Goal: Task Accomplishment & Management: Use online tool/utility

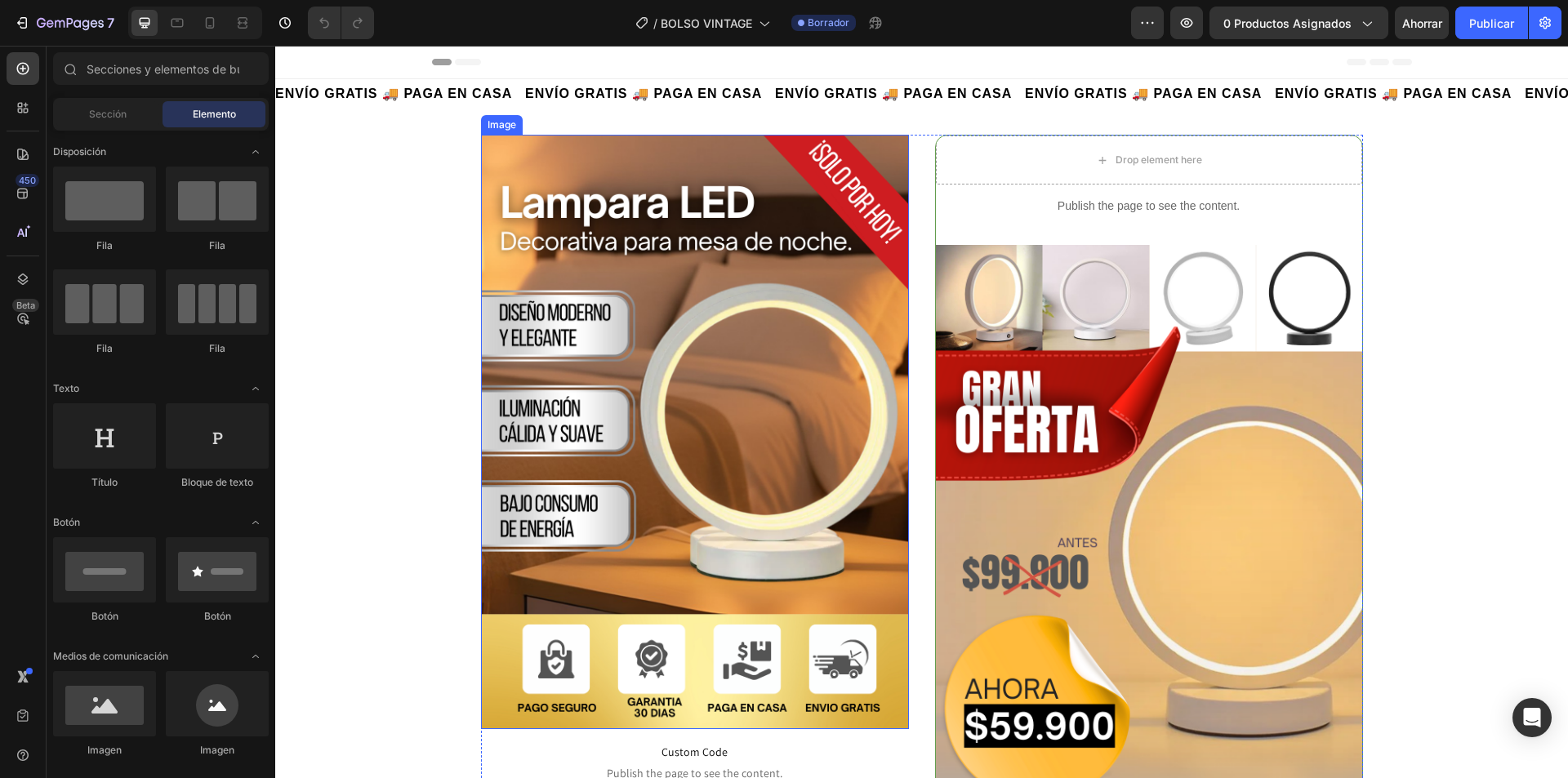
click at [646, 350] on img at bounding box center [695, 432] width 428 height 594
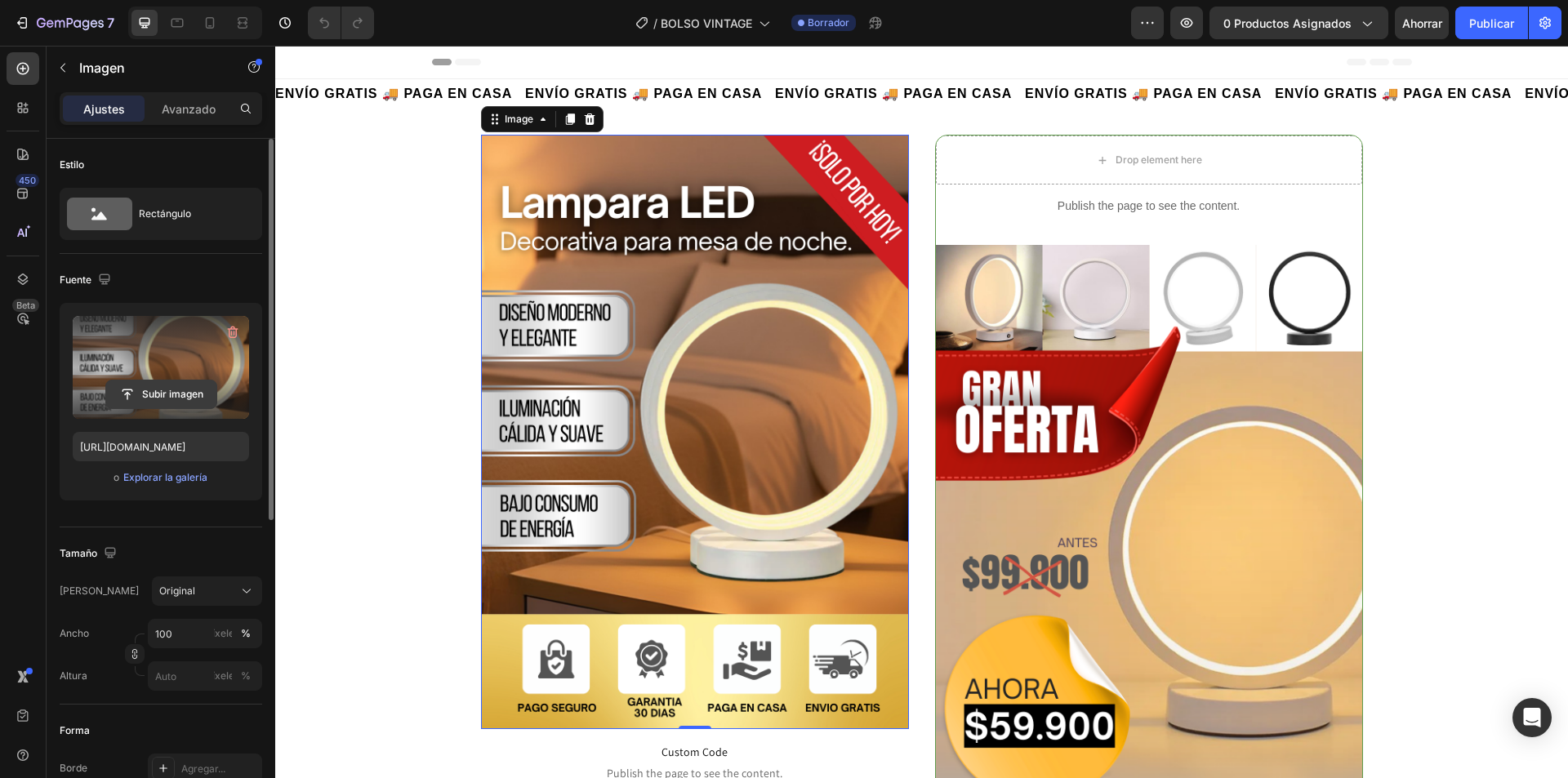
click at [158, 397] on input "file" at bounding box center [162, 394] width 110 height 28
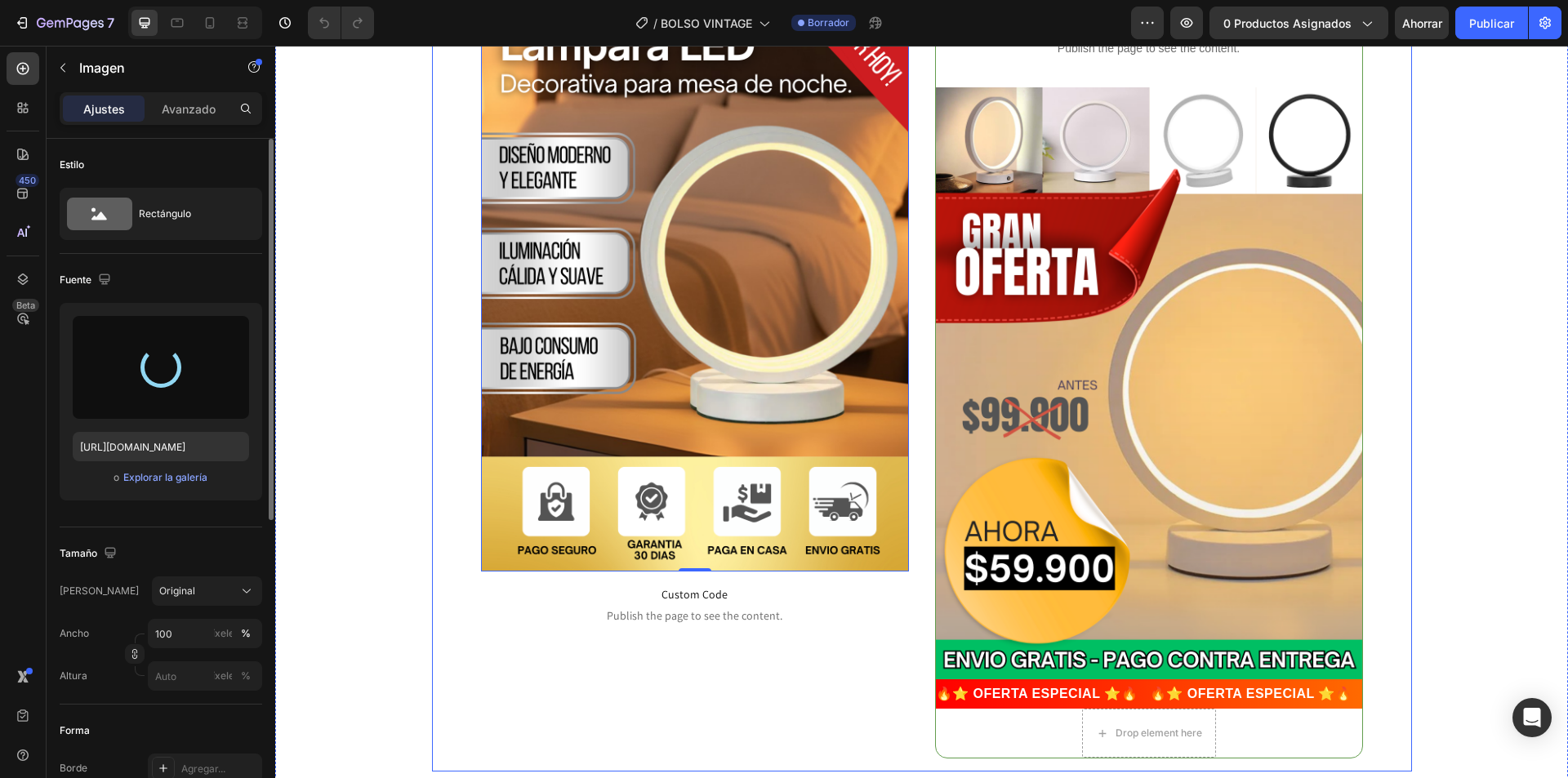
scroll to position [163, 0]
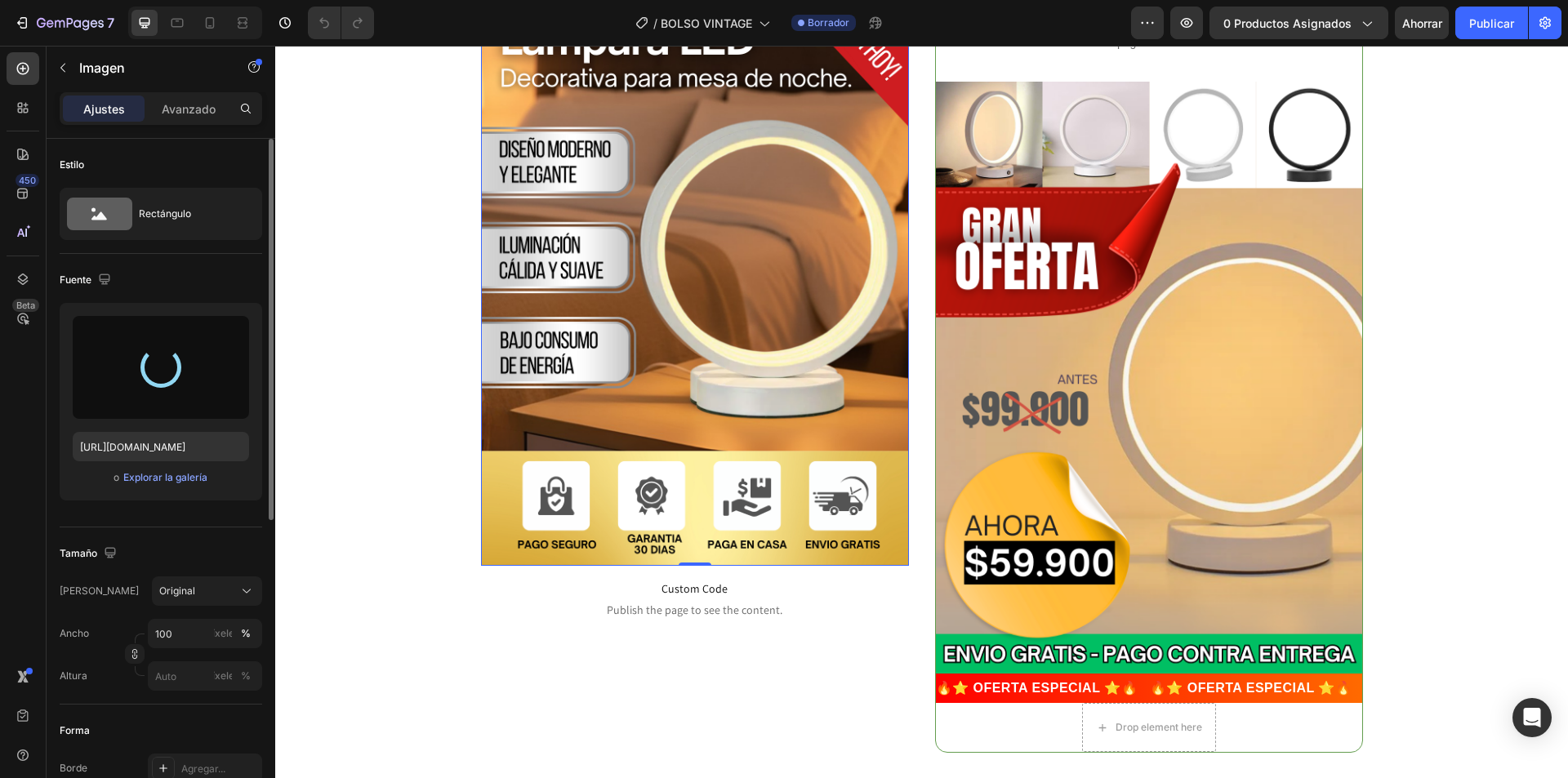
type input "https://cdn.shopify.com/s/files/1/0739/1841/5152/files/gempages_482147932636710…"
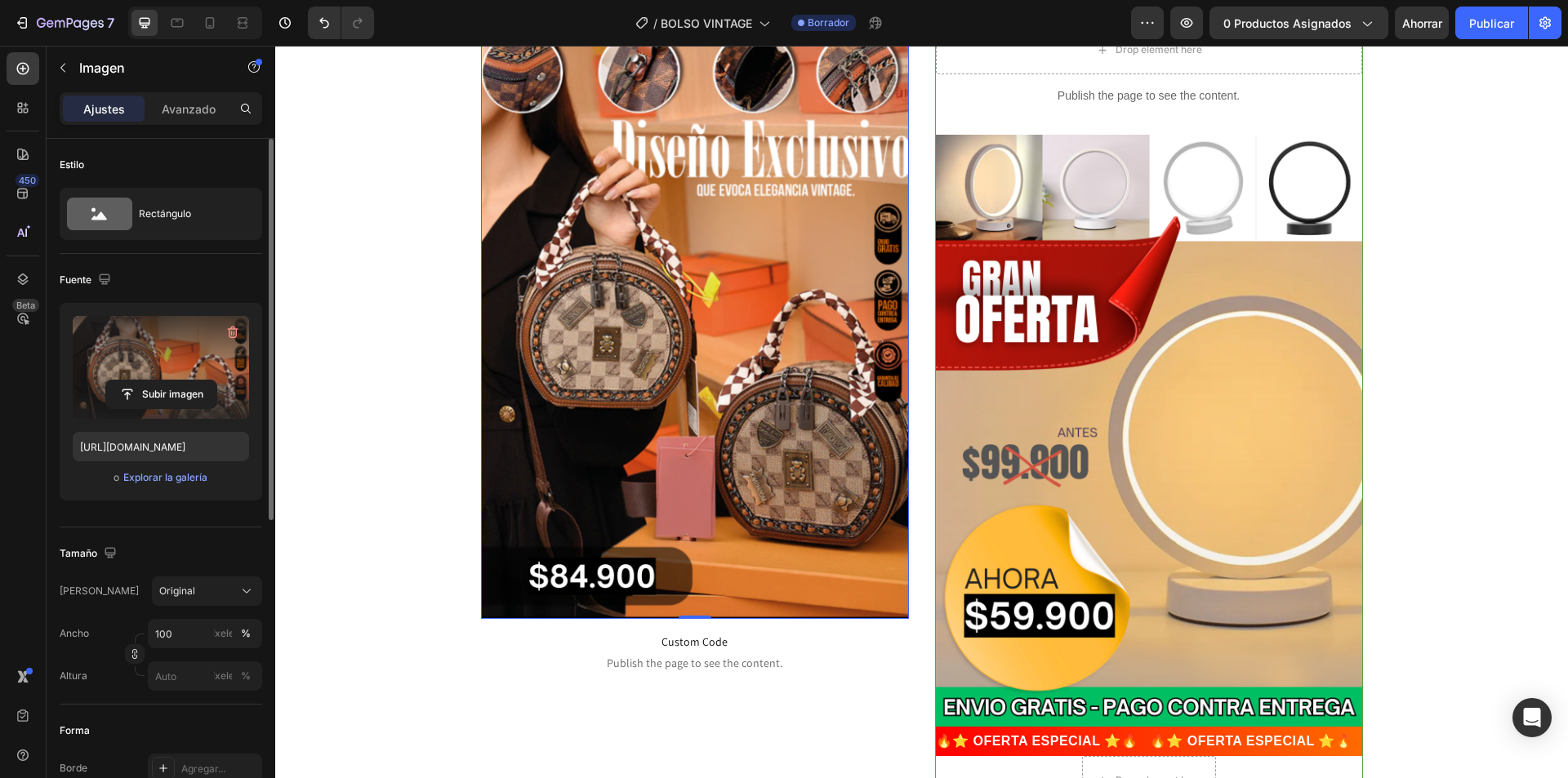
scroll to position [82, 0]
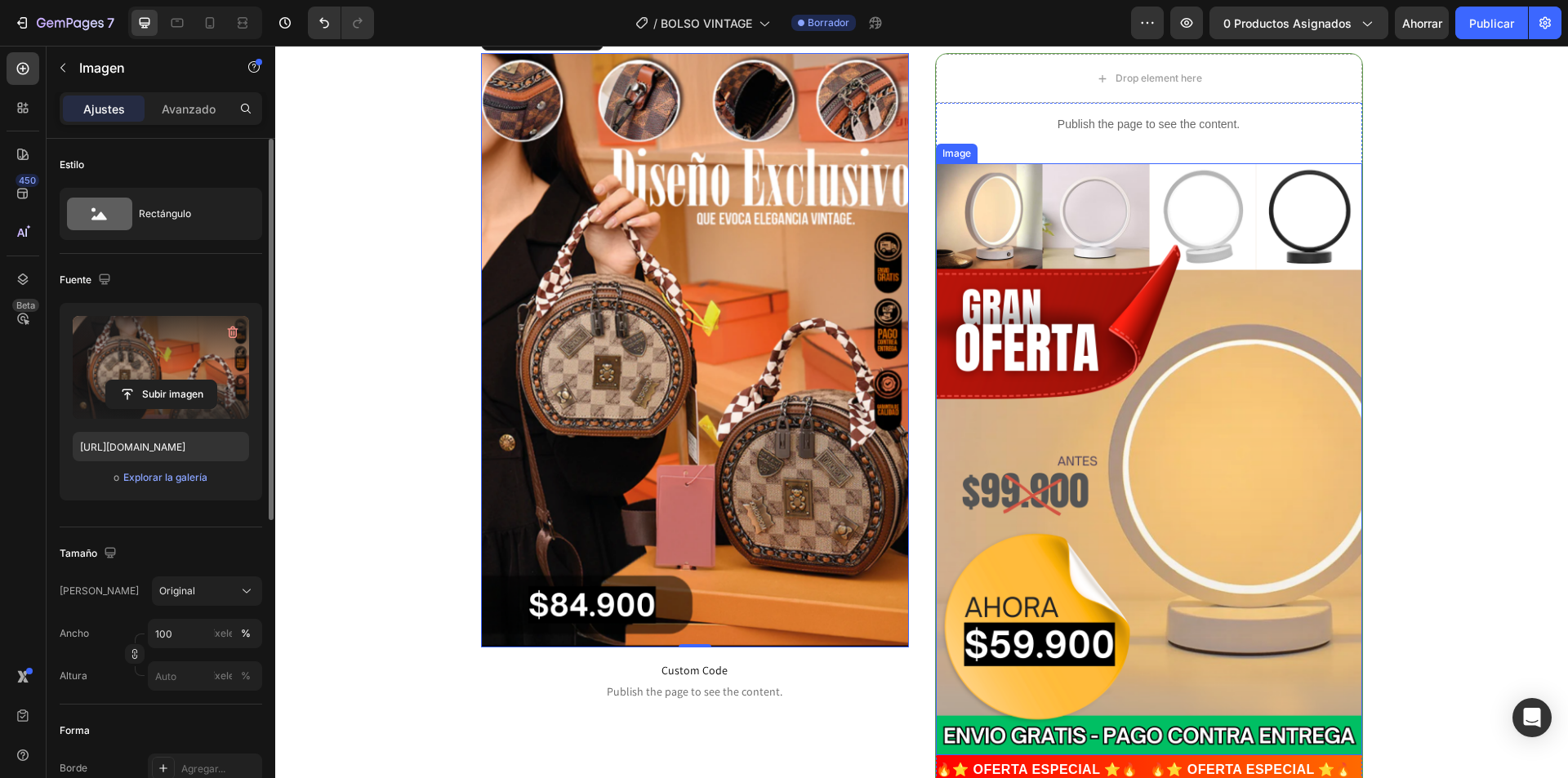
click at [1202, 405] on img at bounding box center [1150, 459] width 426 height 592
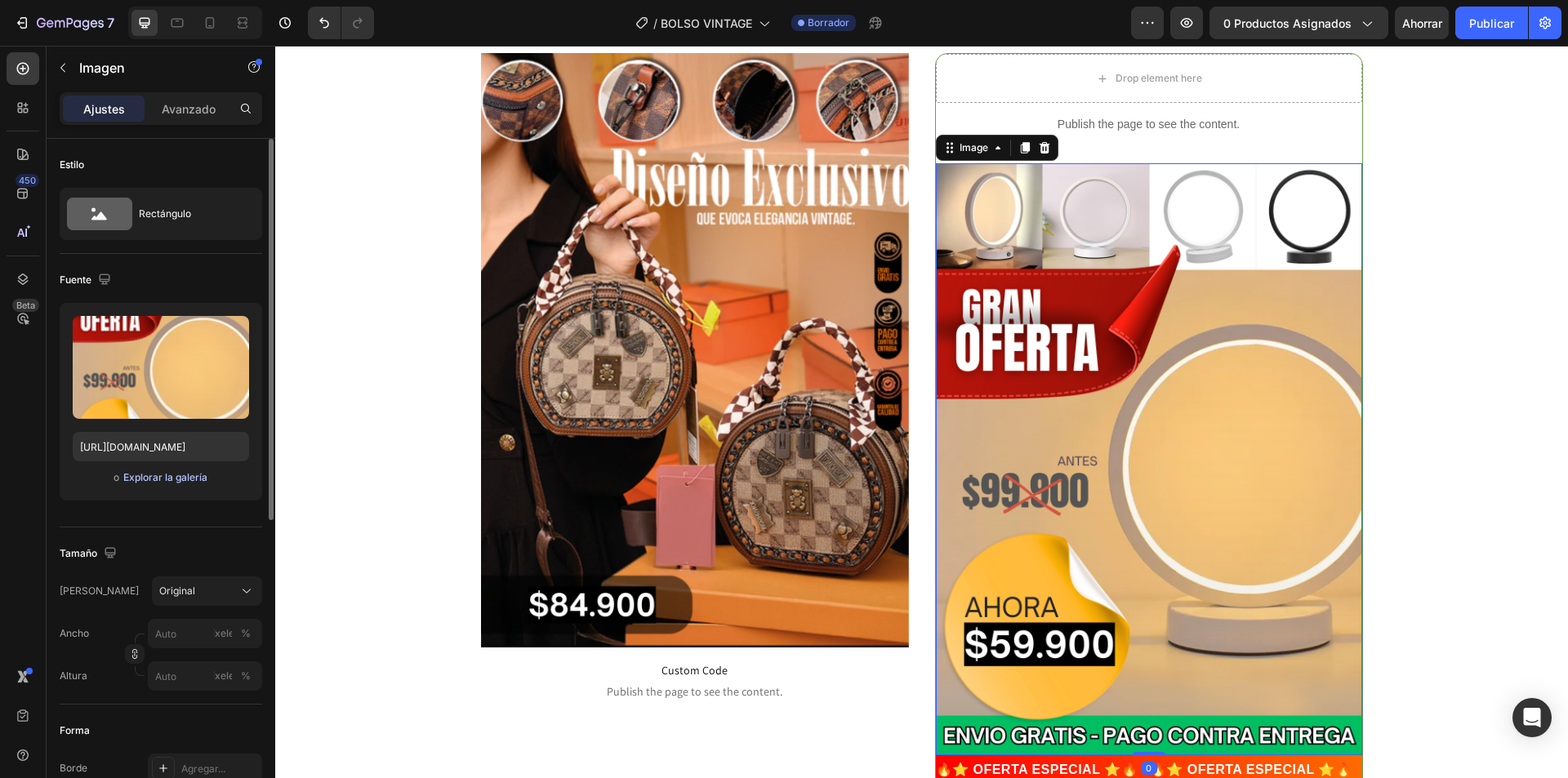
click at [165, 479] on font "Explorar la galería" at bounding box center [165, 477] width 85 height 12
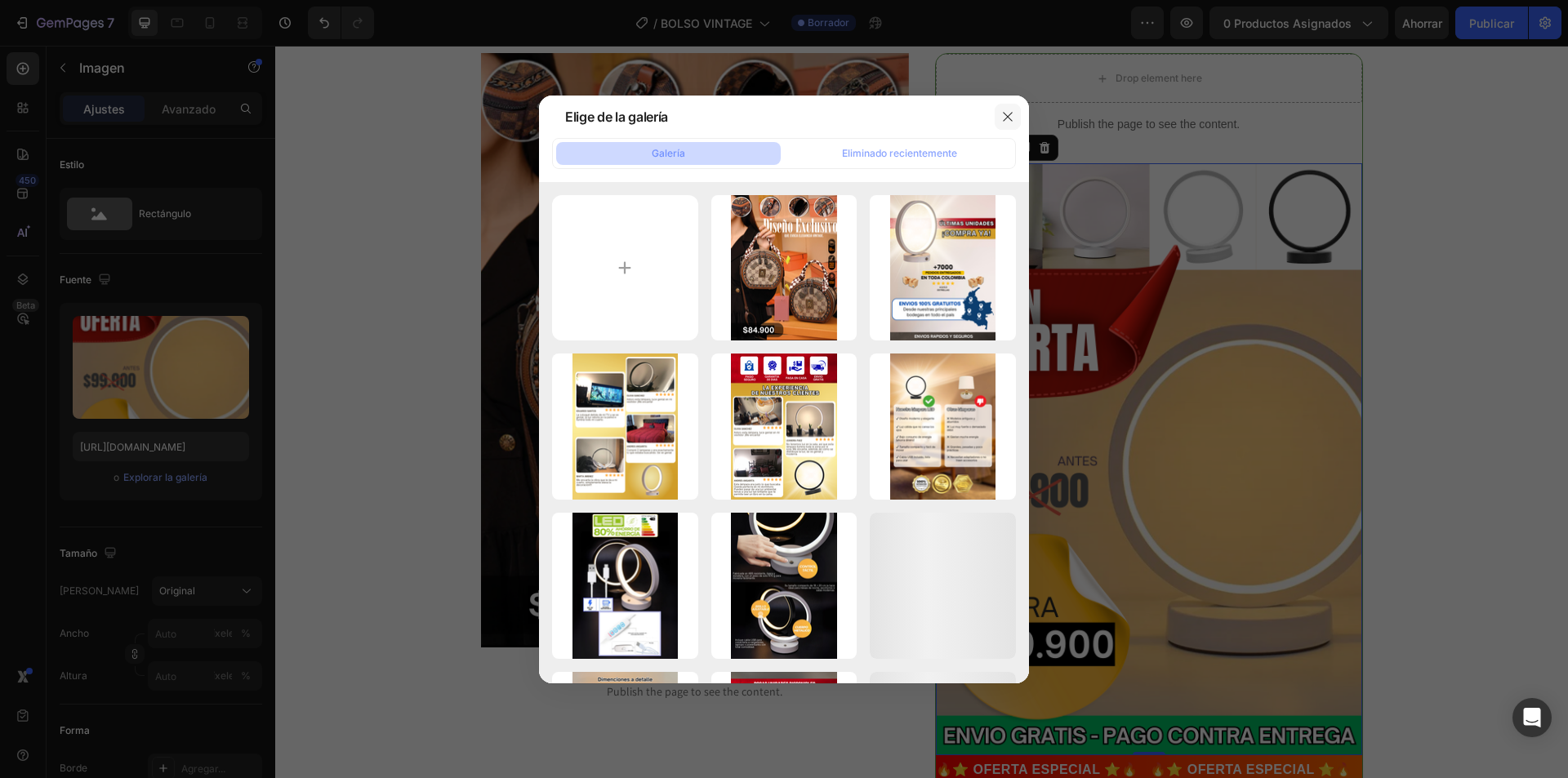
click at [1006, 114] on icon "button" at bounding box center [1007, 117] width 9 height 9
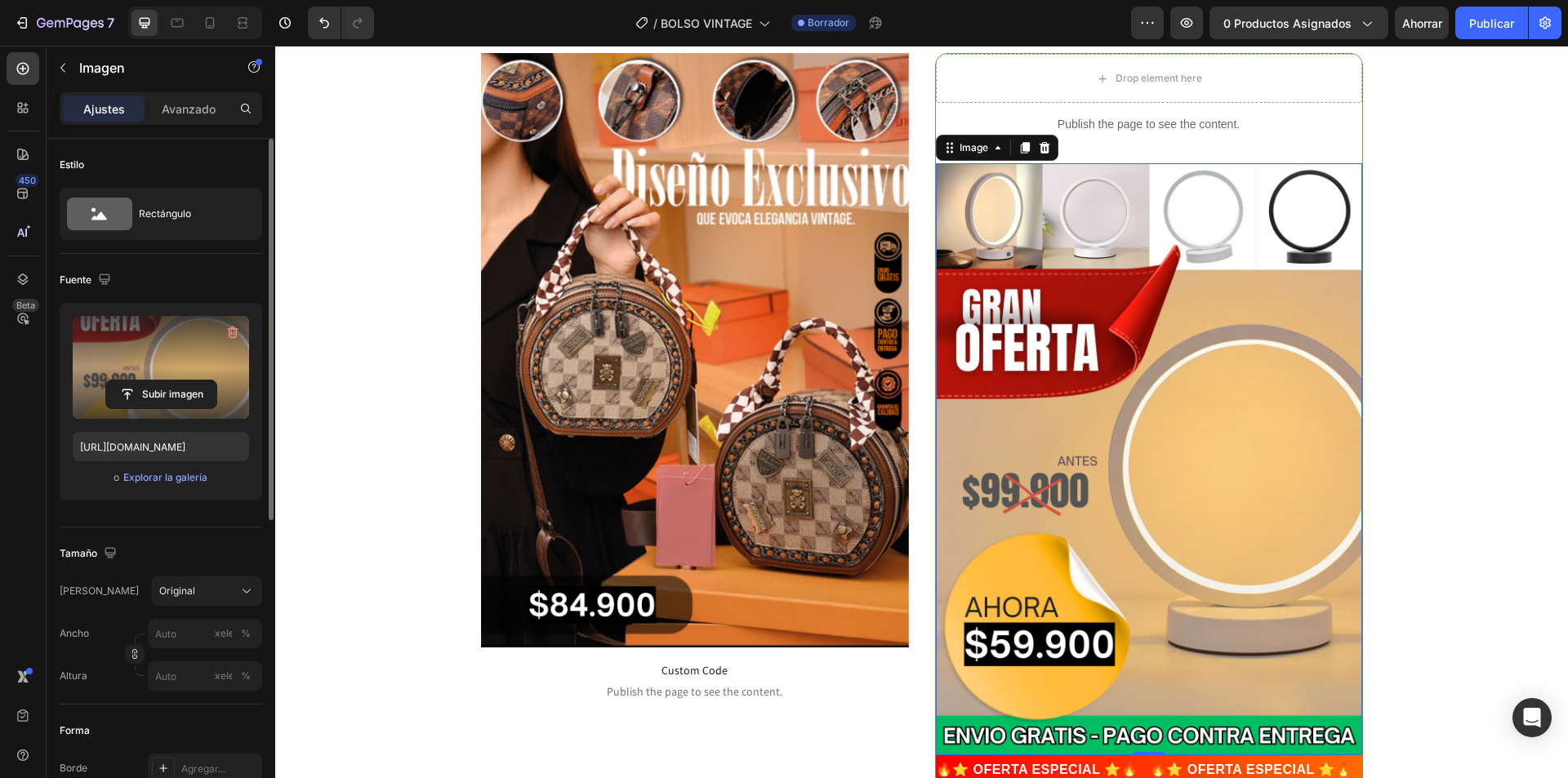
click at [196, 359] on label at bounding box center [161, 367] width 176 height 103
click at [196, 380] on input "file" at bounding box center [162, 394] width 110 height 28
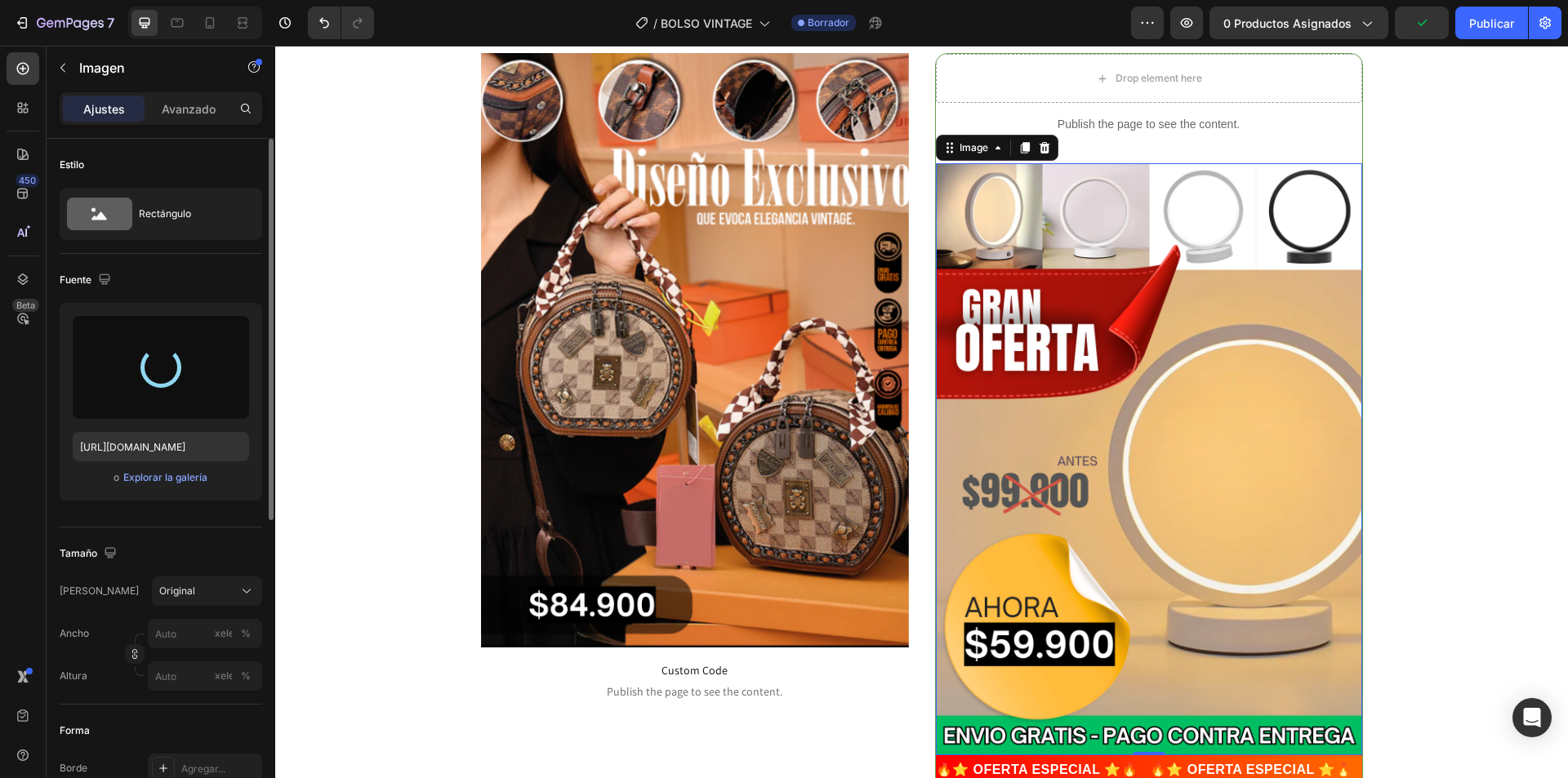
type input "[URL][DOMAIN_NAME]"
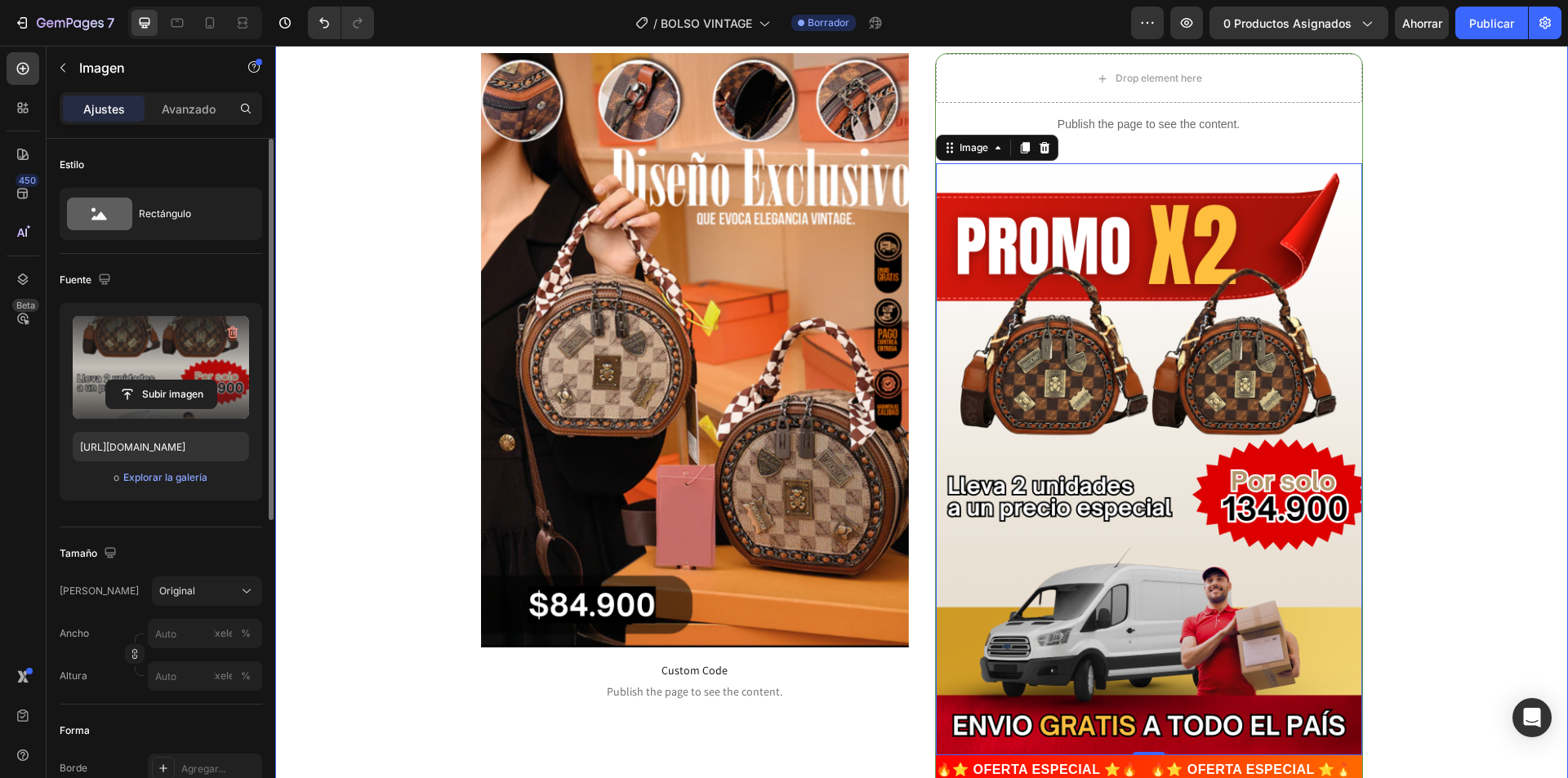
click at [1416, 415] on div "Image Custom Code Publish the page to see the content. Custom Code Drop element…" at bounding box center [922, 457] width 1293 height 807
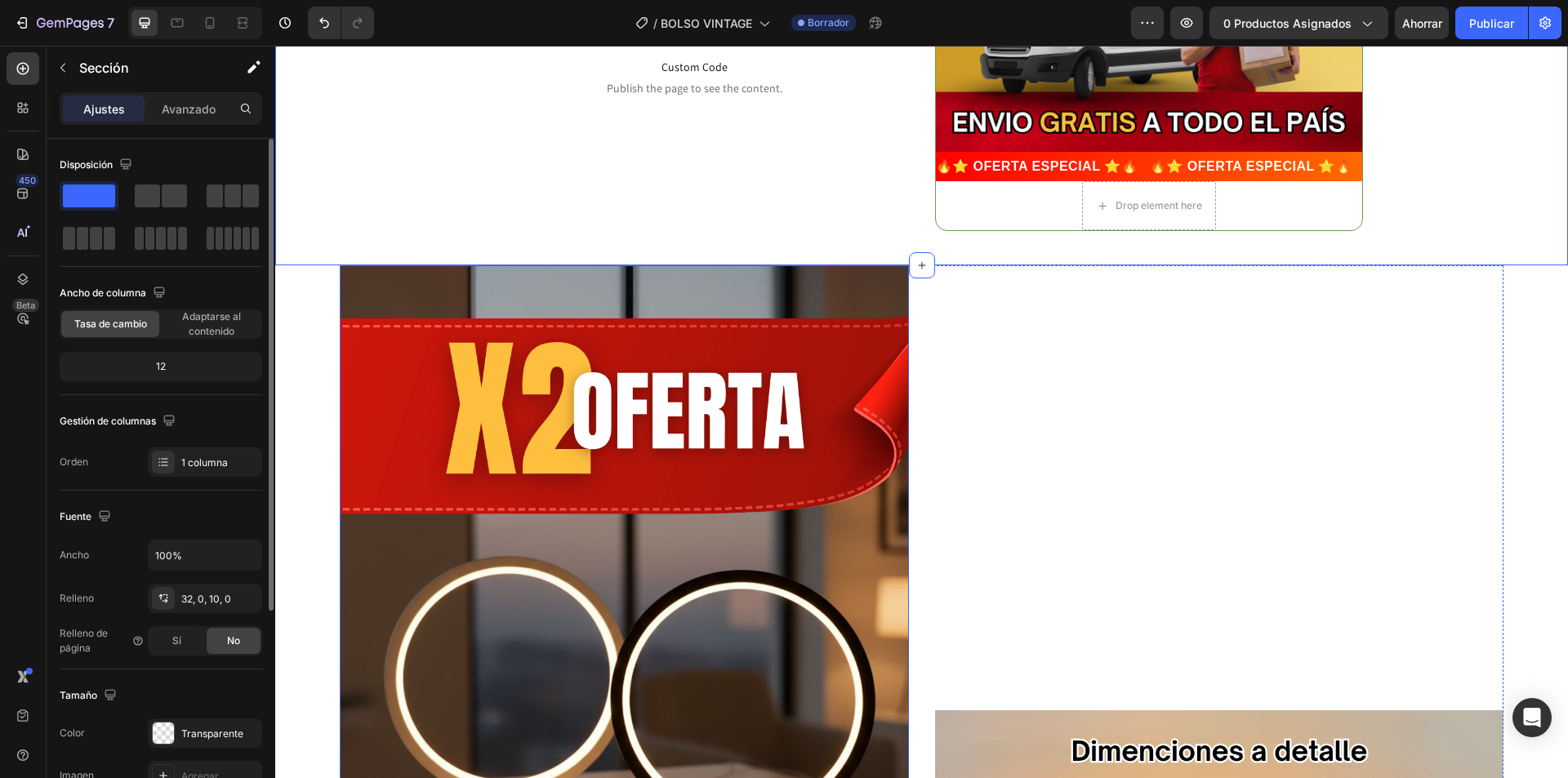
scroll to position [735, 0]
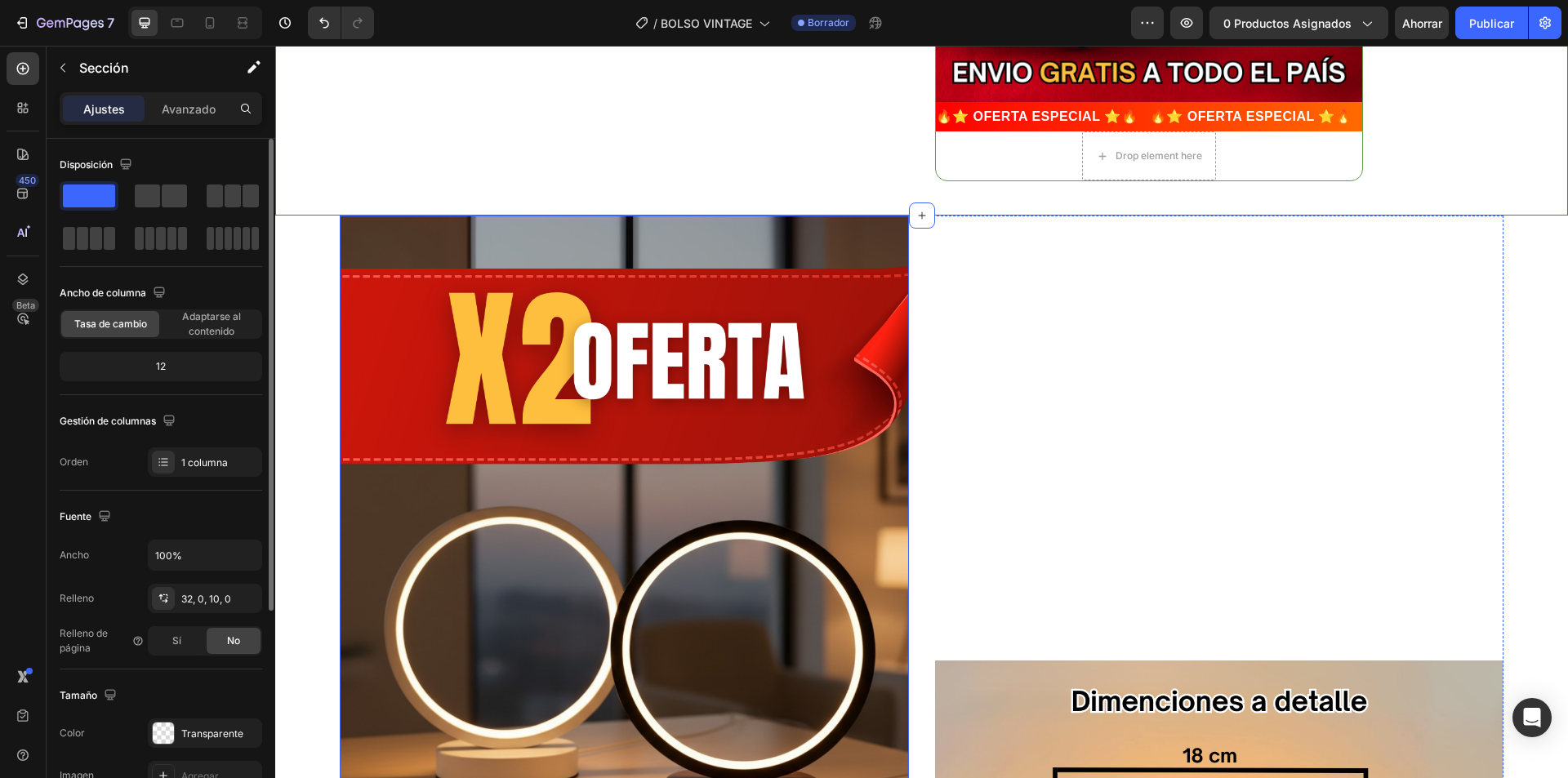
click at [716, 396] on img at bounding box center [624, 610] width 569 height 789
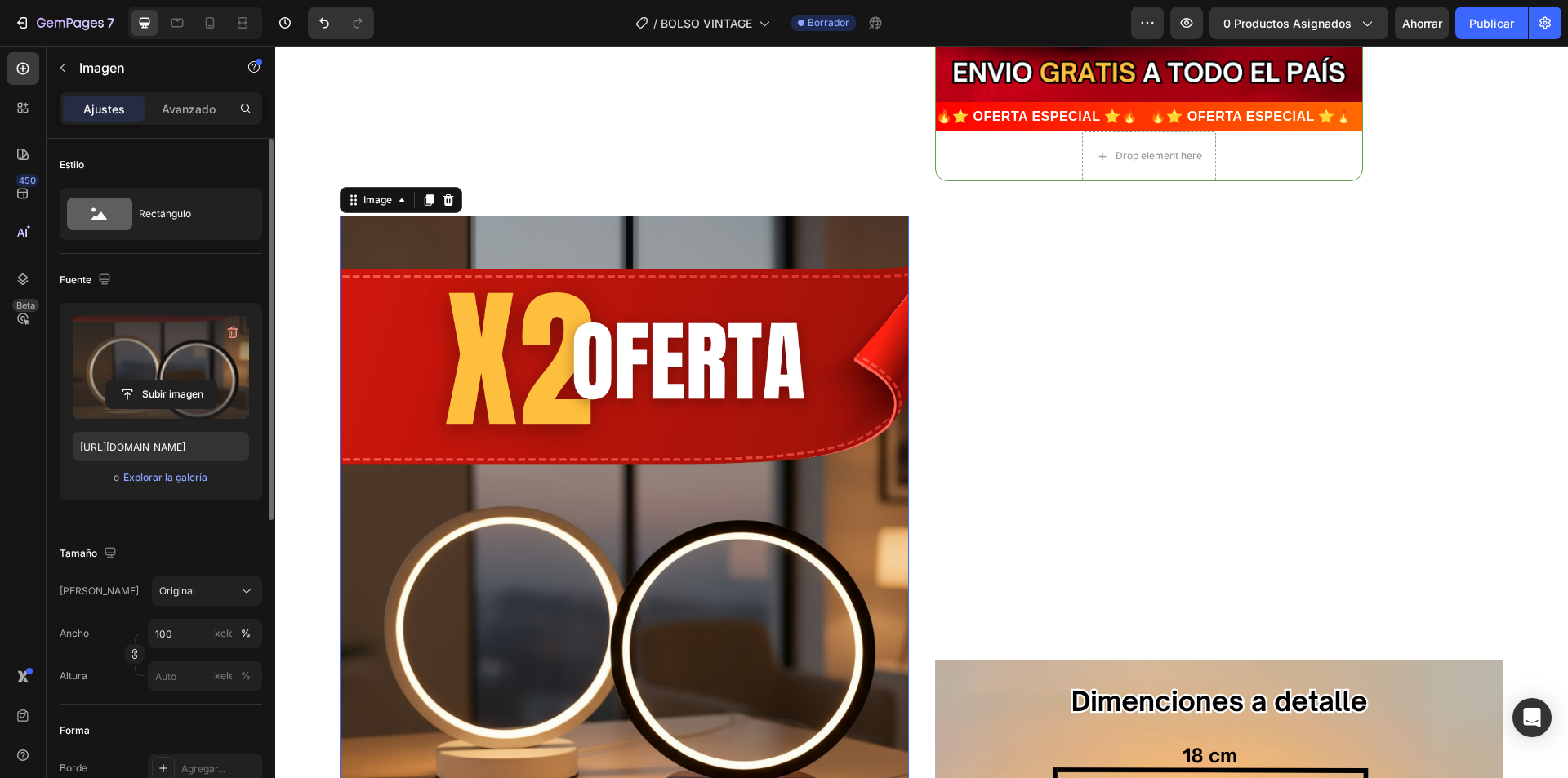
click at [160, 371] on label at bounding box center [161, 367] width 176 height 103
click at [160, 380] on input "file" at bounding box center [162, 394] width 110 height 28
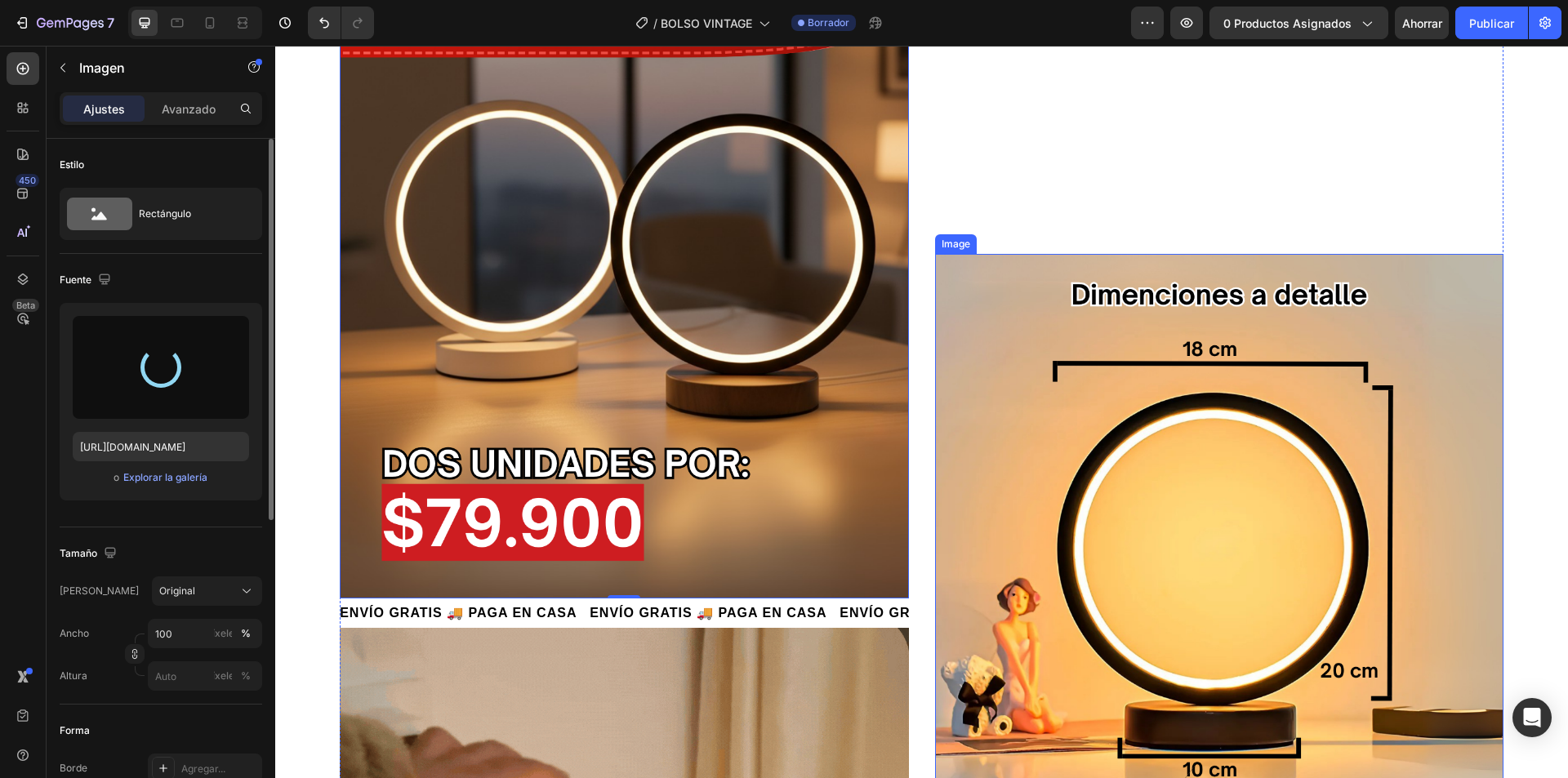
scroll to position [1143, 0]
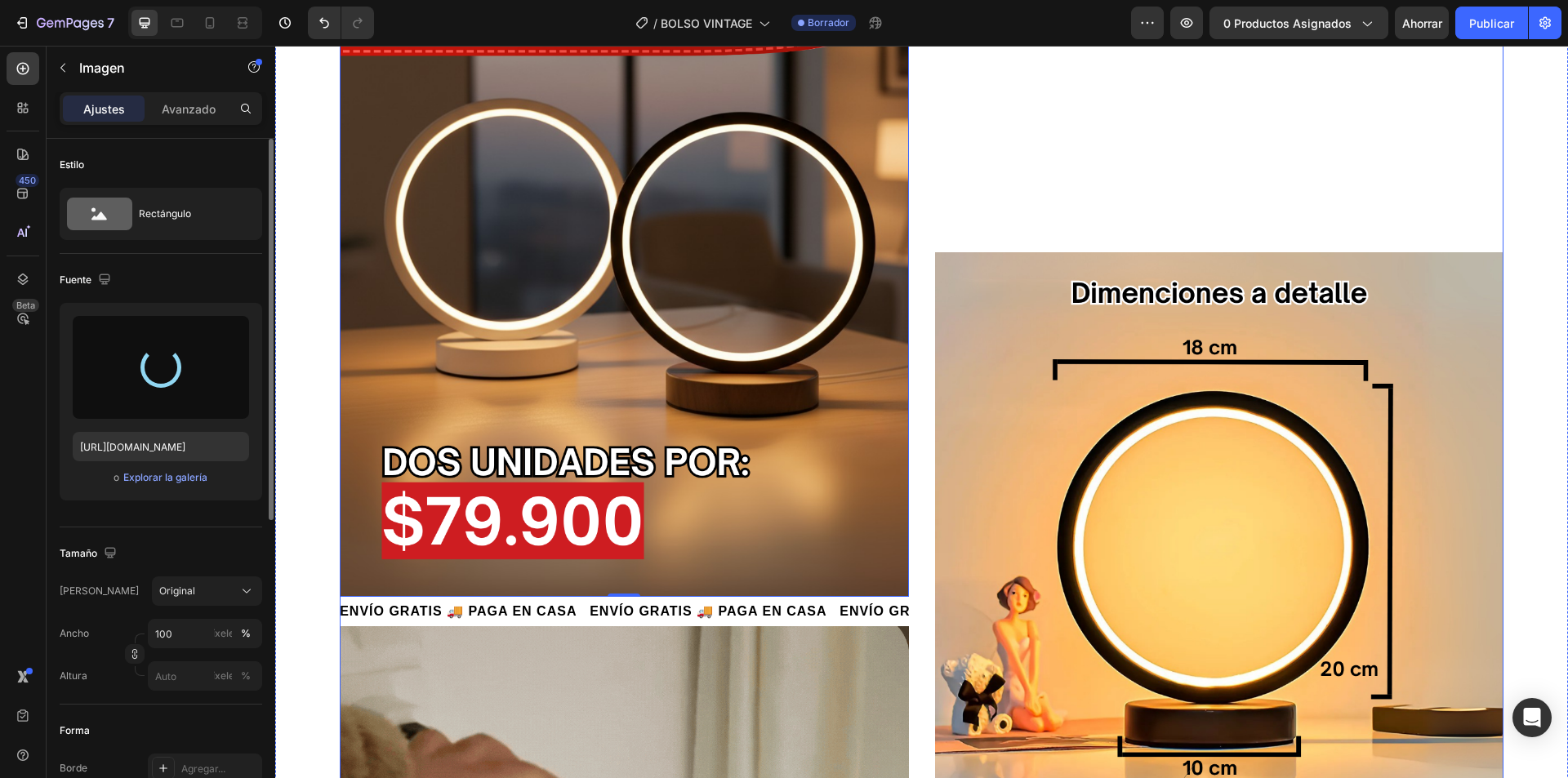
type input "https://cdn.shopify.com/s/files/1/0739/1841/5152/files/gempages_482147932636710…"
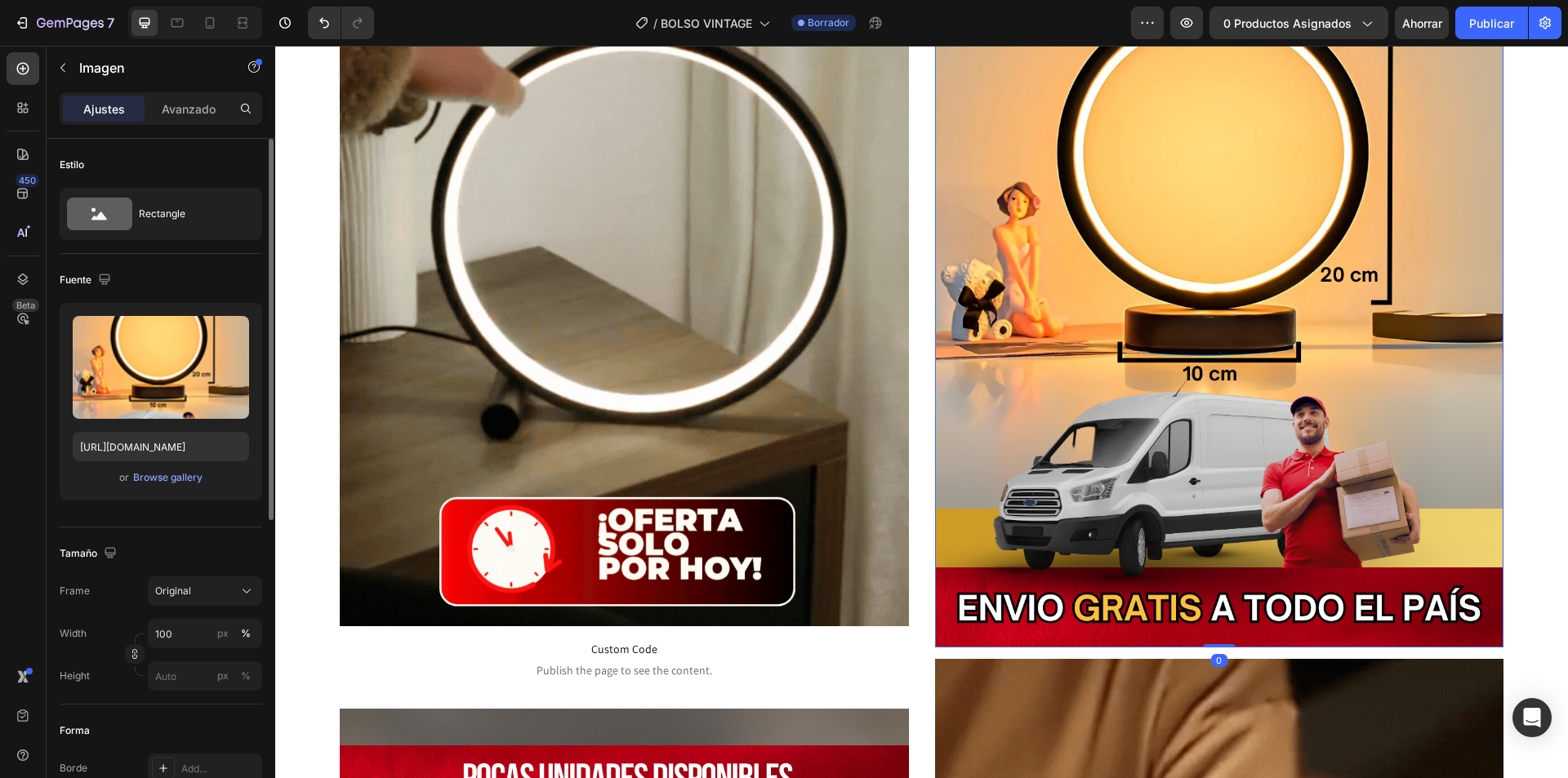
click at [1119, 443] on img at bounding box center [1220, 252] width 569 height 789
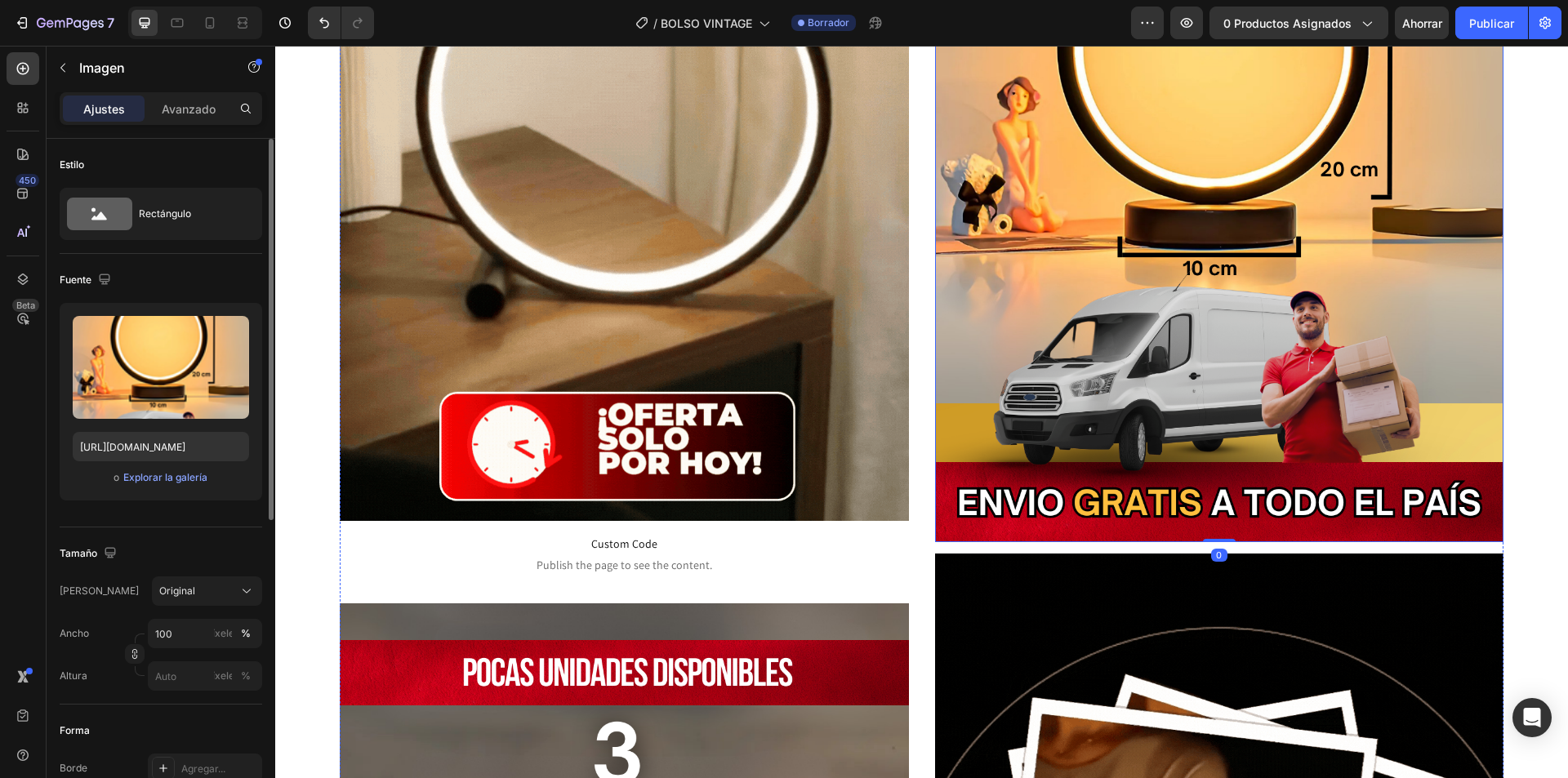
scroll to position [1388, 0]
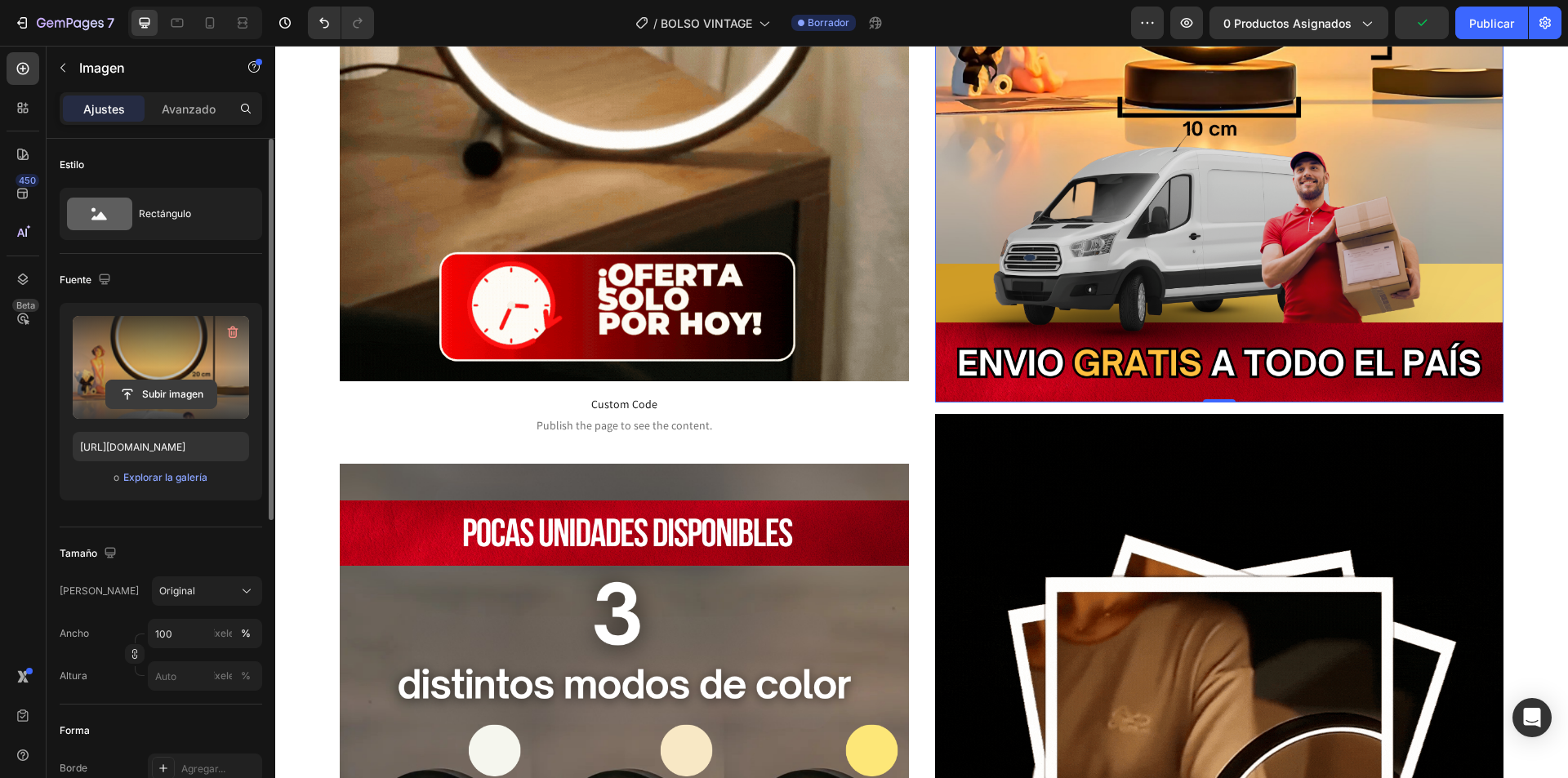
click at [185, 386] on input "file" at bounding box center [162, 394] width 110 height 28
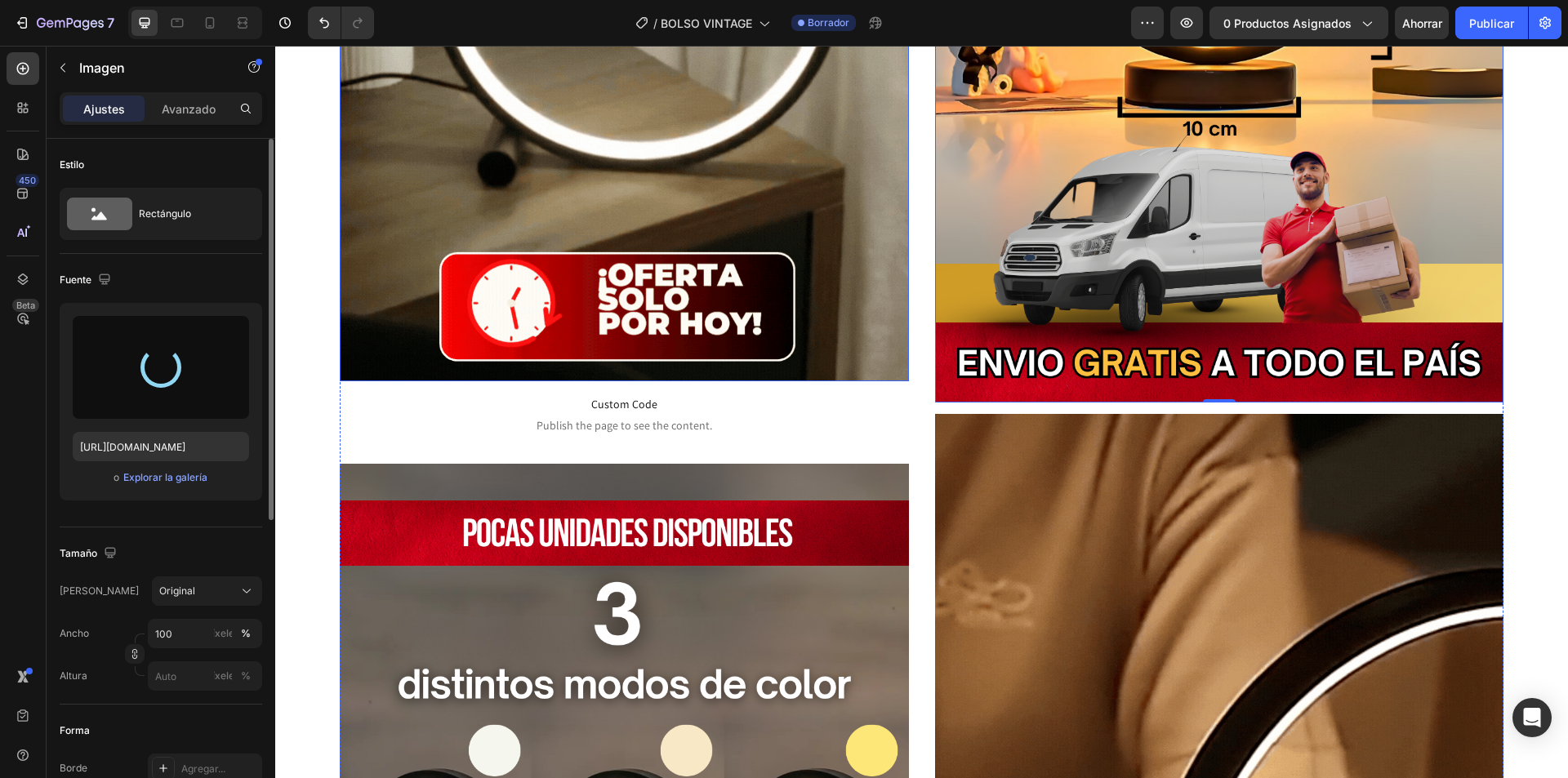
type input "https://cdn.shopify.com/s/files/1/0739/1841/5152/files/gempages_482147932636710…"
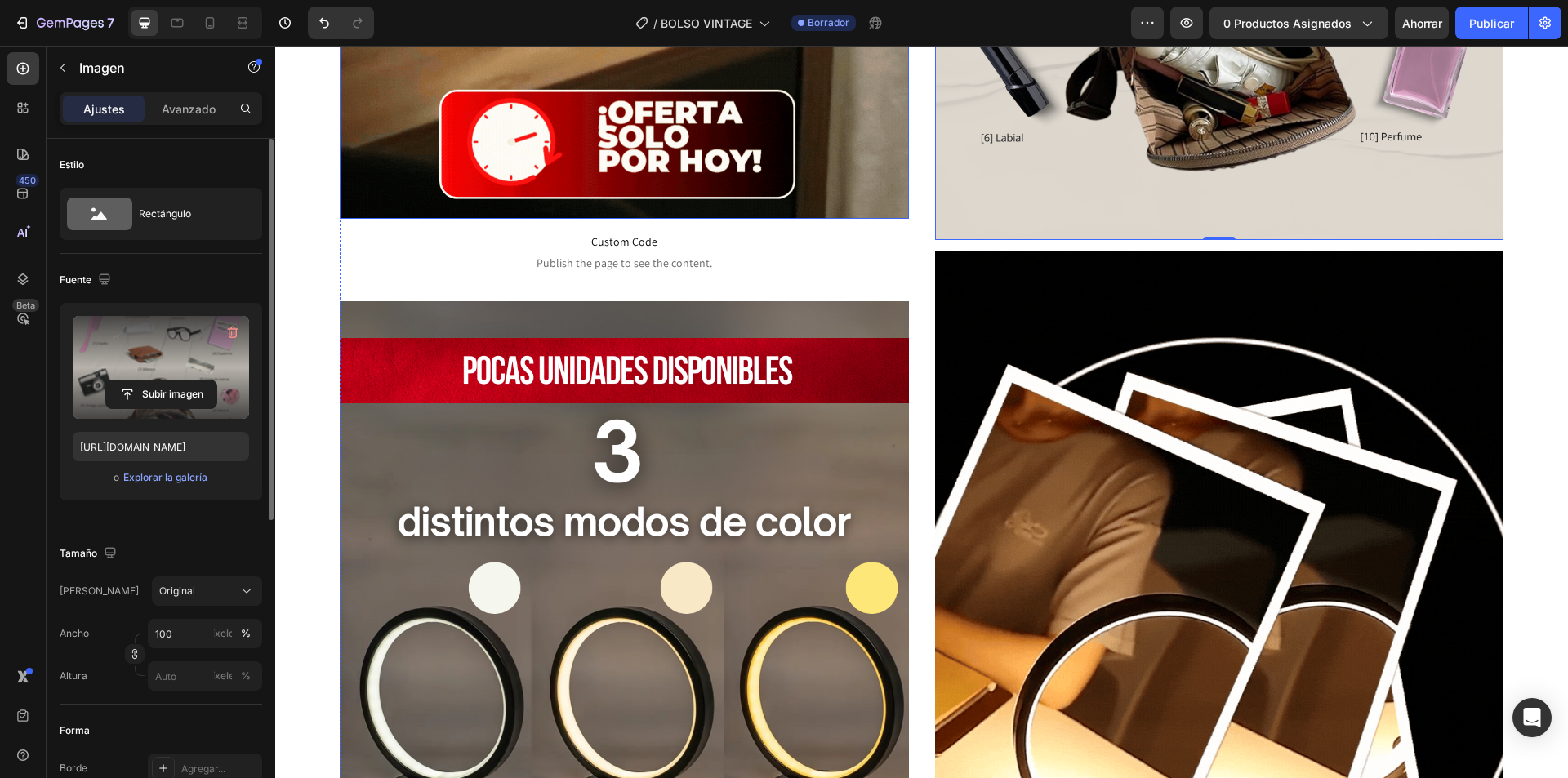
scroll to position [1551, 0]
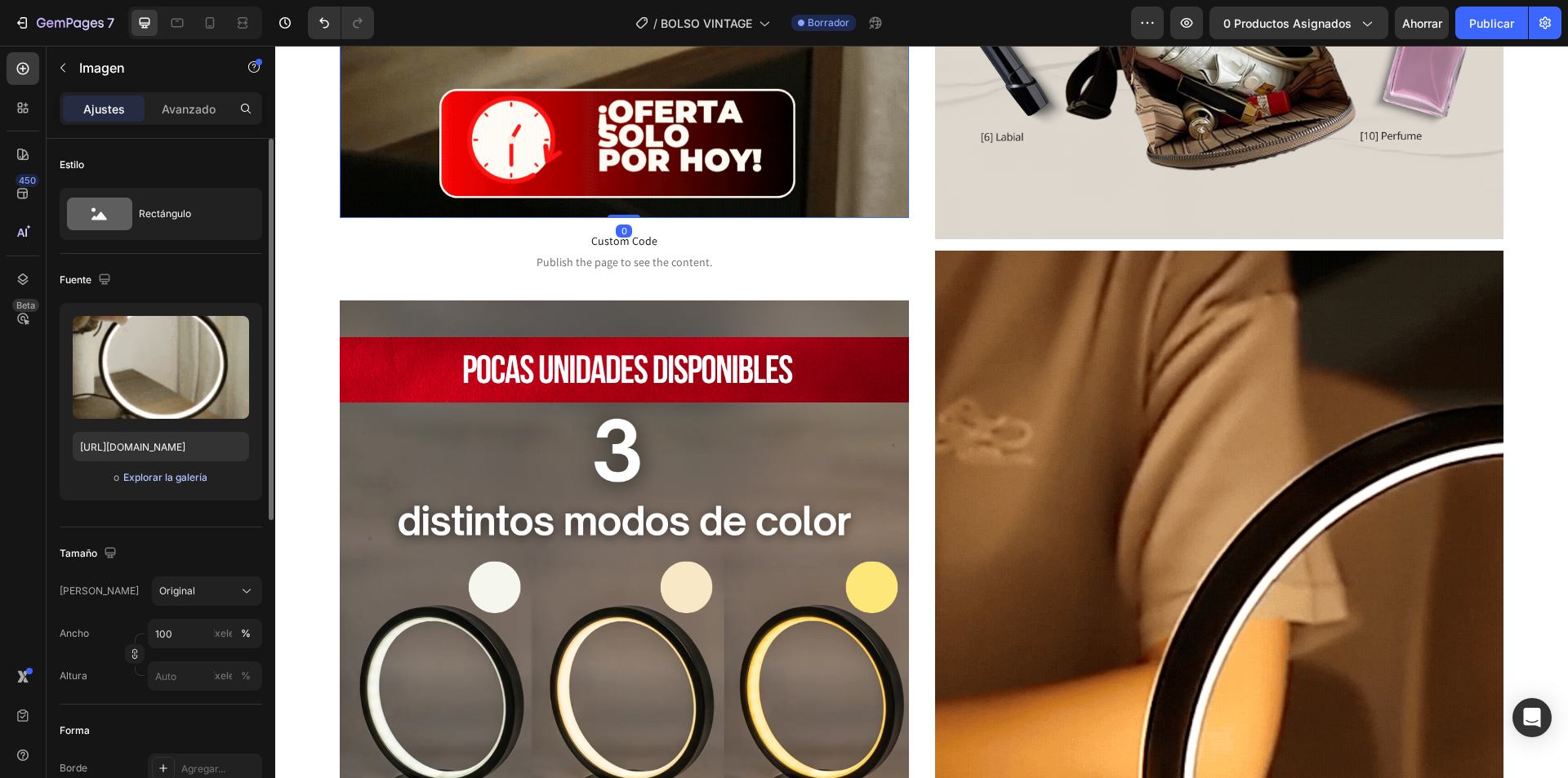
click at [165, 477] on font "Explorar la galería" at bounding box center [165, 477] width 85 height 12
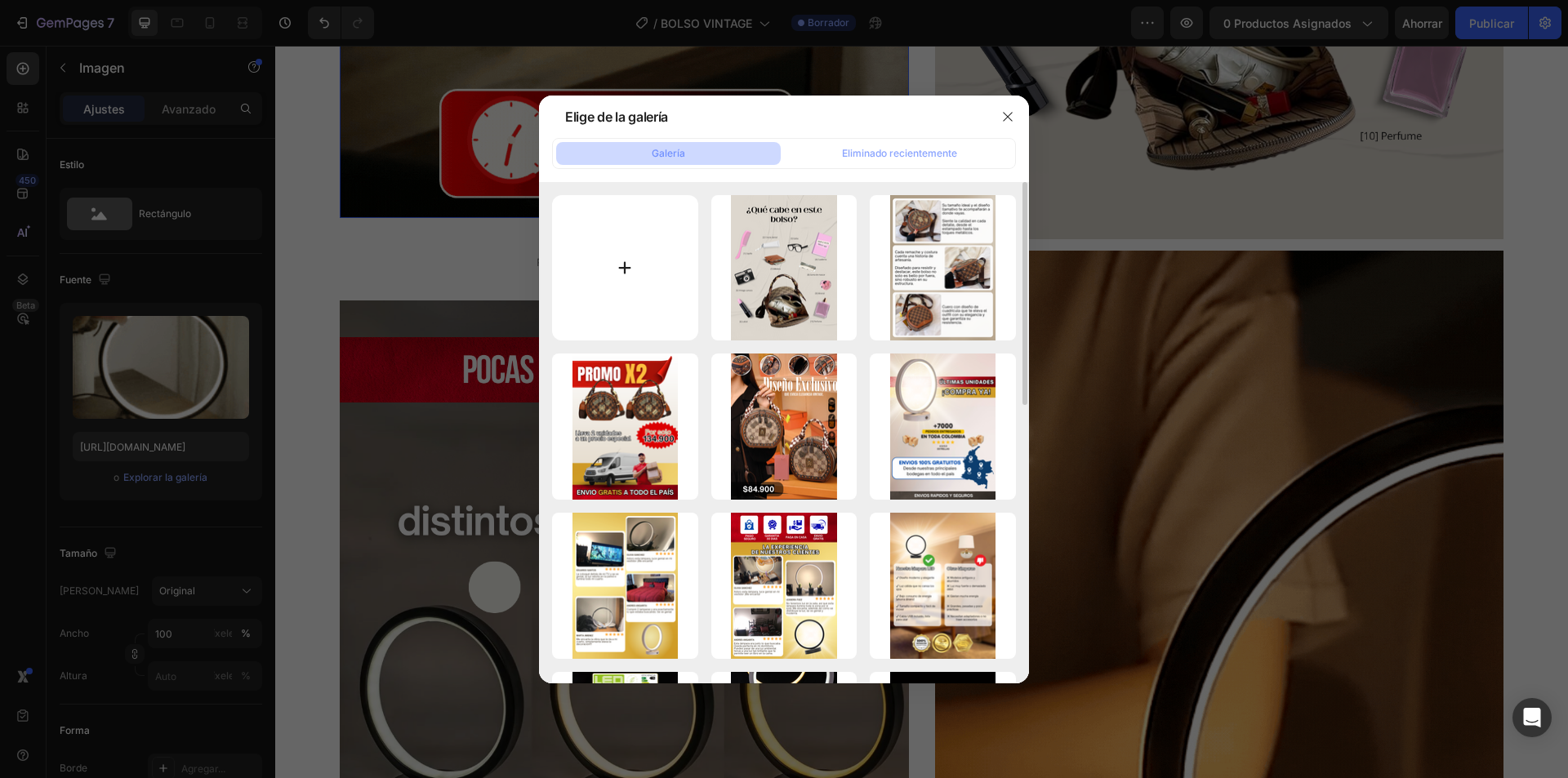
click at [633, 271] on input "file" at bounding box center [625, 267] width 146 height 146
type input "C:\fakepath\5.gif"
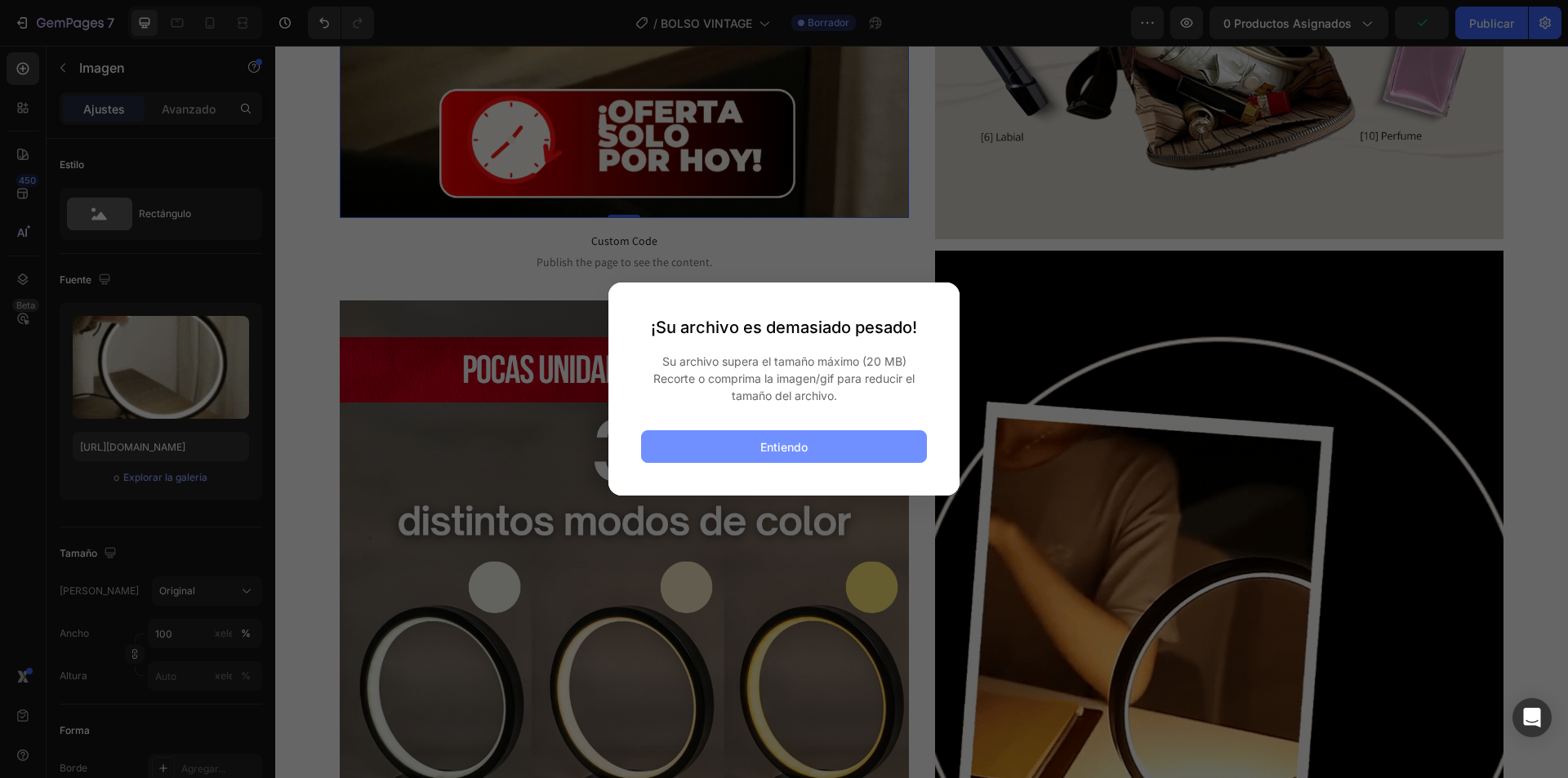
click at [799, 457] on button "Entiendo" at bounding box center [784, 446] width 286 height 33
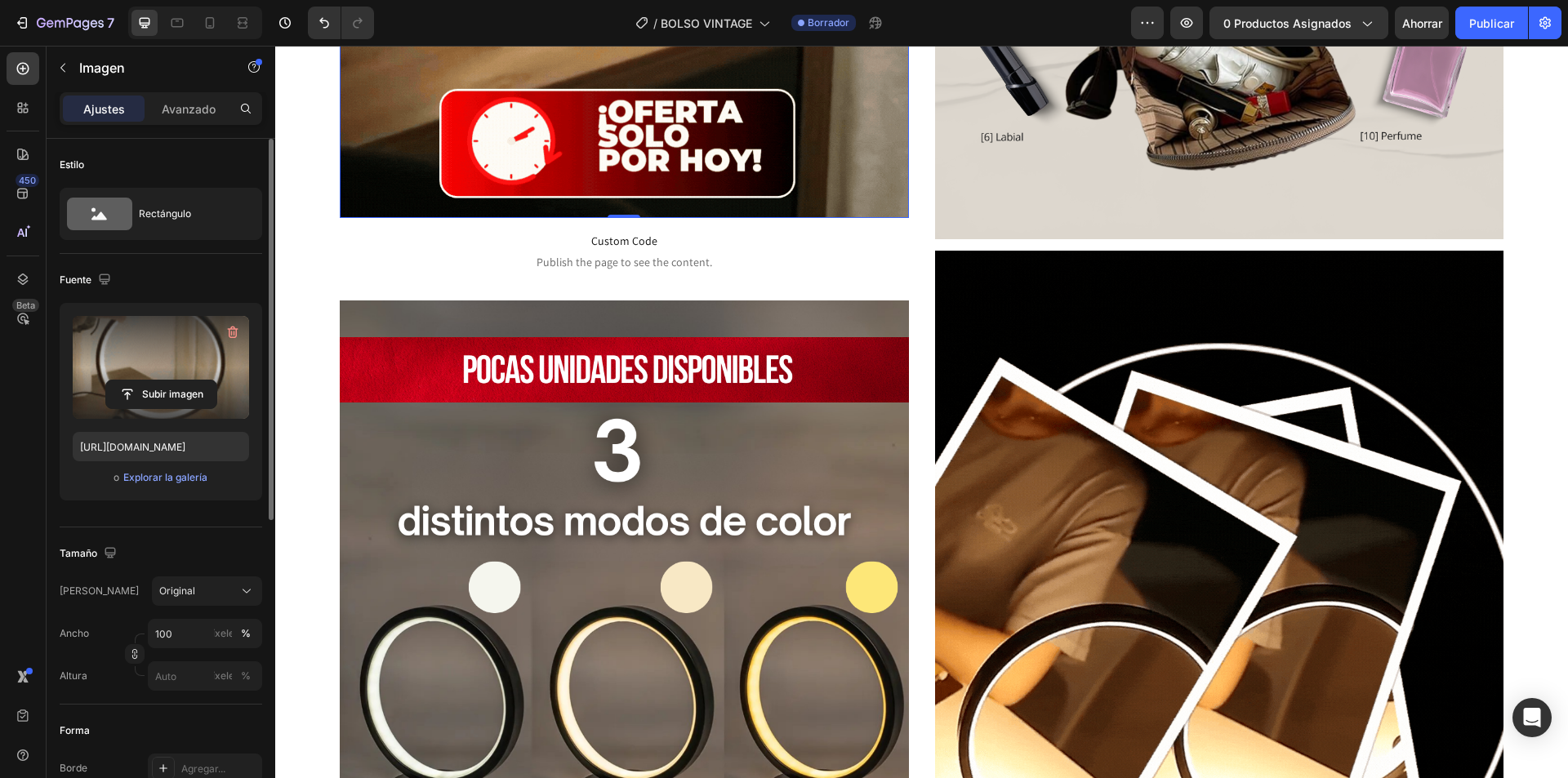
click at [165, 355] on label at bounding box center [161, 367] width 176 height 103
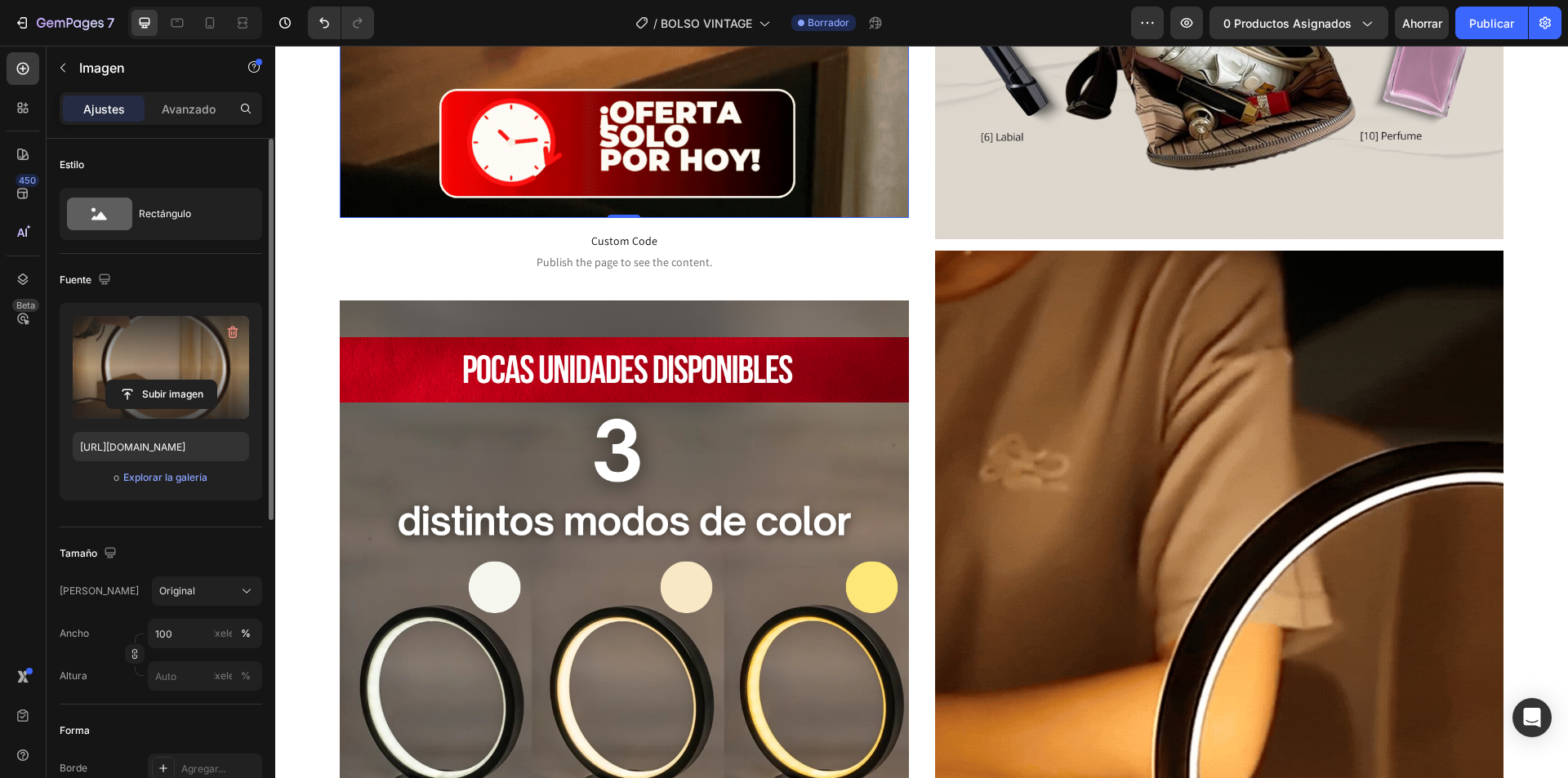
click at [165, 380] on input "file" at bounding box center [162, 394] width 110 height 28
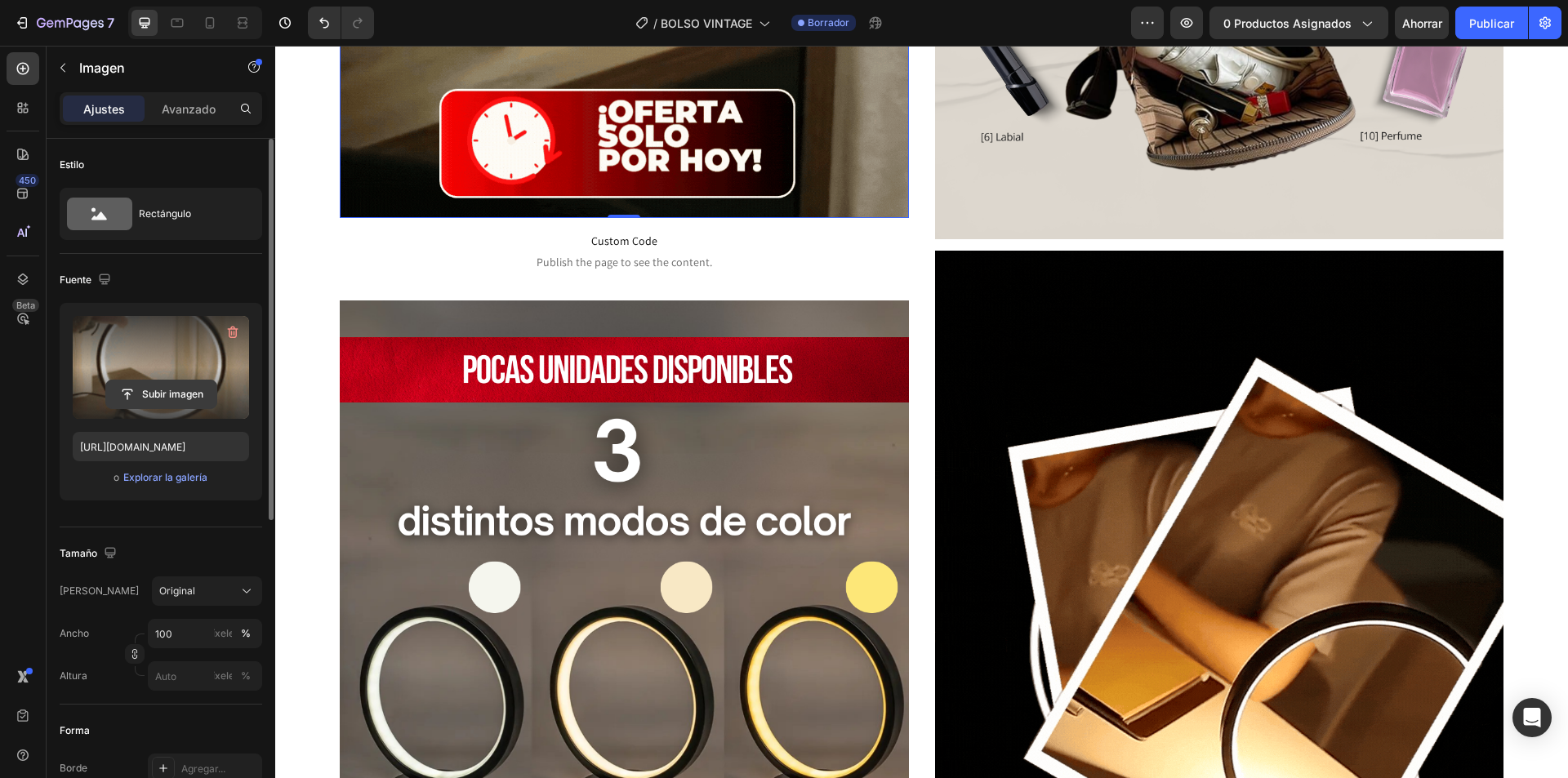
click at [182, 397] on input "file" at bounding box center [162, 394] width 110 height 28
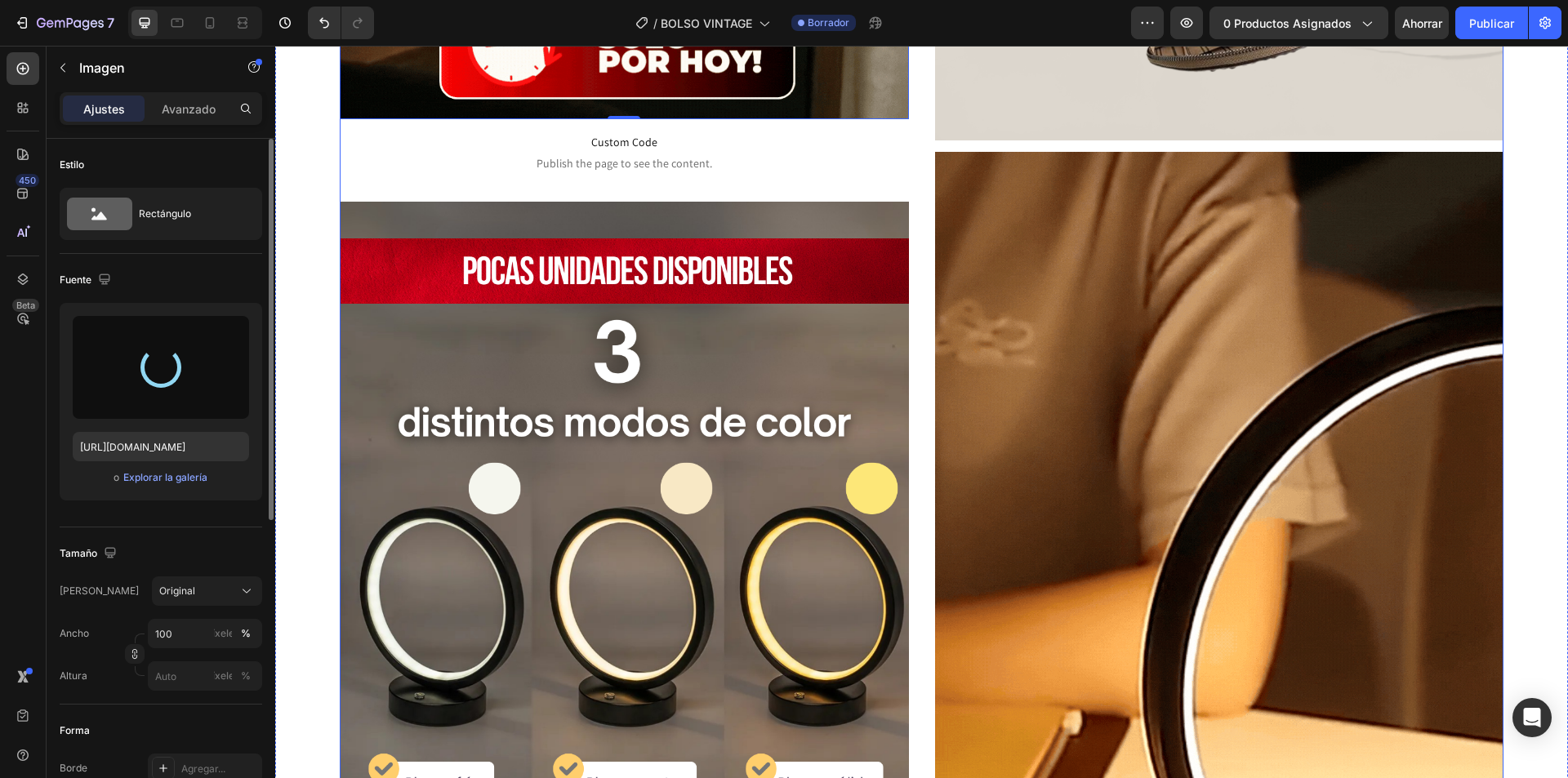
scroll to position [1714, 0]
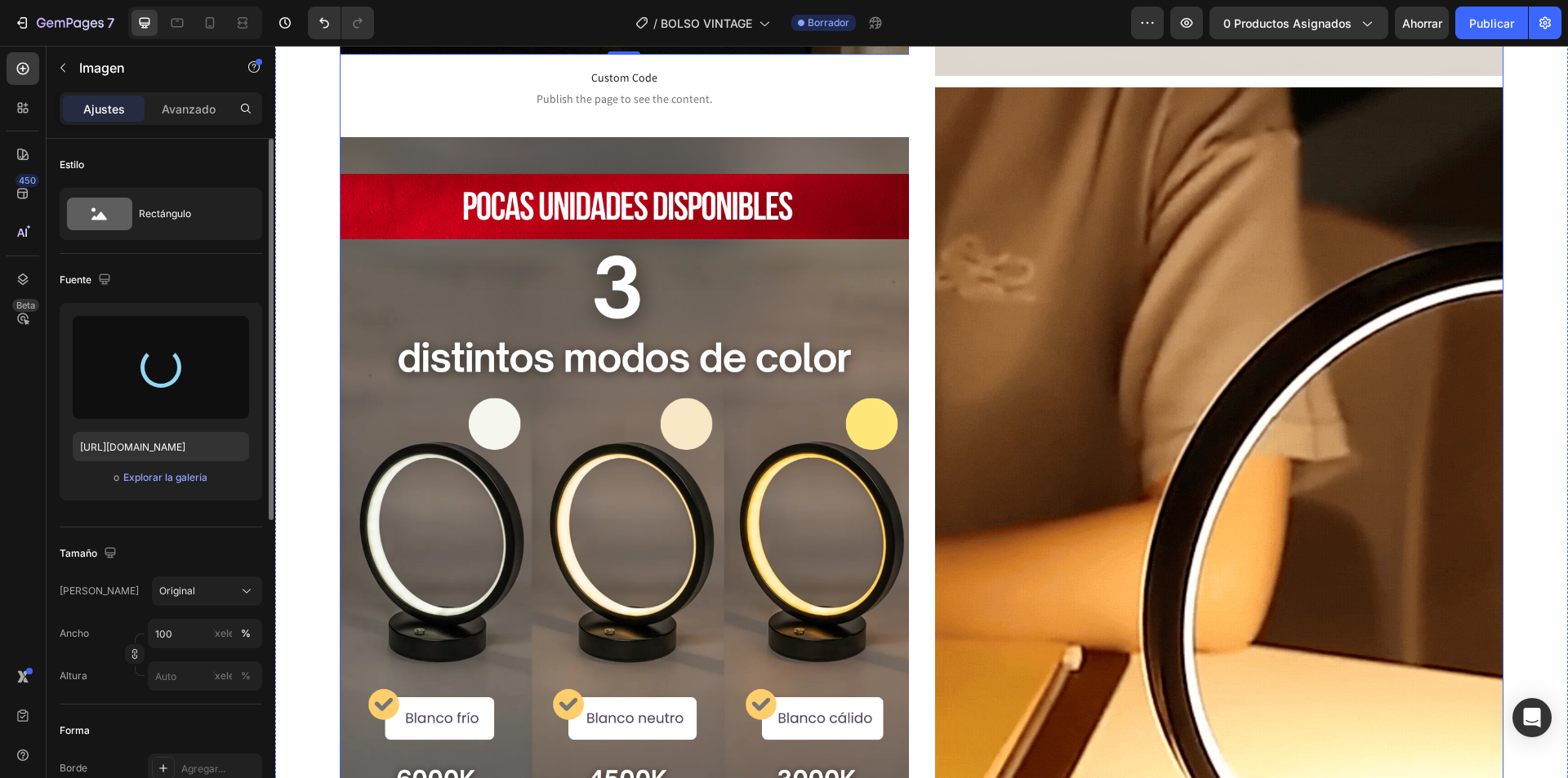
type input "https://cdn.shopify.com/s/files/1/0739/1841/5152/files/gempages_482147932636710…"
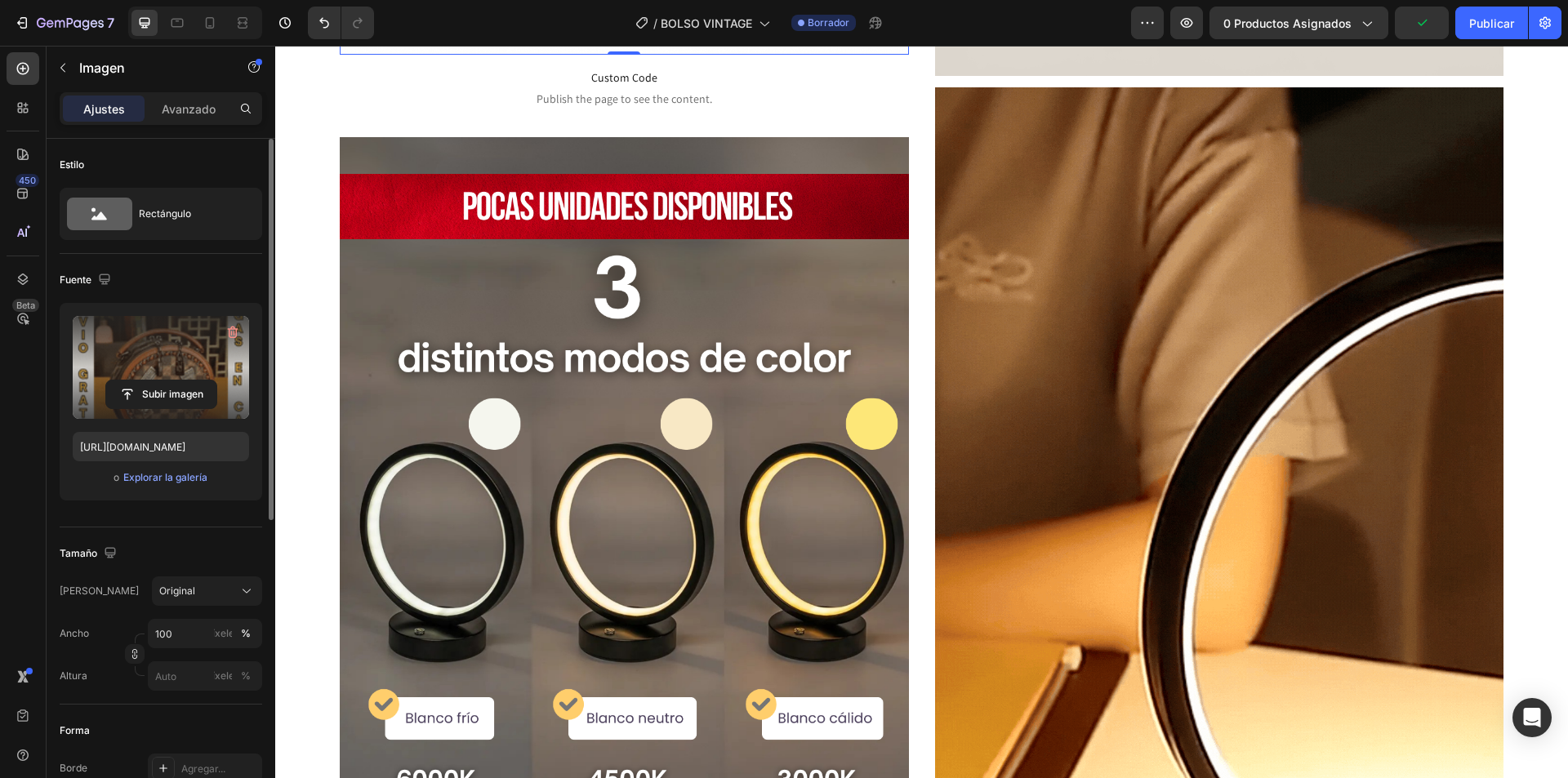
click at [916, 547] on div "Image ENVÍO GRATIS 🚚 PAGA EN CASA ENVÍO GRATIS 🚚 PAGA EN CASA ENVÍO GRATIS 🚚 PA…" at bounding box center [922, 81] width 1165 height 1691
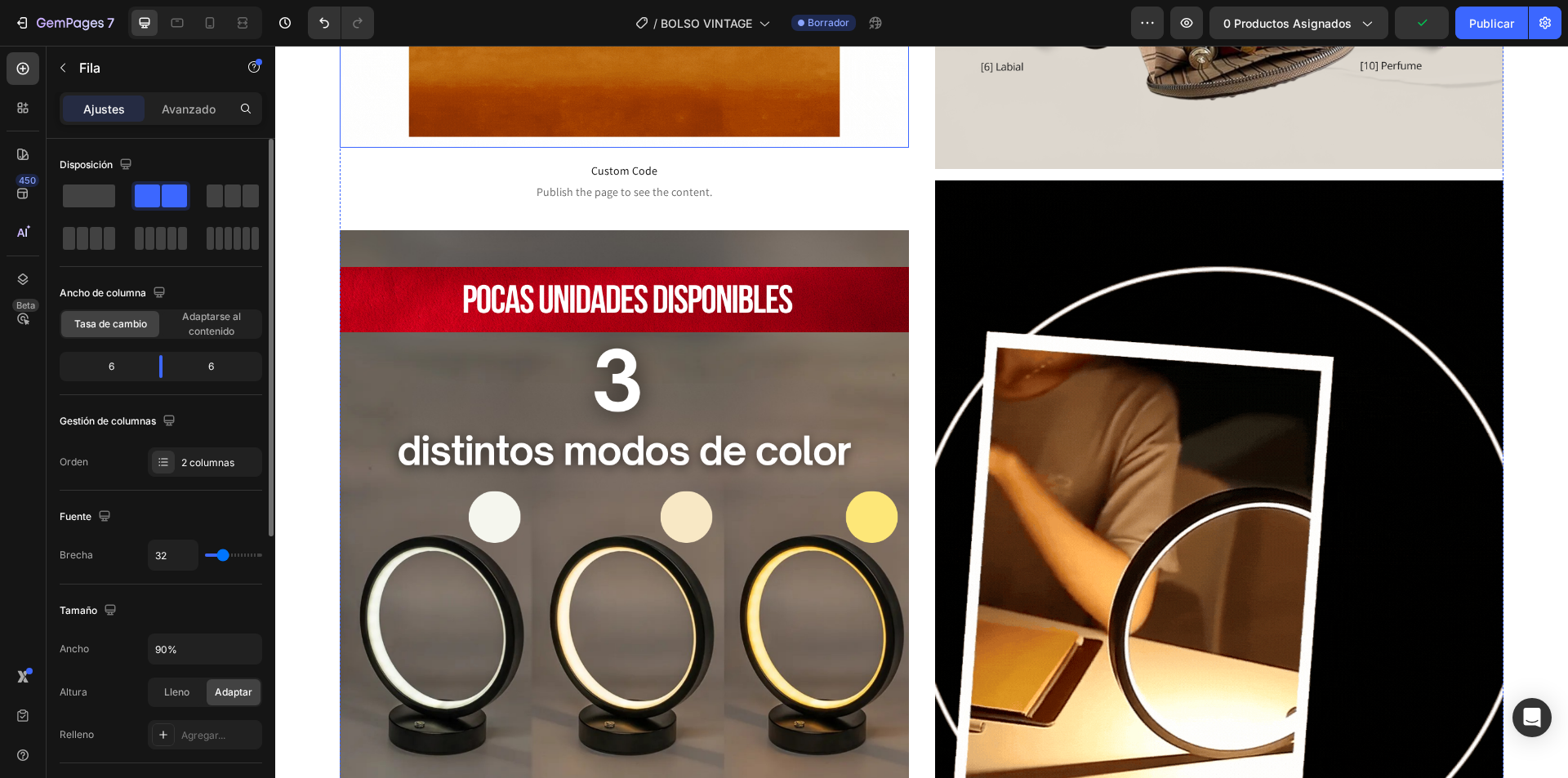
scroll to position [1551, 0]
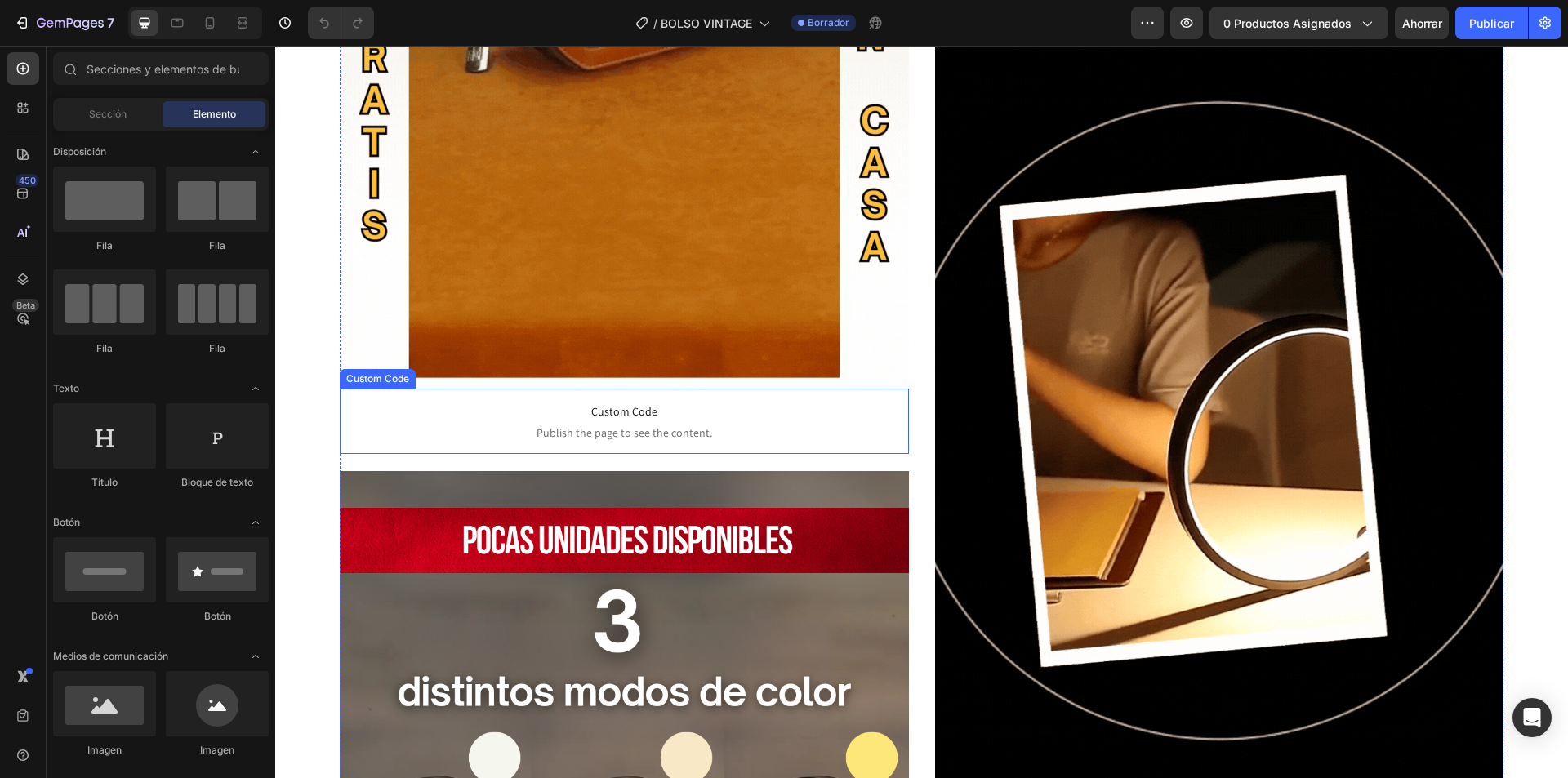
click at [573, 453] on div "Image ENVÍO GRATIS 🚚 PAGA EN CASA ENVÍO GRATIS 🚚 PAGA EN CASA ENVÍO GRATIS 🚚 PA…" at bounding box center [624, 20] width 569 height 2480
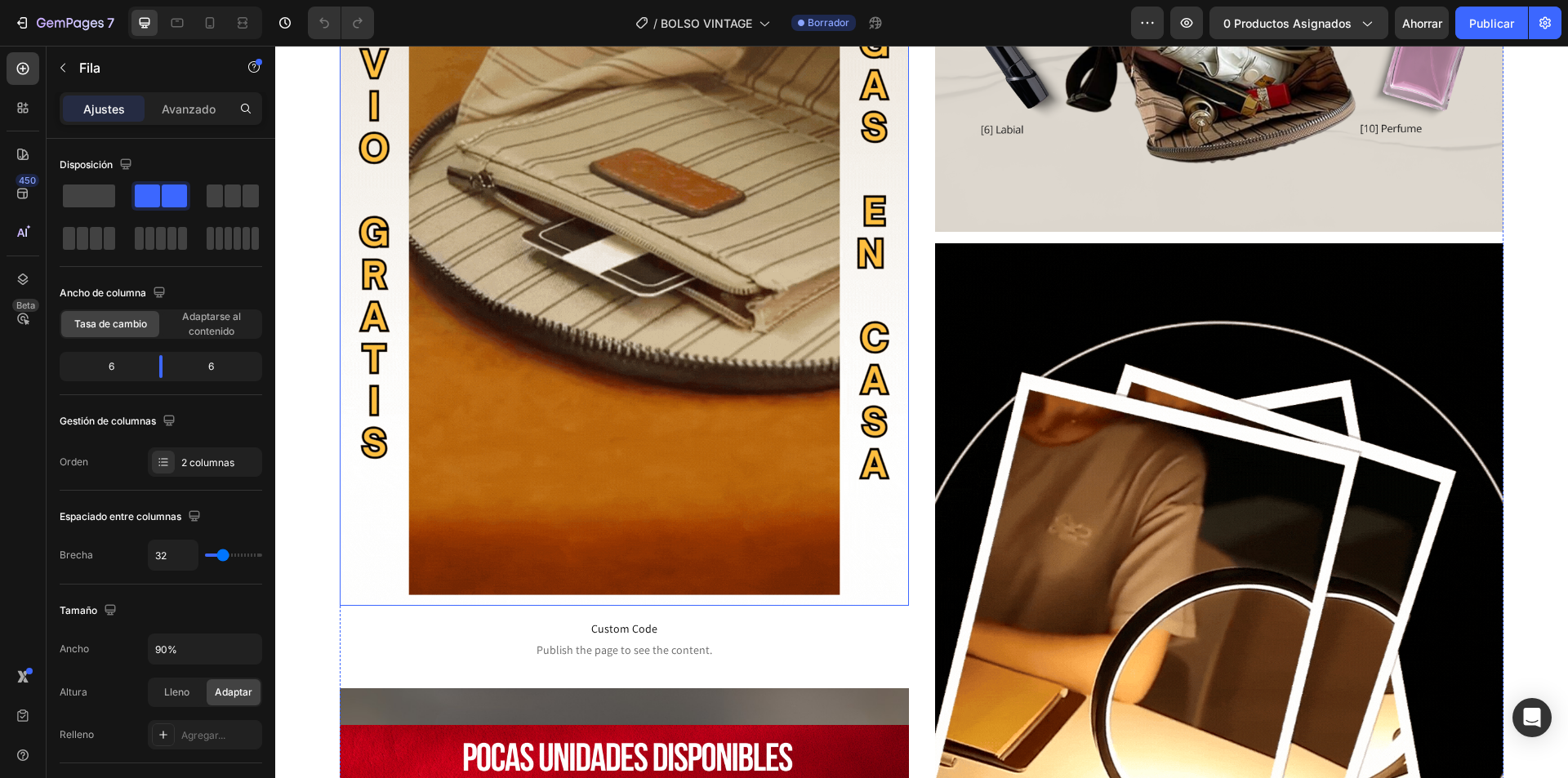
scroll to position [2007, 0]
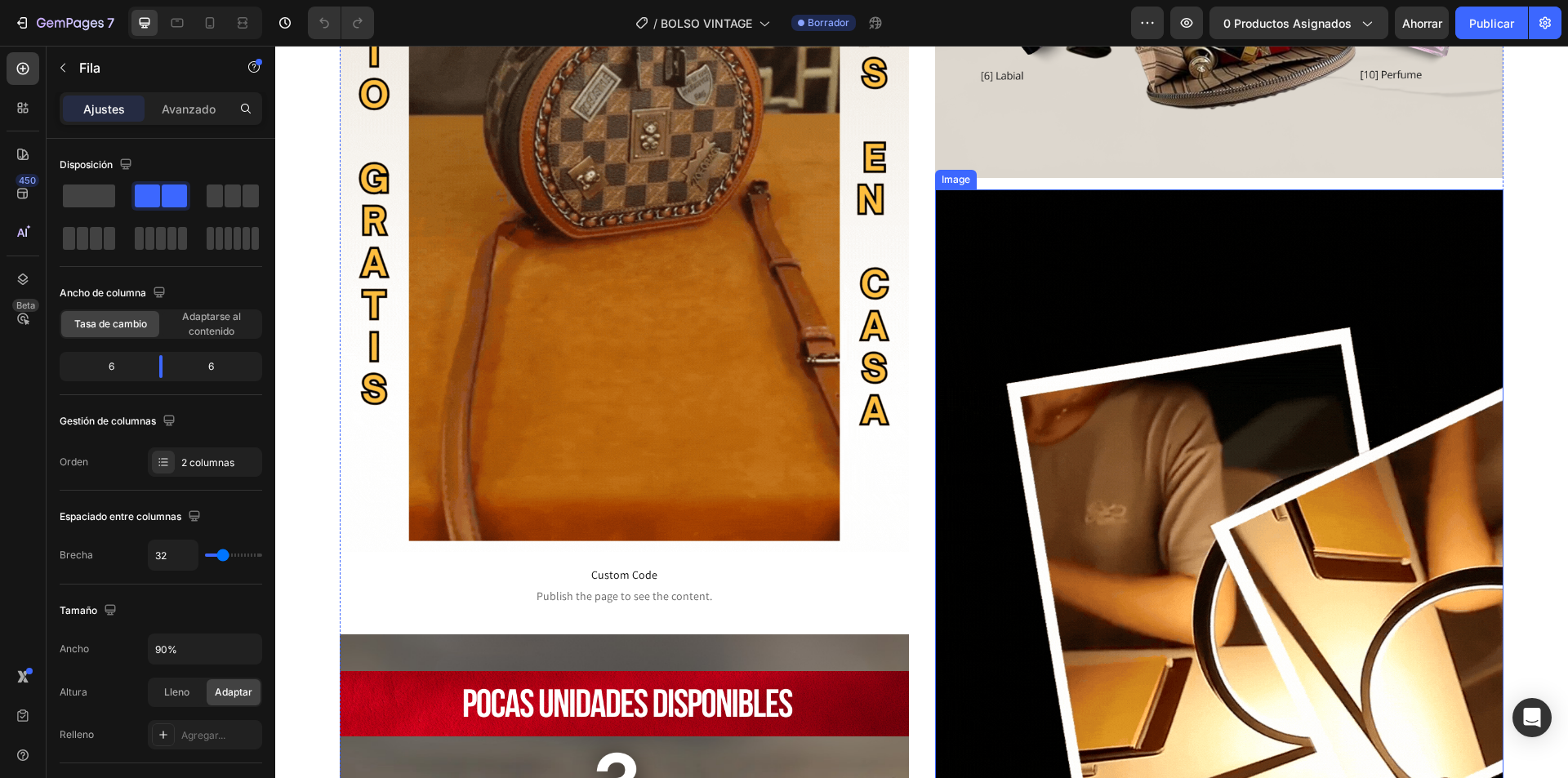
click at [1129, 445] on img at bounding box center [1220, 583] width 569 height 789
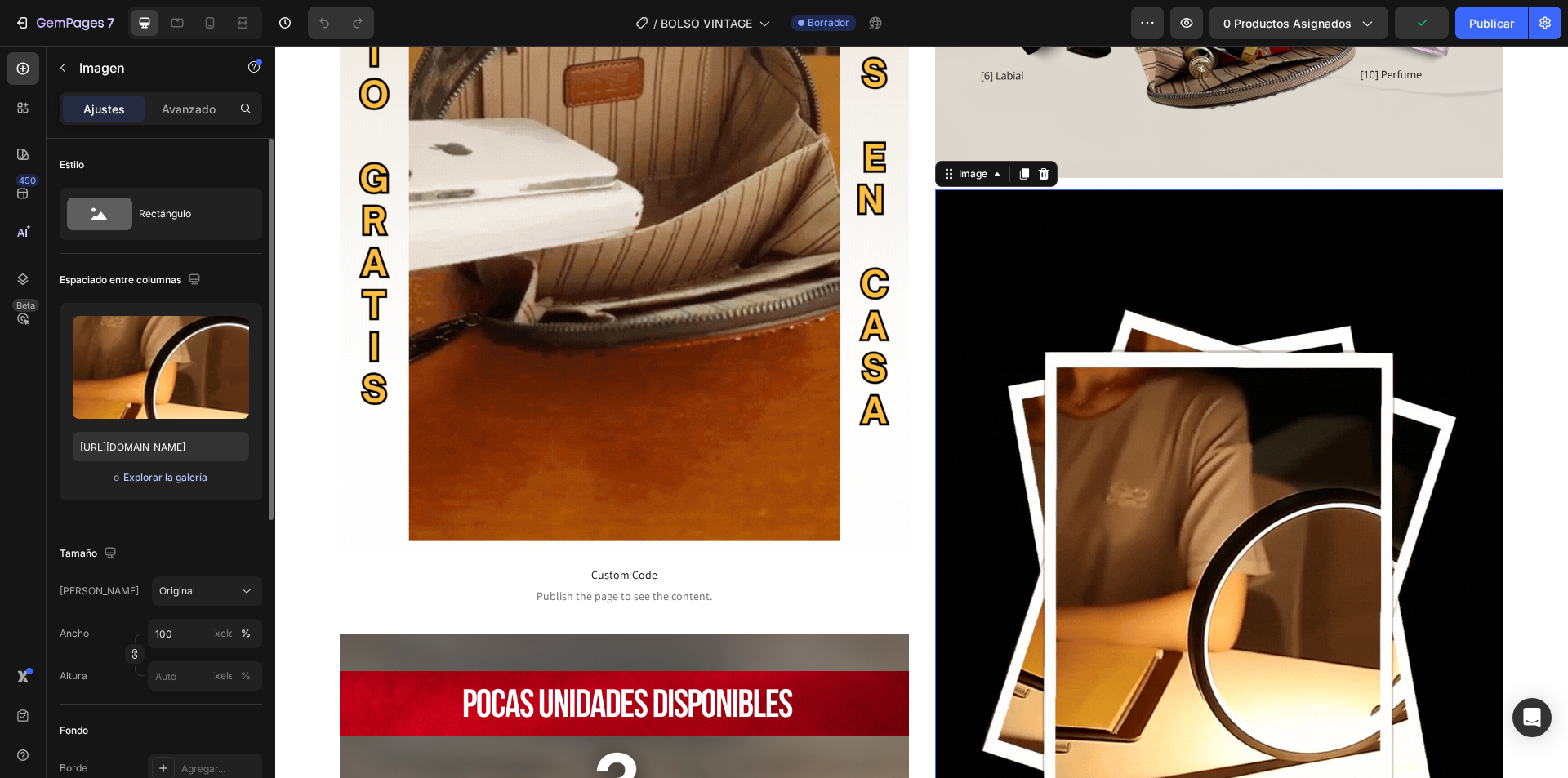
click at [178, 475] on font "Explorar la galería" at bounding box center [165, 477] width 85 height 12
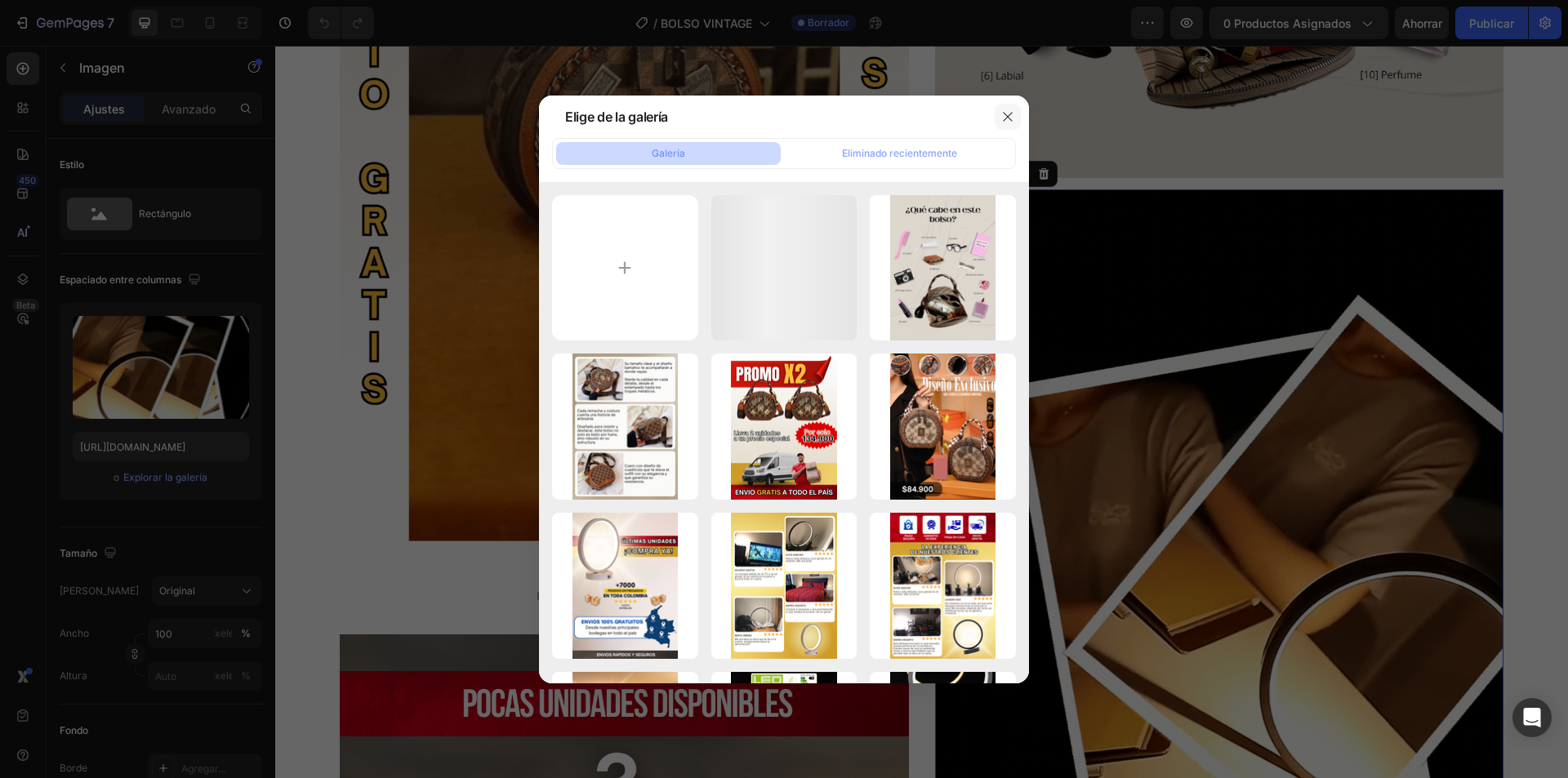
click at [1012, 118] on icon "button" at bounding box center [1008, 117] width 13 height 13
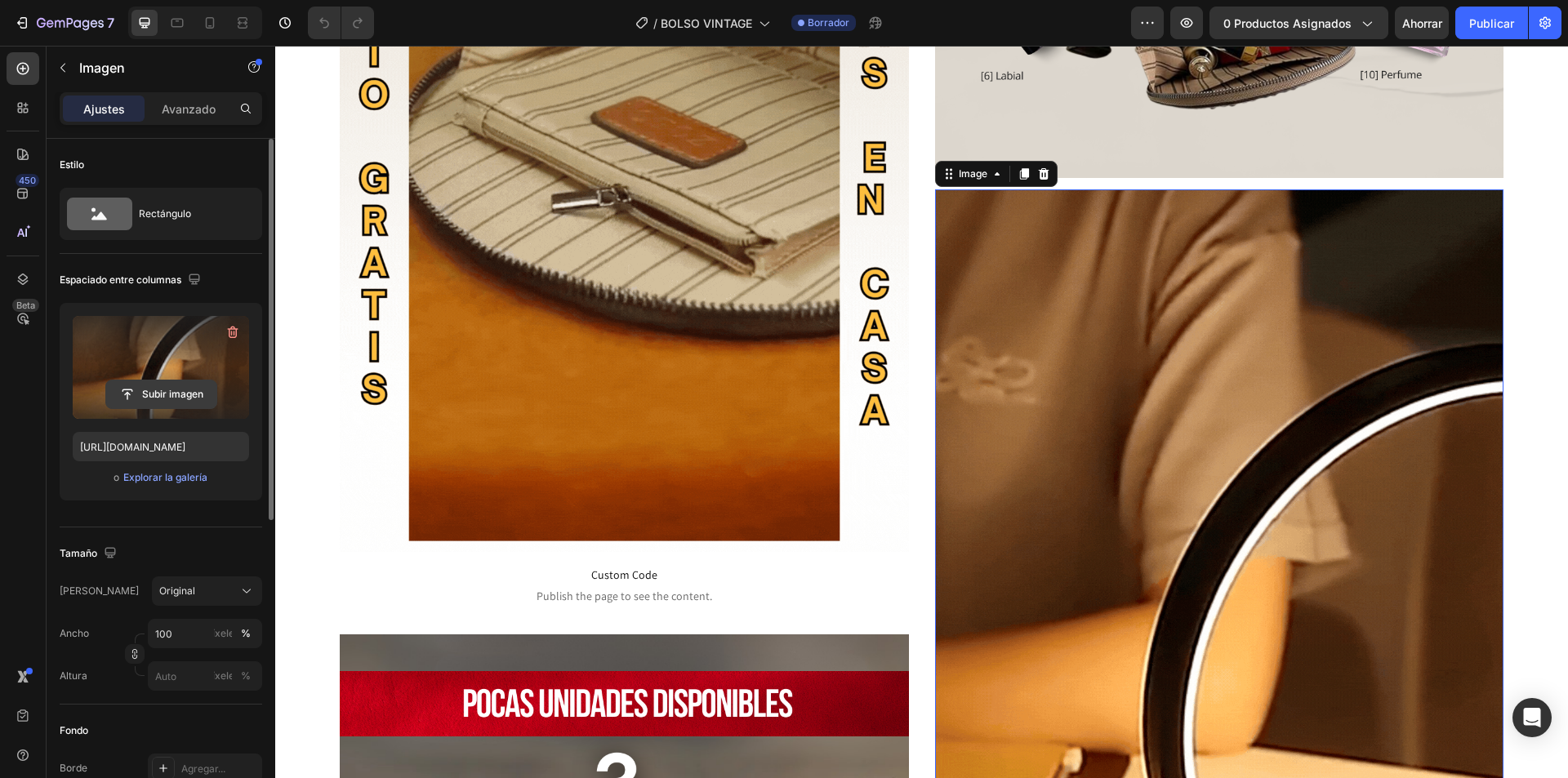
click at [167, 380] on input "file" at bounding box center [162, 394] width 110 height 28
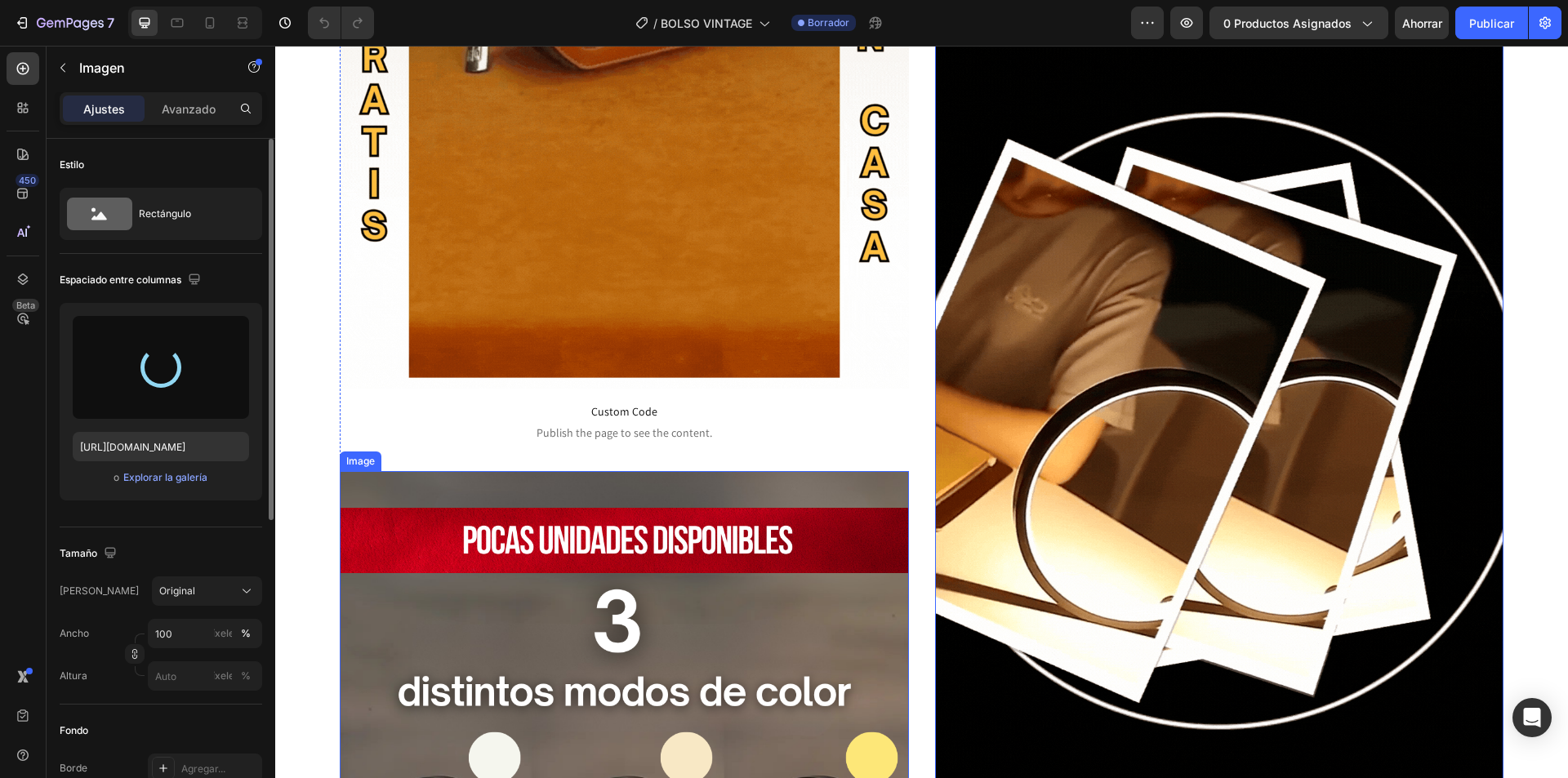
scroll to position [2251, 0]
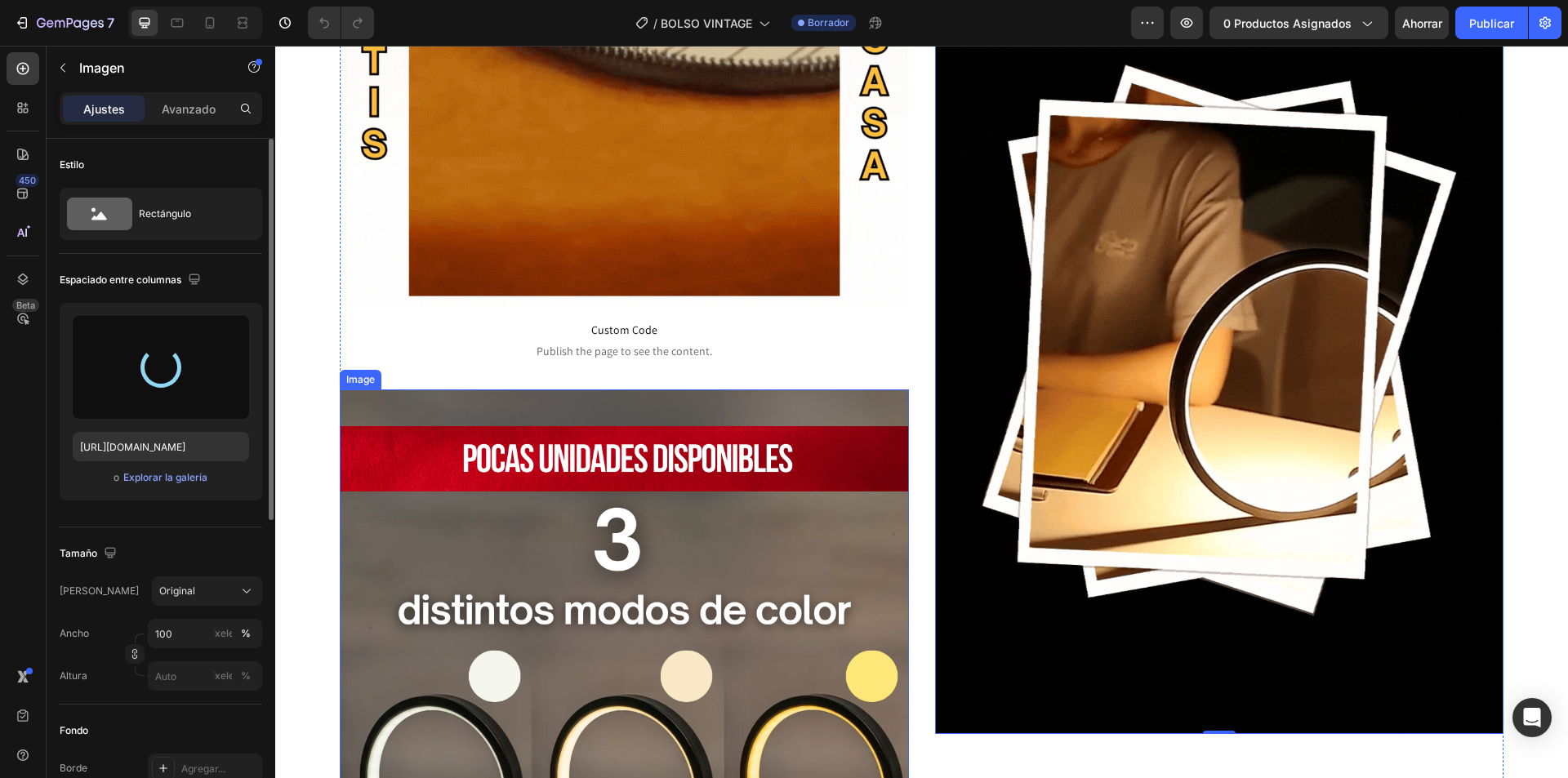
type input "[URL][DOMAIN_NAME]"
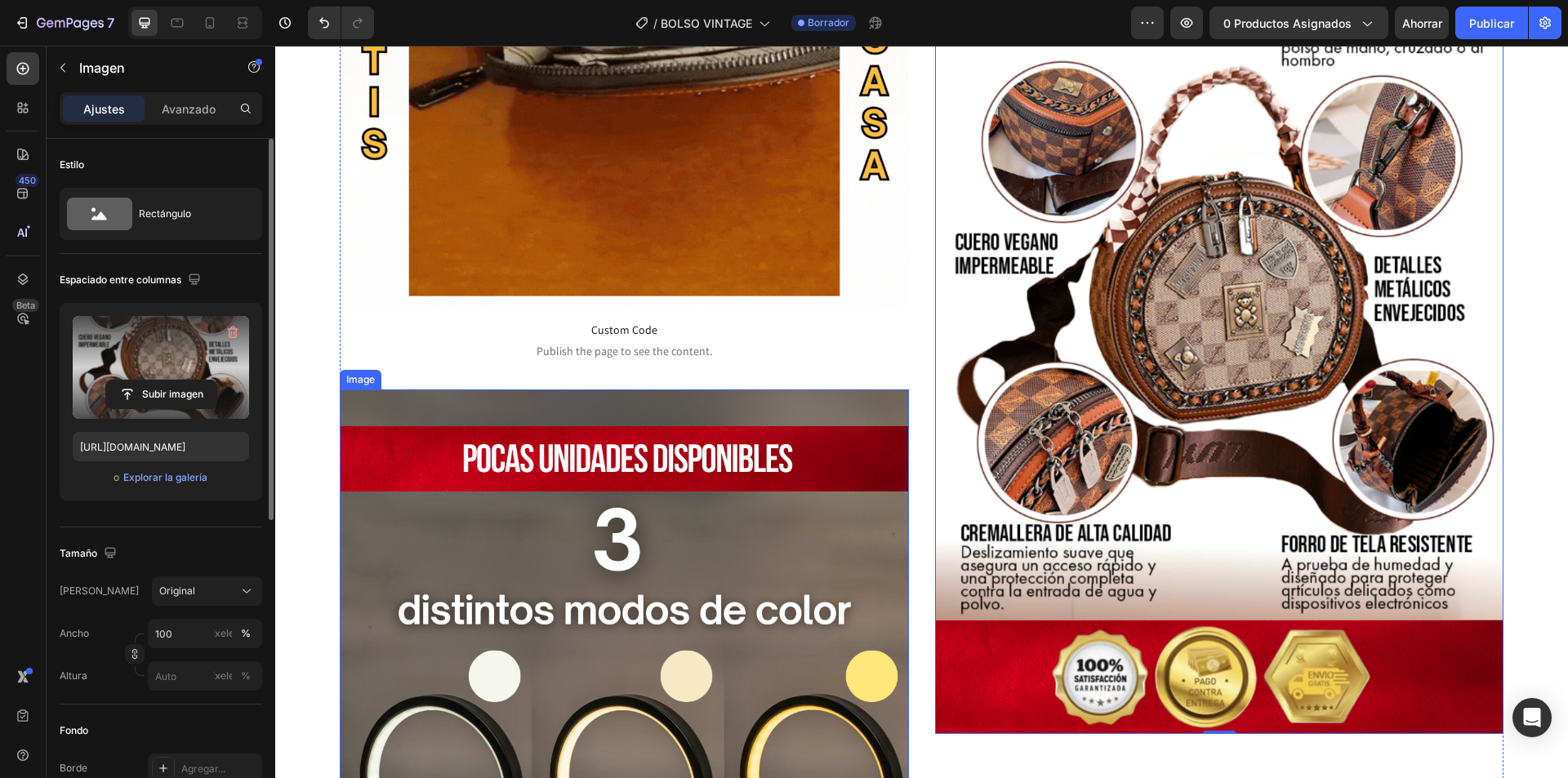
scroll to position [2497, 0]
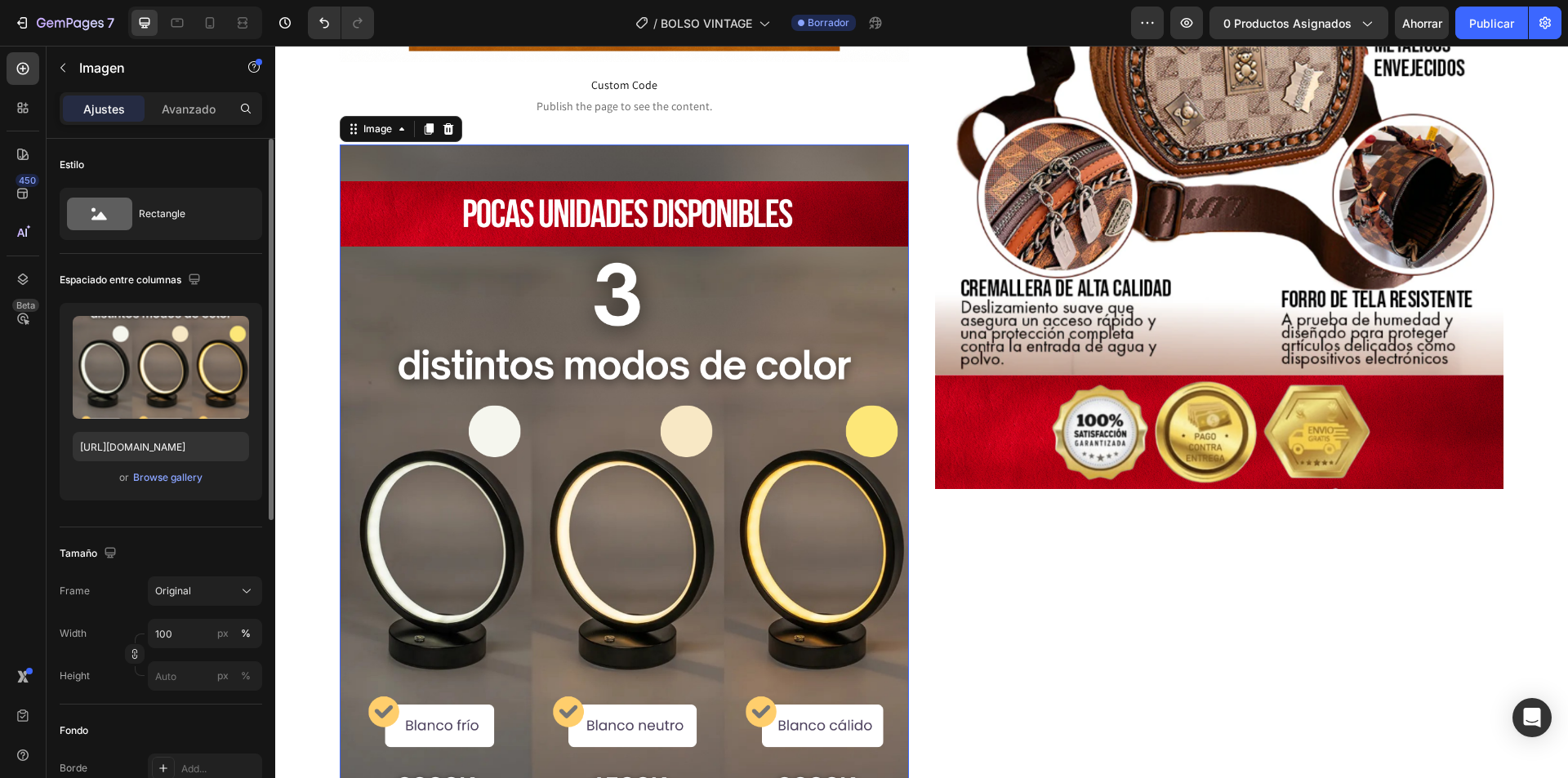
click at [517, 458] on img at bounding box center [624, 538] width 569 height 789
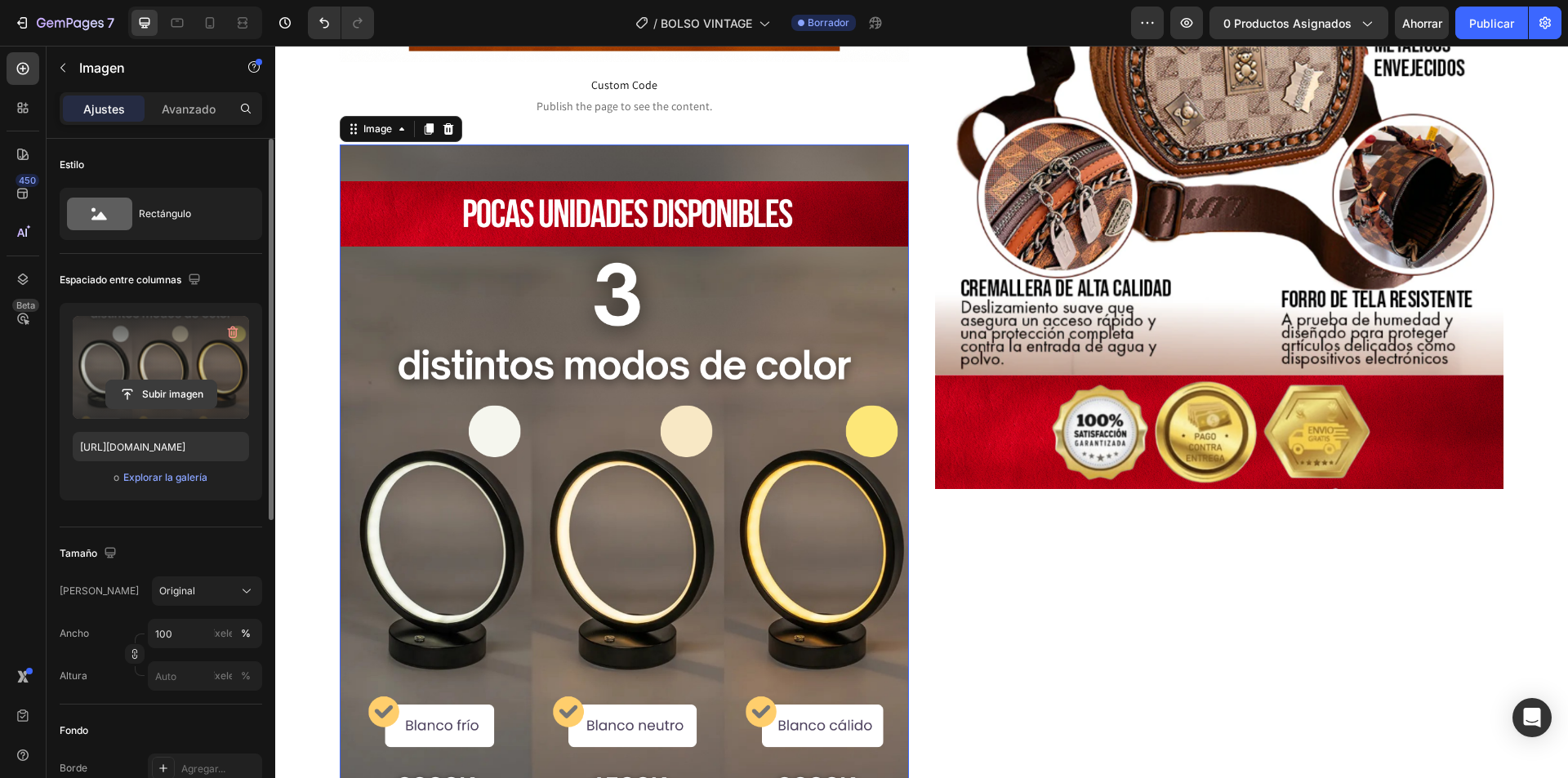
click at [169, 391] on input "file" at bounding box center [162, 394] width 110 height 28
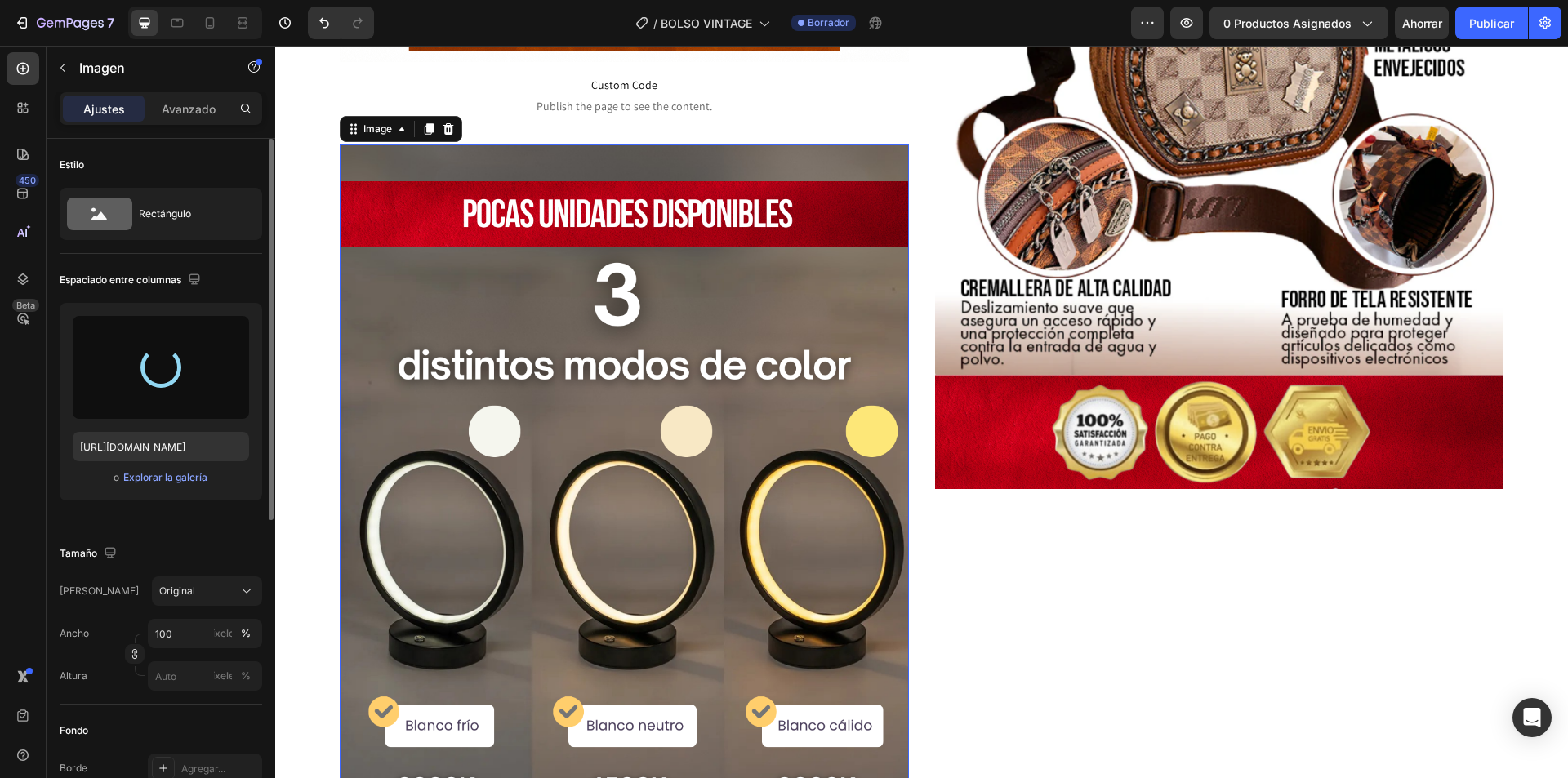
type input "[URL][DOMAIN_NAME]"
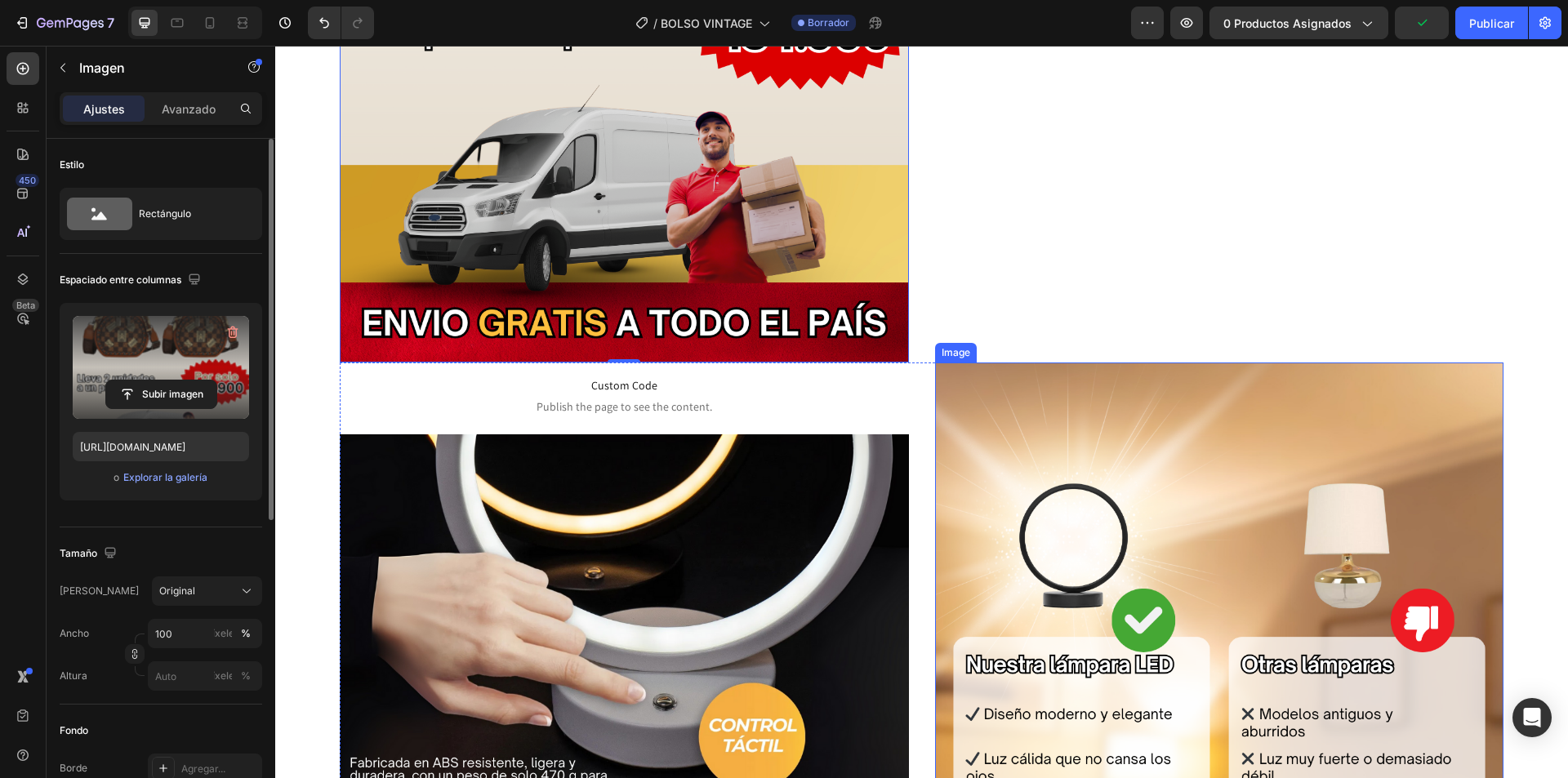
click at [1153, 530] on img at bounding box center [1220, 757] width 569 height 789
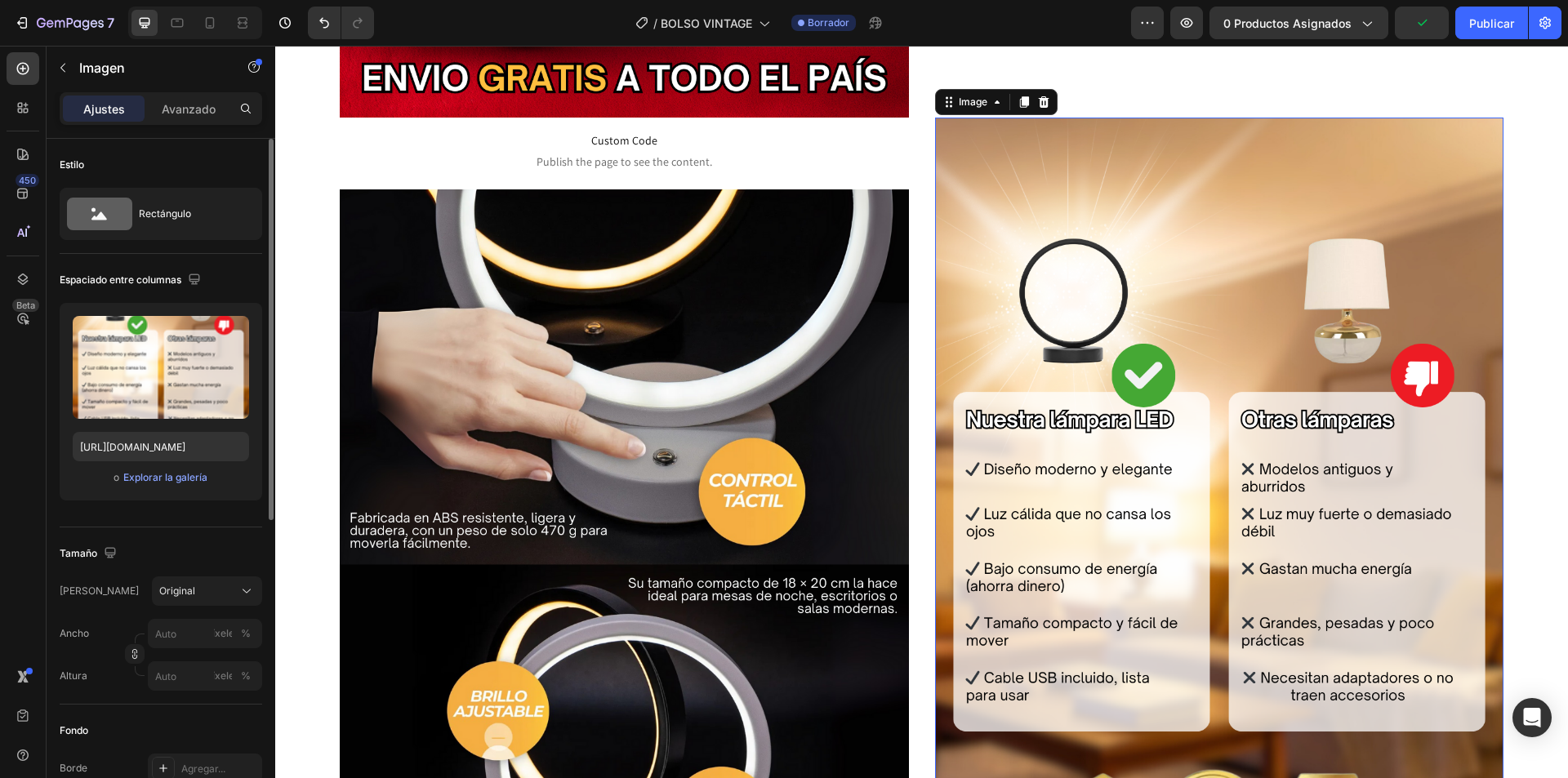
scroll to position [3557, 0]
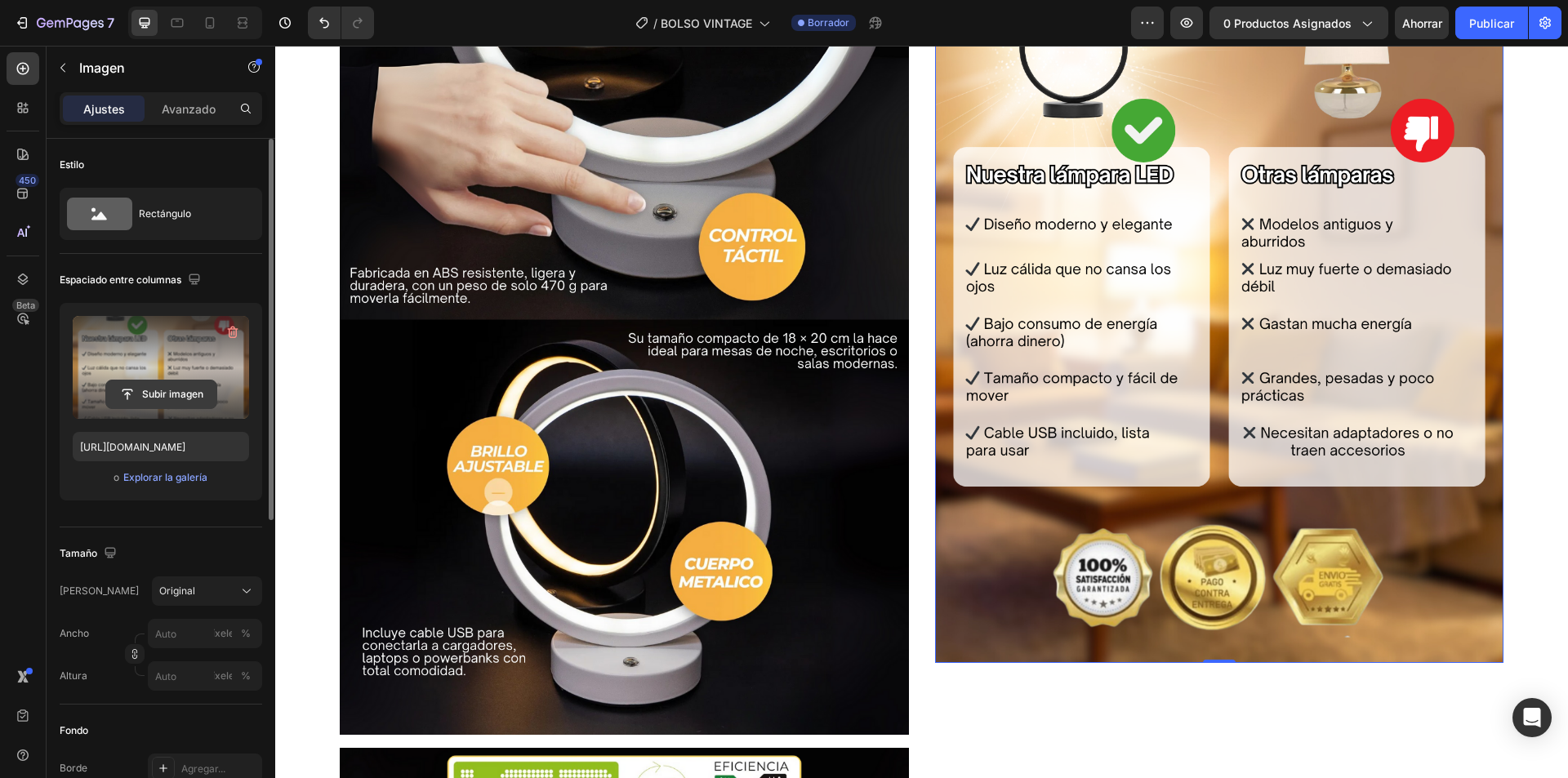
click at [163, 401] on input "file" at bounding box center [162, 394] width 110 height 28
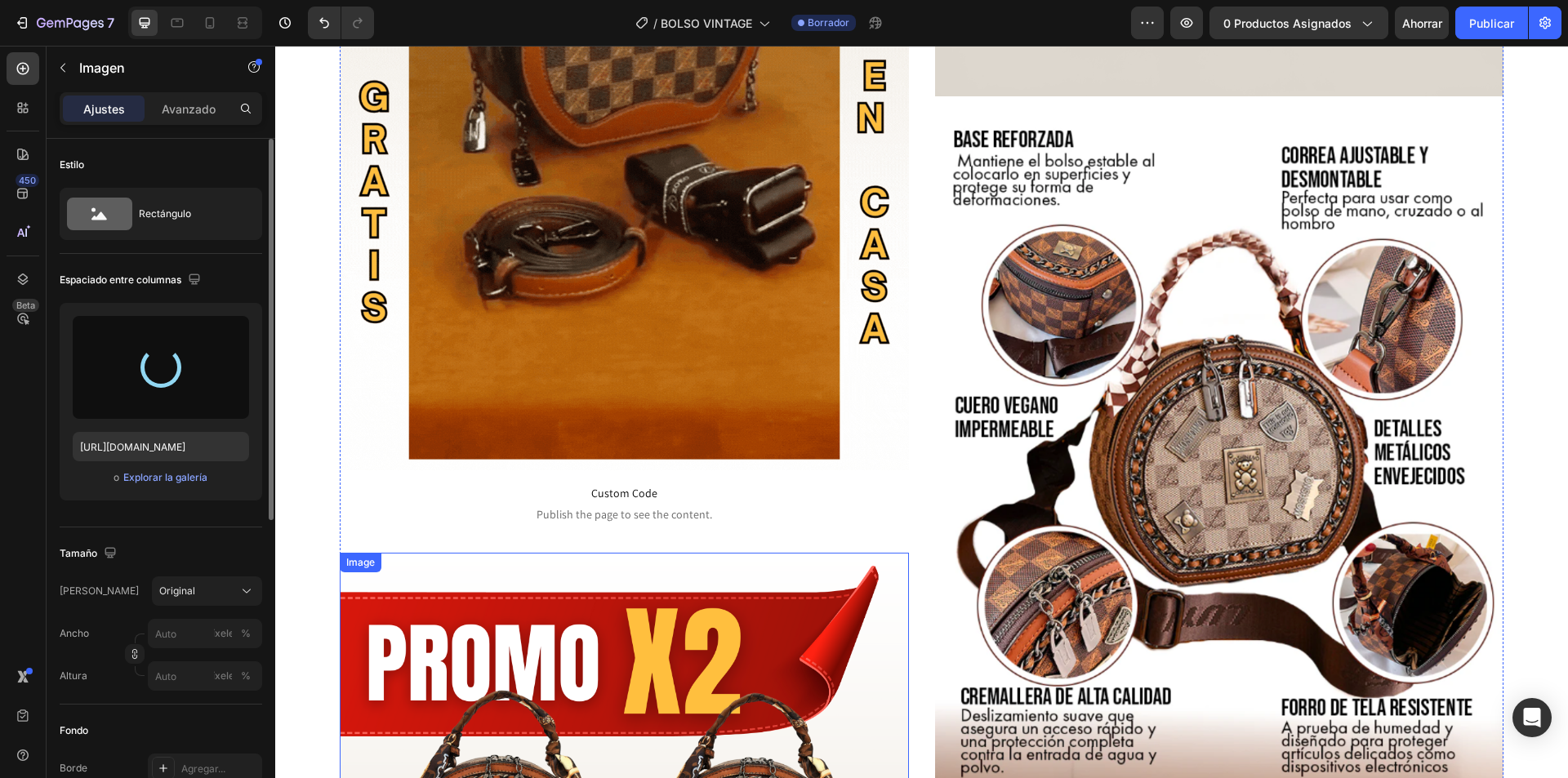
type input "[URL][DOMAIN_NAME]"
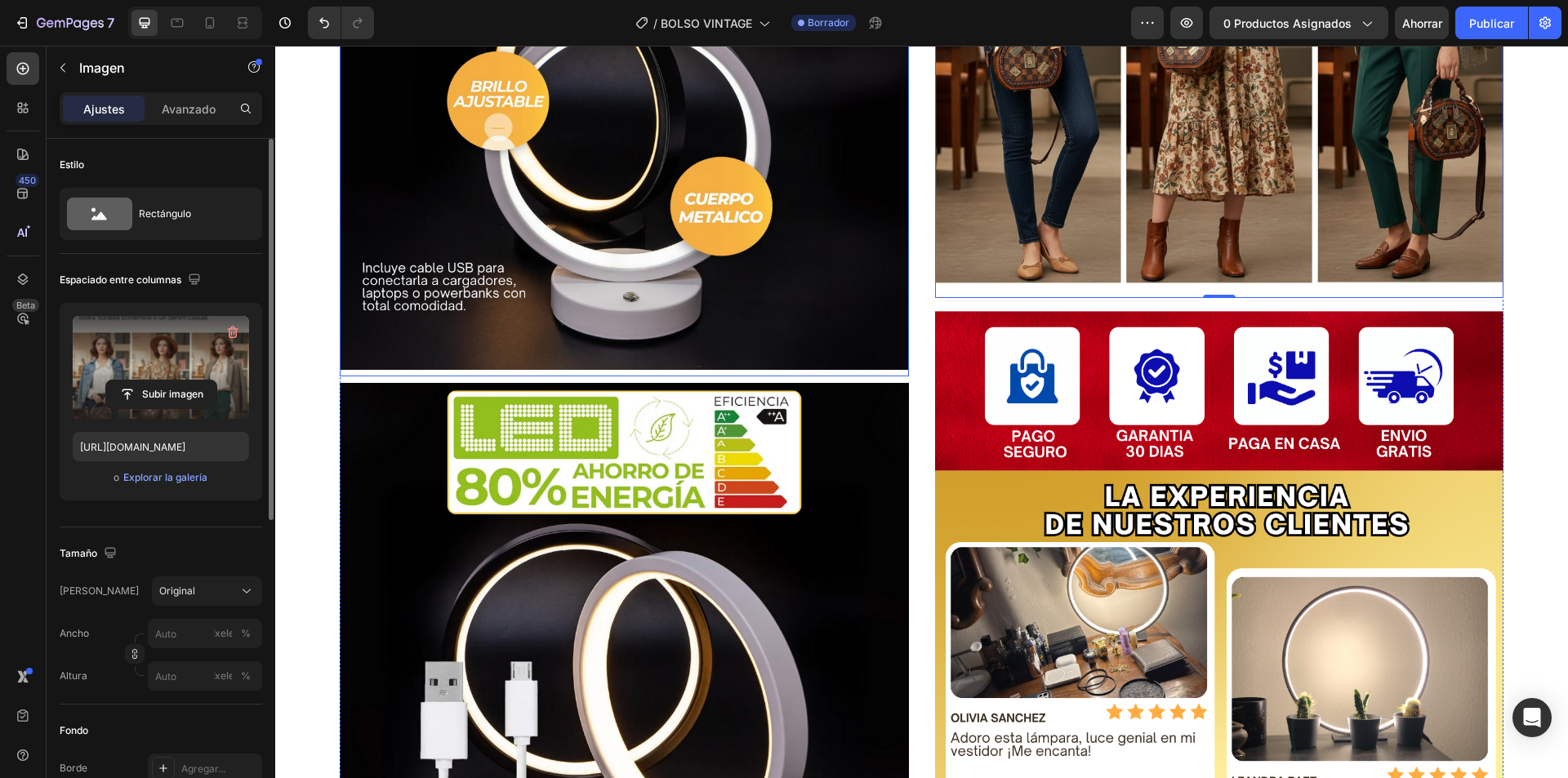
scroll to position [3803, 0]
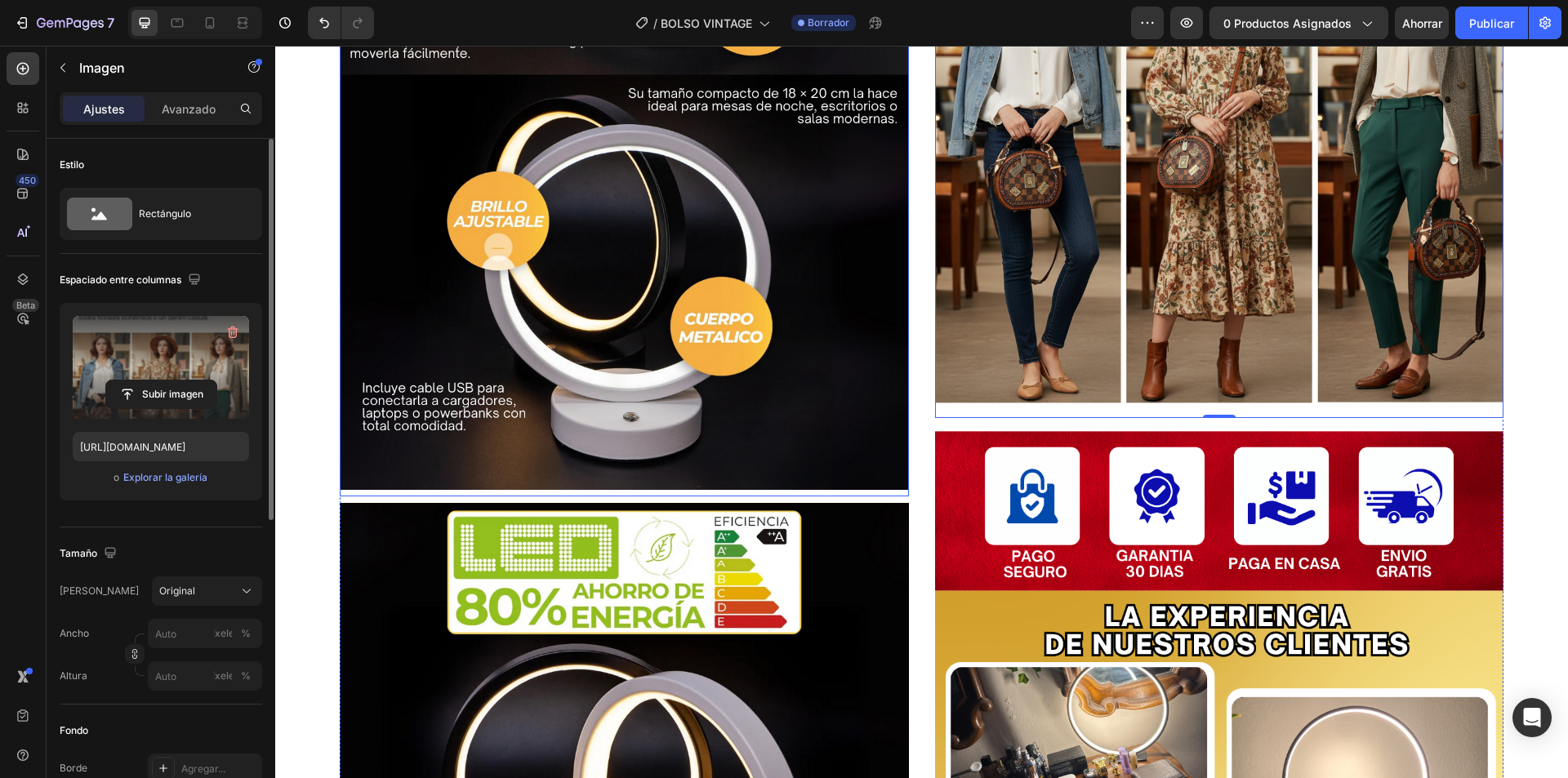
click at [697, 344] on img at bounding box center [624, 94] width 569 height 789
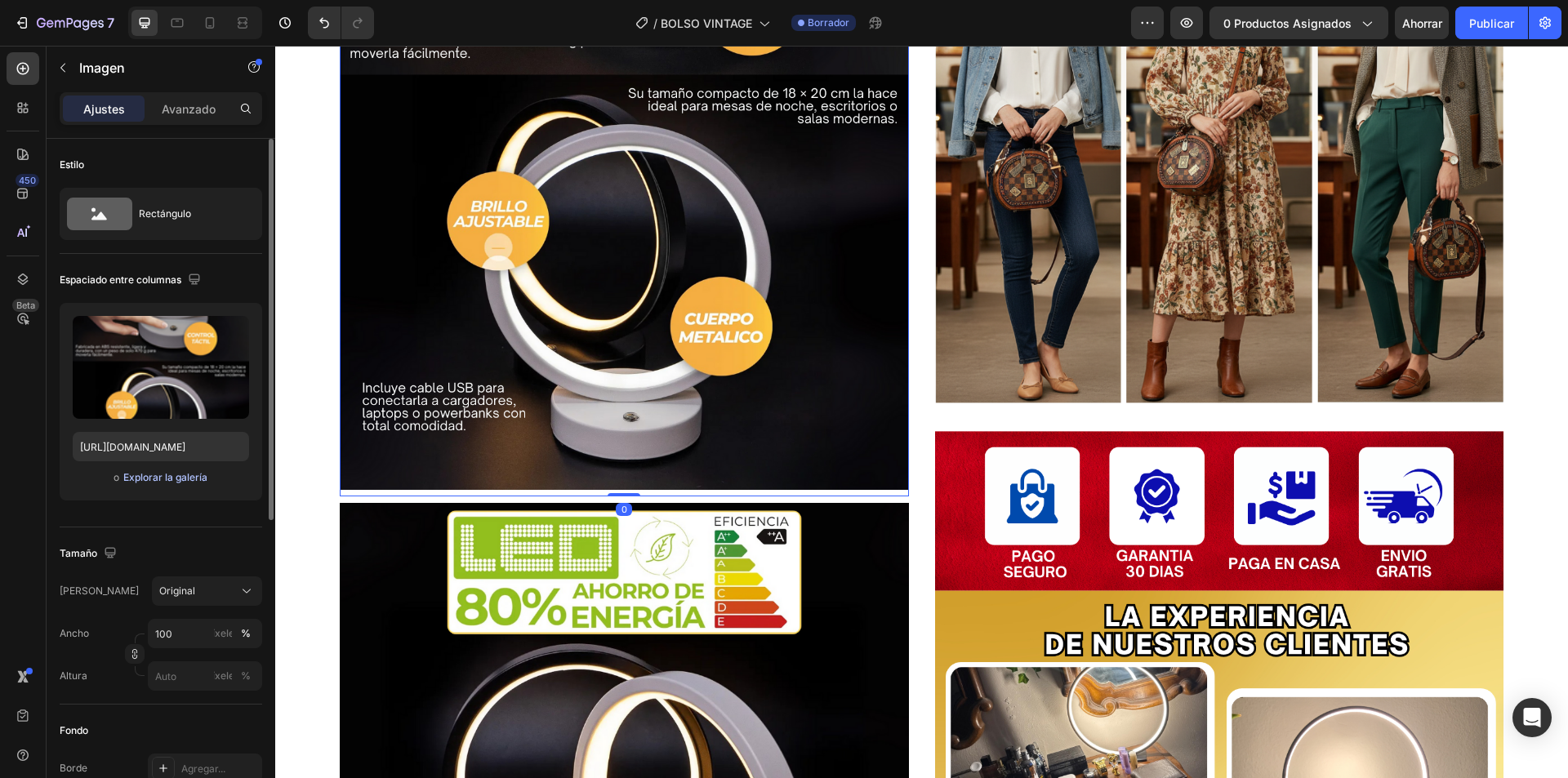
click at [172, 484] on button "Explorar la galería" at bounding box center [165, 478] width 85 height 17
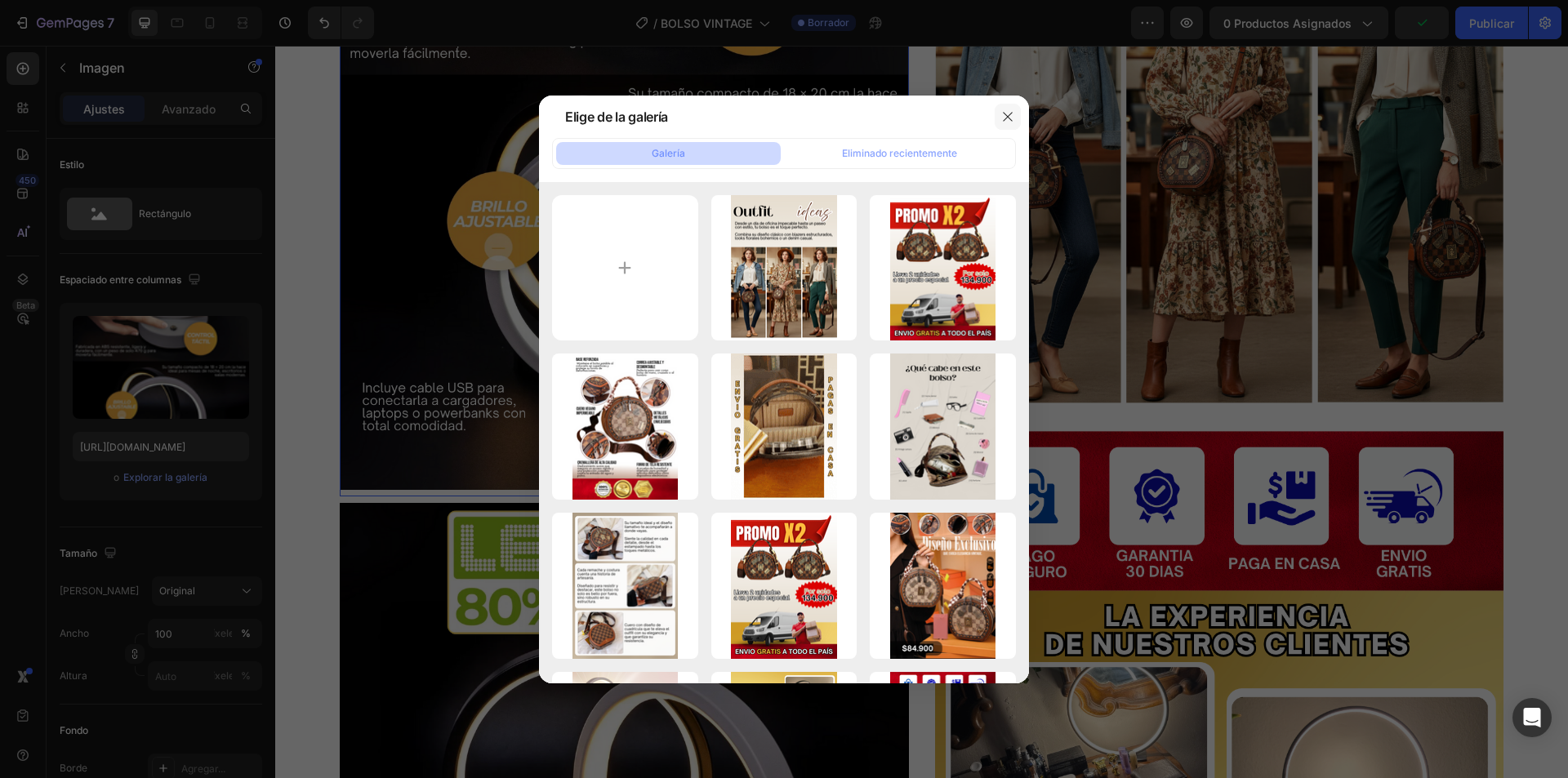
click at [1003, 113] on icon "button" at bounding box center [1008, 117] width 13 height 13
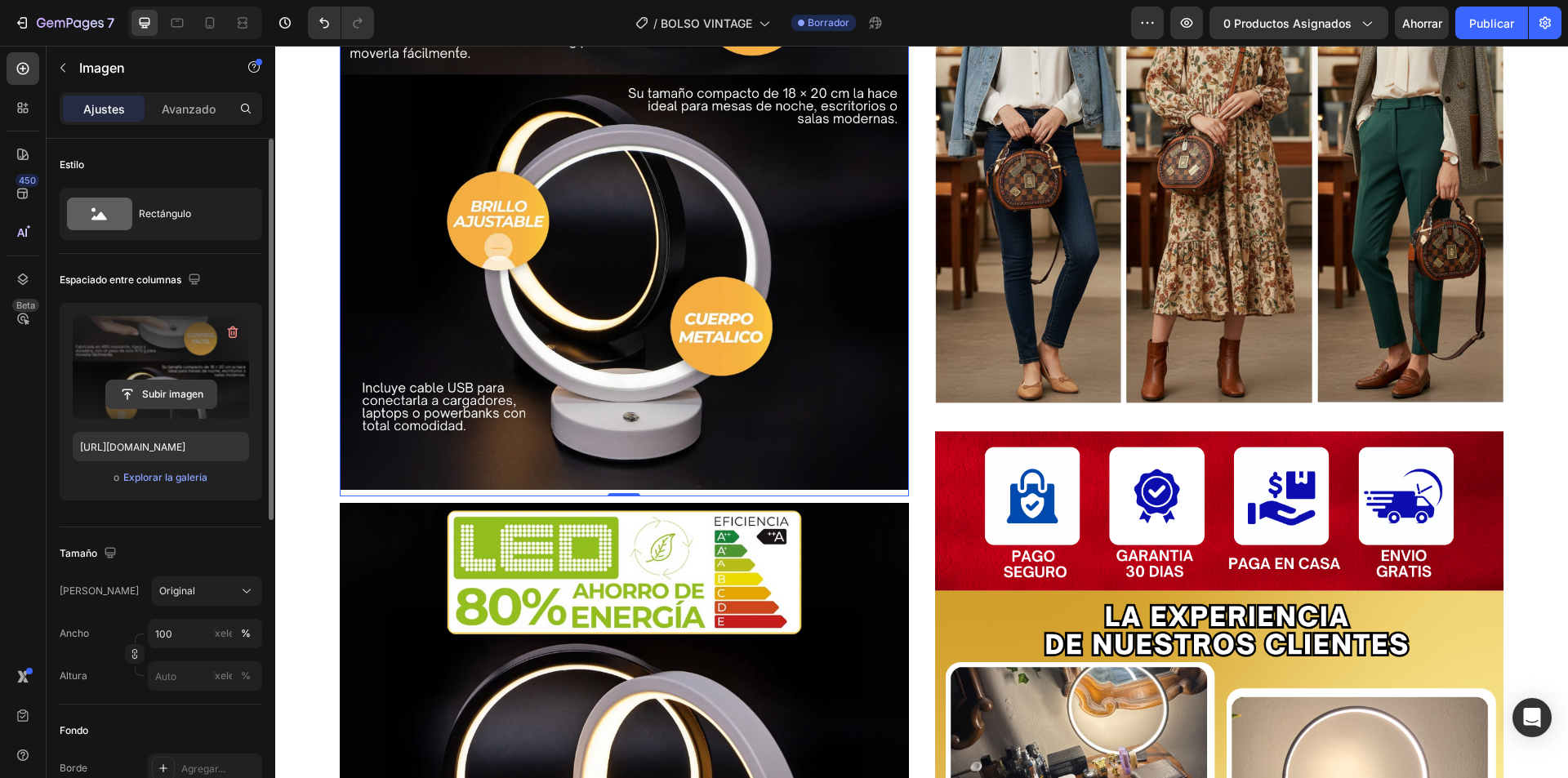
click at [157, 393] on input "file" at bounding box center [162, 394] width 110 height 28
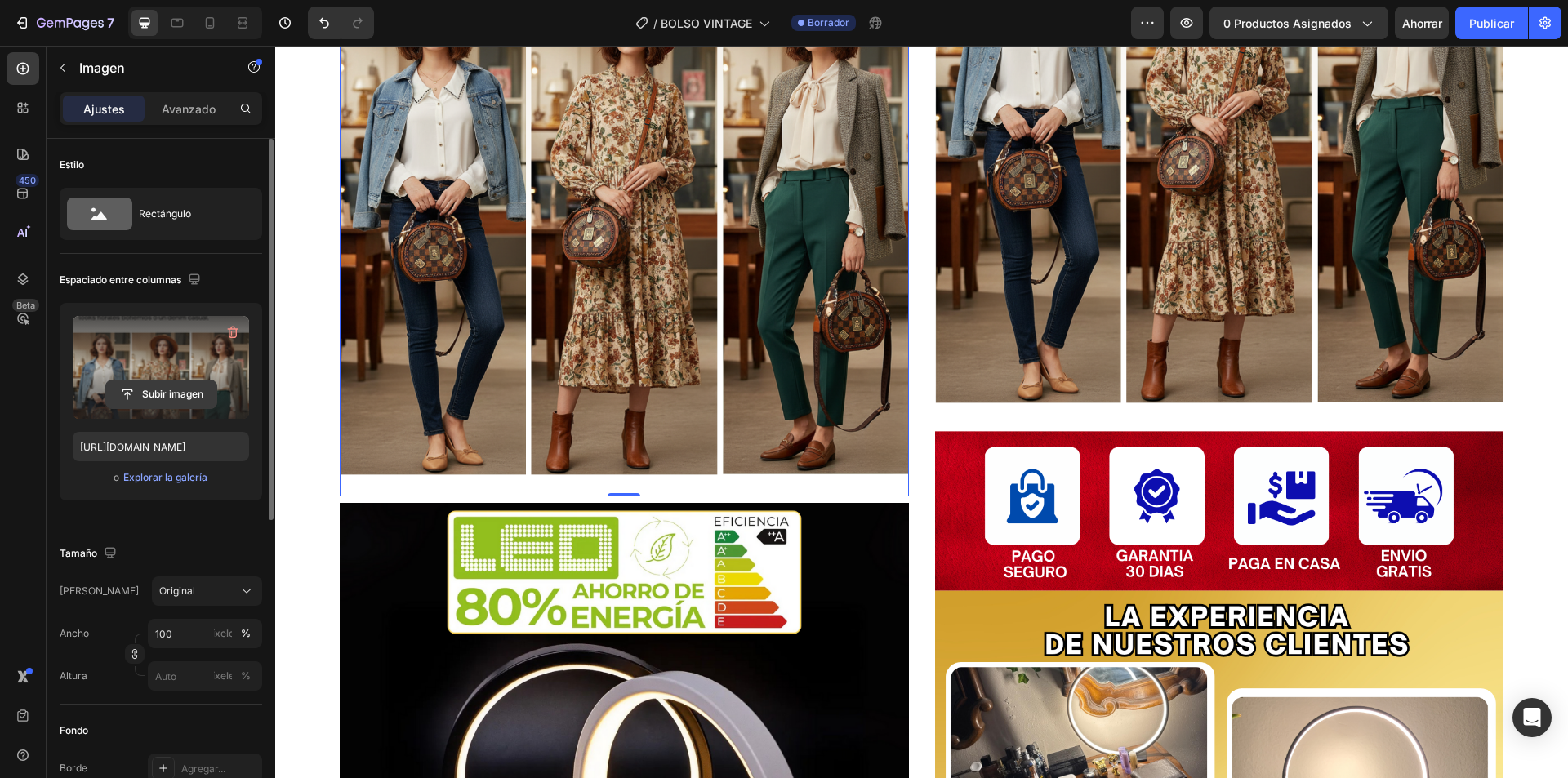
click at [169, 398] on input "file" at bounding box center [162, 394] width 110 height 28
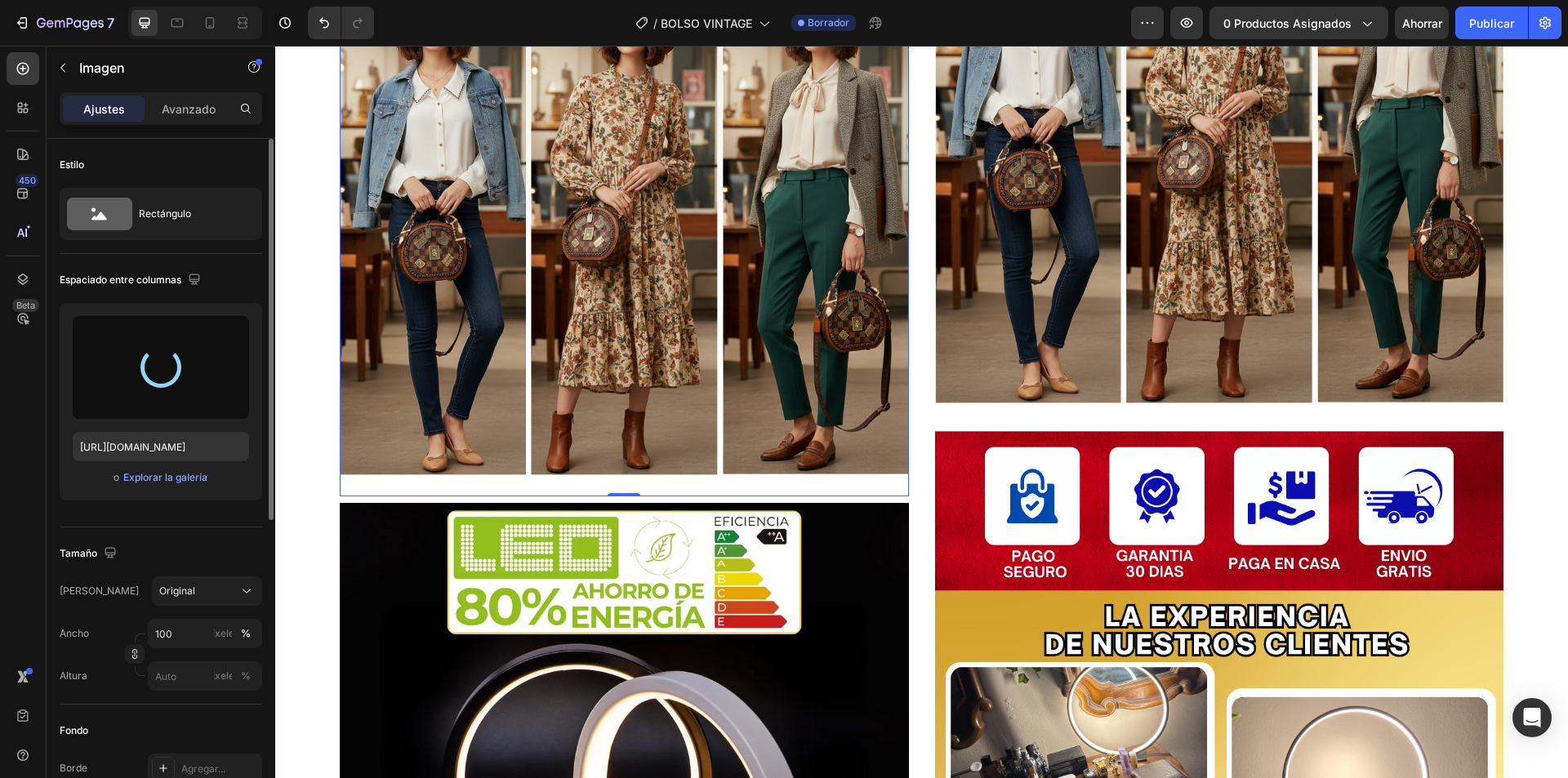
type input "[URL][DOMAIN_NAME]"
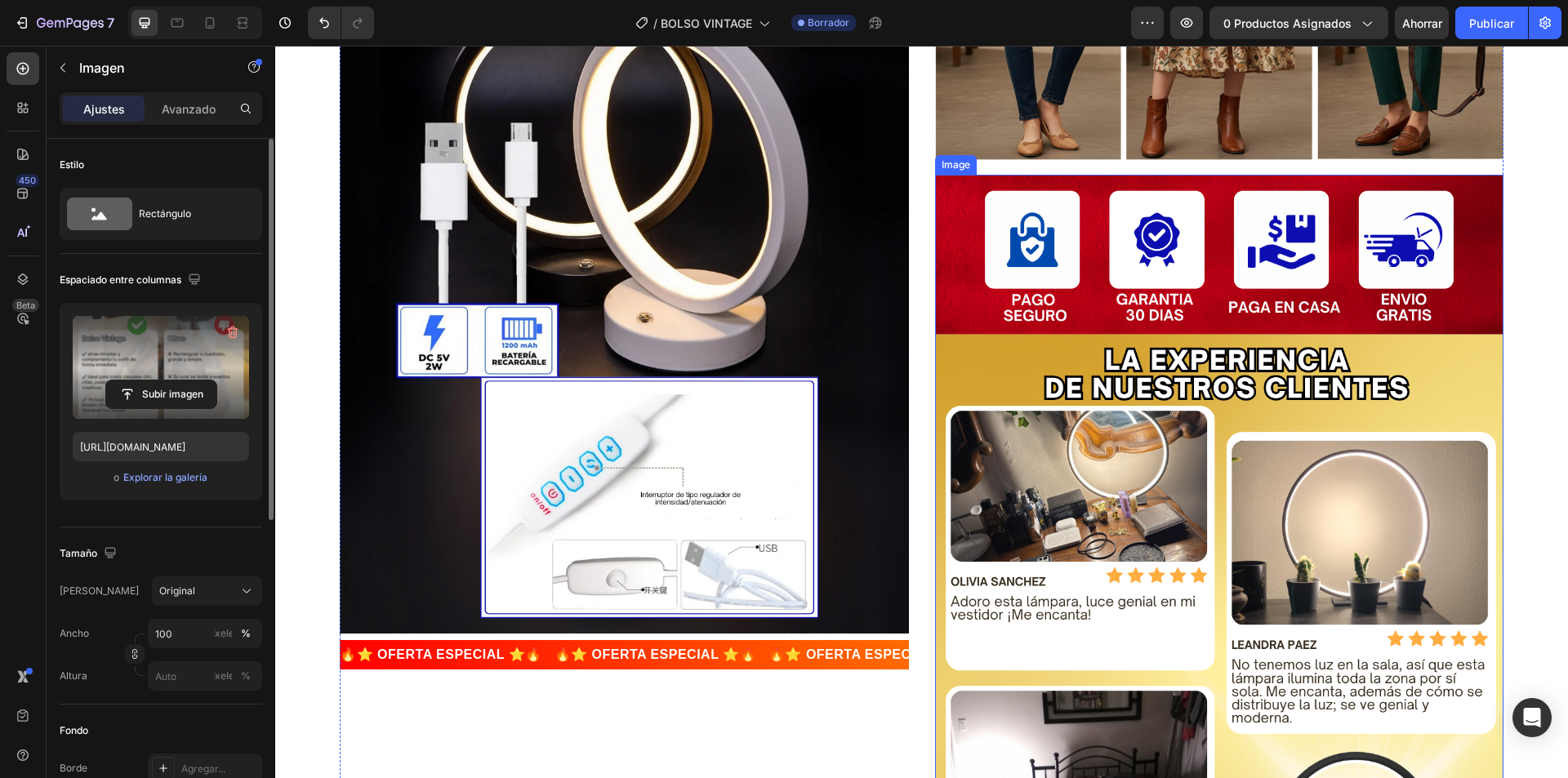
scroll to position [4048, 0]
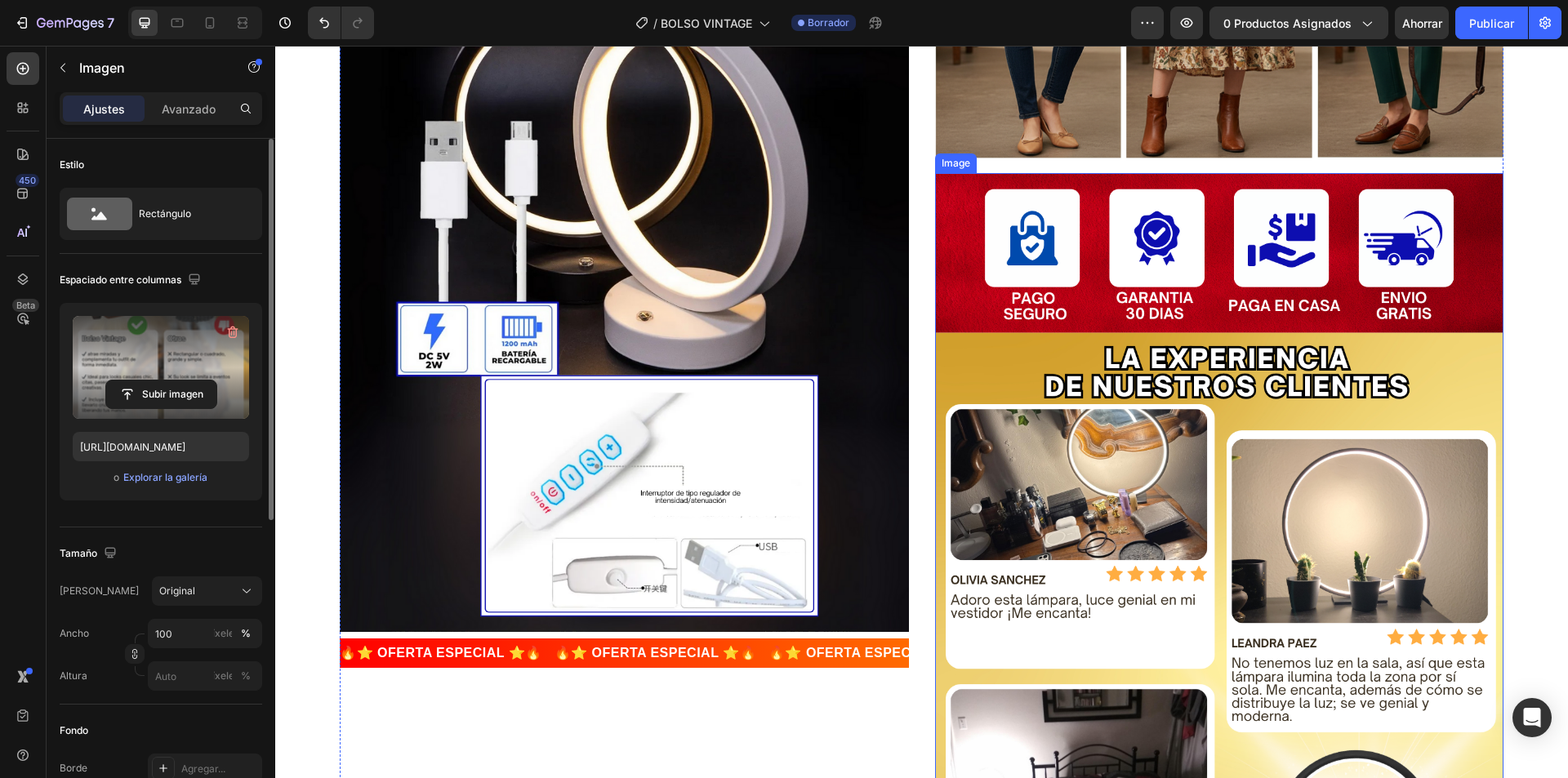
click at [1076, 452] on img at bounding box center [1220, 567] width 569 height 789
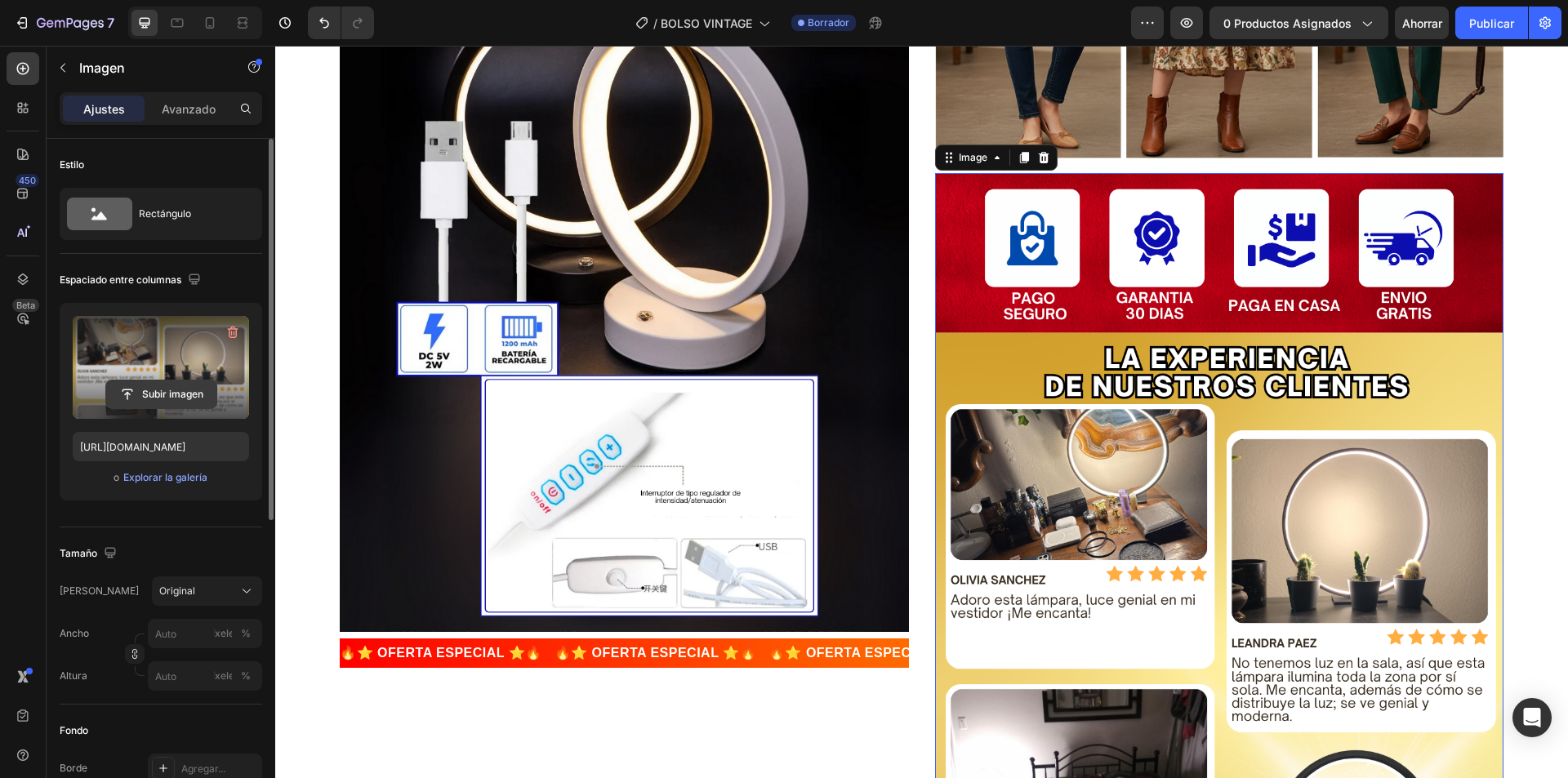
click at [139, 393] on input "file" at bounding box center [162, 394] width 110 height 28
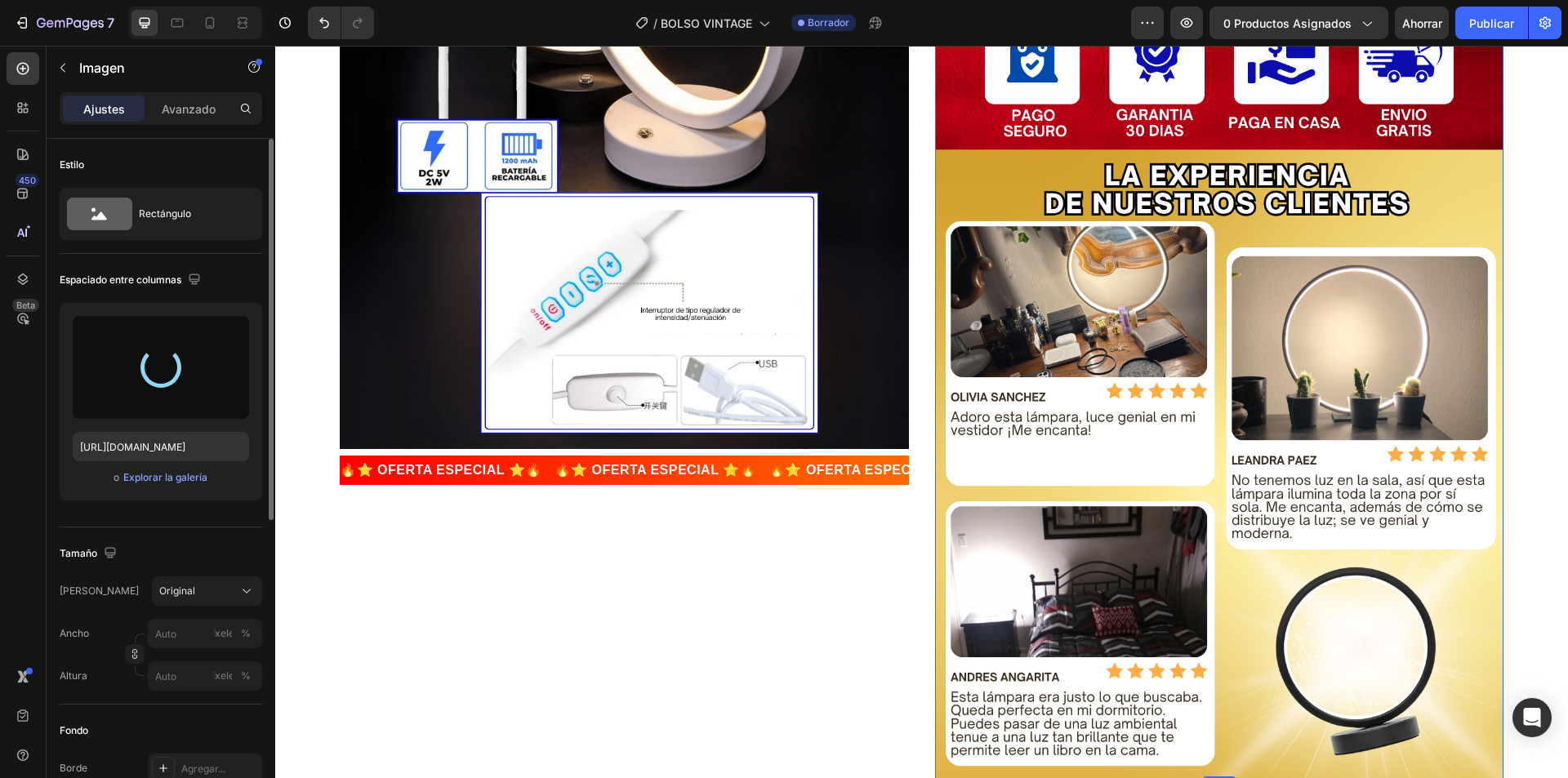
type input "[URL][DOMAIN_NAME]"
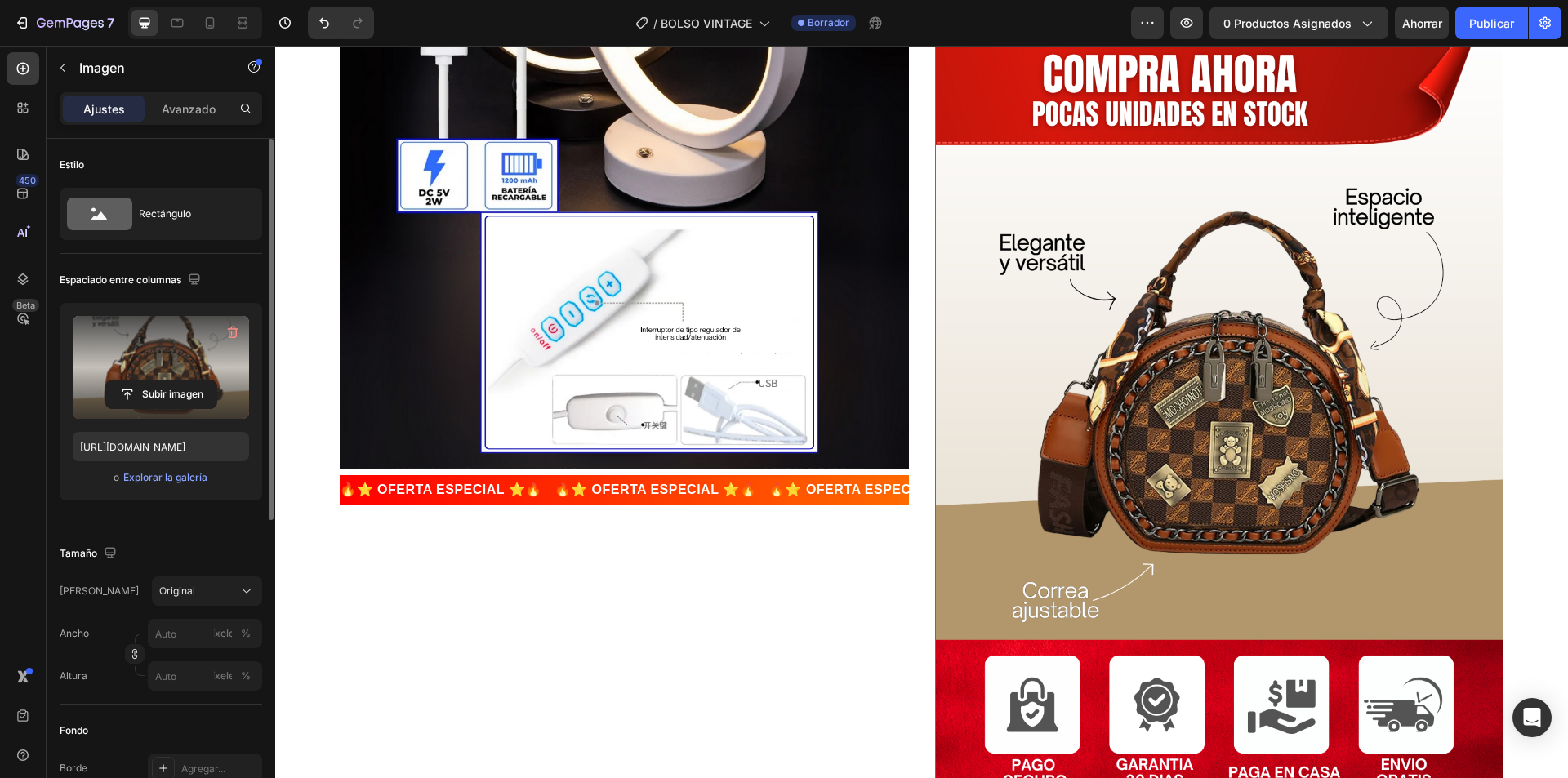
scroll to position [4456, 0]
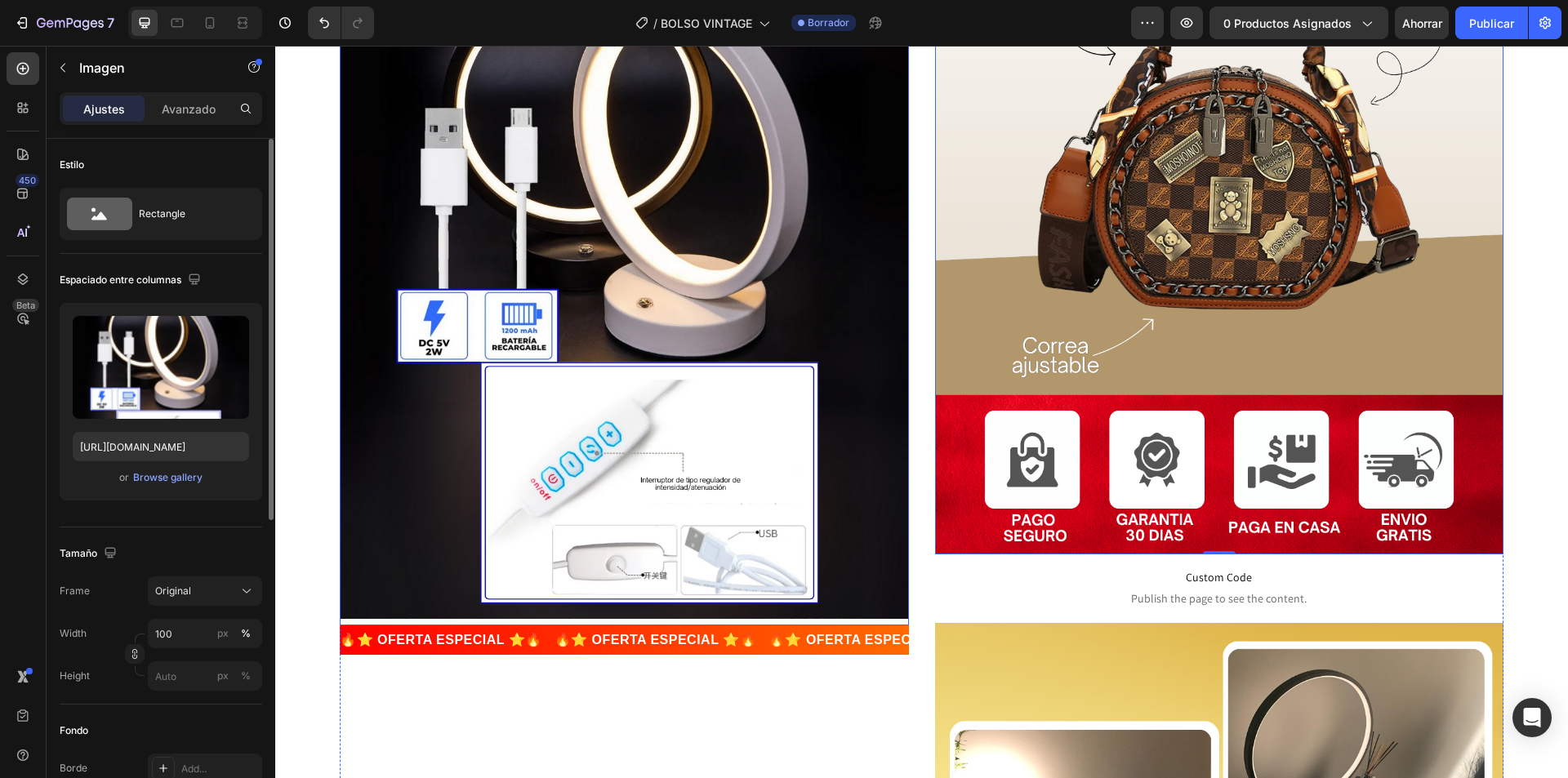
click at [651, 502] on img at bounding box center [624, 223] width 569 height 789
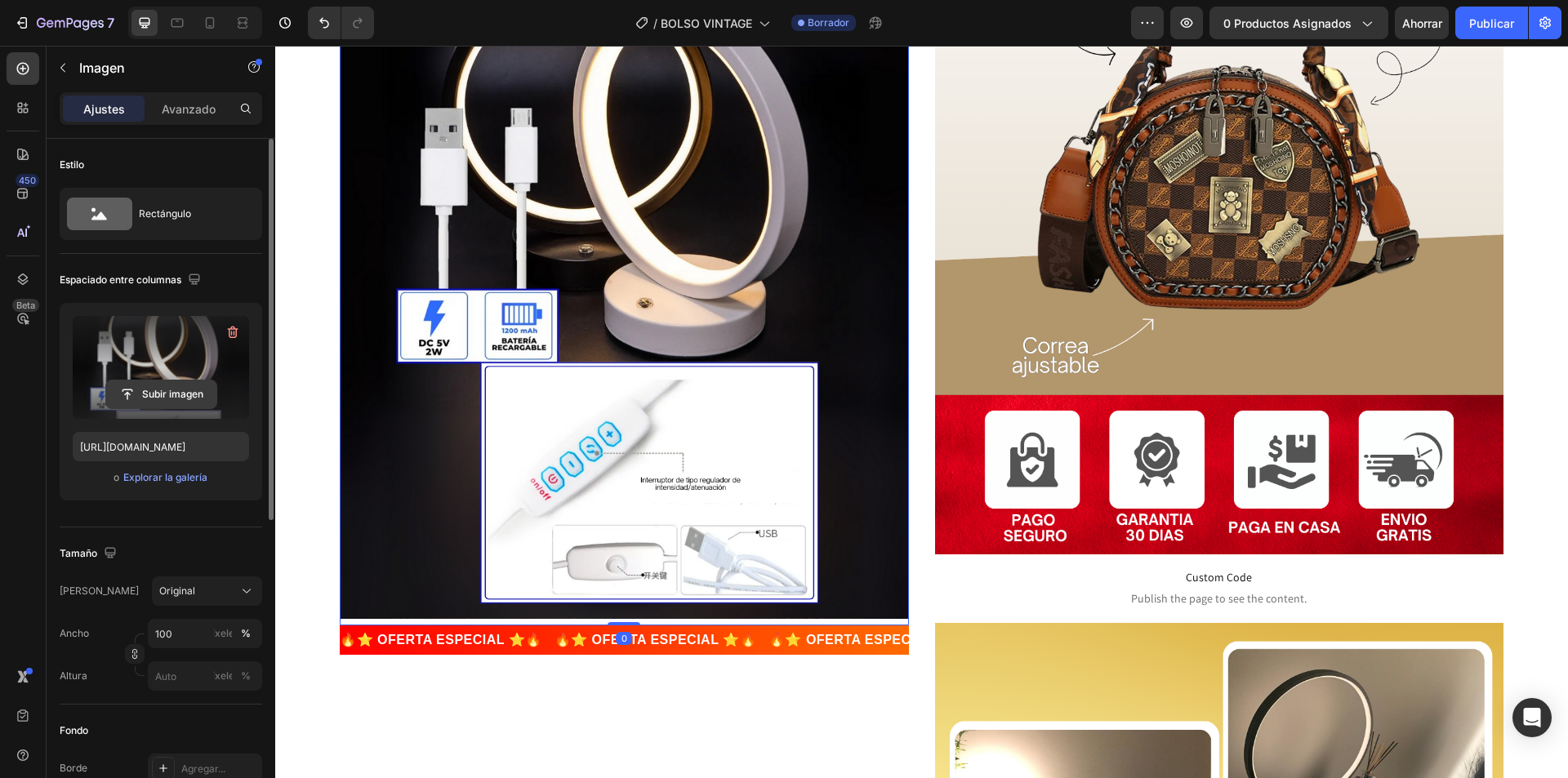
click at [177, 381] on input "file" at bounding box center [162, 394] width 110 height 28
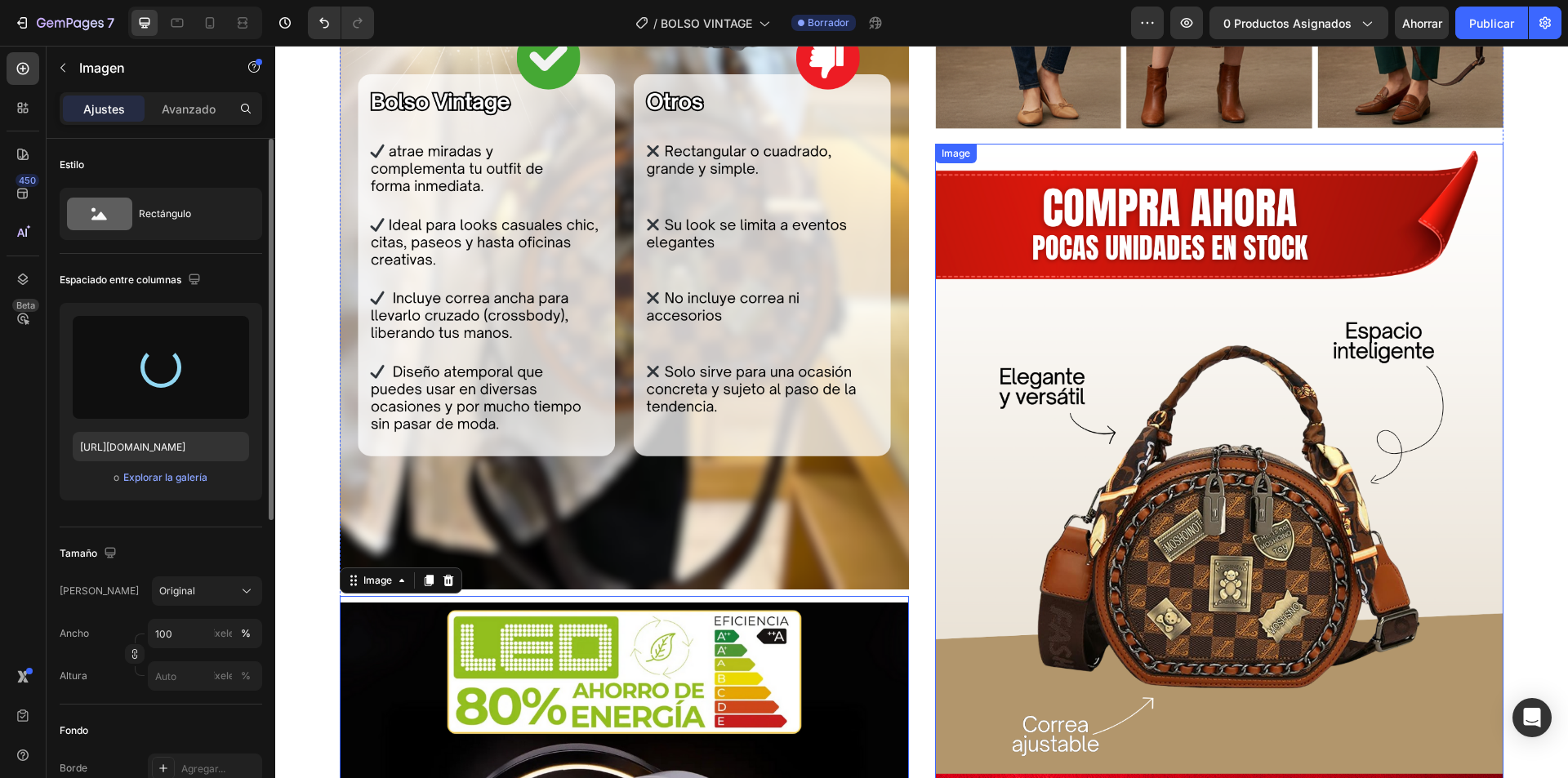
scroll to position [4211, 0]
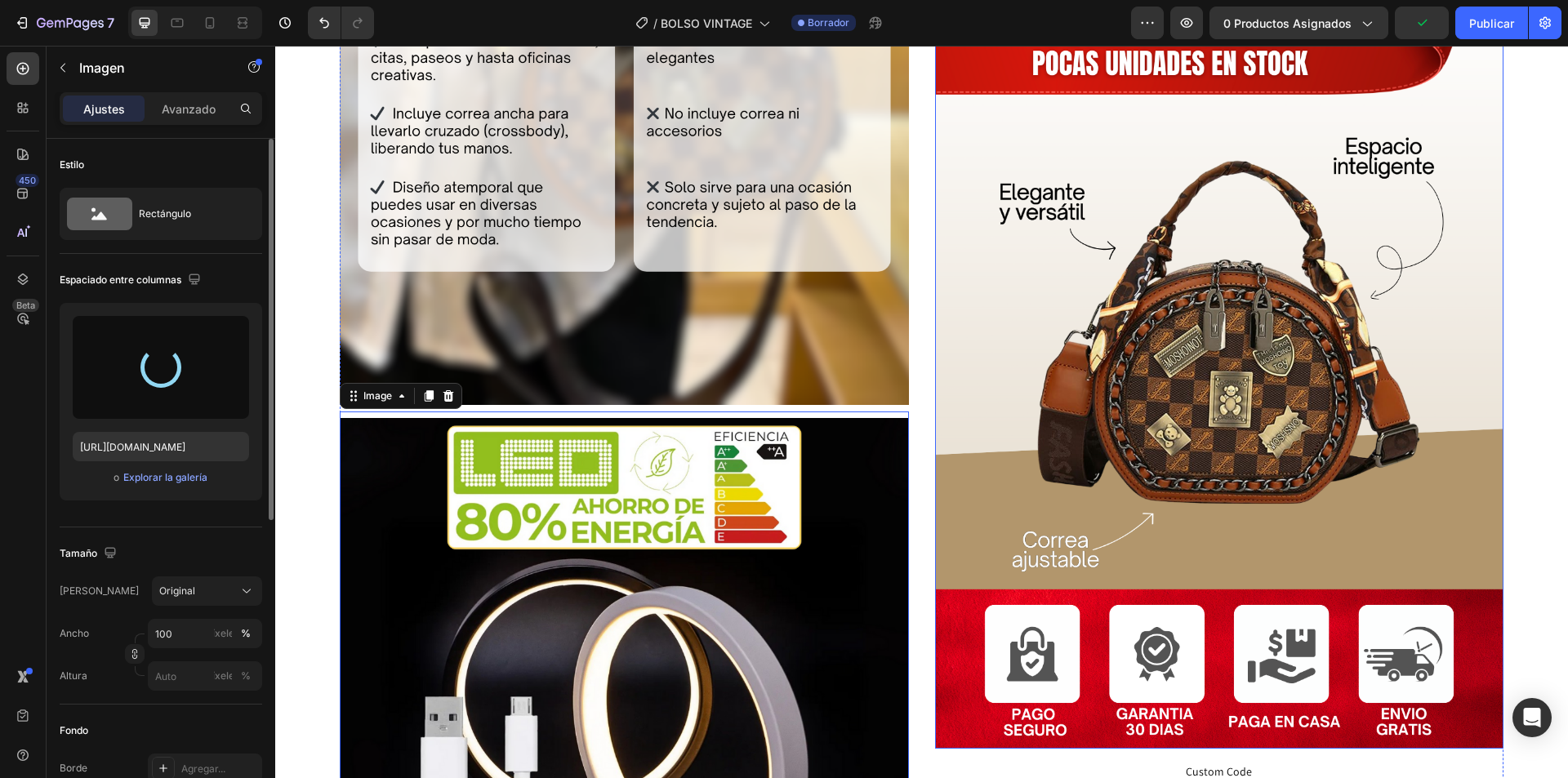
type input "[URL][DOMAIN_NAME]"
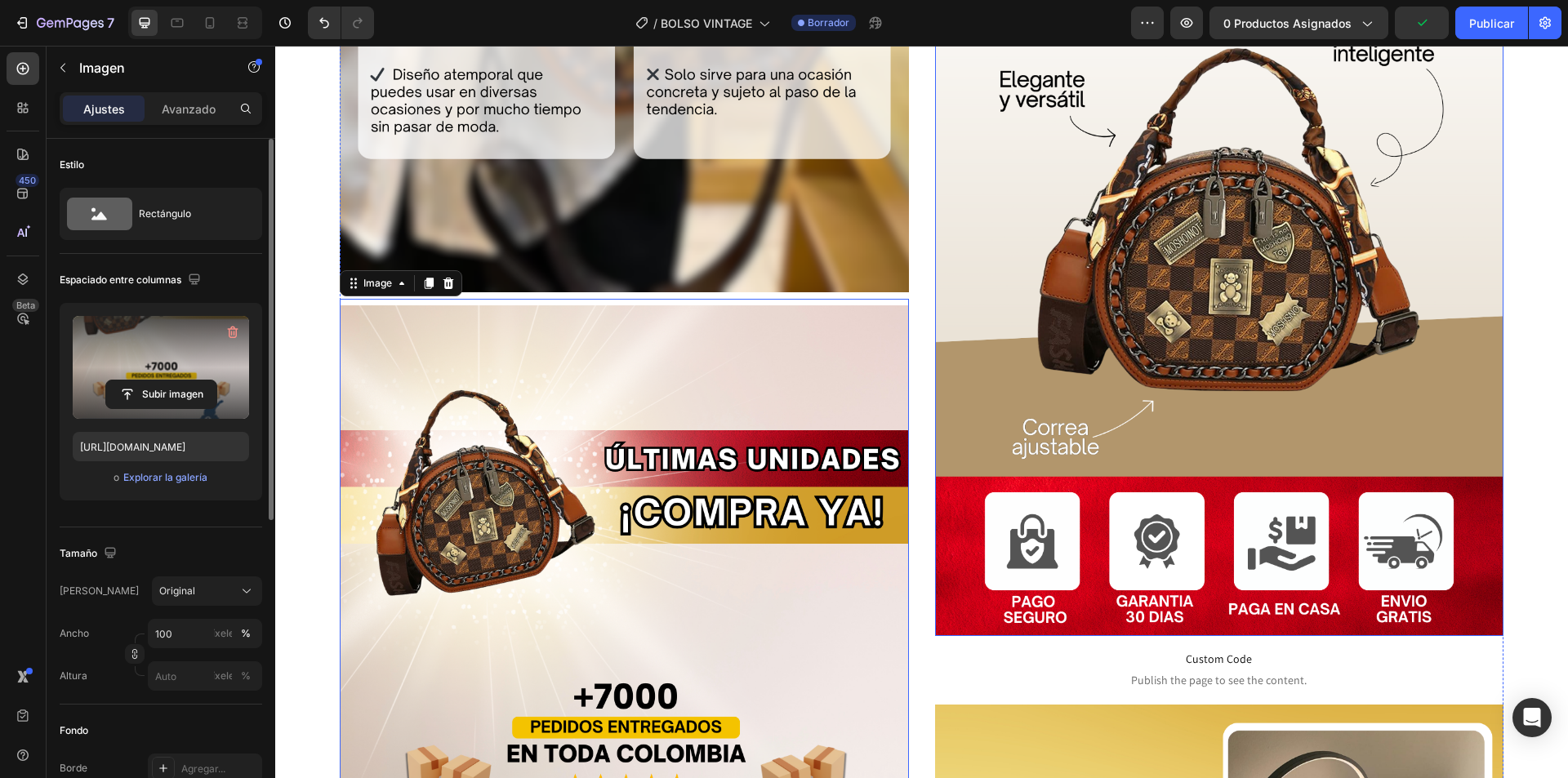
scroll to position [4701, 0]
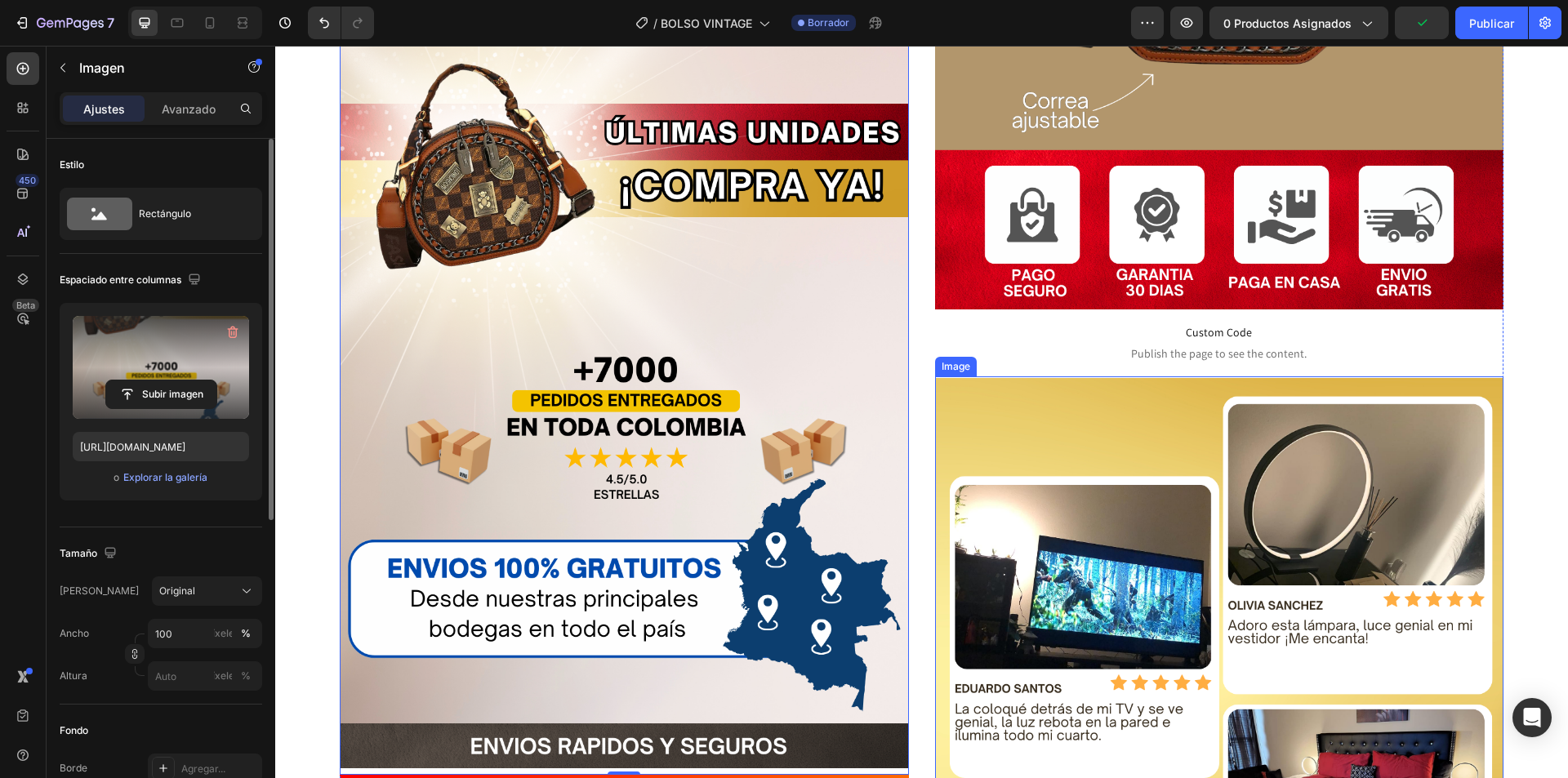
click at [1069, 480] on img at bounding box center [1220, 772] width 569 height 789
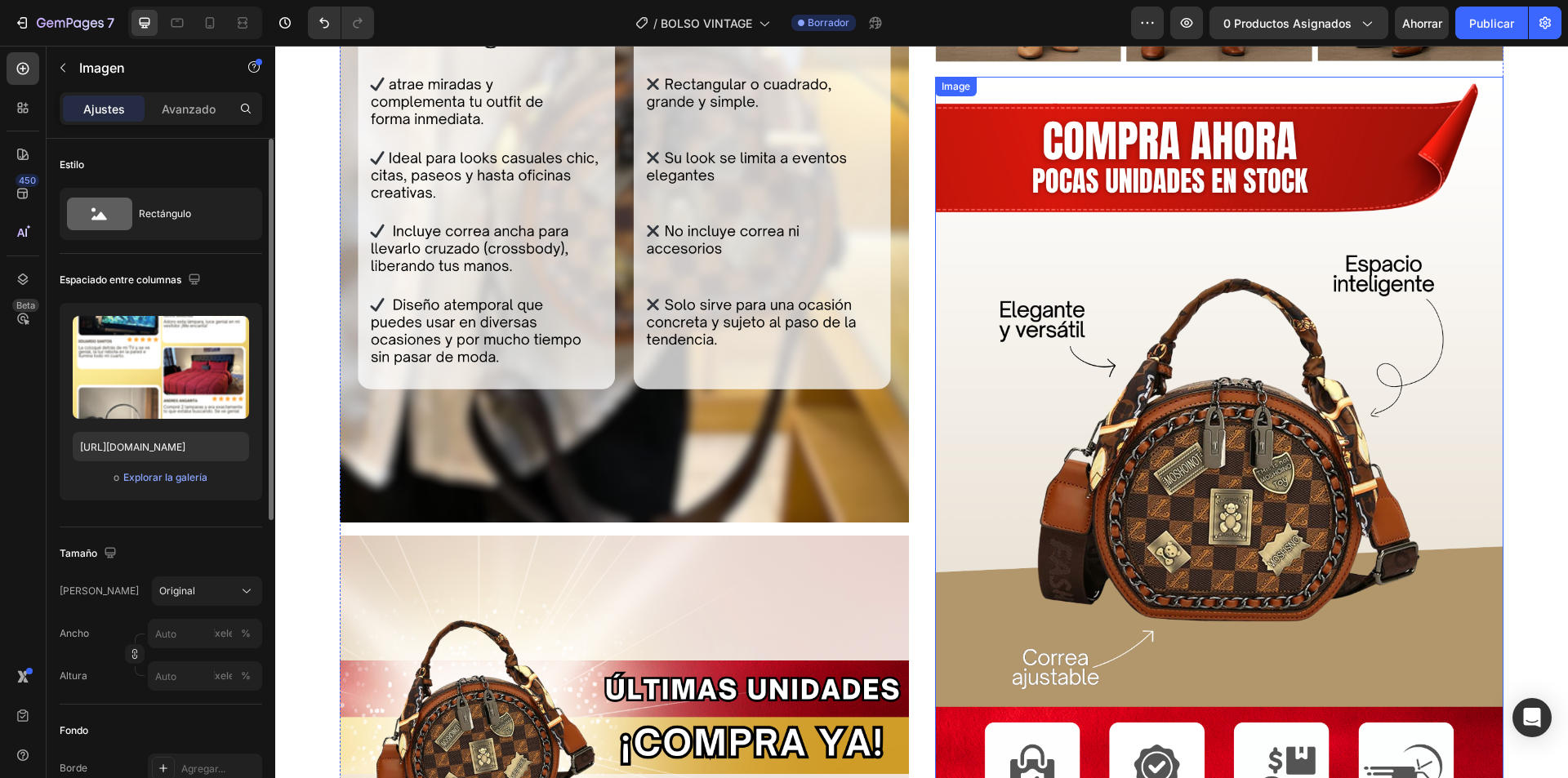
scroll to position [4029, 0]
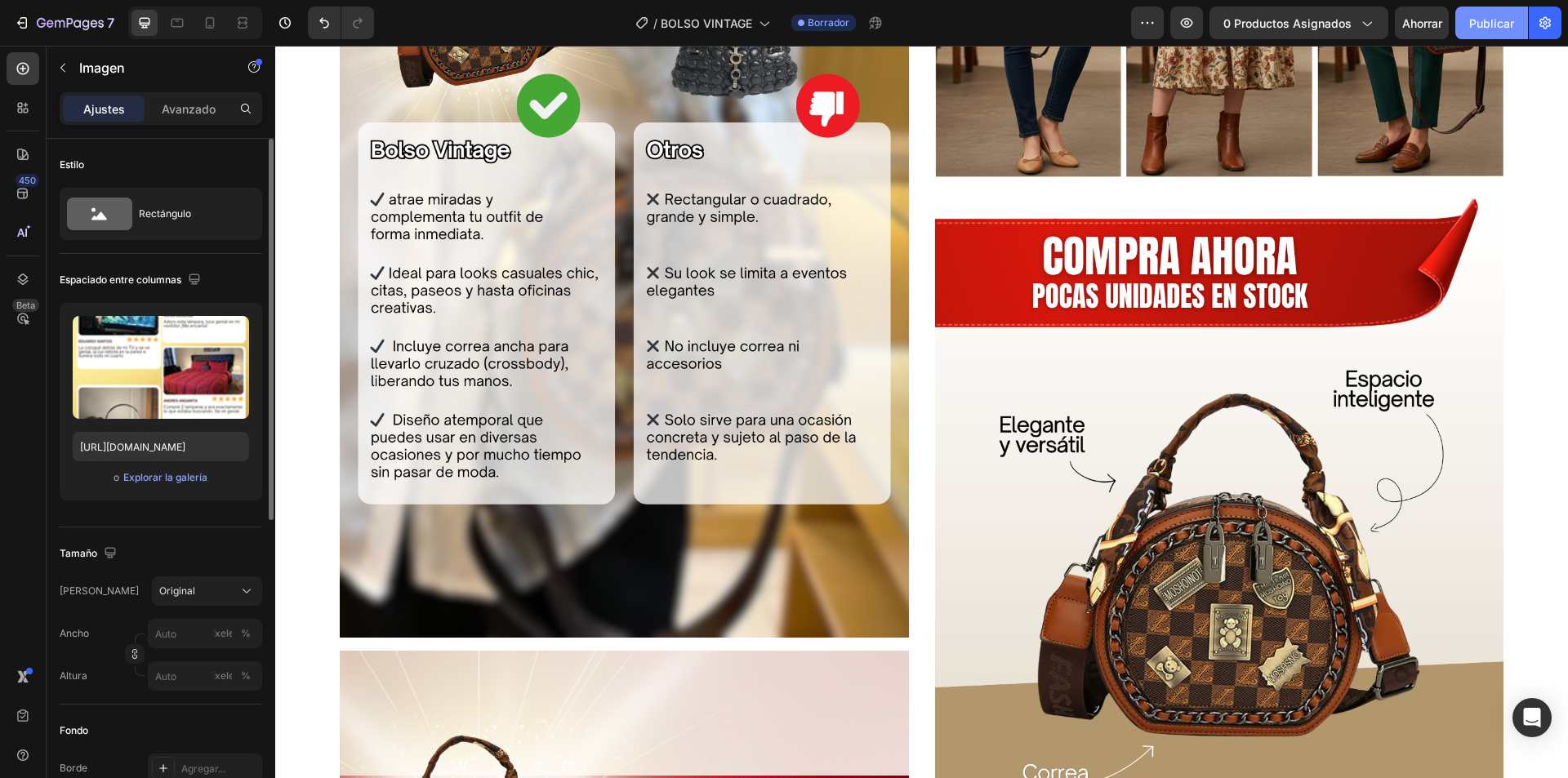
click at [1488, 33] on button "Publicar" at bounding box center [1492, 23] width 73 height 33
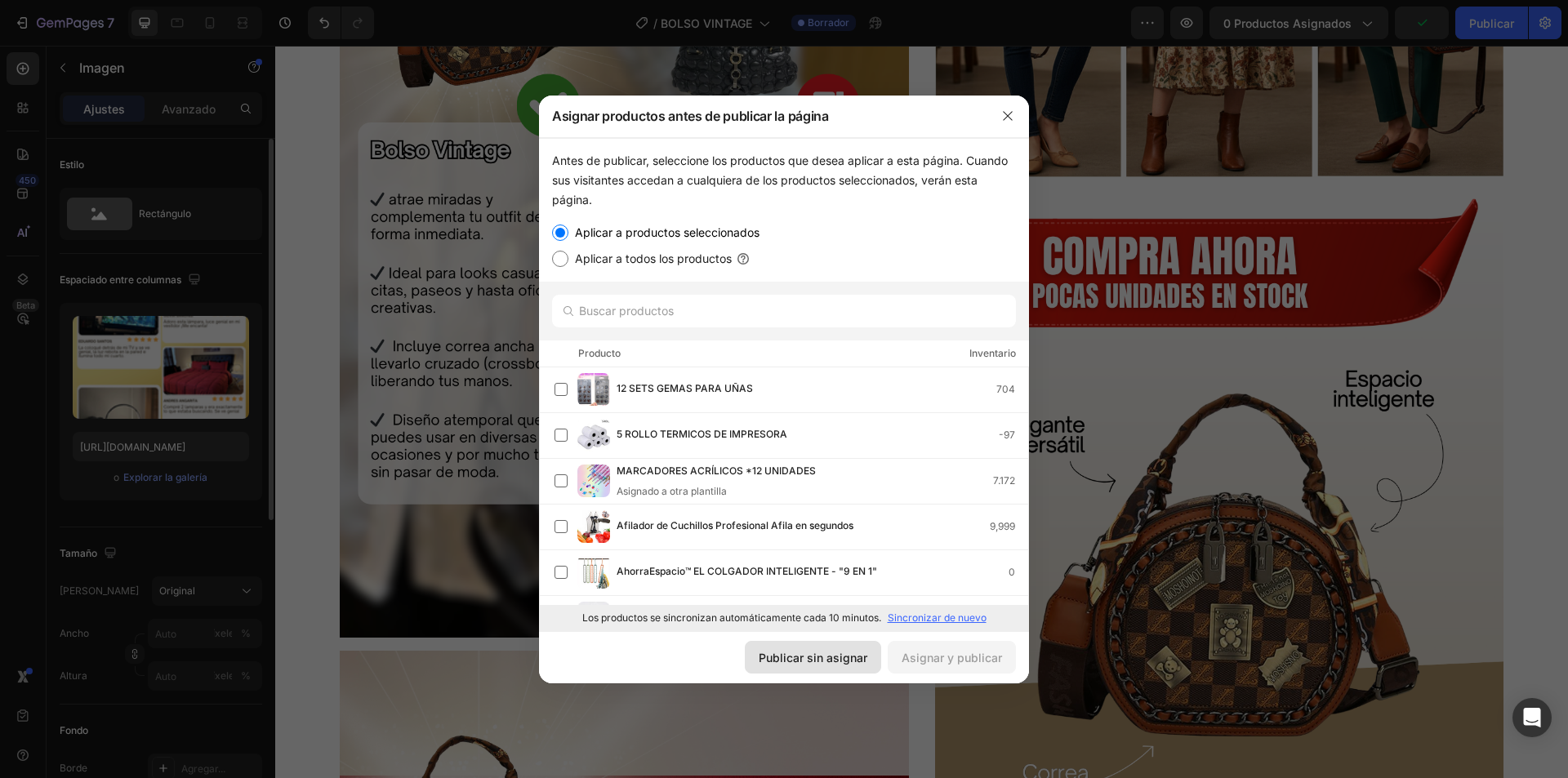
click at [801, 668] on button "Publicar sin asignar" at bounding box center [813, 658] width 136 height 33
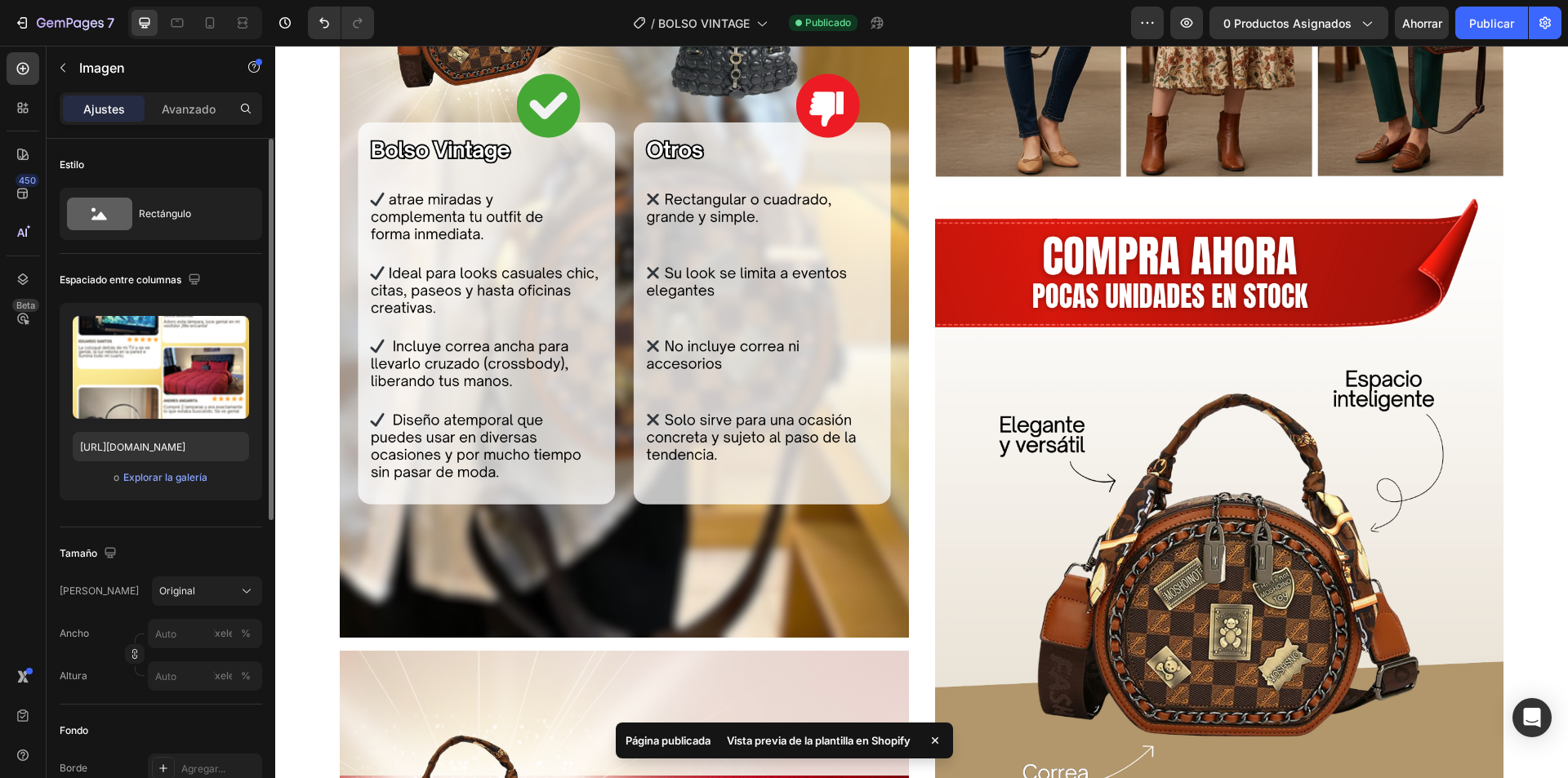
click at [6, 28] on div "7" at bounding box center [61, 23] width 121 height 33
click at [12, 27] on button "7" at bounding box center [63, 23] width 115 height 33
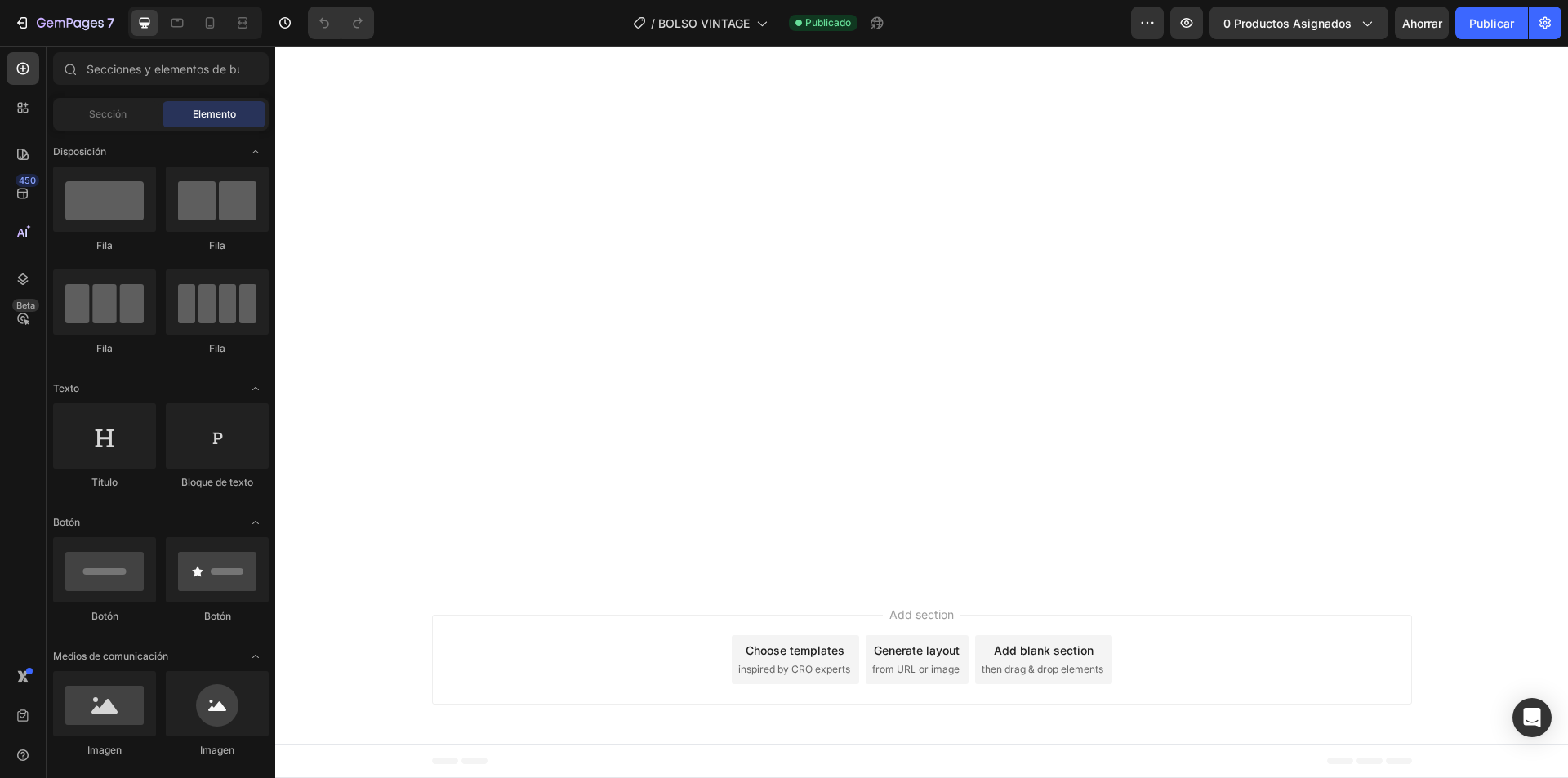
scroll to position [4735, 0]
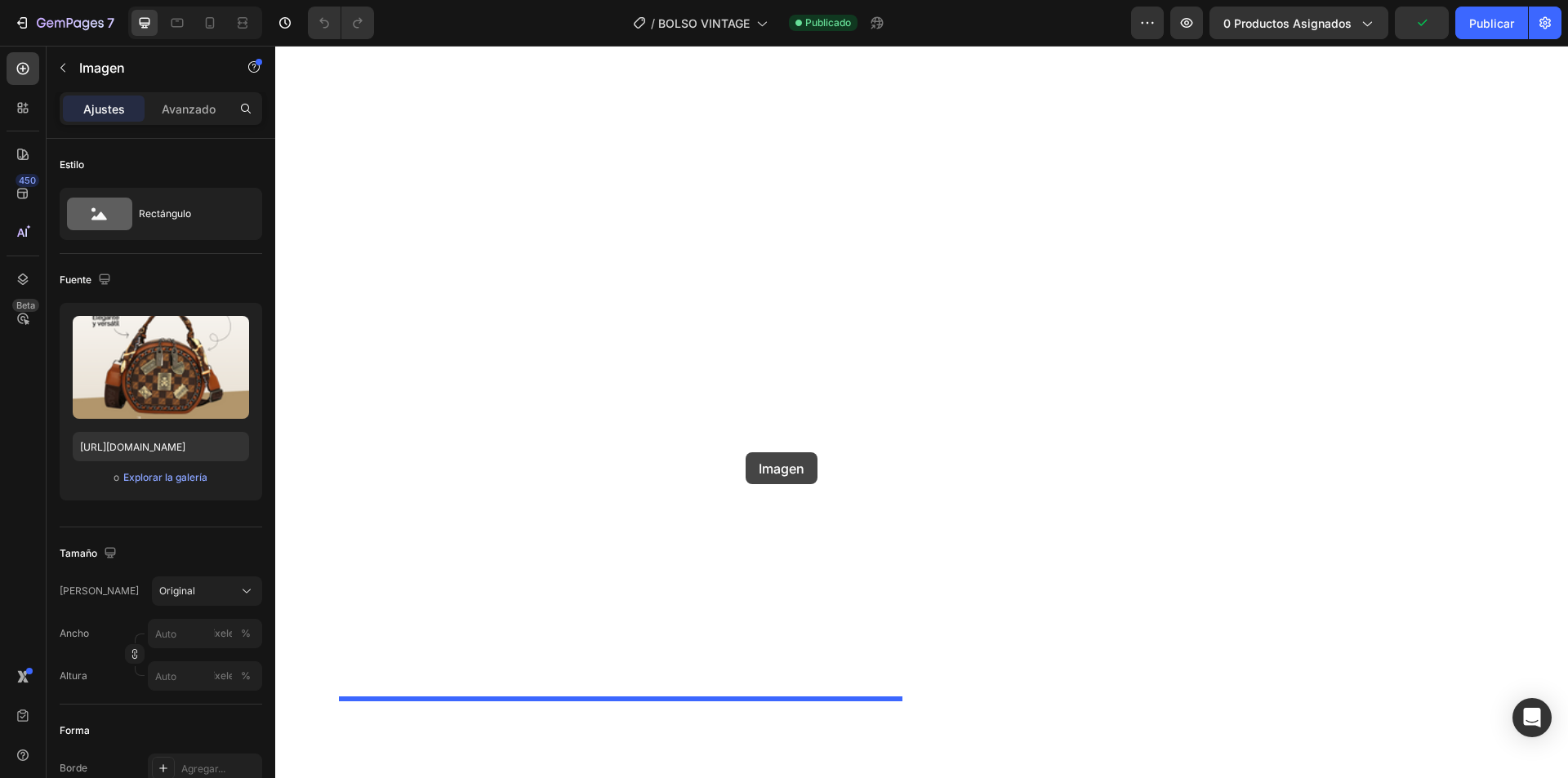
drag, startPoint x: 1094, startPoint y: 187, endPoint x: 744, endPoint y: 451, distance: 438.4
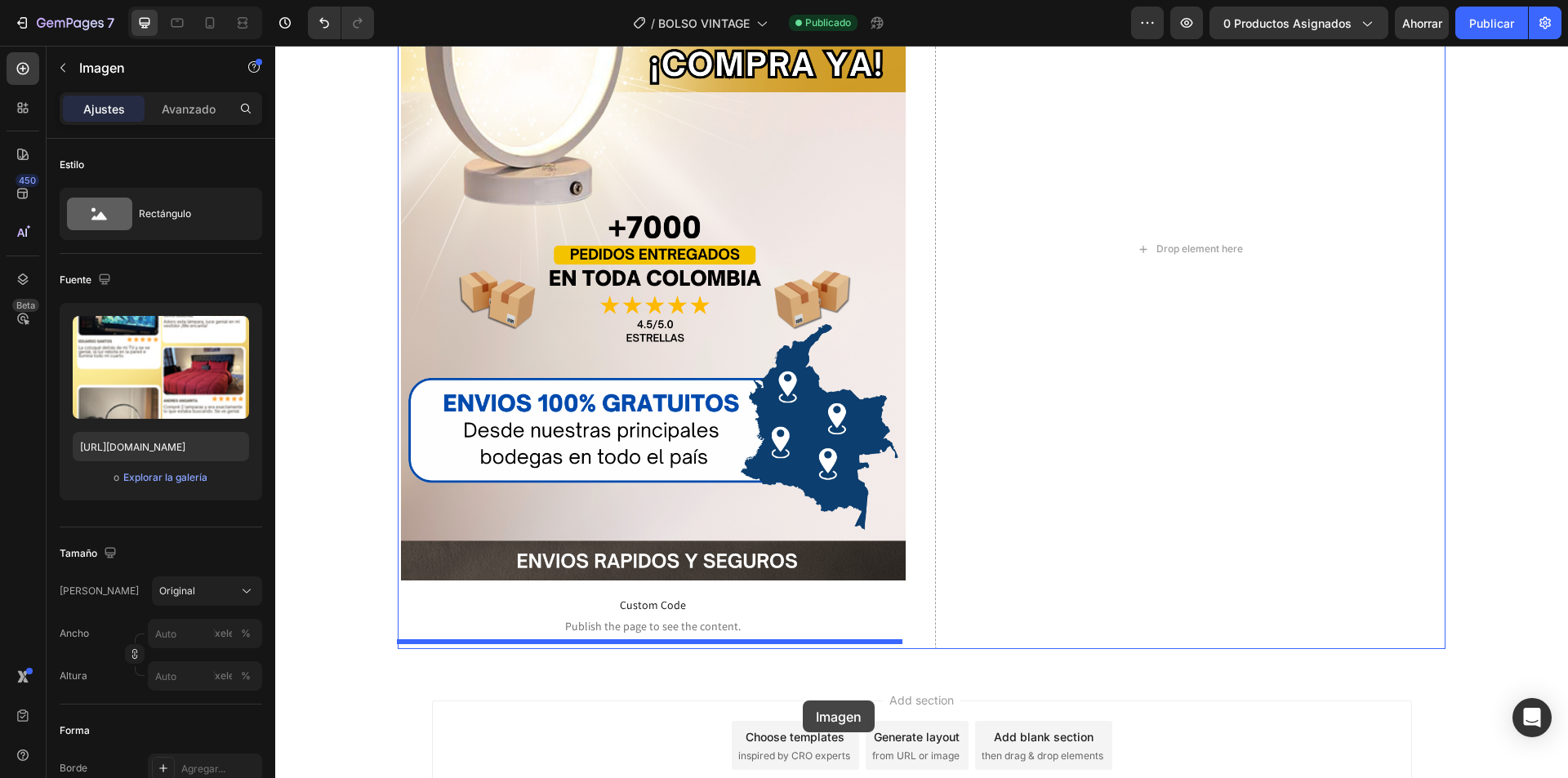
scroll to position [6111, 0]
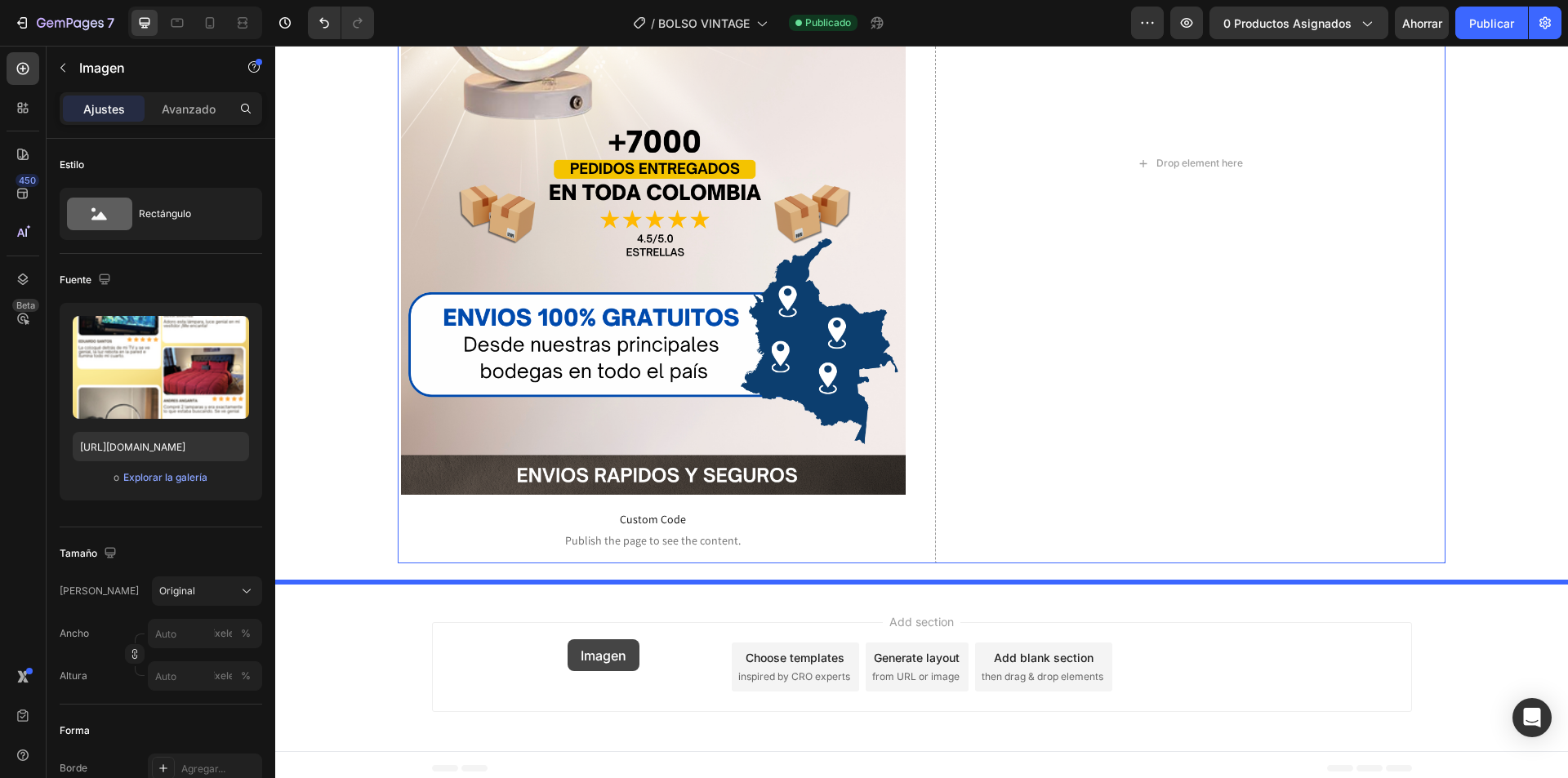
drag, startPoint x: 1120, startPoint y: 285, endPoint x: 567, endPoint y: 640, distance: 657.1
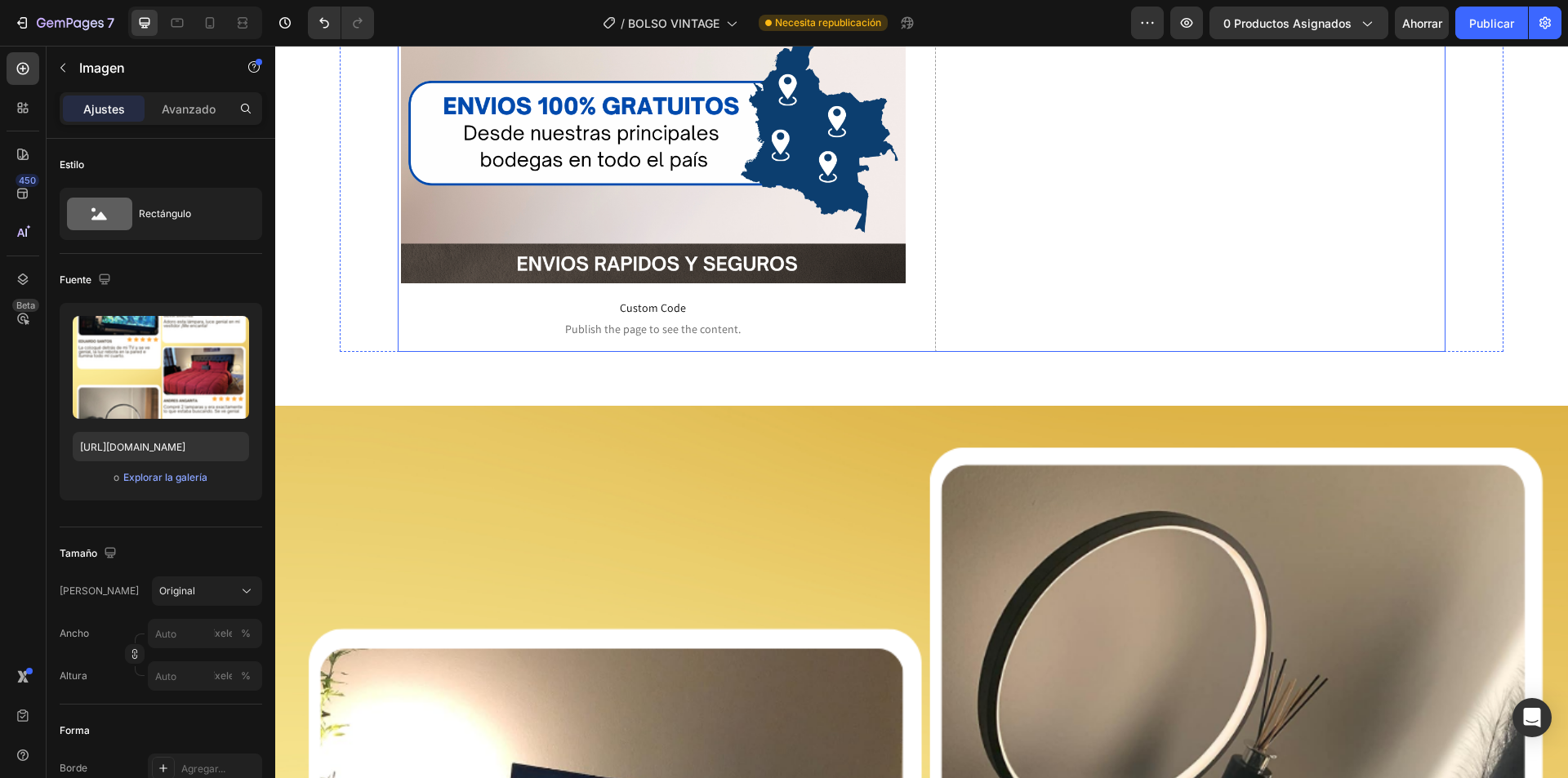
scroll to position [6519, 0]
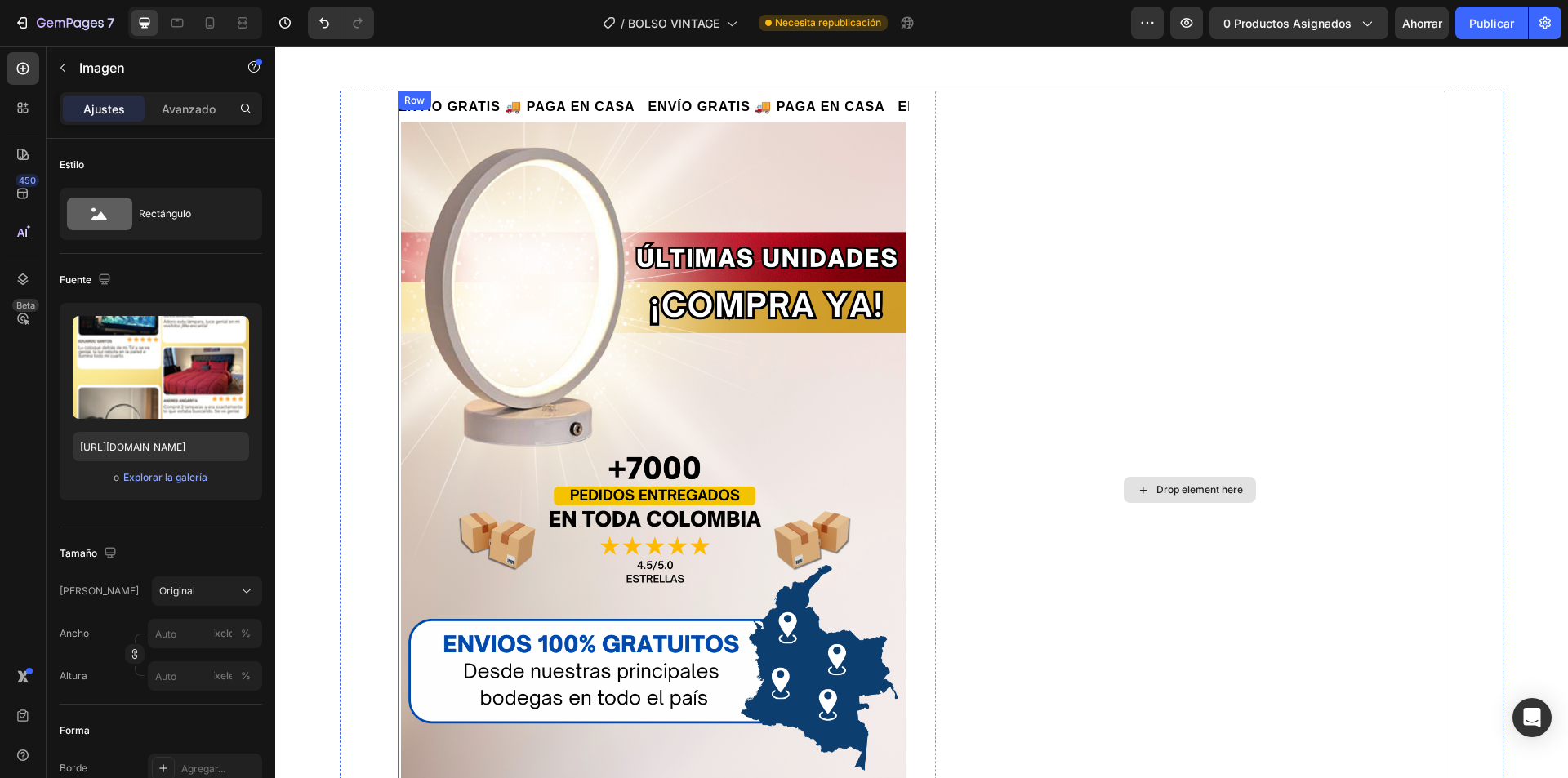
scroll to position [6029, 0]
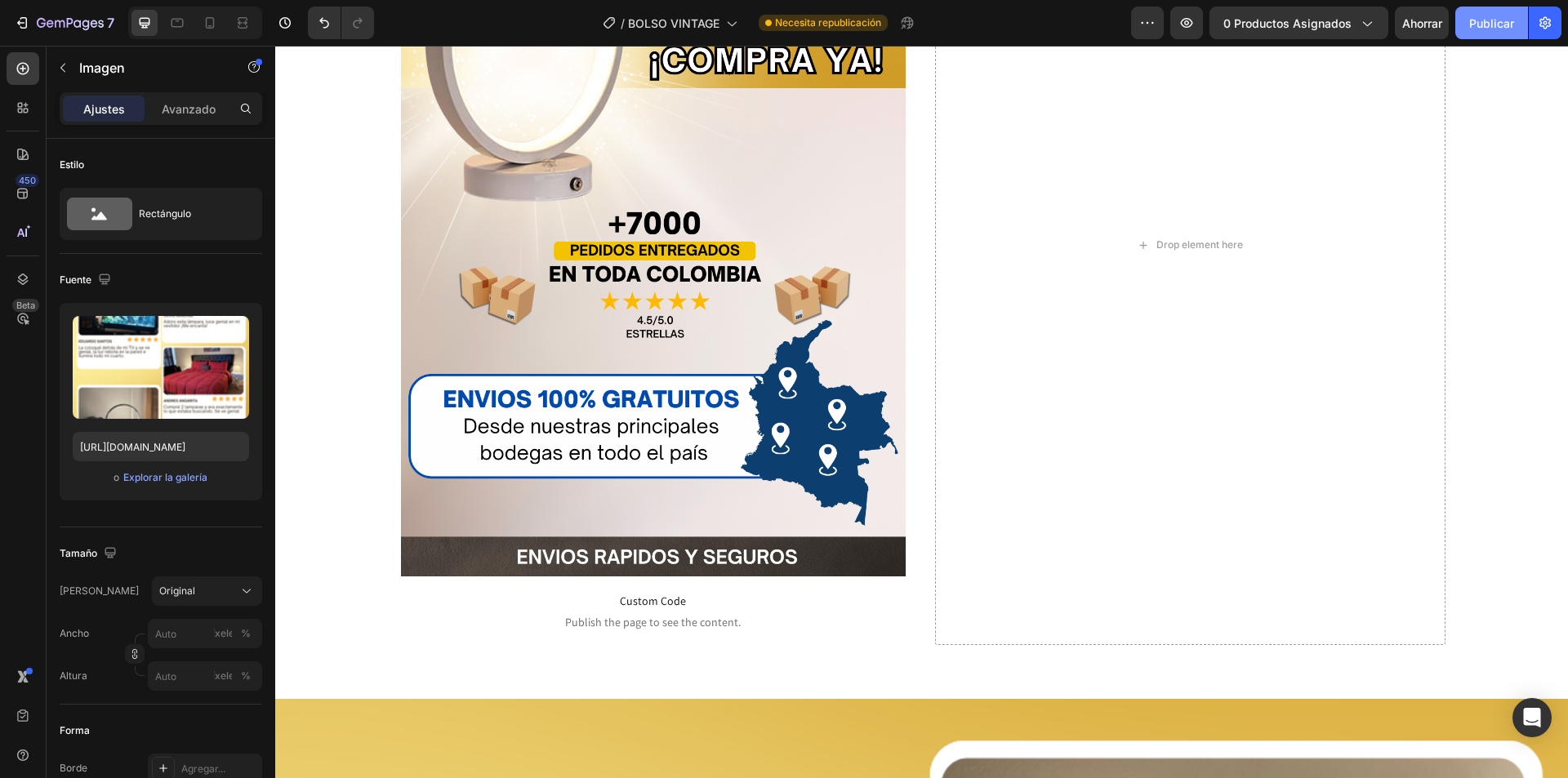
click at [1493, 18] on font "Publicar" at bounding box center [1492, 23] width 45 height 14
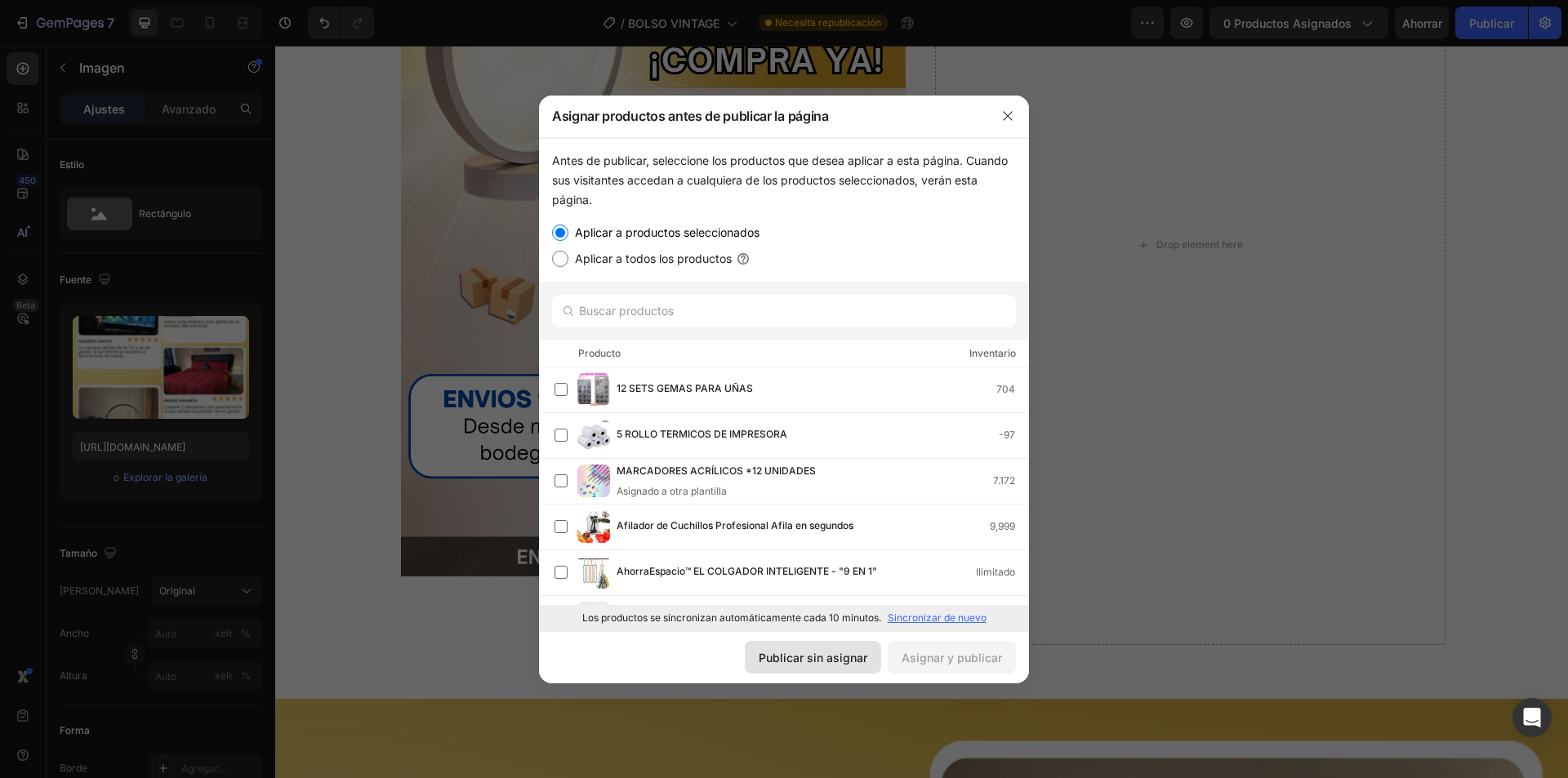
click at [847, 665] on font "Publicar sin asignar" at bounding box center [813, 658] width 108 height 17
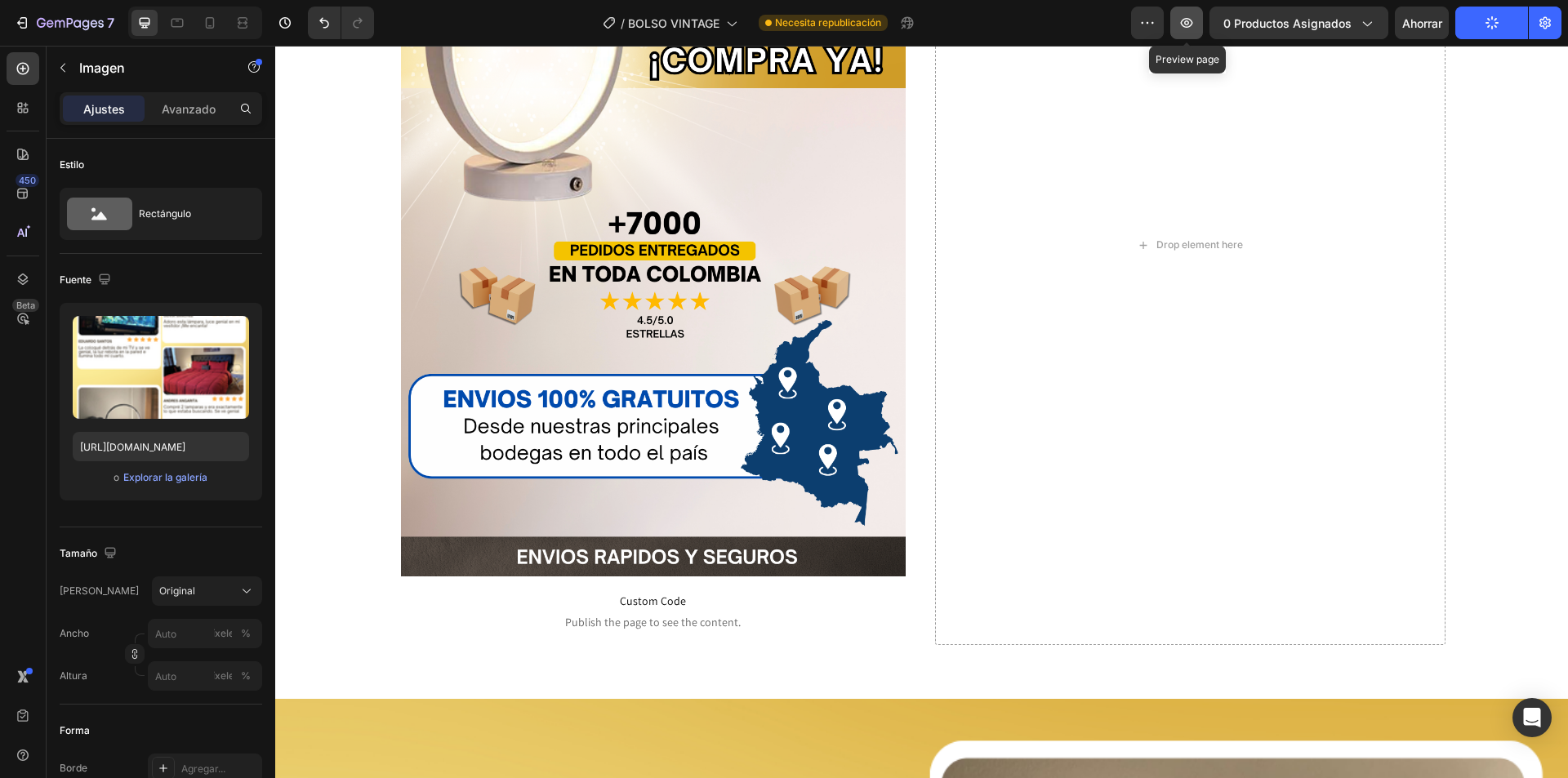
click at [1189, 23] on icon "button" at bounding box center [1187, 22] width 5 height 5
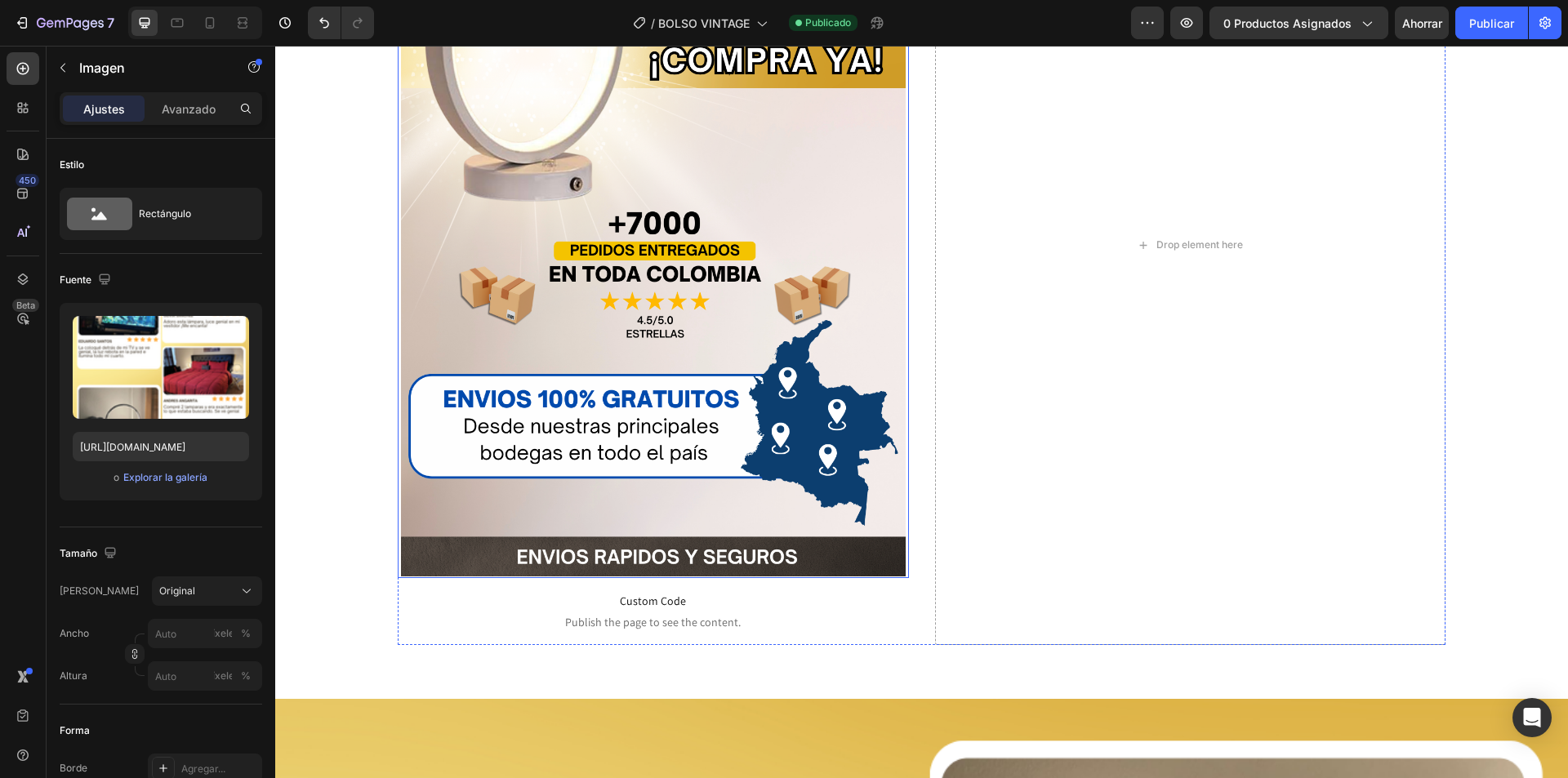
click at [816, 377] on img at bounding box center [653, 227] width 504 height 700
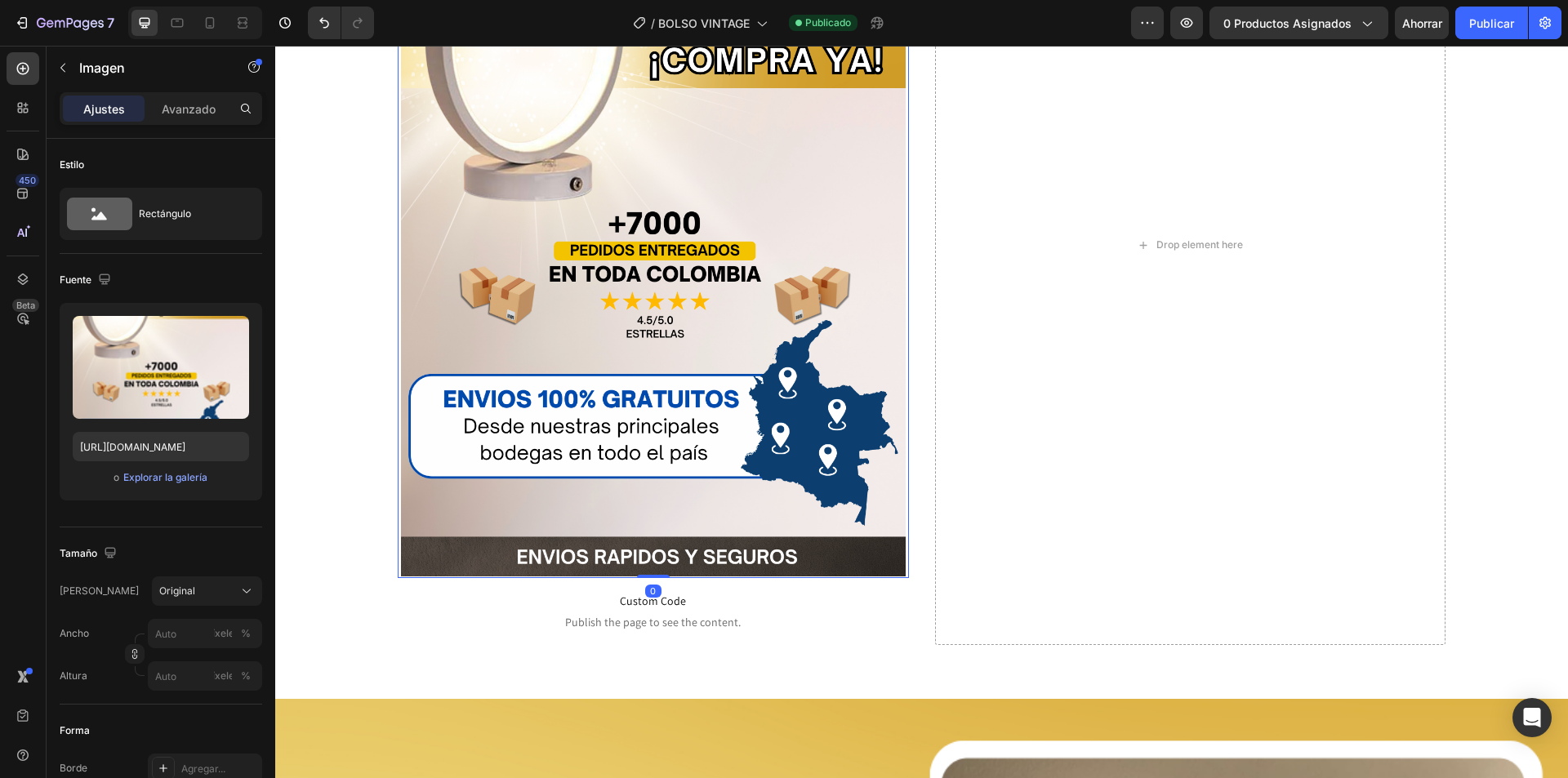
click at [859, 400] on img at bounding box center [653, 227] width 504 height 700
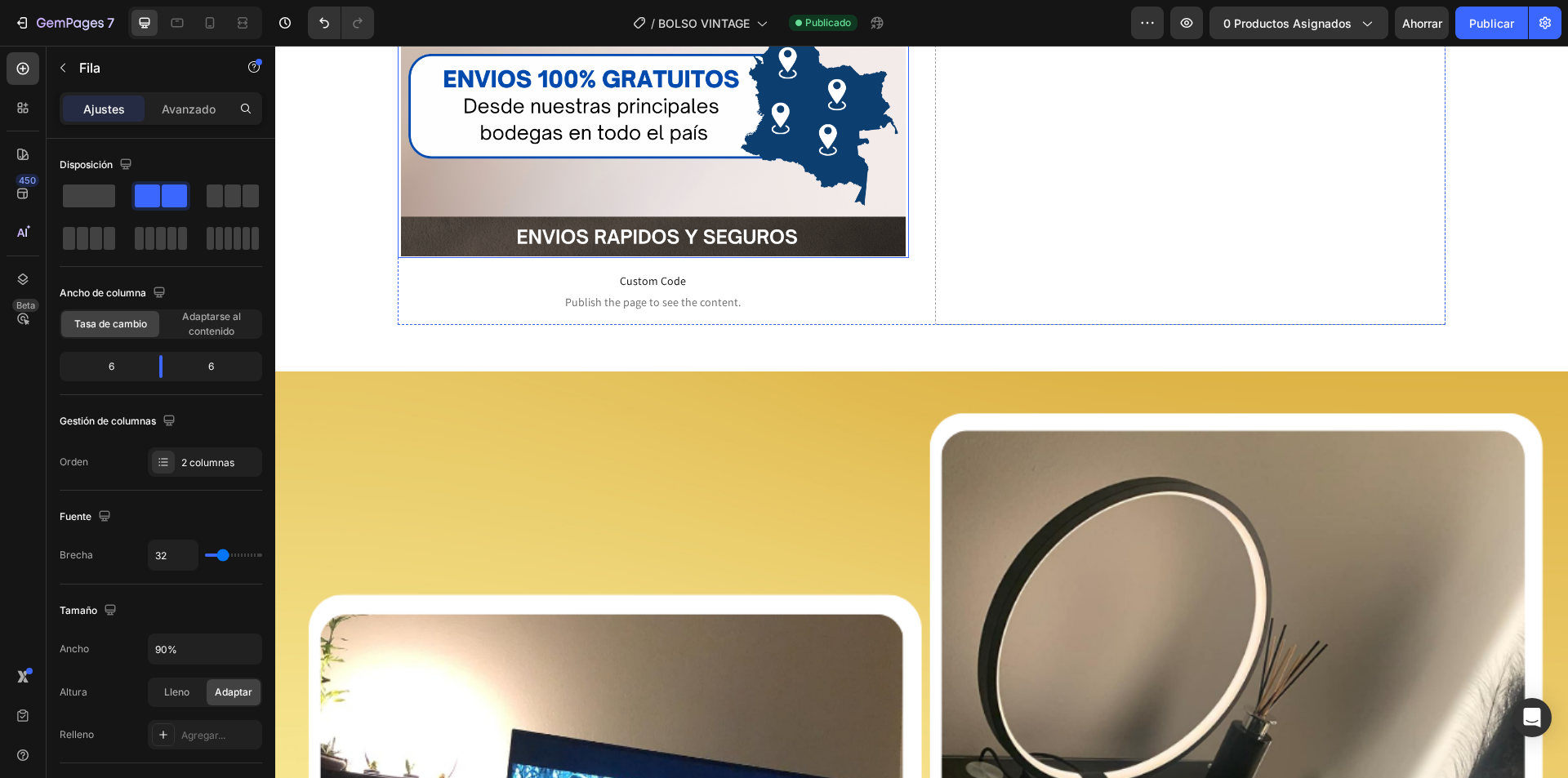
scroll to position [6757, 0]
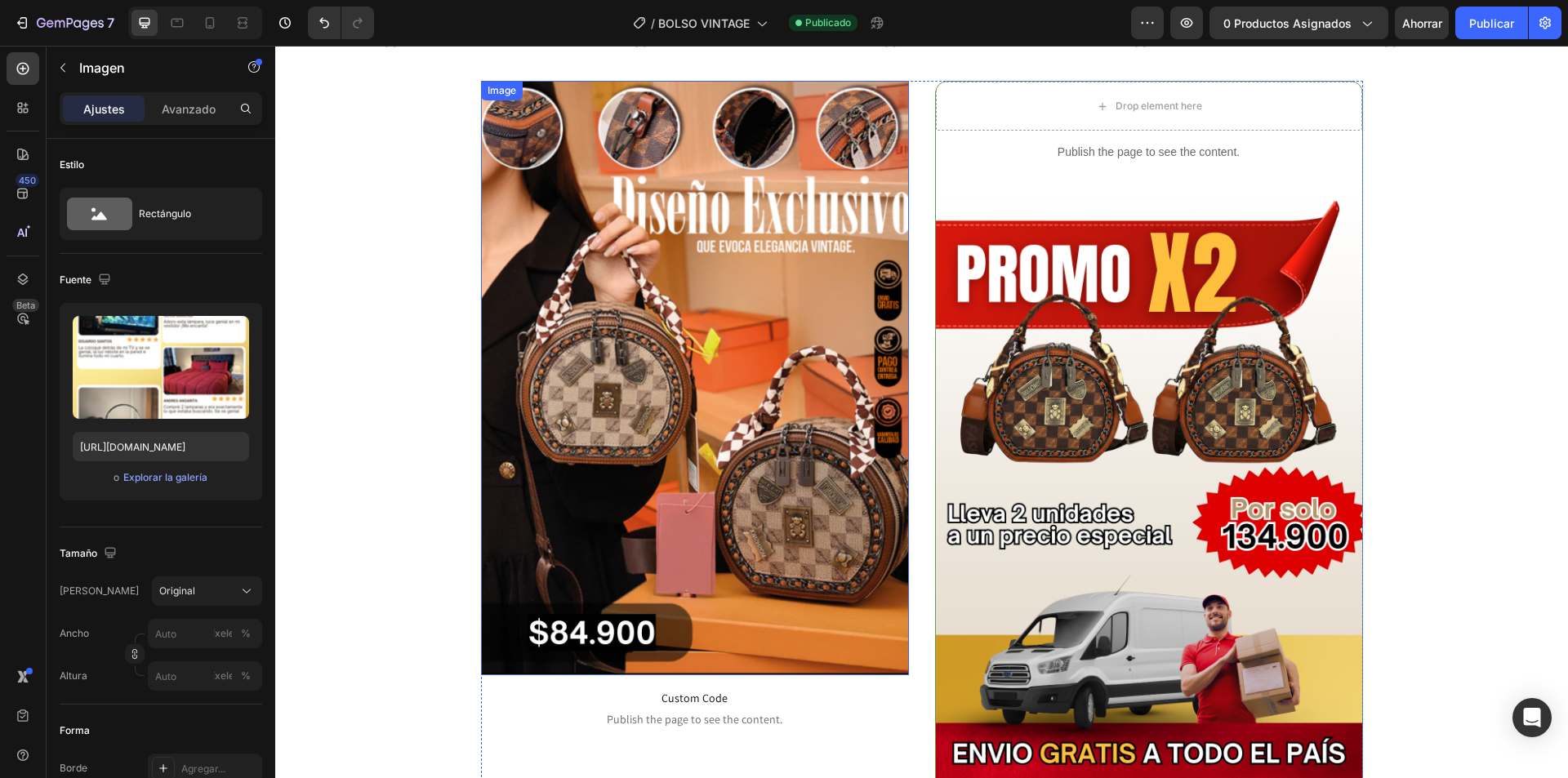
scroll to position [0, 0]
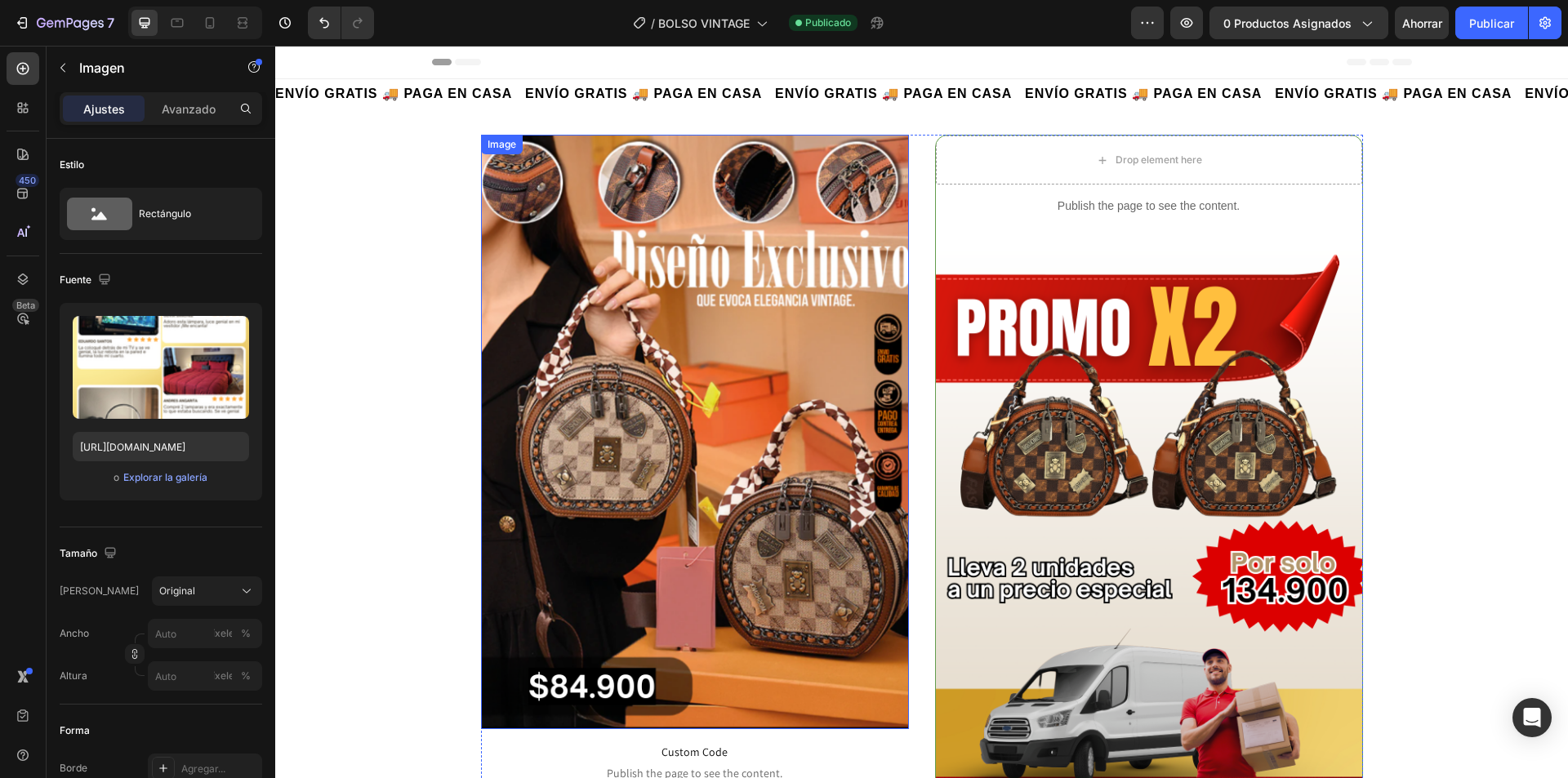
click at [666, 337] on img at bounding box center [695, 432] width 428 height 594
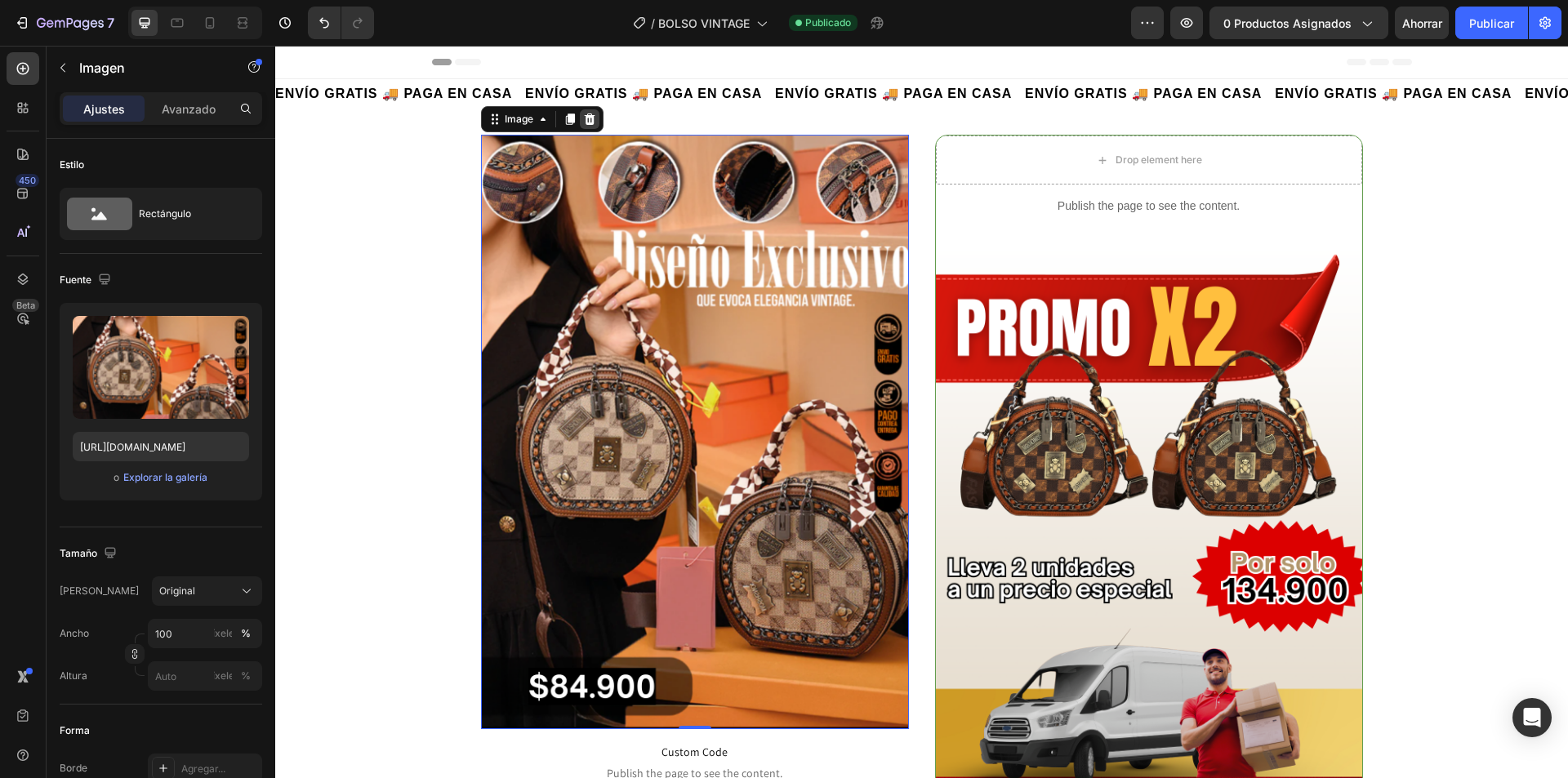
click at [596, 124] on div "Image" at bounding box center [541, 119] width 122 height 26
click at [591, 121] on div at bounding box center [589, 118] width 19 height 19
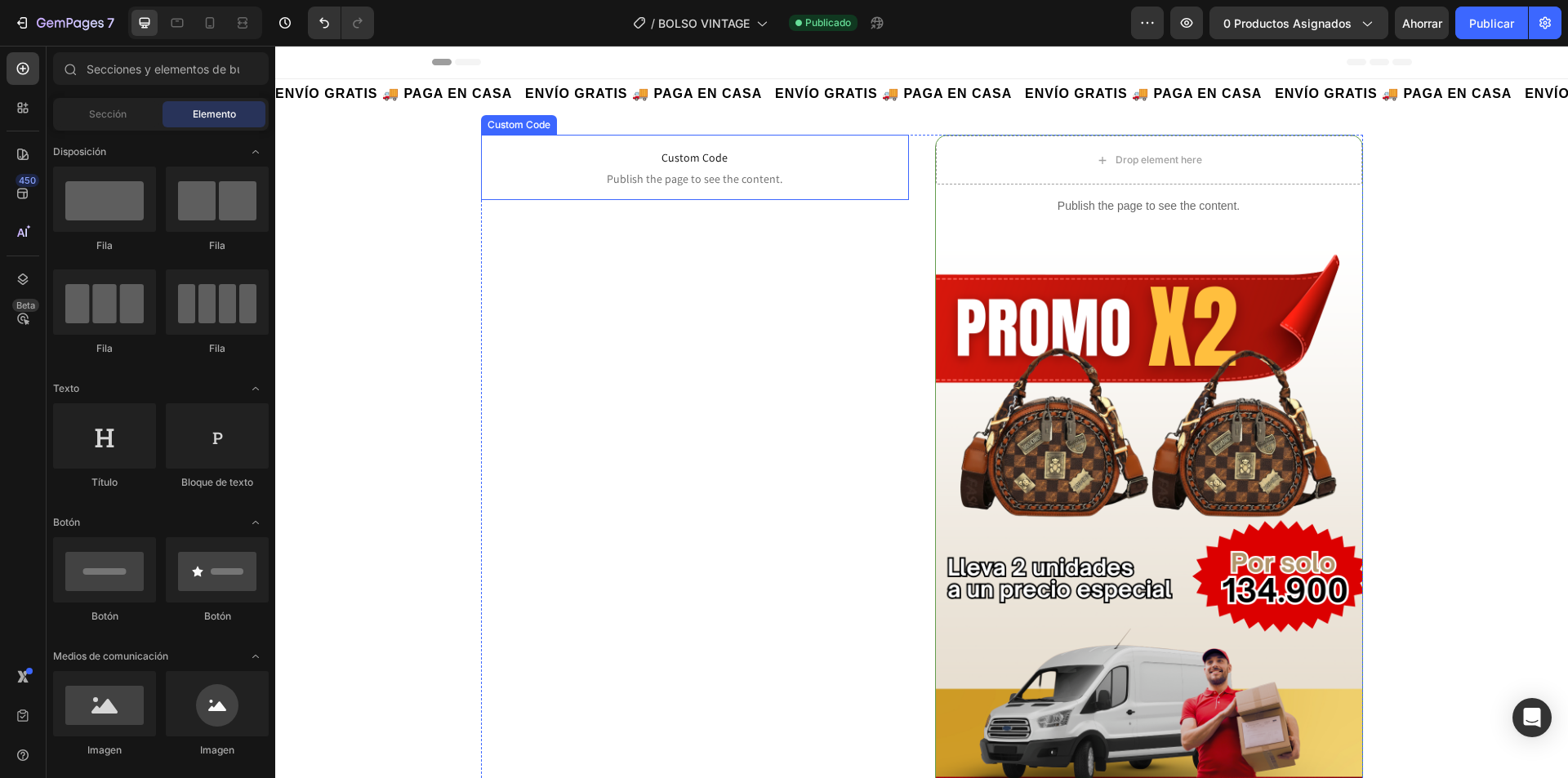
click at [1194, 316] on img at bounding box center [1150, 541] width 426 height 592
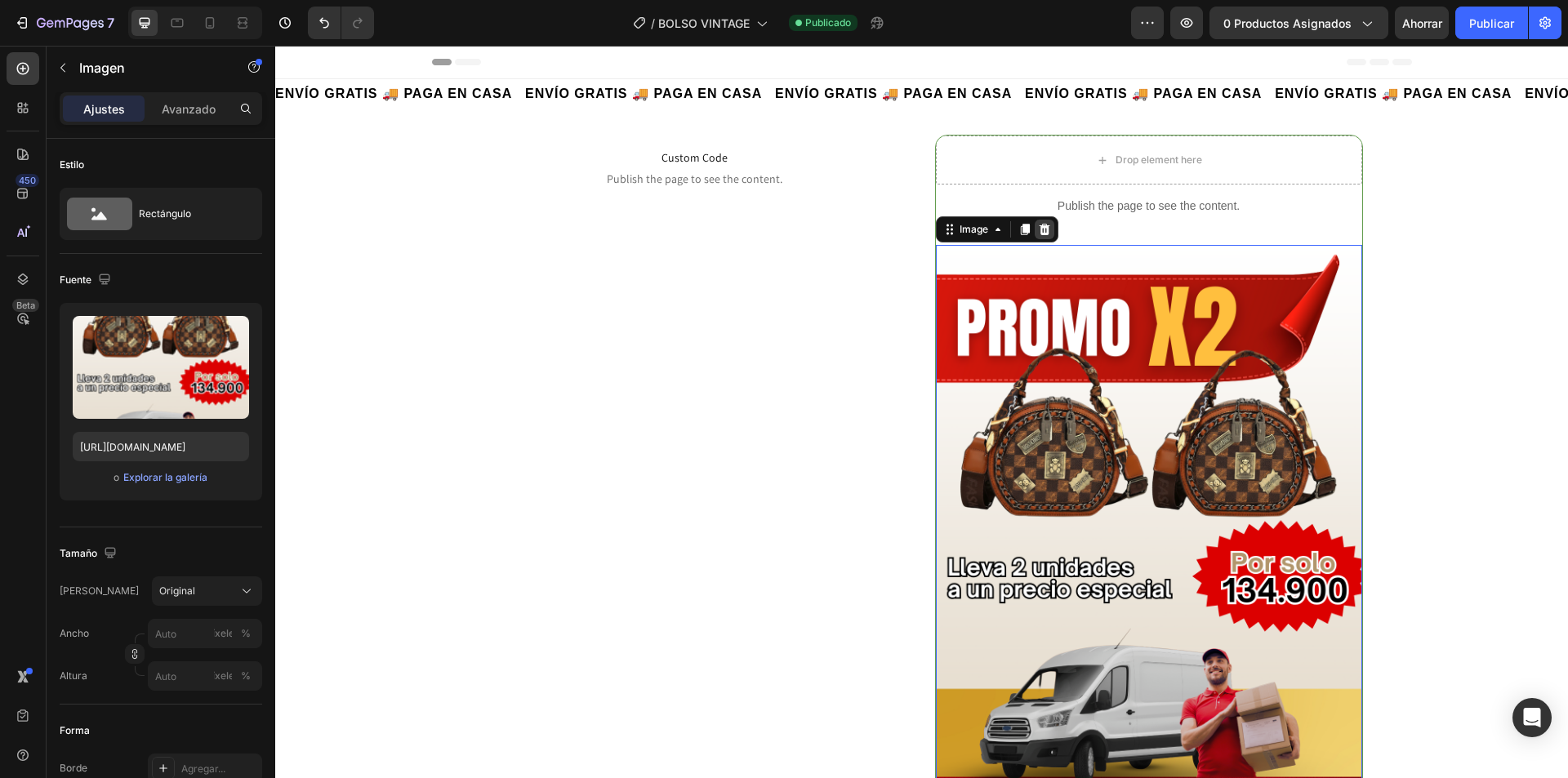
click at [1040, 232] on icon at bounding box center [1045, 230] width 11 height 11
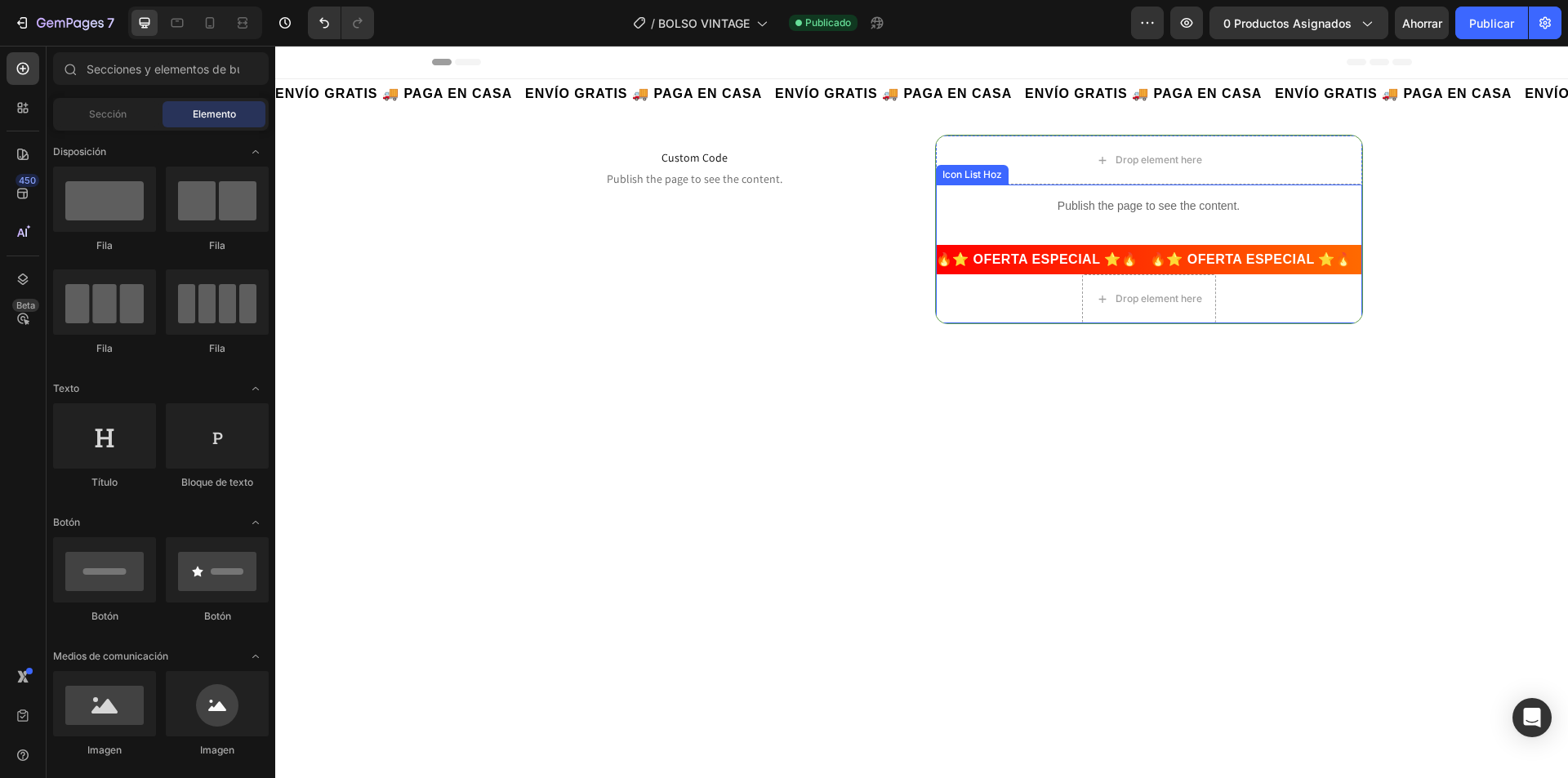
click at [1038, 209] on div "Publish the page to see the content. Custom Code 🔥⭐ OFERTA ESPECIAL ⭐🔥 🔥⭐ OFERT…" at bounding box center [1150, 254] width 426 height 139
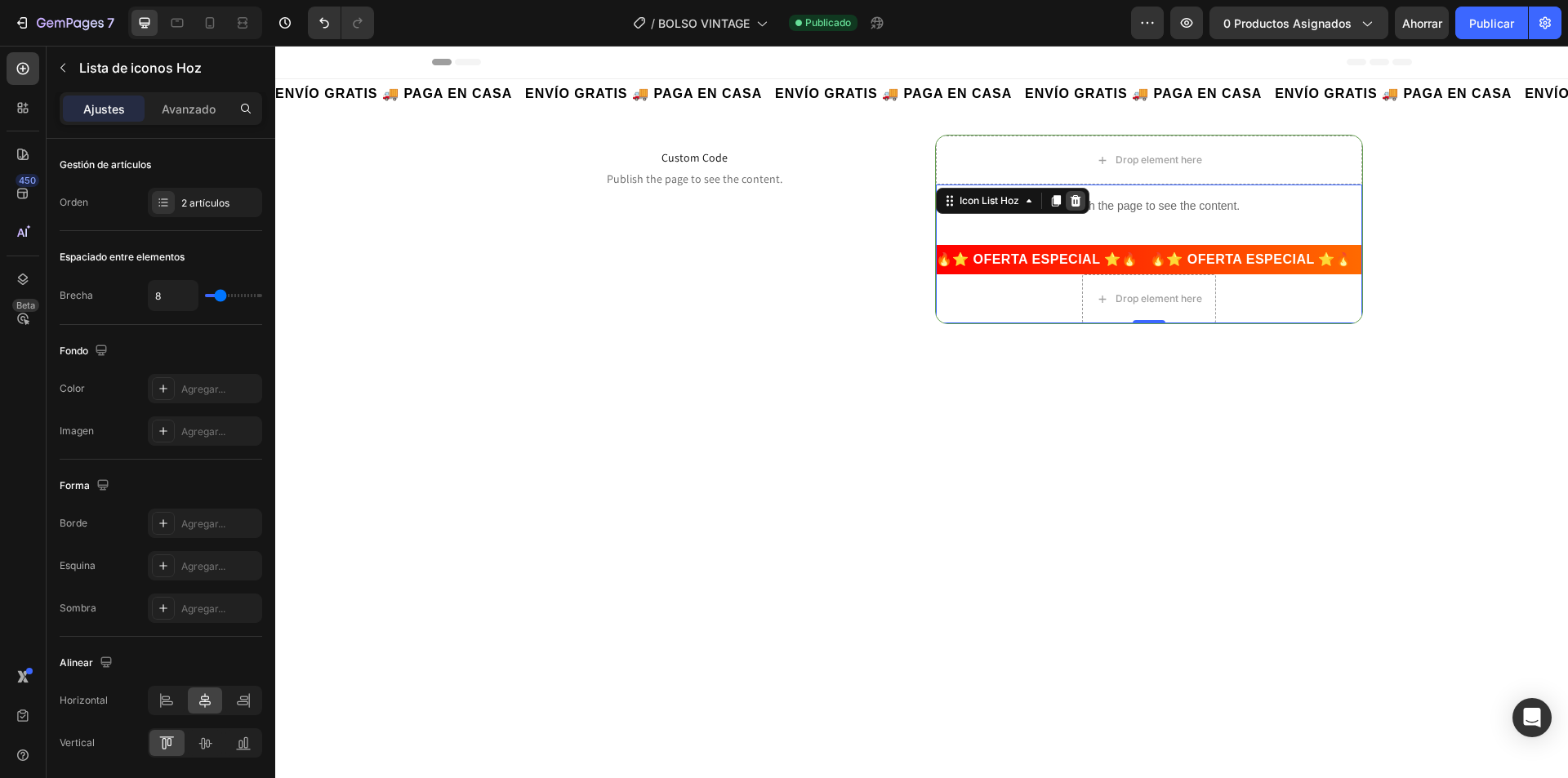
click at [1070, 207] on icon at bounding box center [1075, 200] width 11 height 11
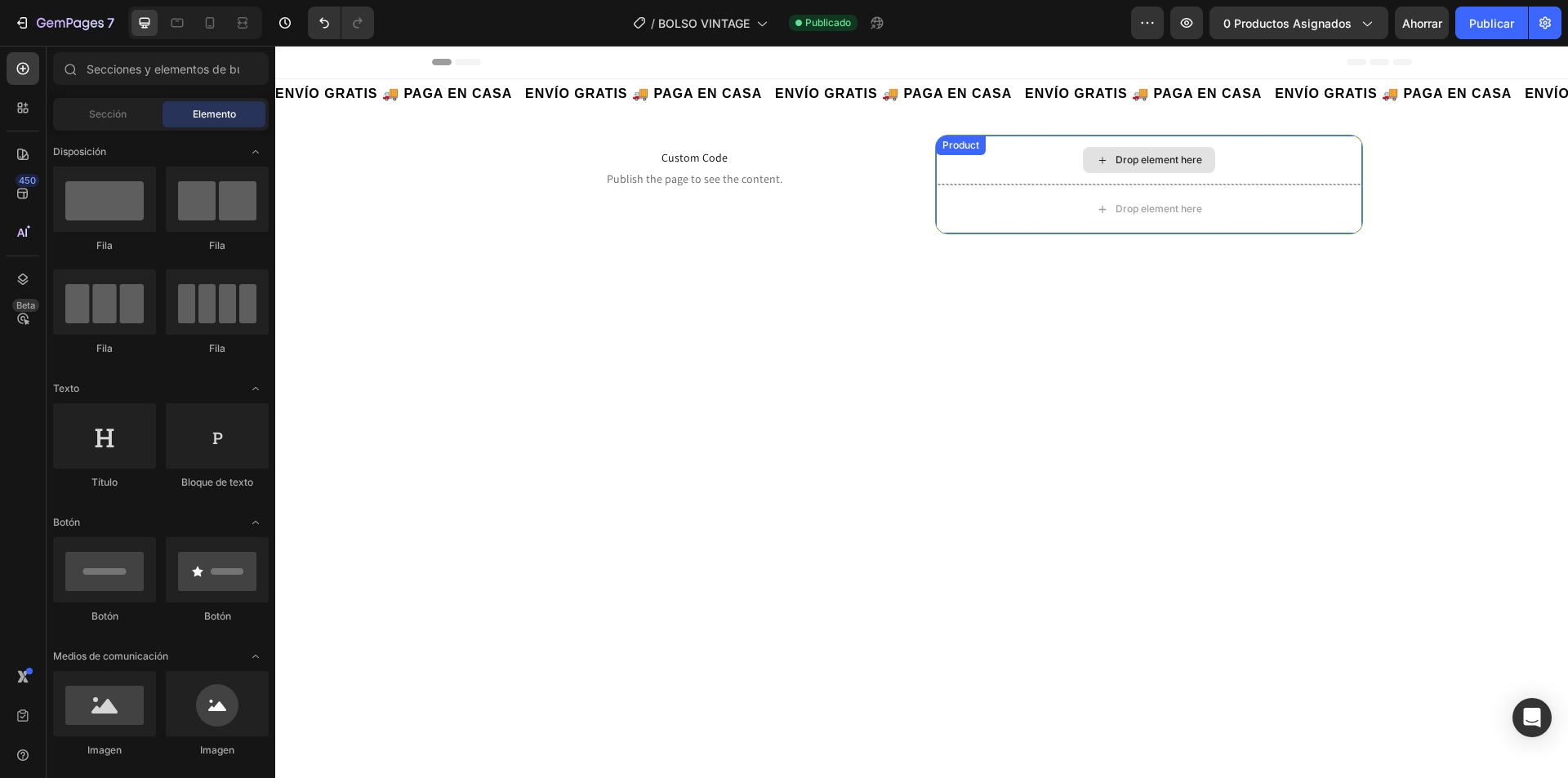
click at [1047, 163] on div "Drop element here" at bounding box center [1150, 160] width 426 height 49
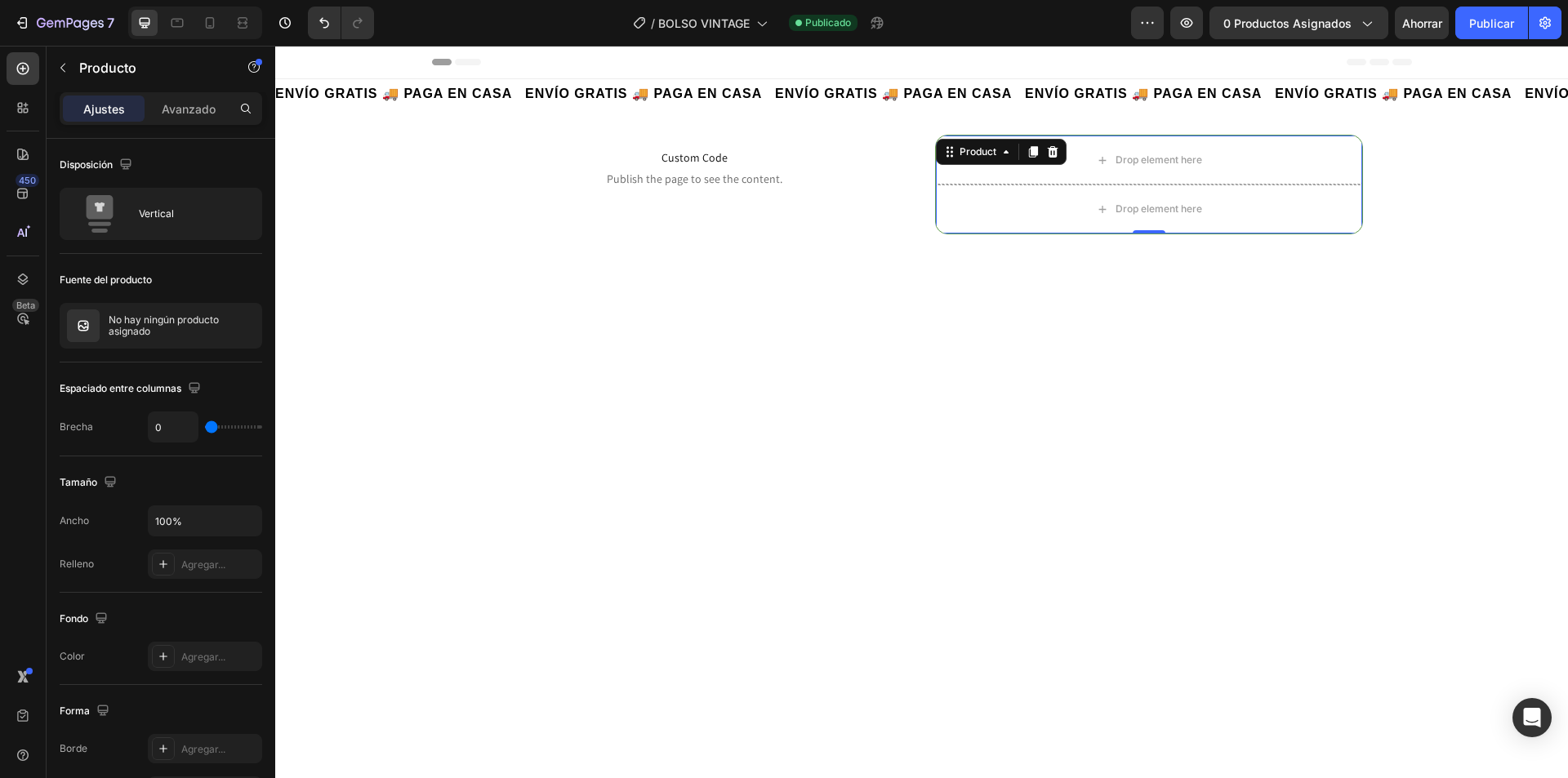
click at [1044, 163] on div "Product" at bounding box center [1002, 152] width 131 height 26
click at [1047, 151] on icon at bounding box center [1053, 152] width 13 height 13
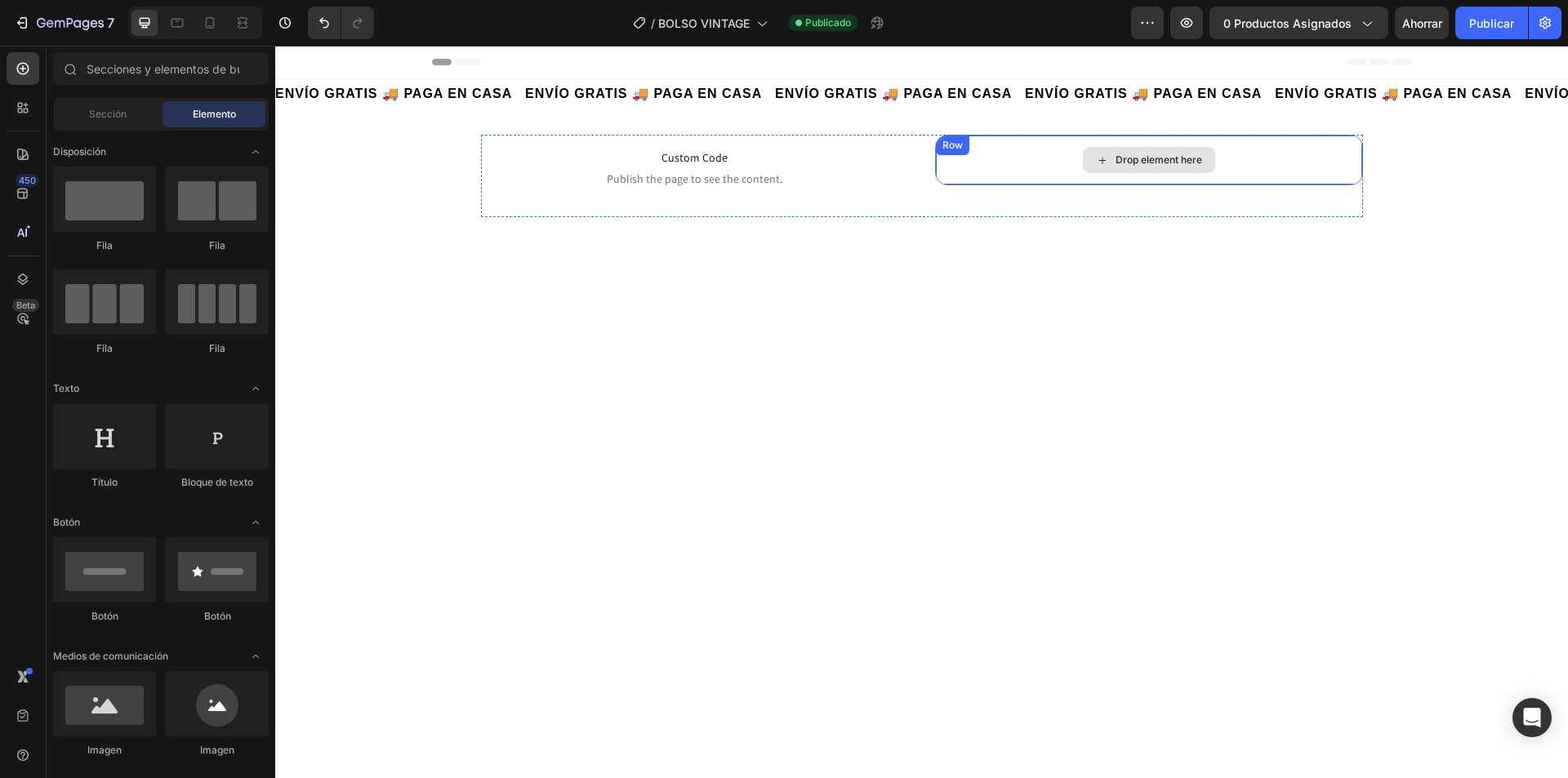
click at [1015, 158] on div "Drop element here" at bounding box center [1150, 160] width 426 height 49
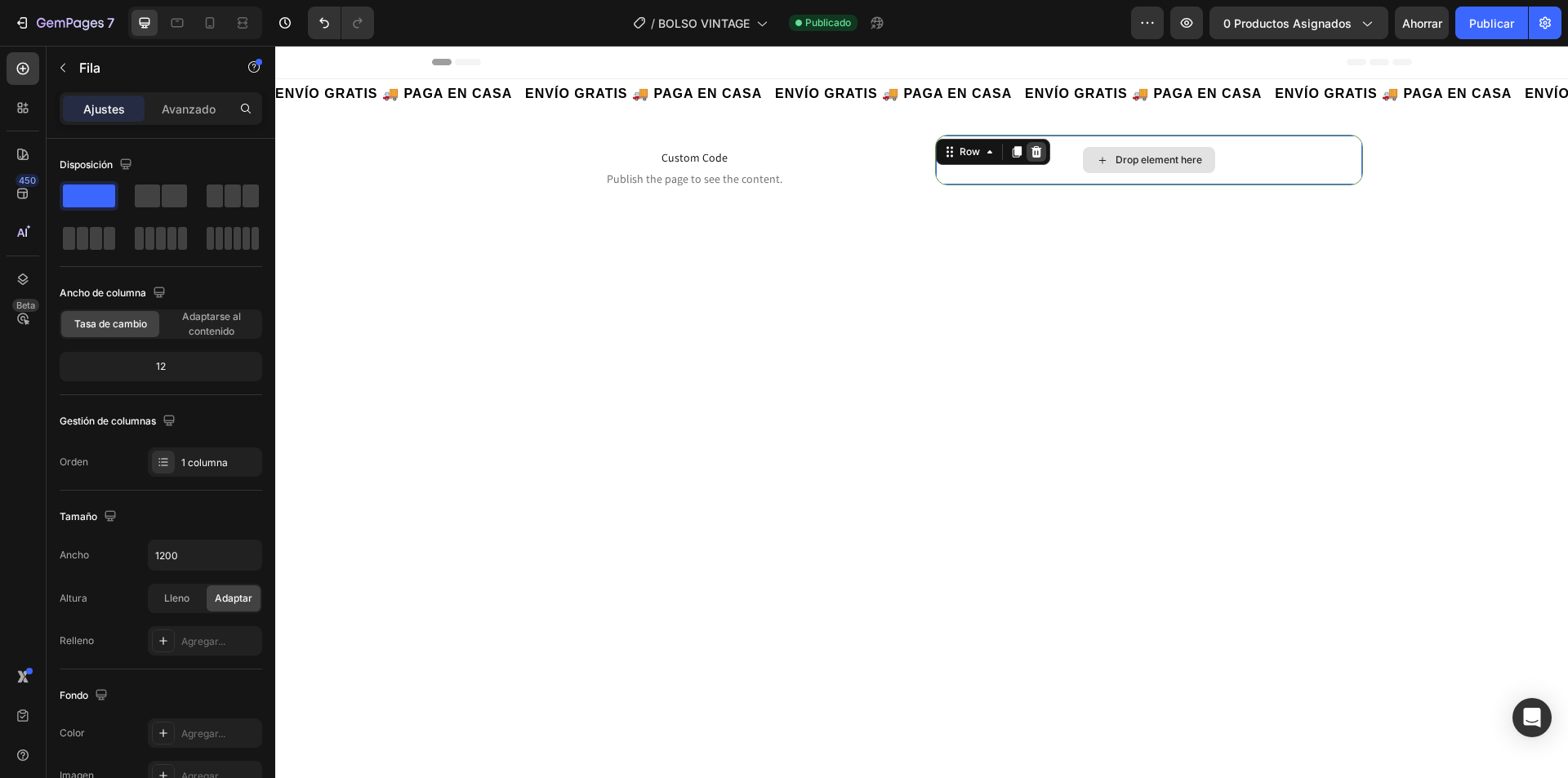
click at [1034, 149] on icon at bounding box center [1037, 152] width 13 height 13
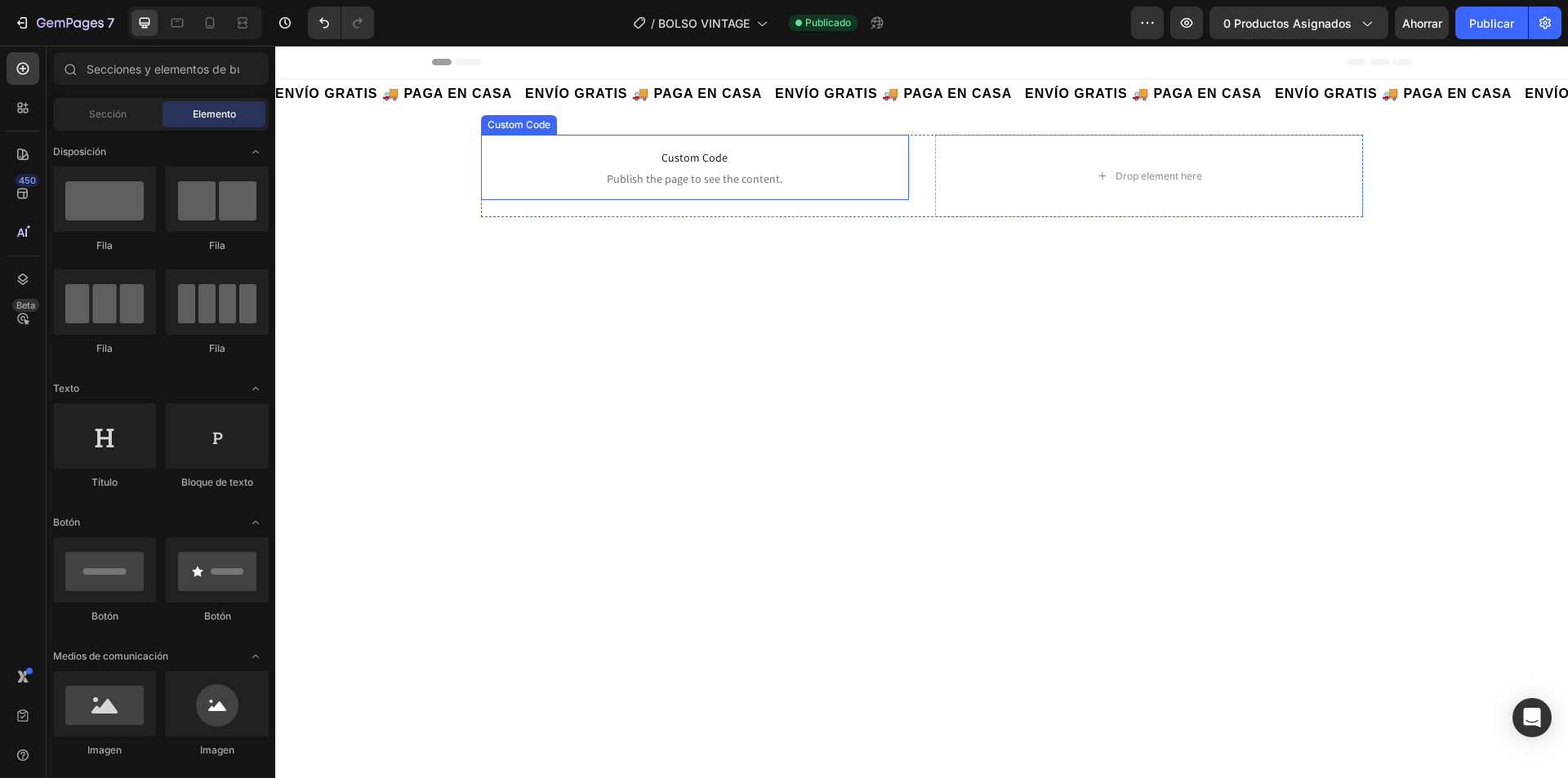
click at [680, 149] on span "Custom Code" at bounding box center [695, 157] width 428 height 19
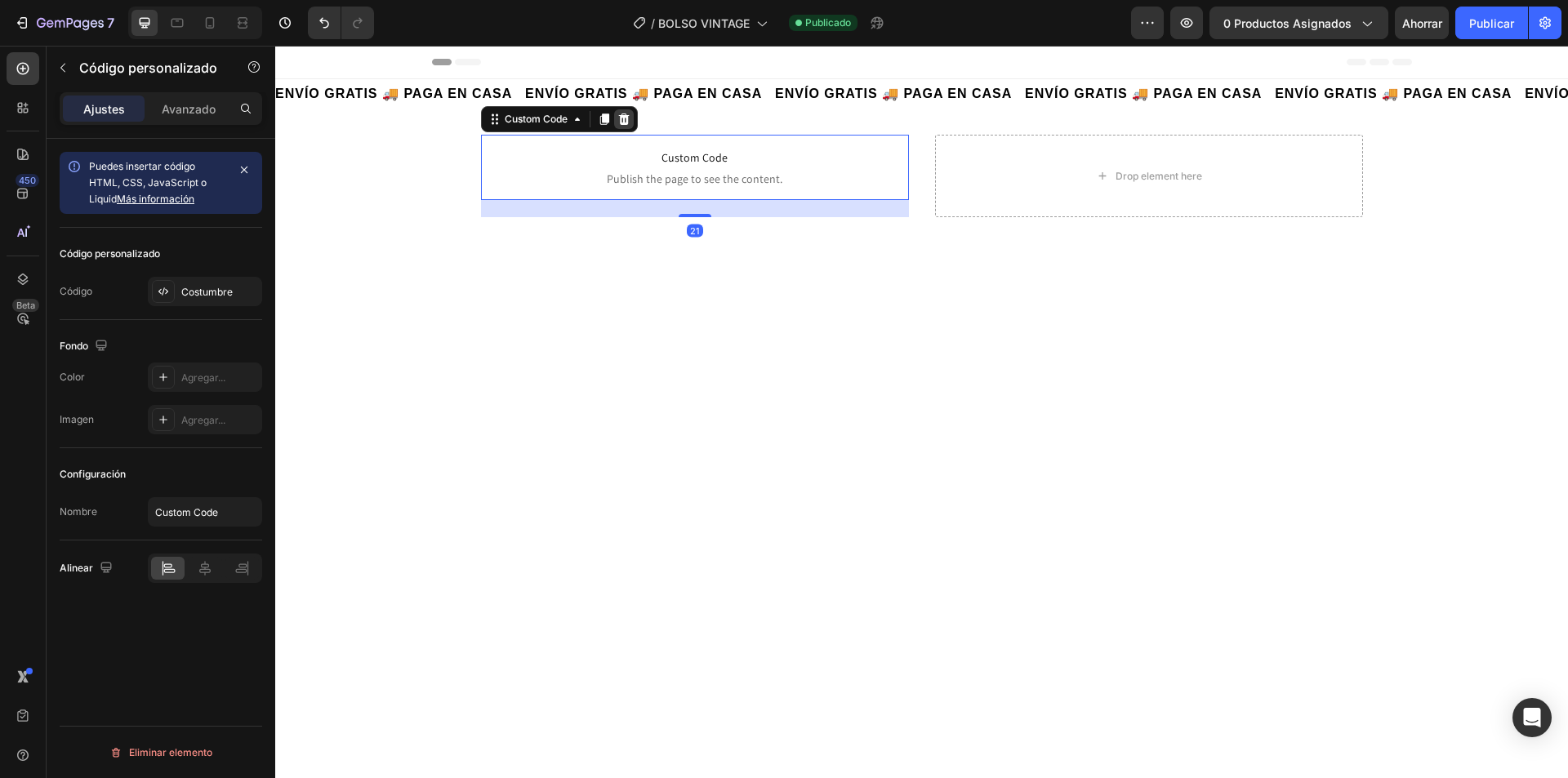
click at [619, 109] on div at bounding box center [623, 118] width 19 height 19
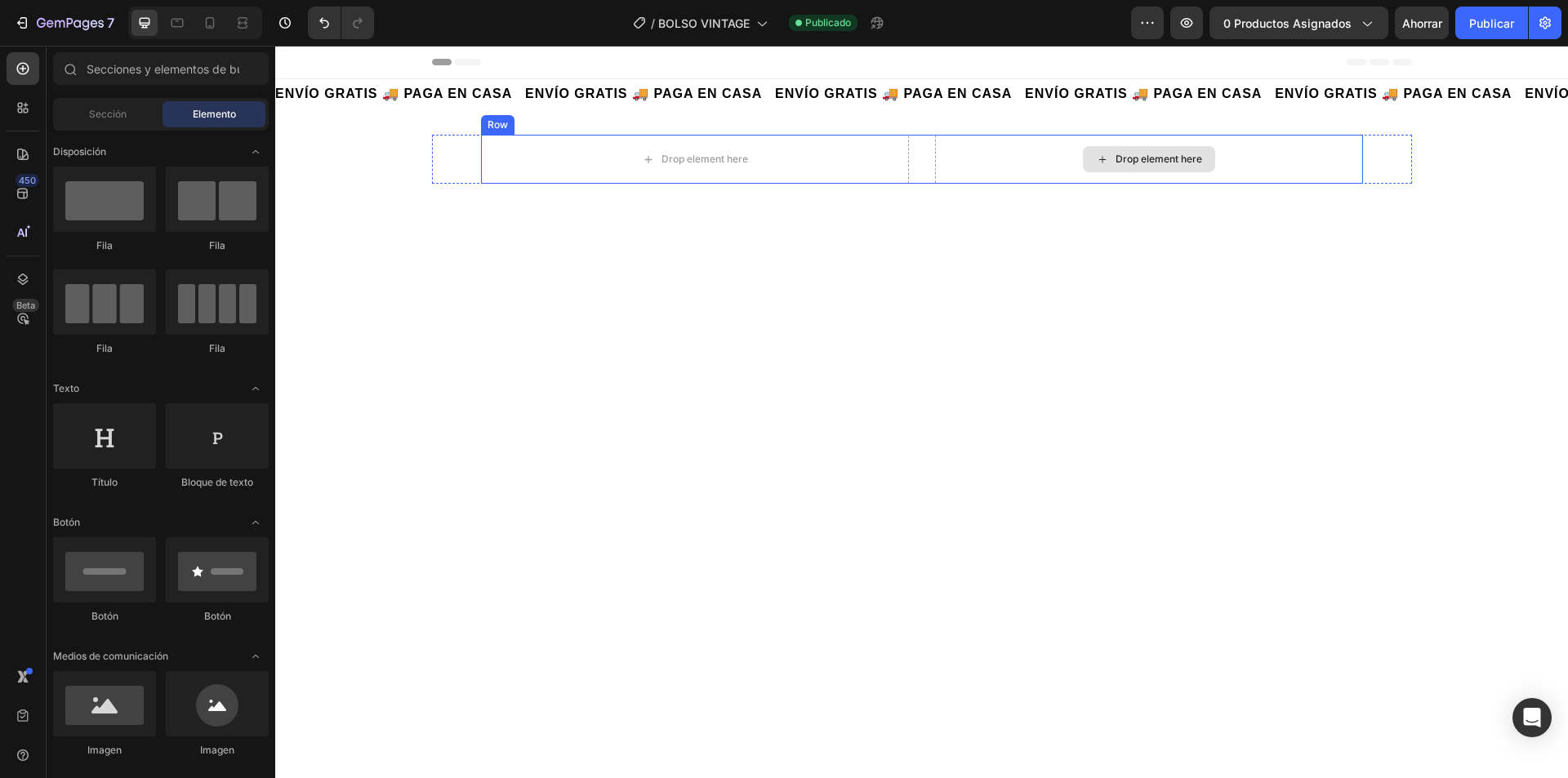
click at [1025, 180] on div "Drop element here" at bounding box center [1150, 159] width 428 height 49
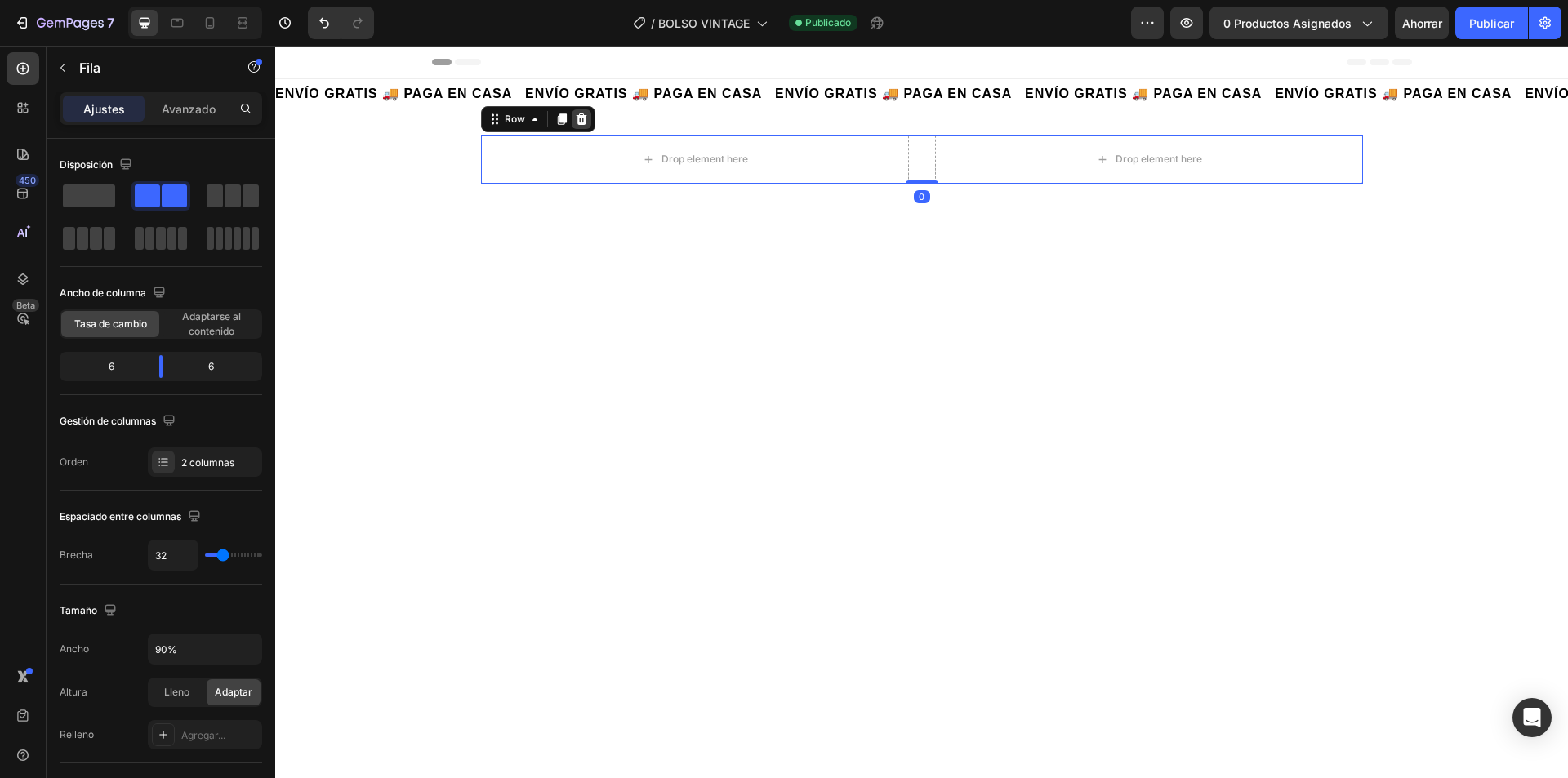
click at [580, 118] on icon at bounding box center [582, 119] width 13 height 13
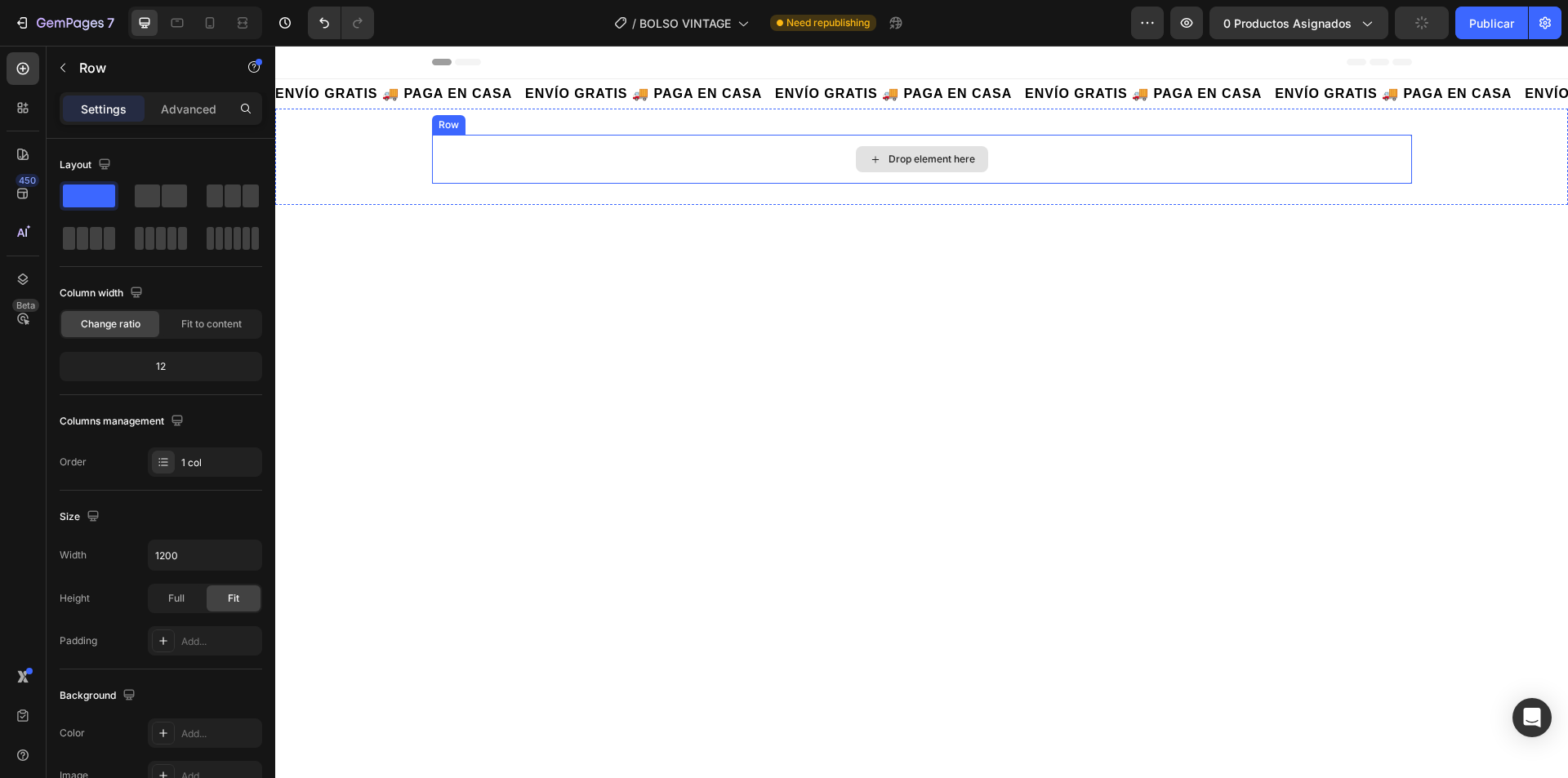
click at [724, 177] on div "Drop element here" at bounding box center [922, 159] width 981 height 49
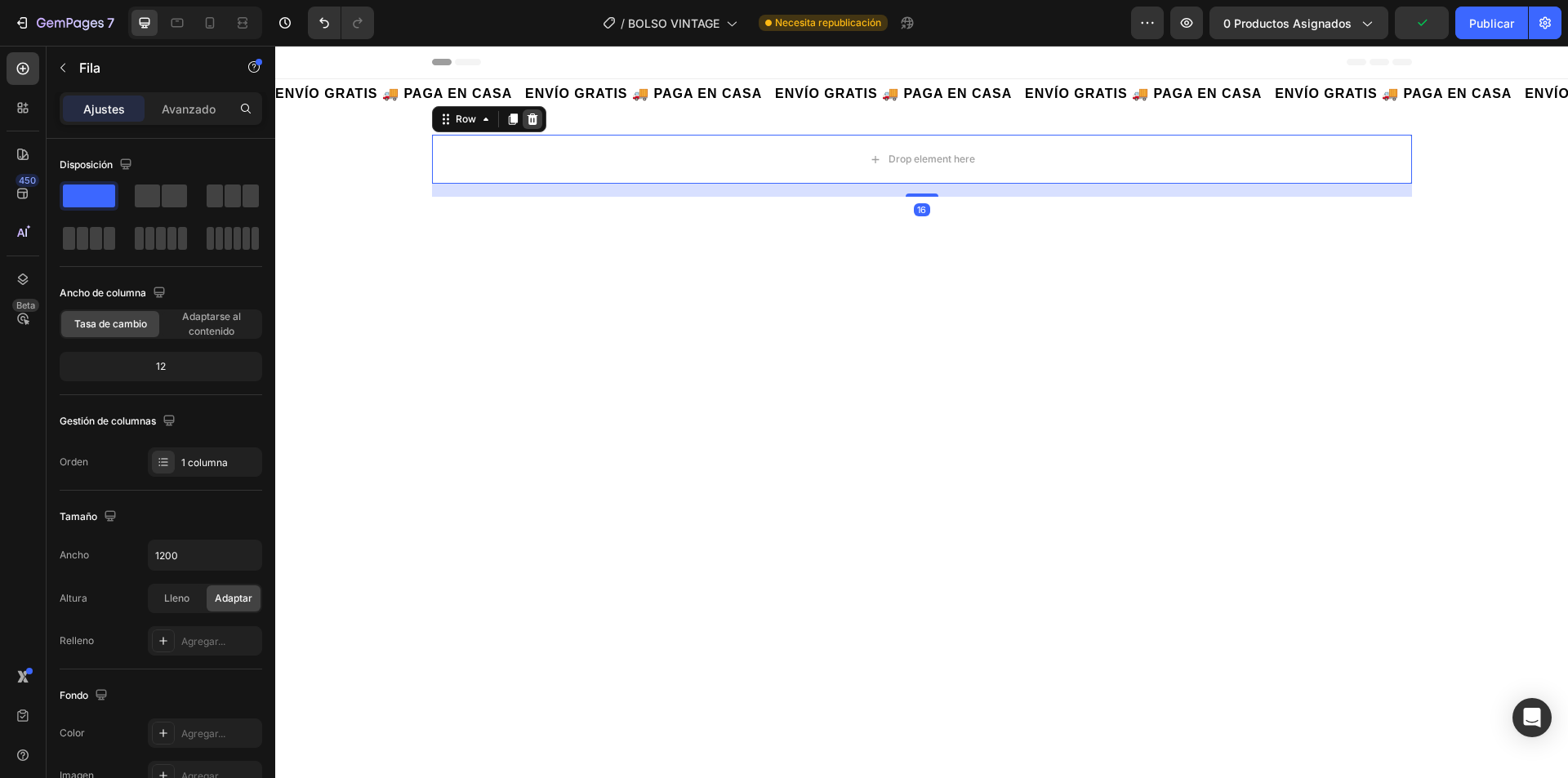
click at [529, 114] on icon at bounding box center [532, 119] width 13 height 13
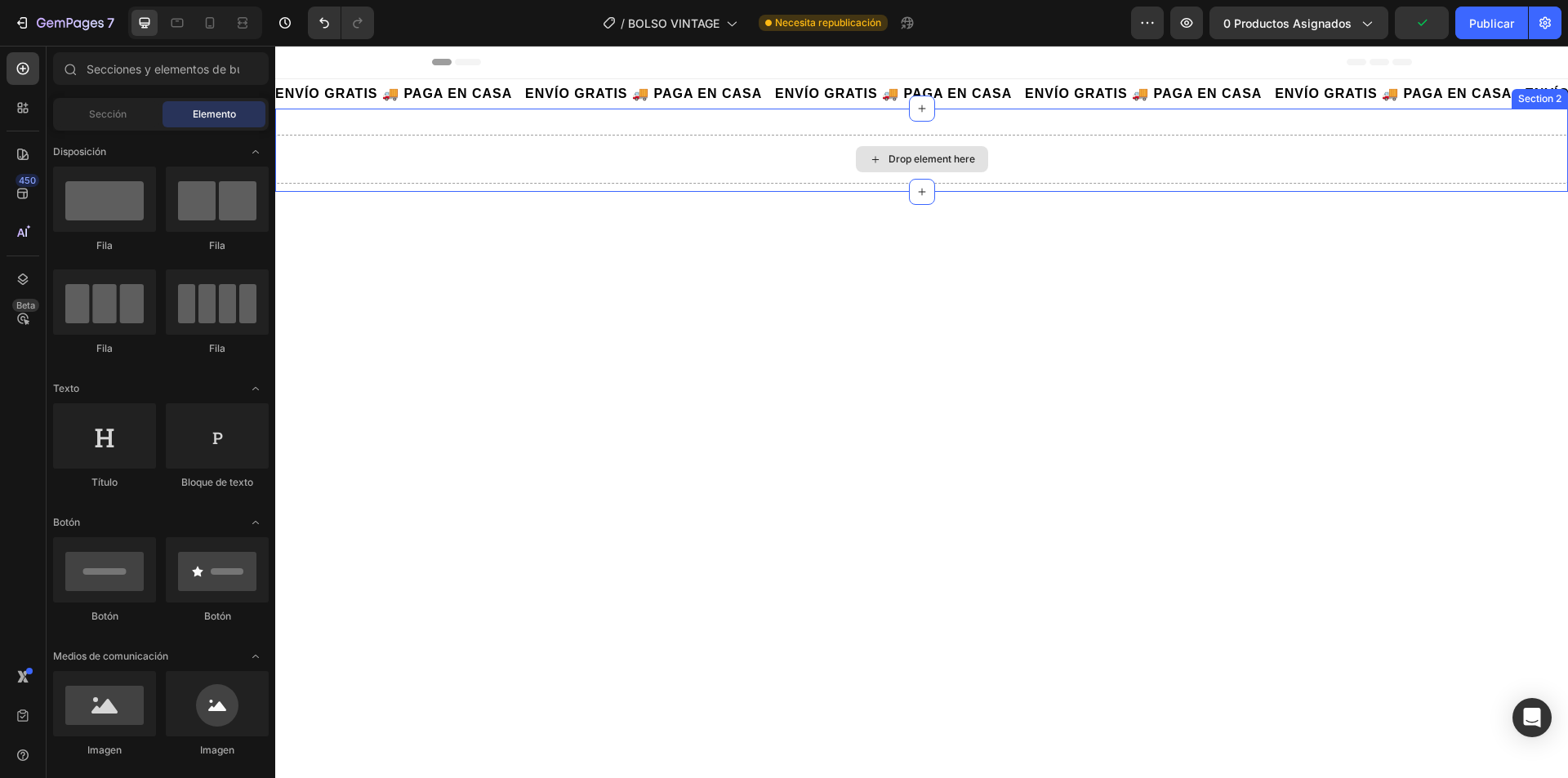
click at [738, 168] on div "Drop element here" at bounding box center [922, 159] width 1293 height 49
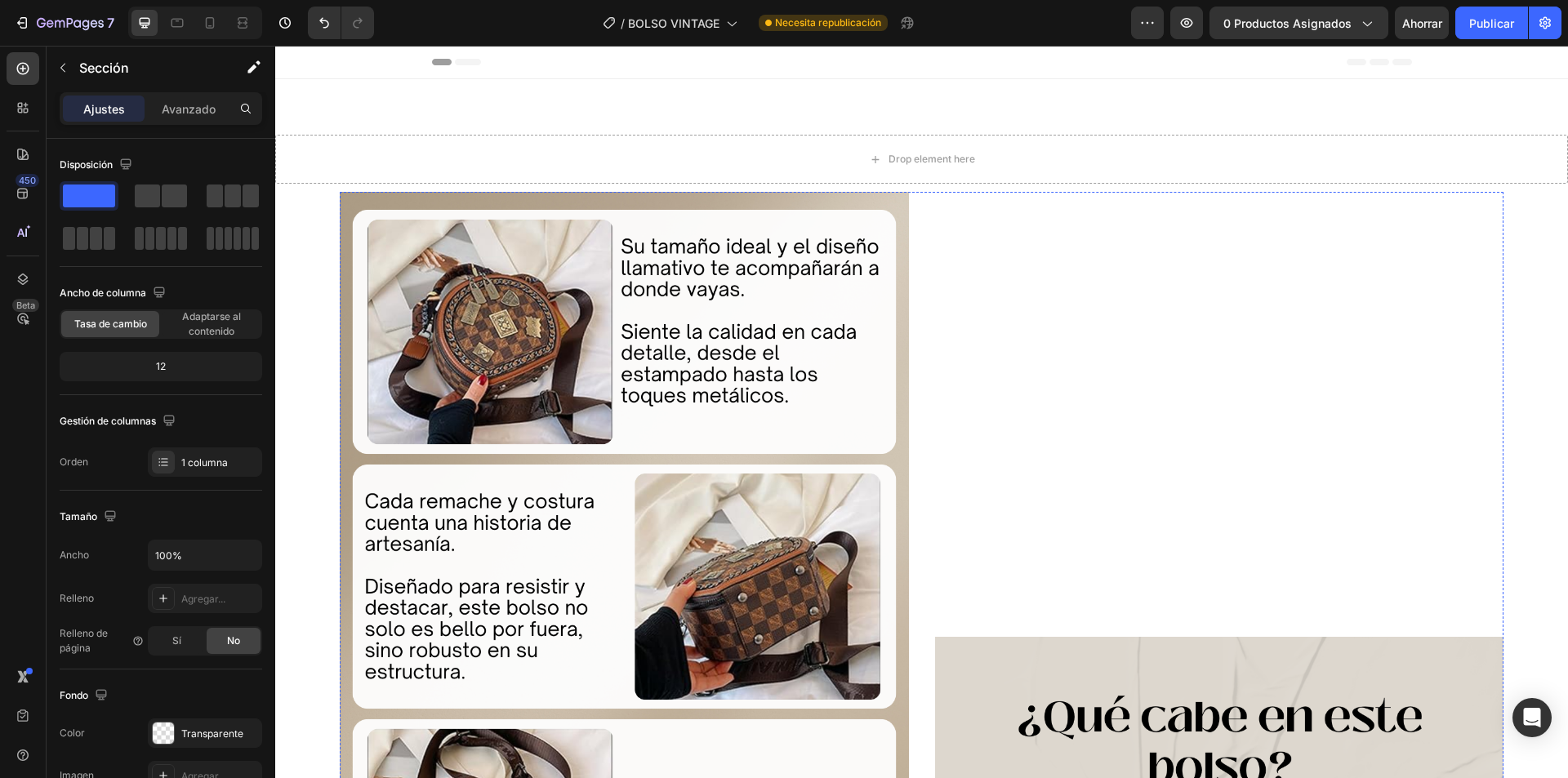
click at [739, 371] on img at bounding box center [624, 586] width 569 height 789
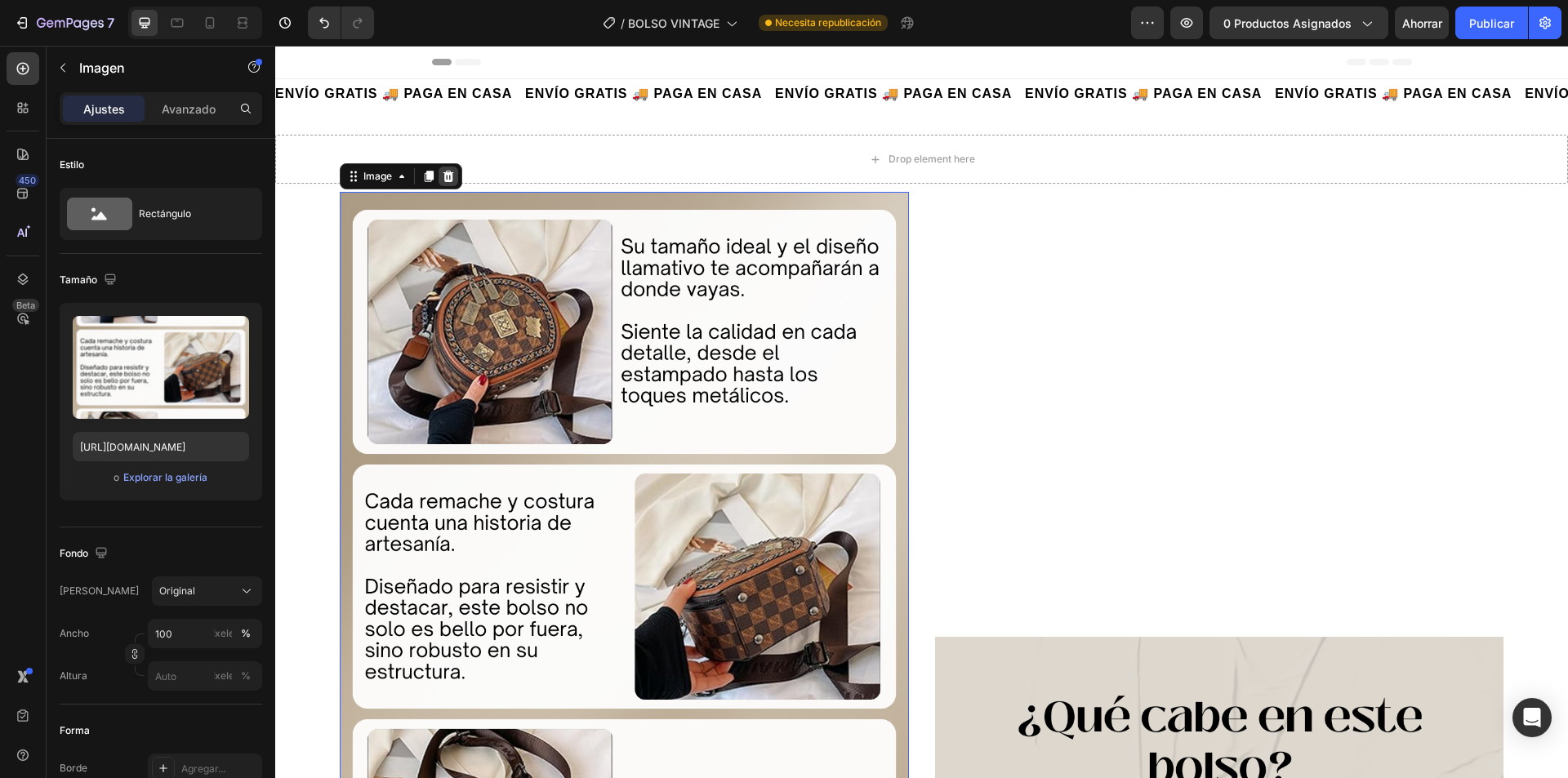
click at [454, 174] on icon at bounding box center [449, 176] width 13 height 13
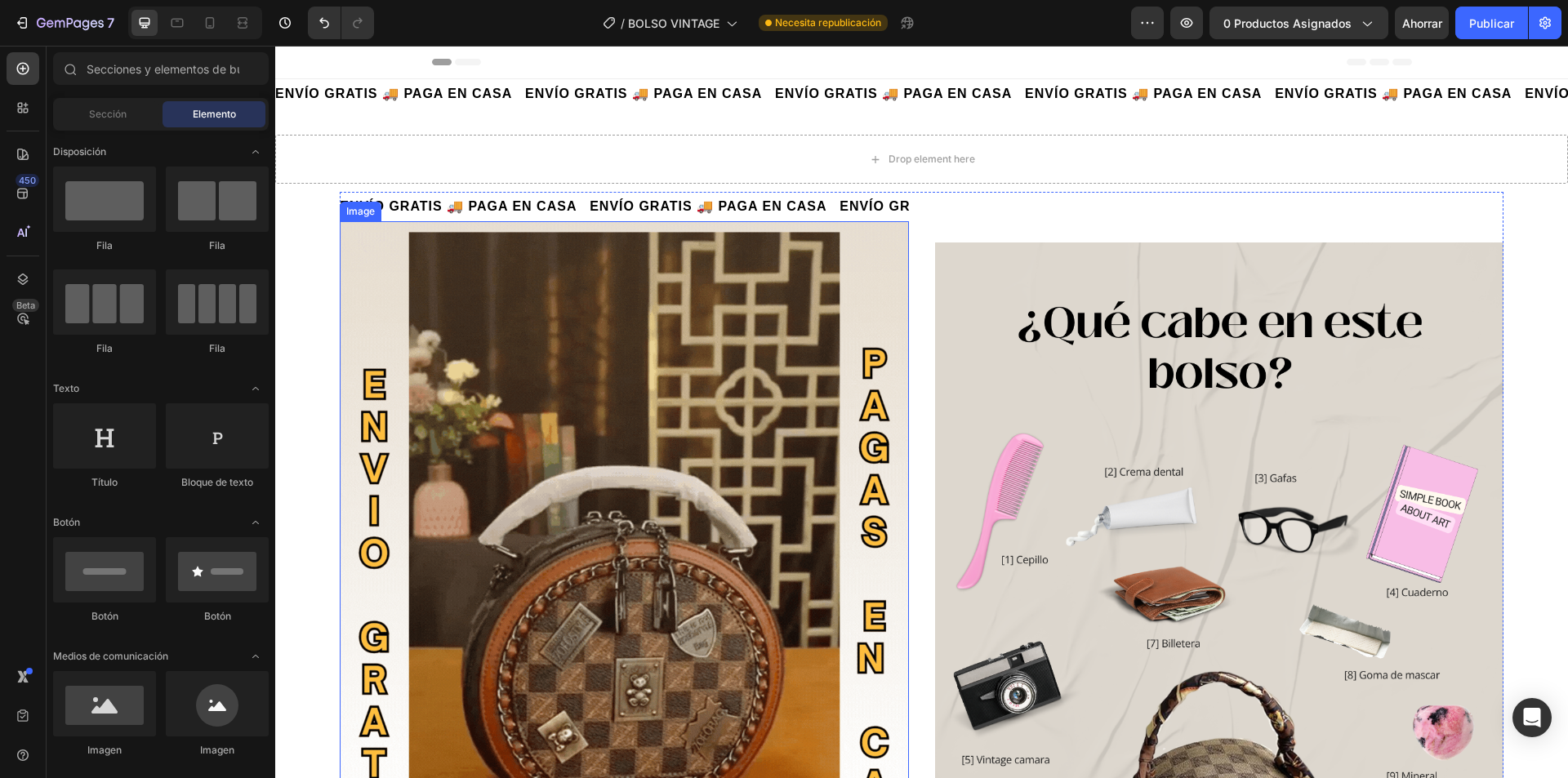
click at [744, 366] on img at bounding box center [624, 615] width 569 height 789
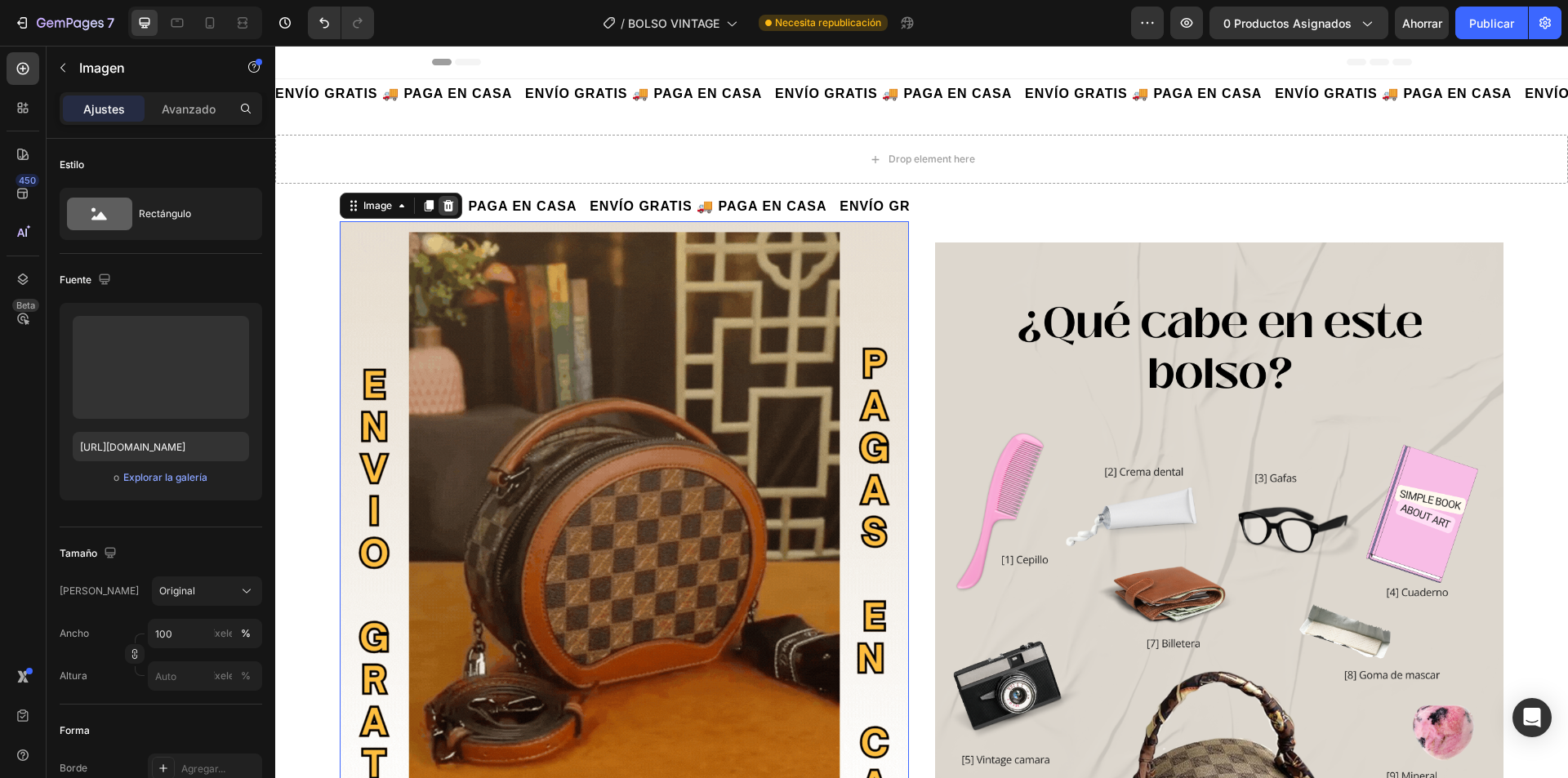
click at [452, 200] on icon at bounding box center [449, 206] width 13 height 13
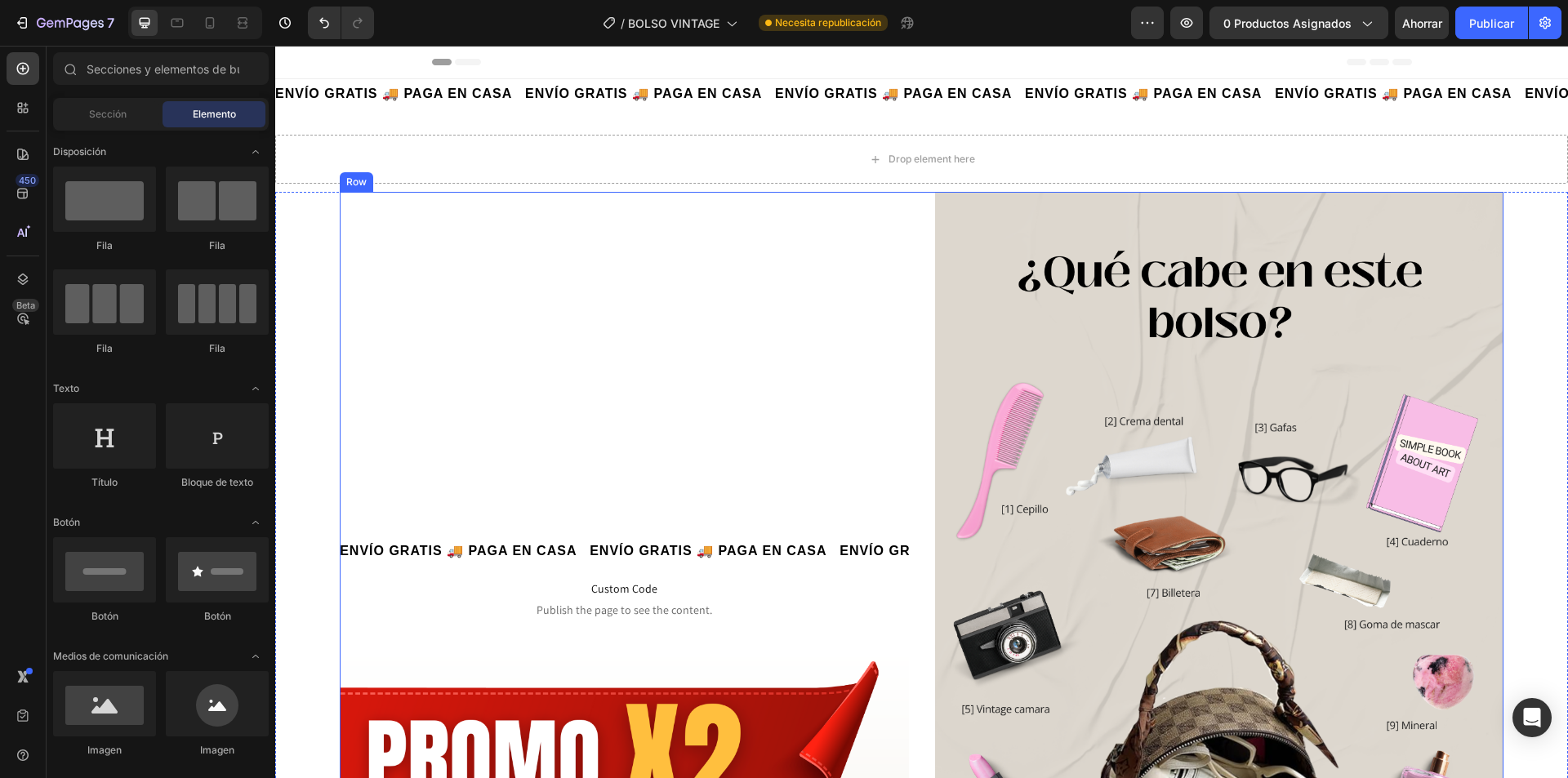
click at [1065, 418] on img at bounding box center [1220, 586] width 569 height 789
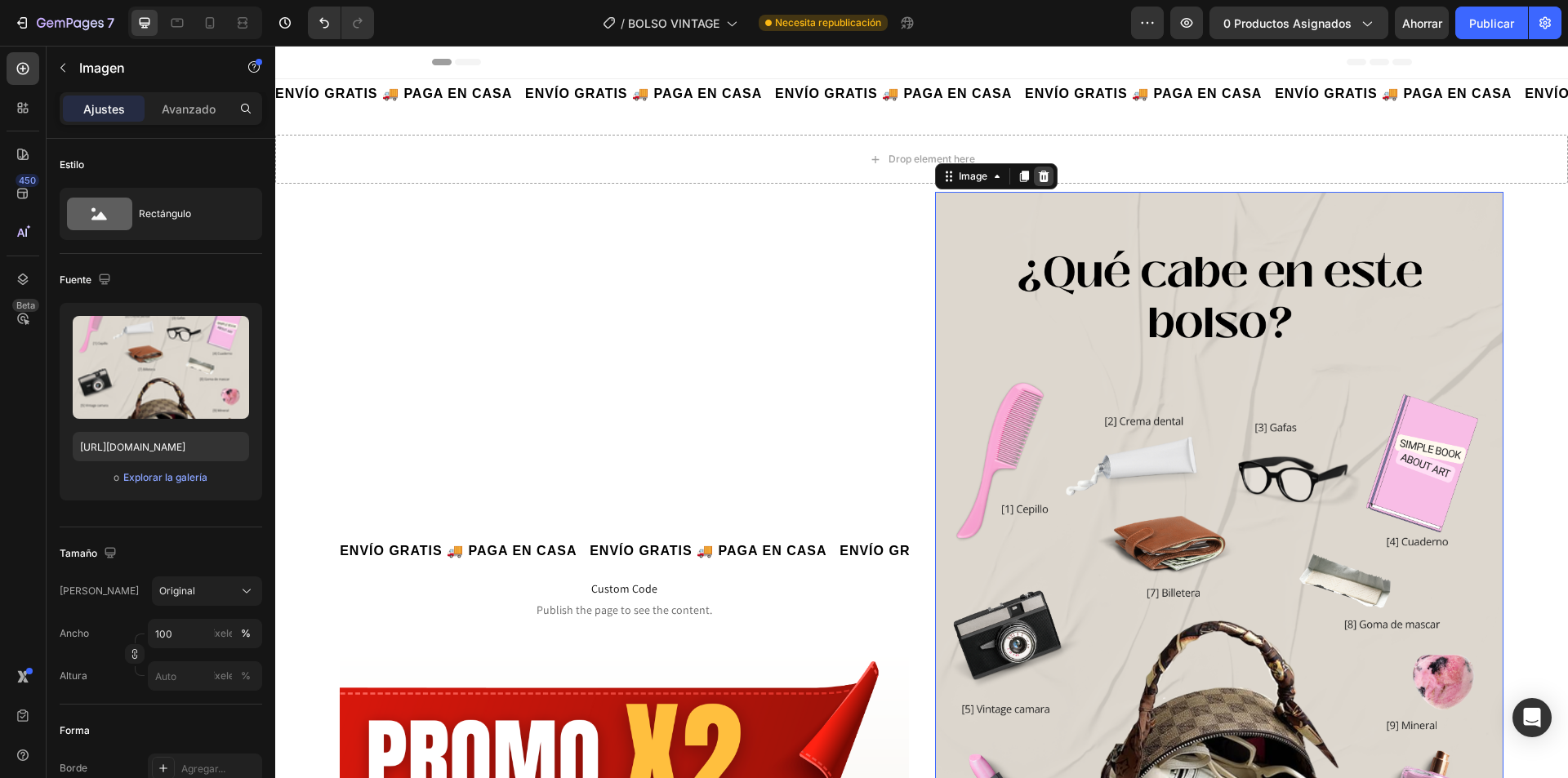
click at [1038, 175] on icon at bounding box center [1044, 176] width 13 height 13
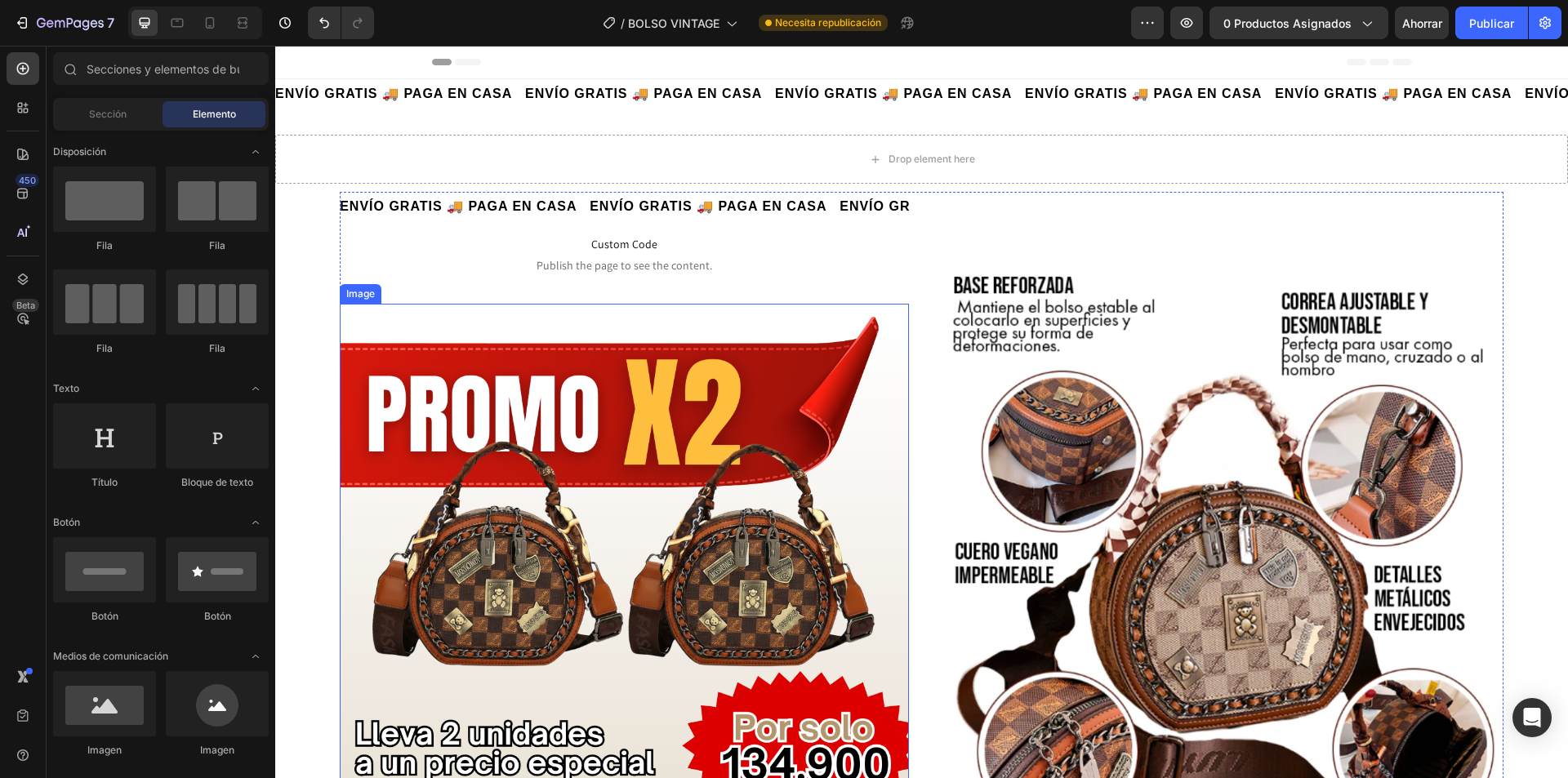
click at [604, 571] on img at bounding box center [624, 698] width 569 height 789
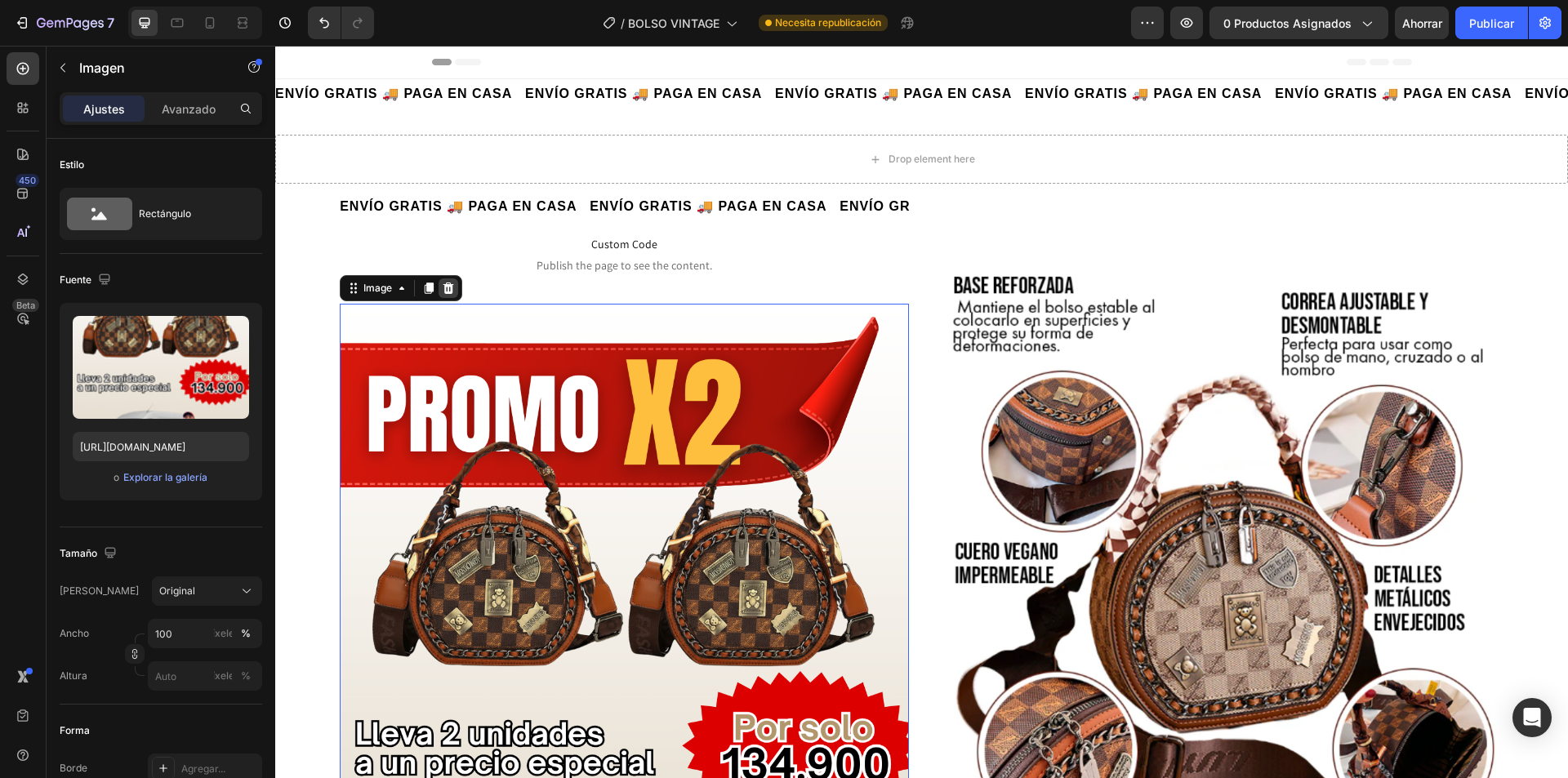
click at [447, 289] on icon at bounding box center [449, 288] width 13 height 13
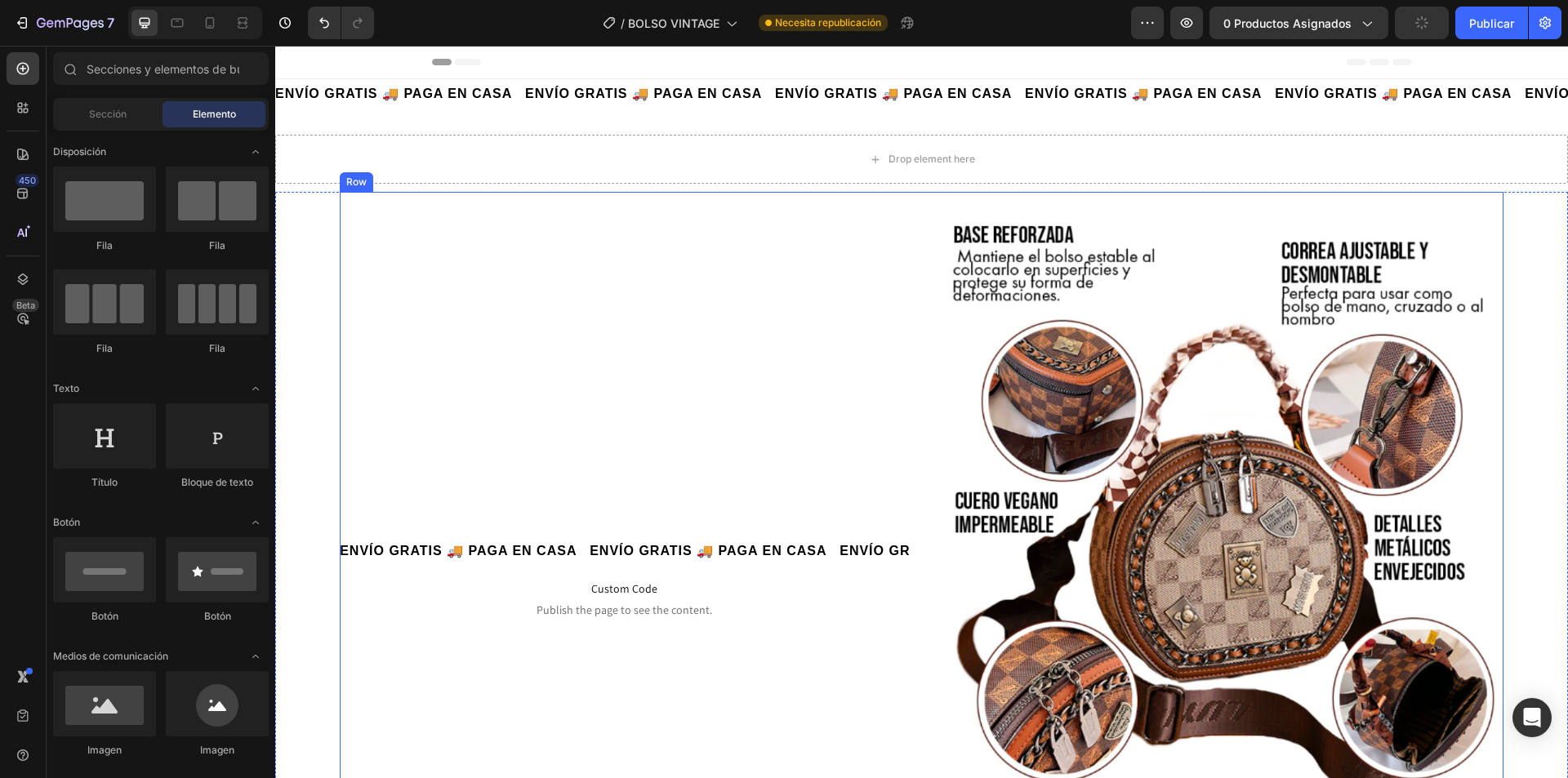
click at [1062, 447] on img at bounding box center [1220, 597] width 569 height 789
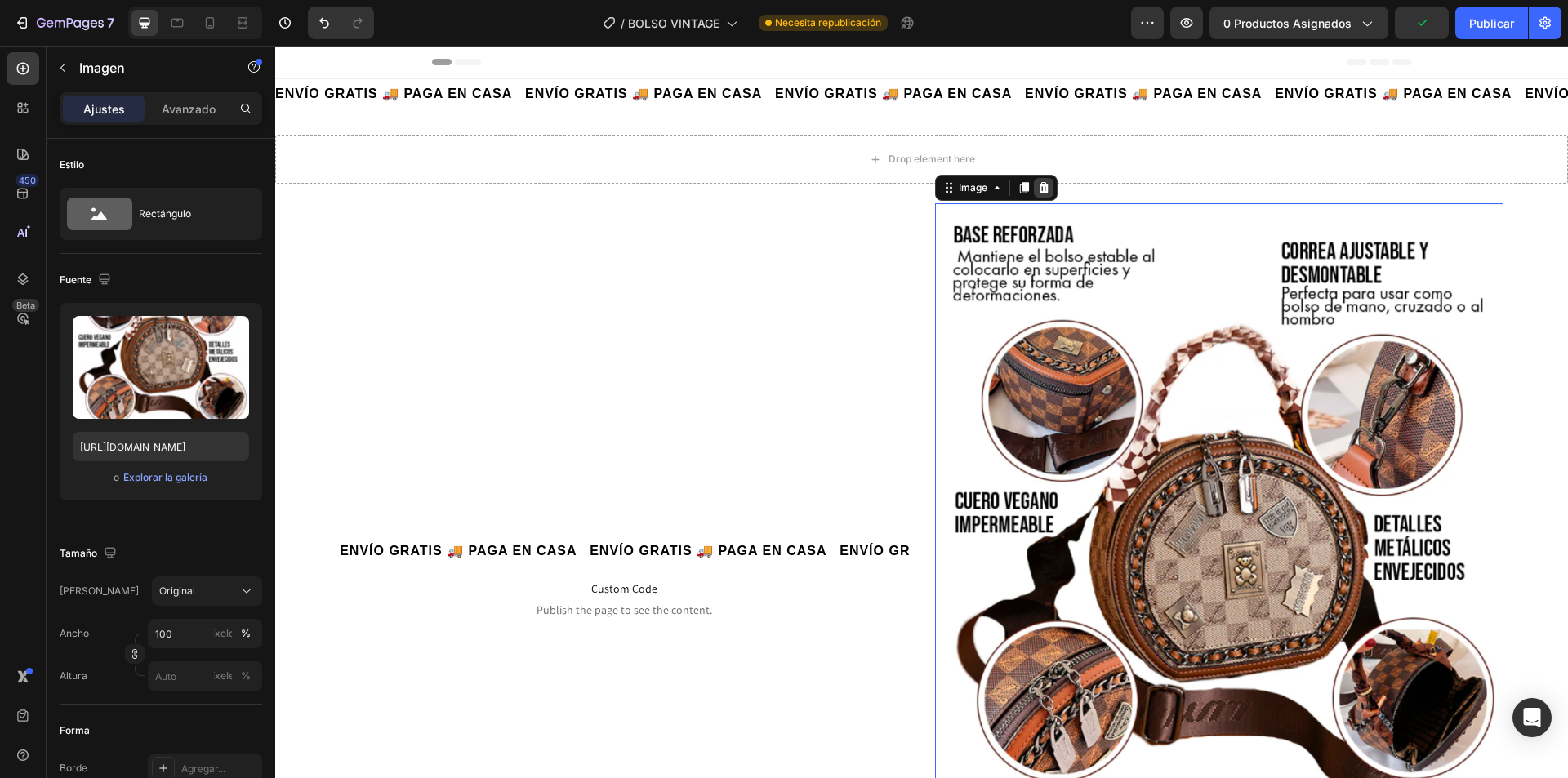
click at [1039, 194] on icon at bounding box center [1044, 187] width 11 height 11
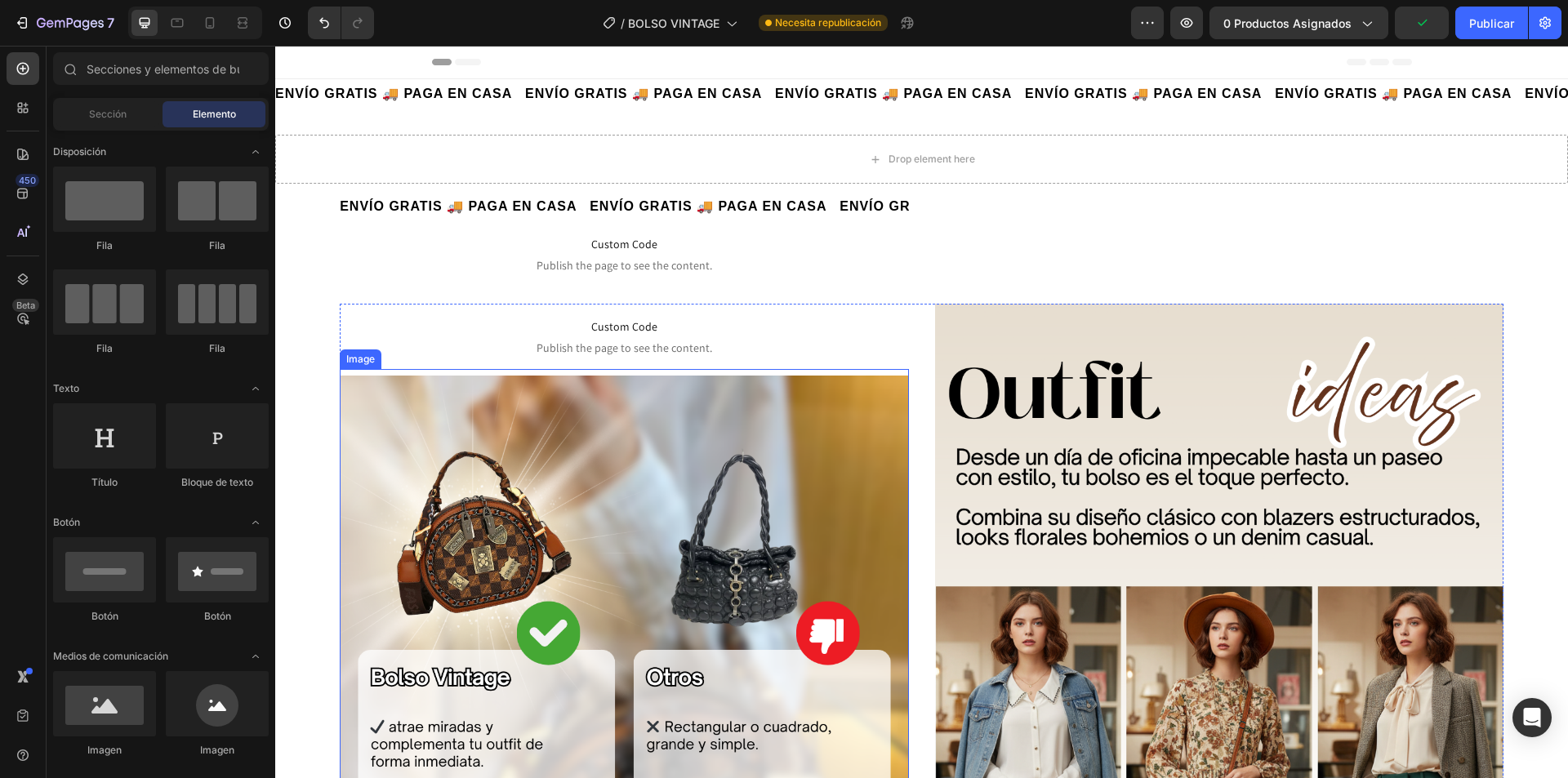
click at [761, 509] on img at bounding box center [624, 770] width 569 height 789
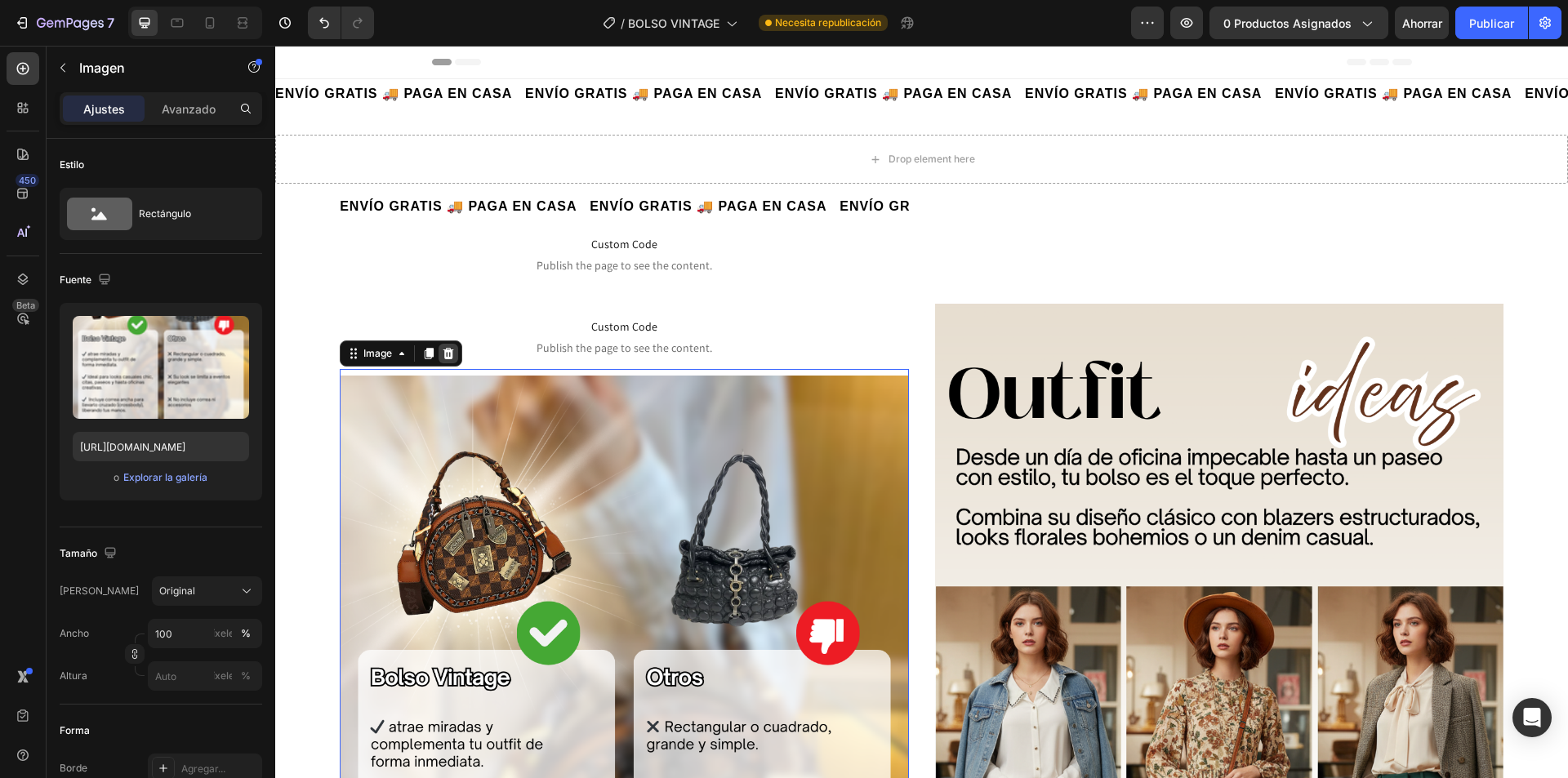
click at [454, 348] on icon at bounding box center [449, 354] width 13 height 13
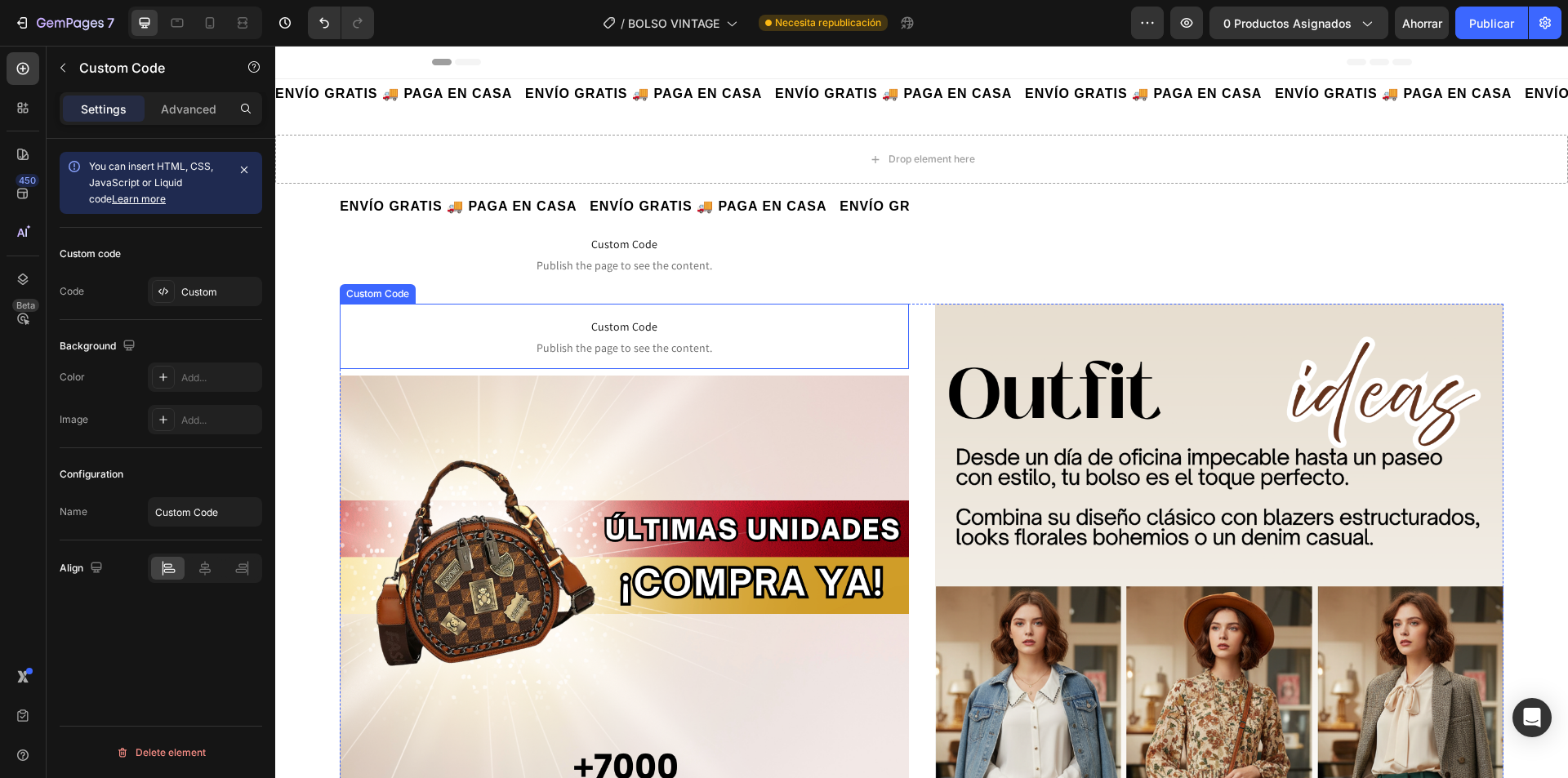
click at [718, 352] on span "Publish the page to see the content." at bounding box center [624, 348] width 569 height 17
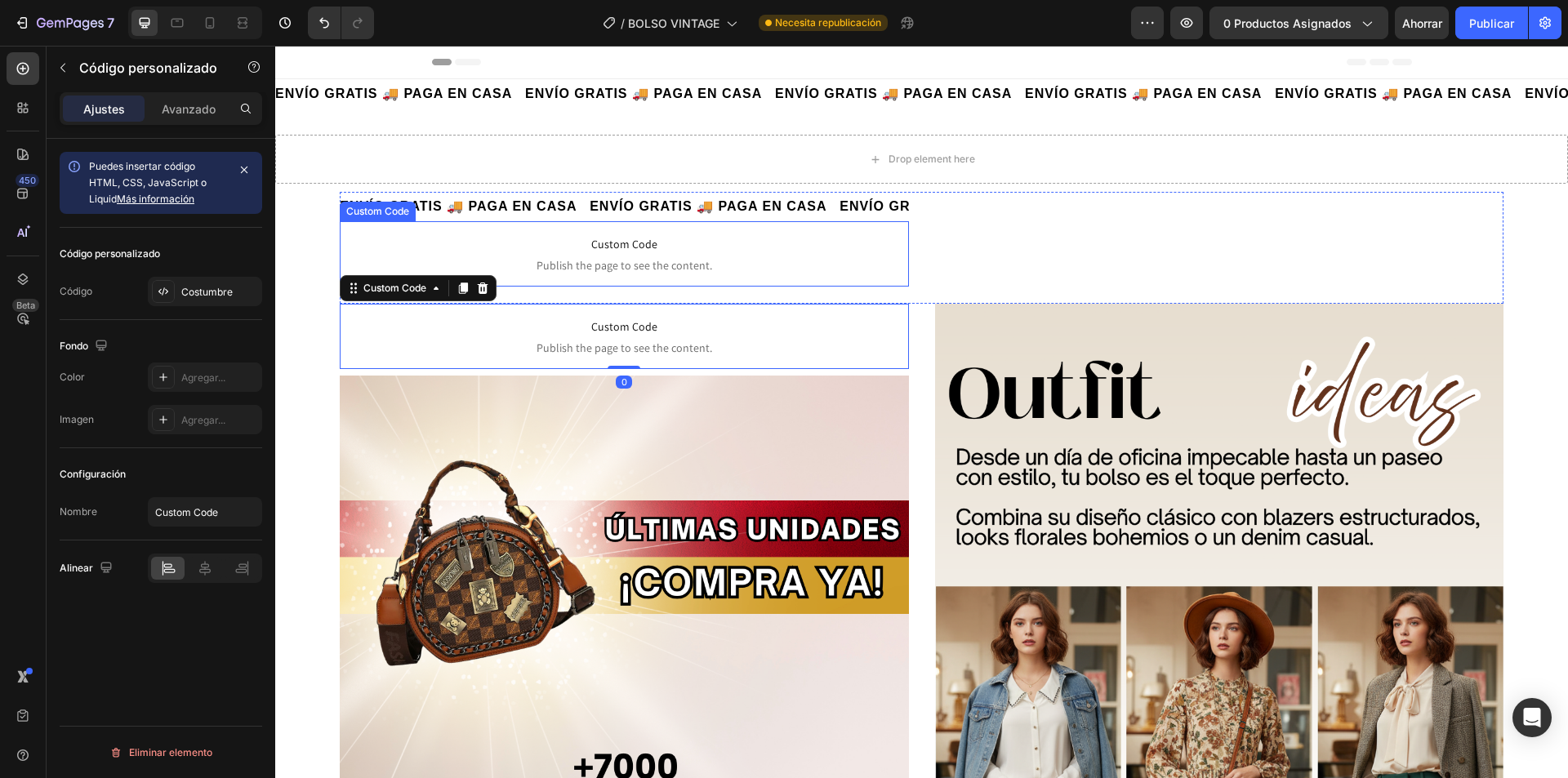
click at [484, 304] on div "Custom Code Publish the page to see the content. Custom Code 0" at bounding box center [624, 336] width 569 height 65
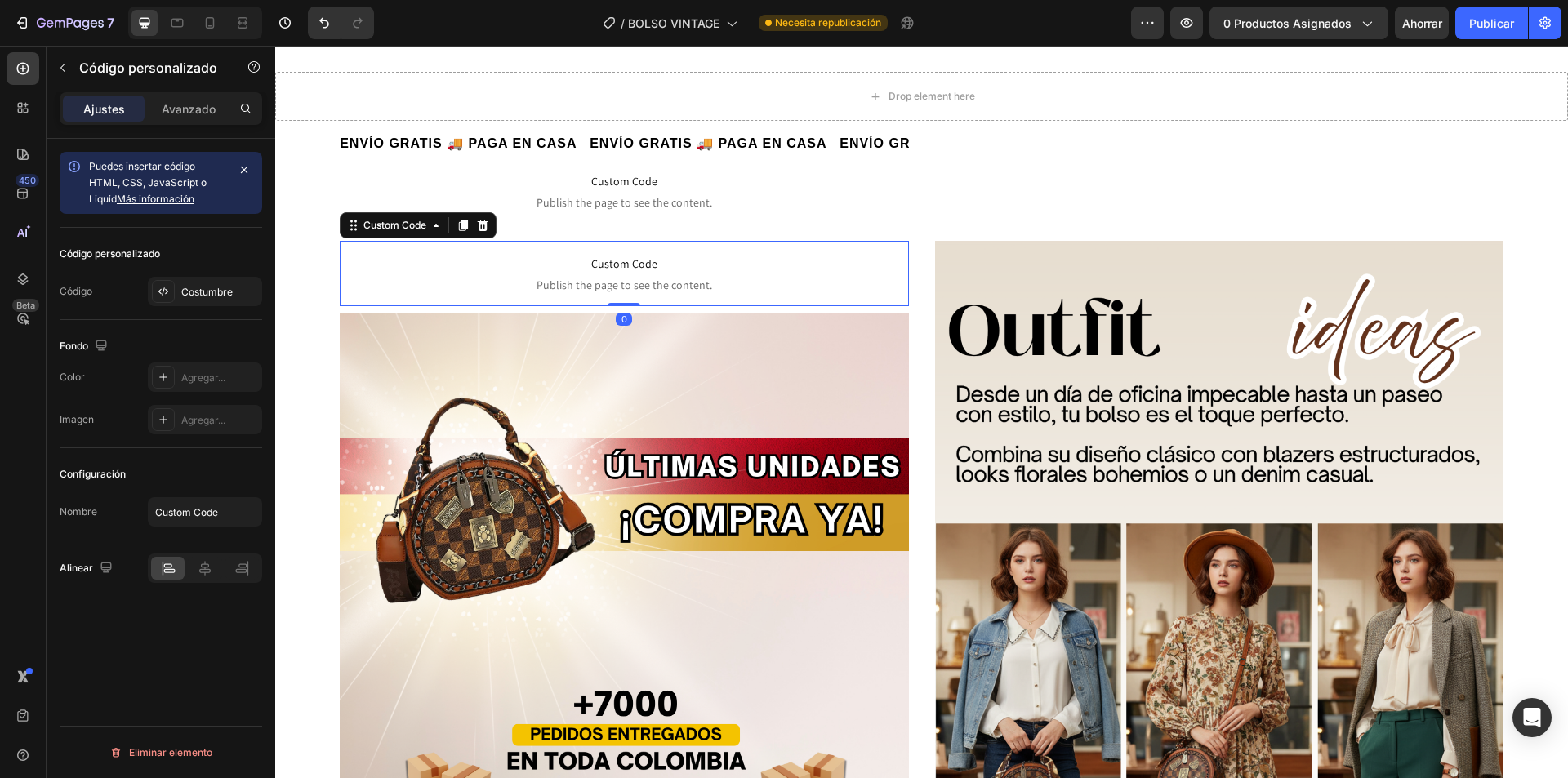
scroll to position [82, 0]
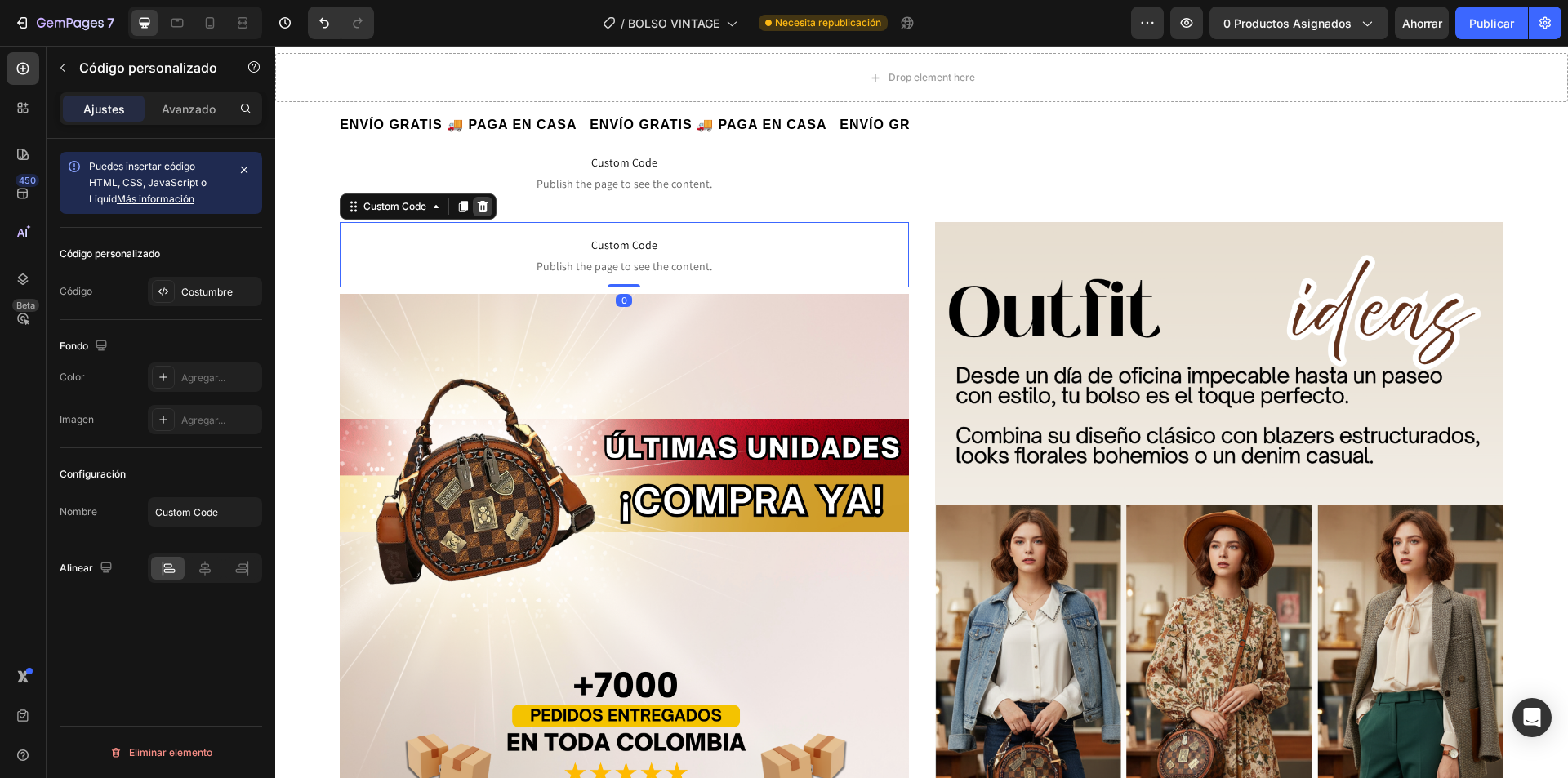
click at [492, 213] on div at bounding box center [483, 206] width 19 height 19
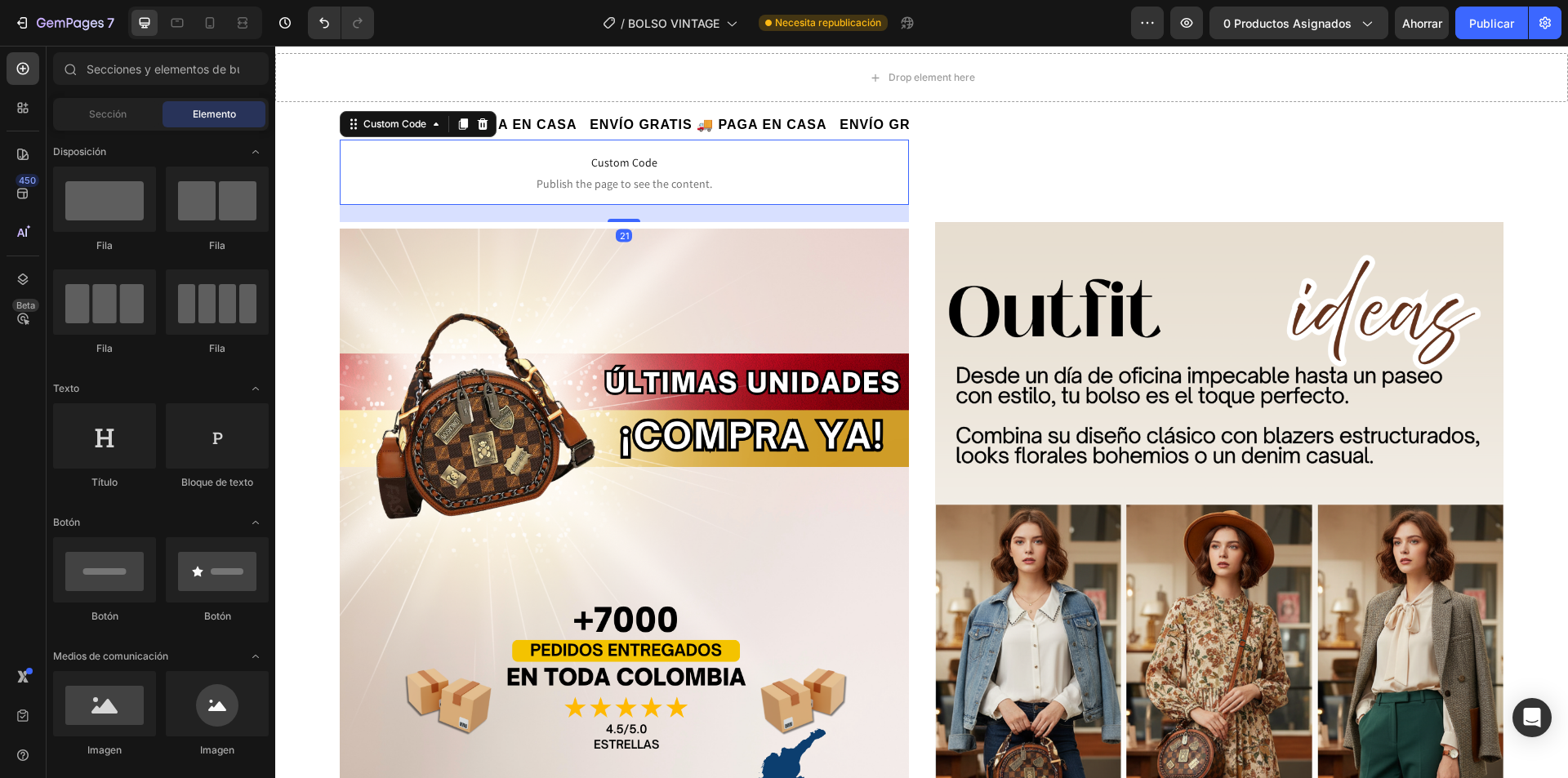
click at [602, 186] on span "Publish the page to see the content." at bounding box center [624, 184] width 569 height 17
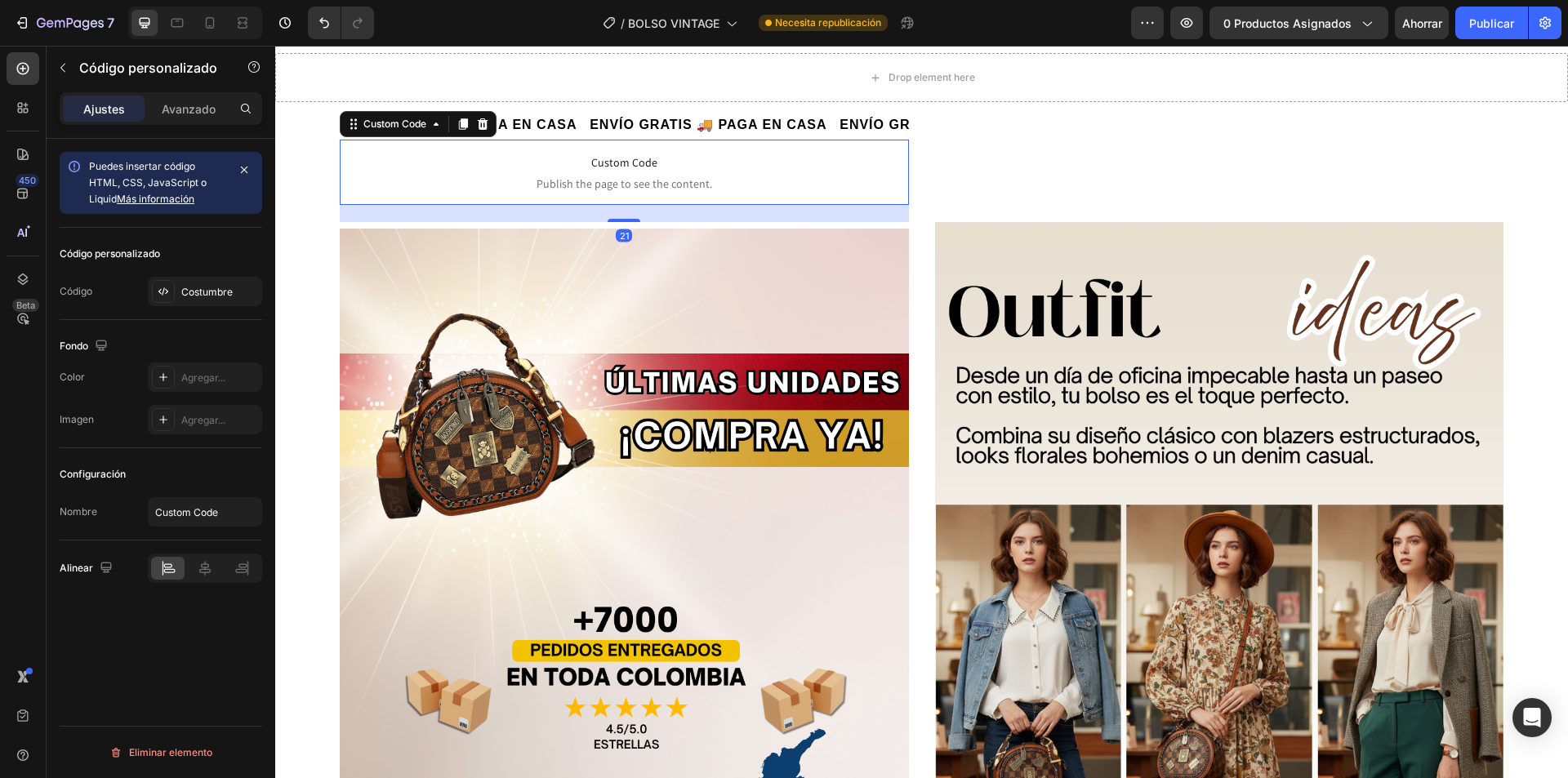
click at [494, 121] on div "Custom Code" at bounding box center [418, 124] width 157 height 26
click at [485, 127] on icon at bounding box center [483, 124] width 11 height 11
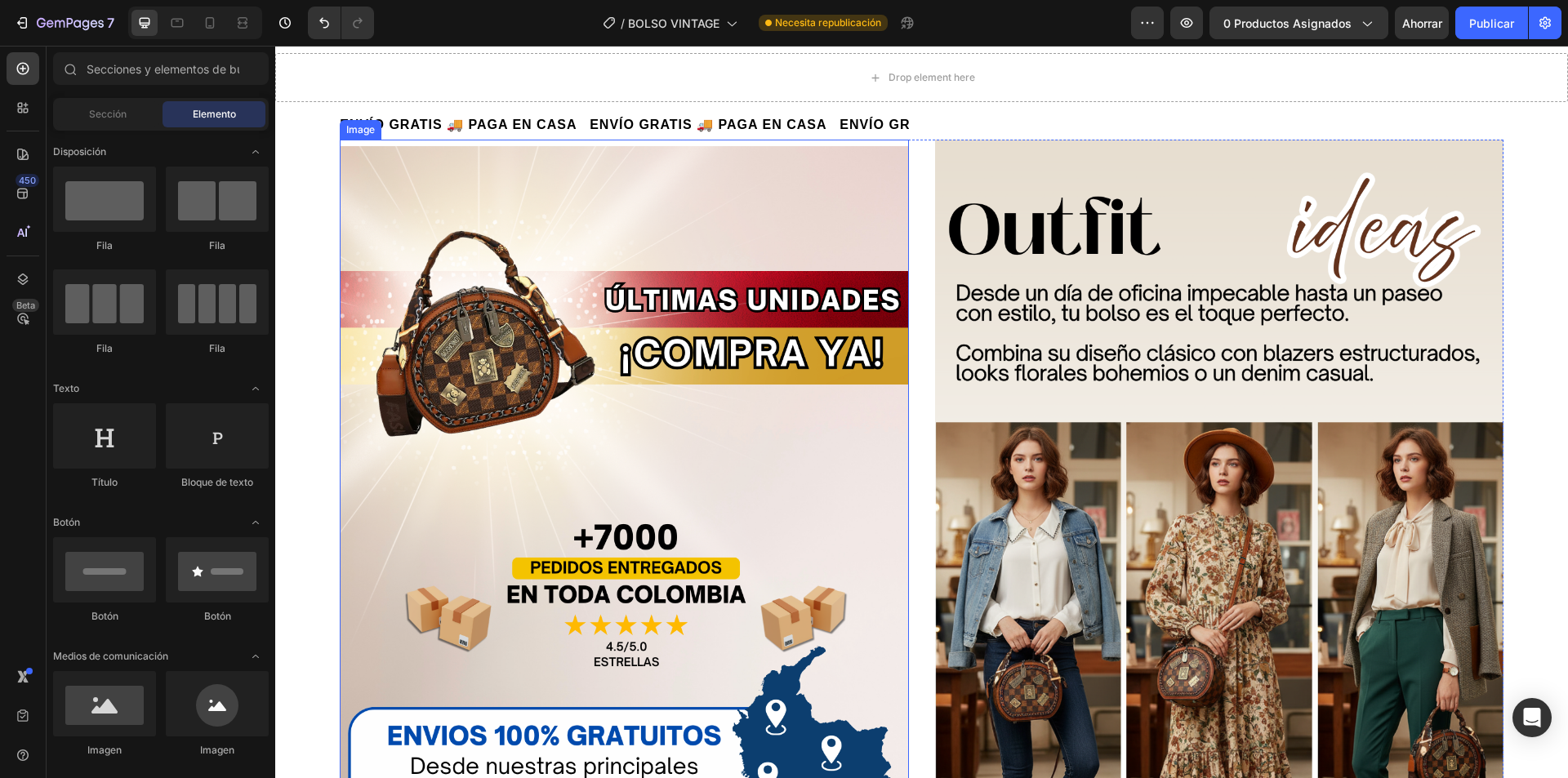
click at [639, 406] on img at bounding box center [624, 540] width 569 height 789
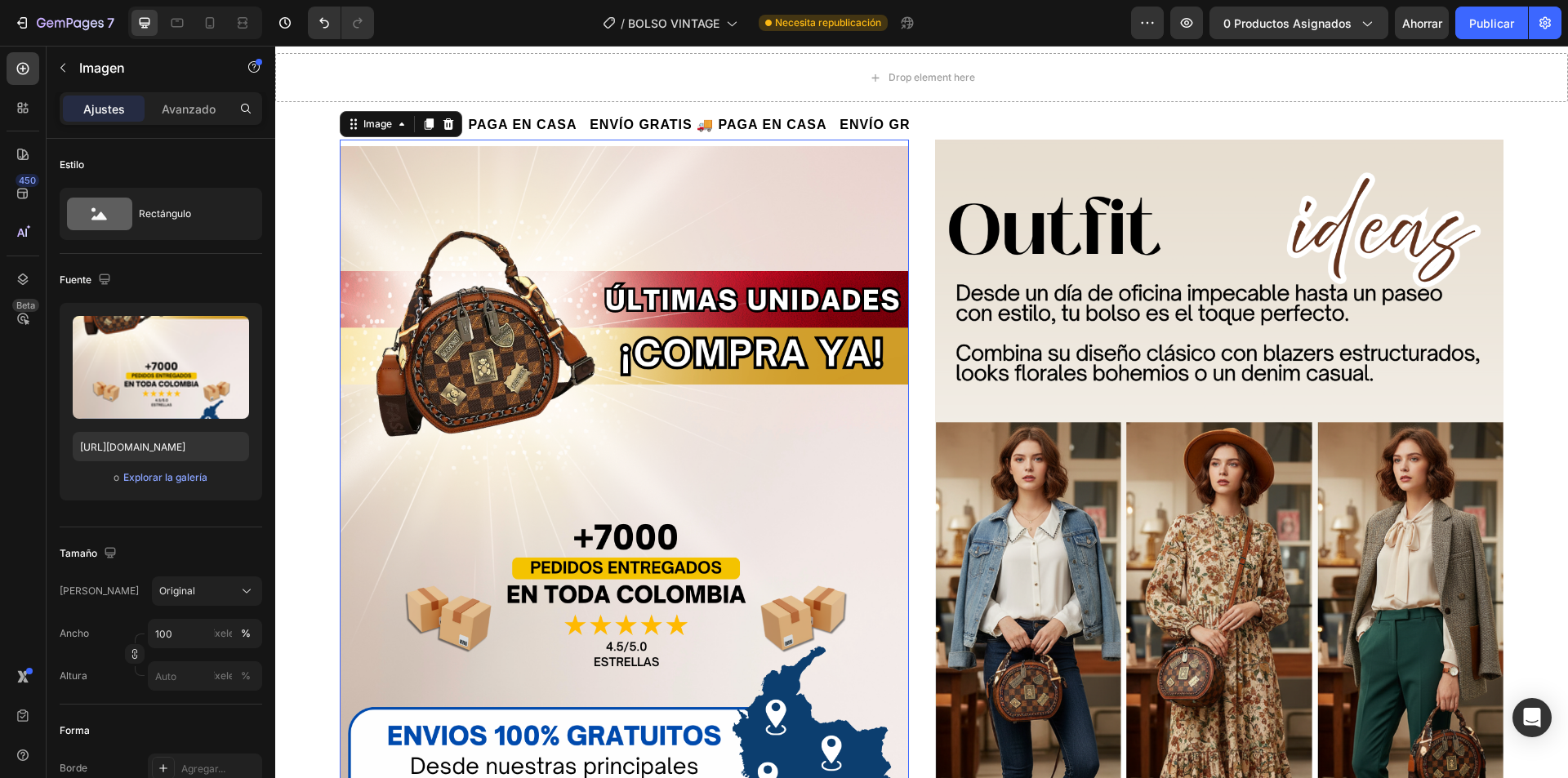
click at [444, 114] on div "Image" at bounding box center [401, 124] width 122 height 26
click at [446, 114] on div "Image" at bounding box center [401, 124] width 122 height 26
click at [455, 123] on div at bounding box center [448, 123] width 19 height 19
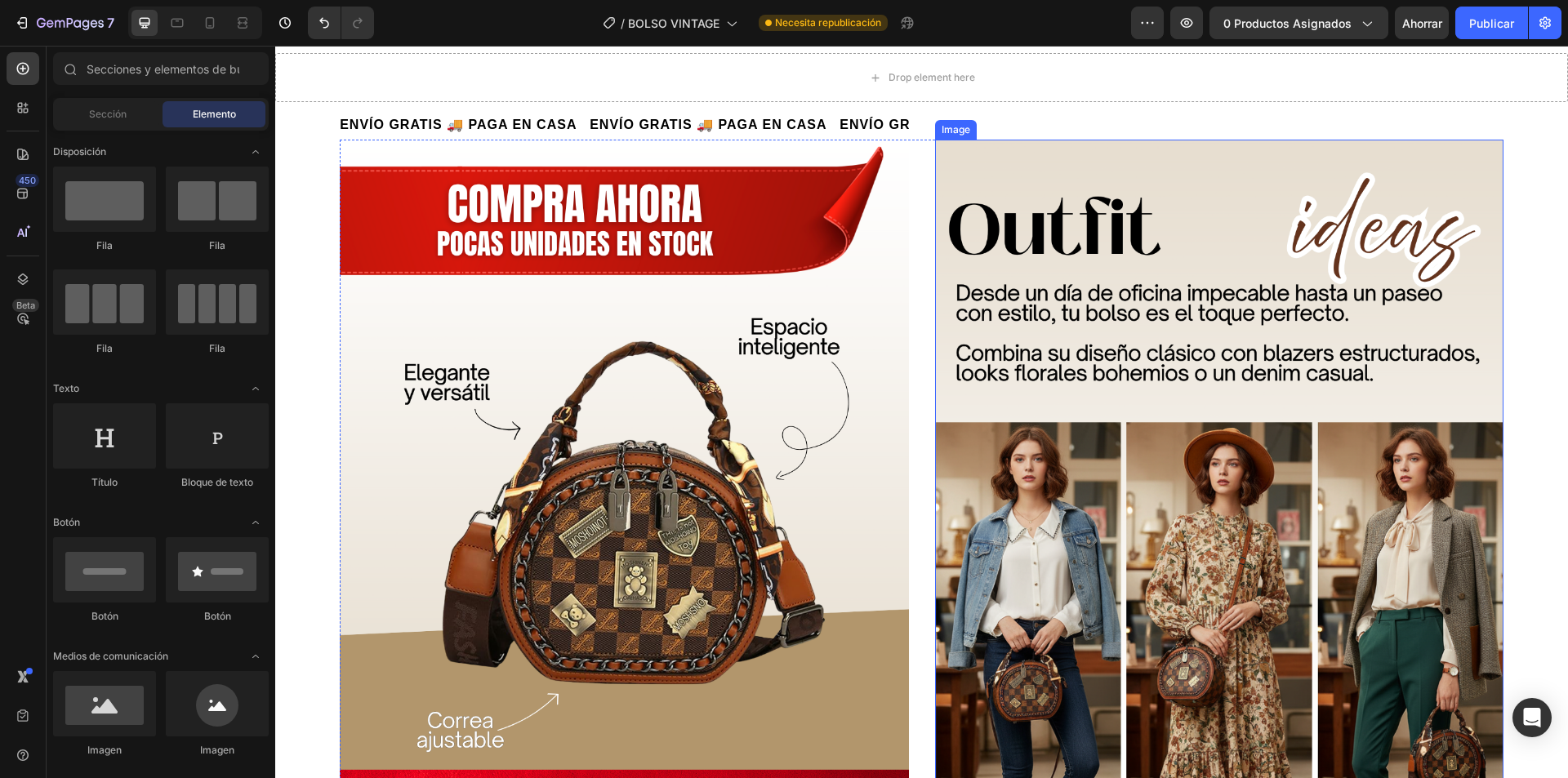
click at [1059, 365] on img at bounding box center [1220, 534] width 569 height 789
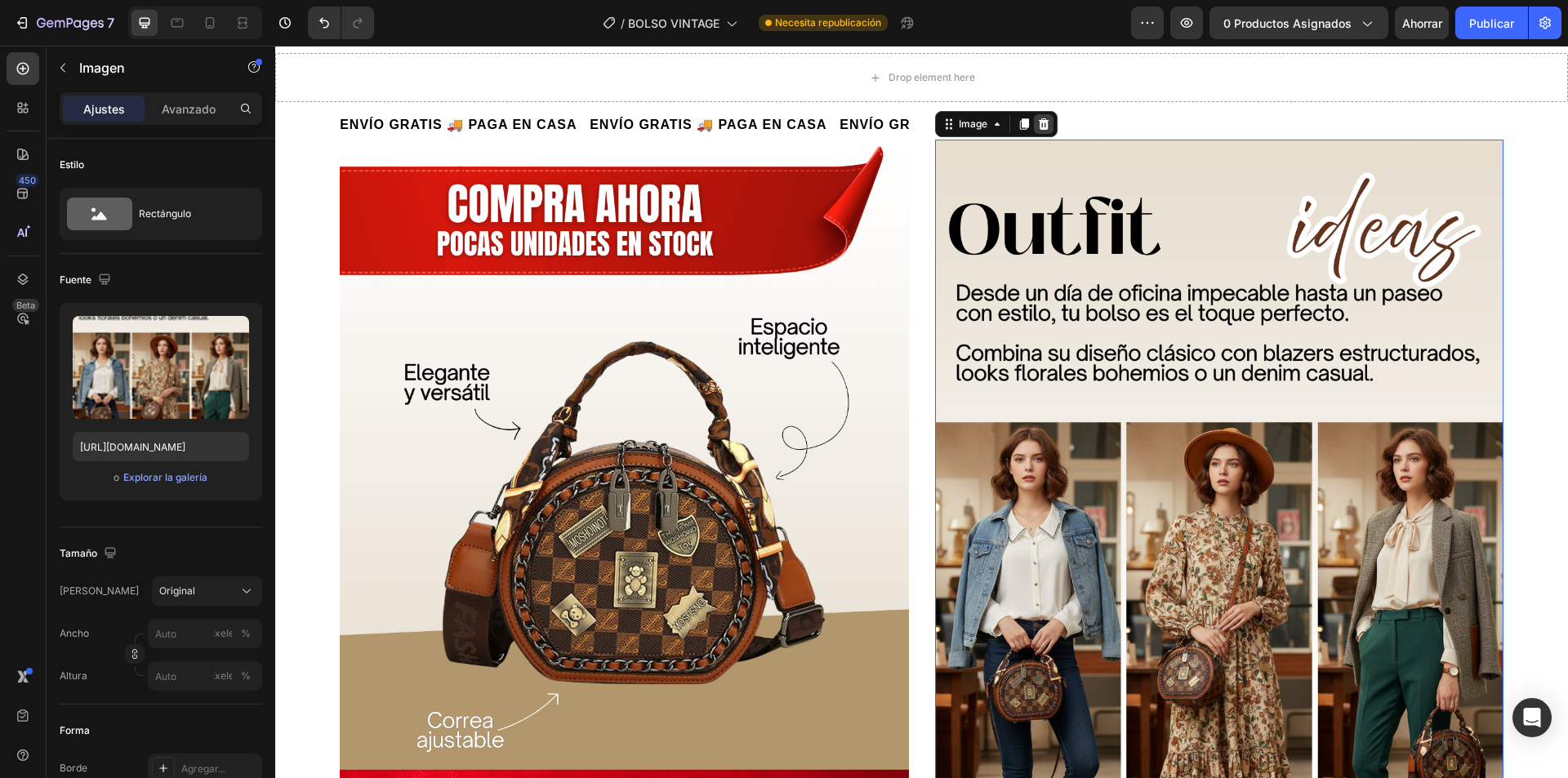
click at [1039, 129] on icon at bounding box center [1044, 124] width 11 height 11
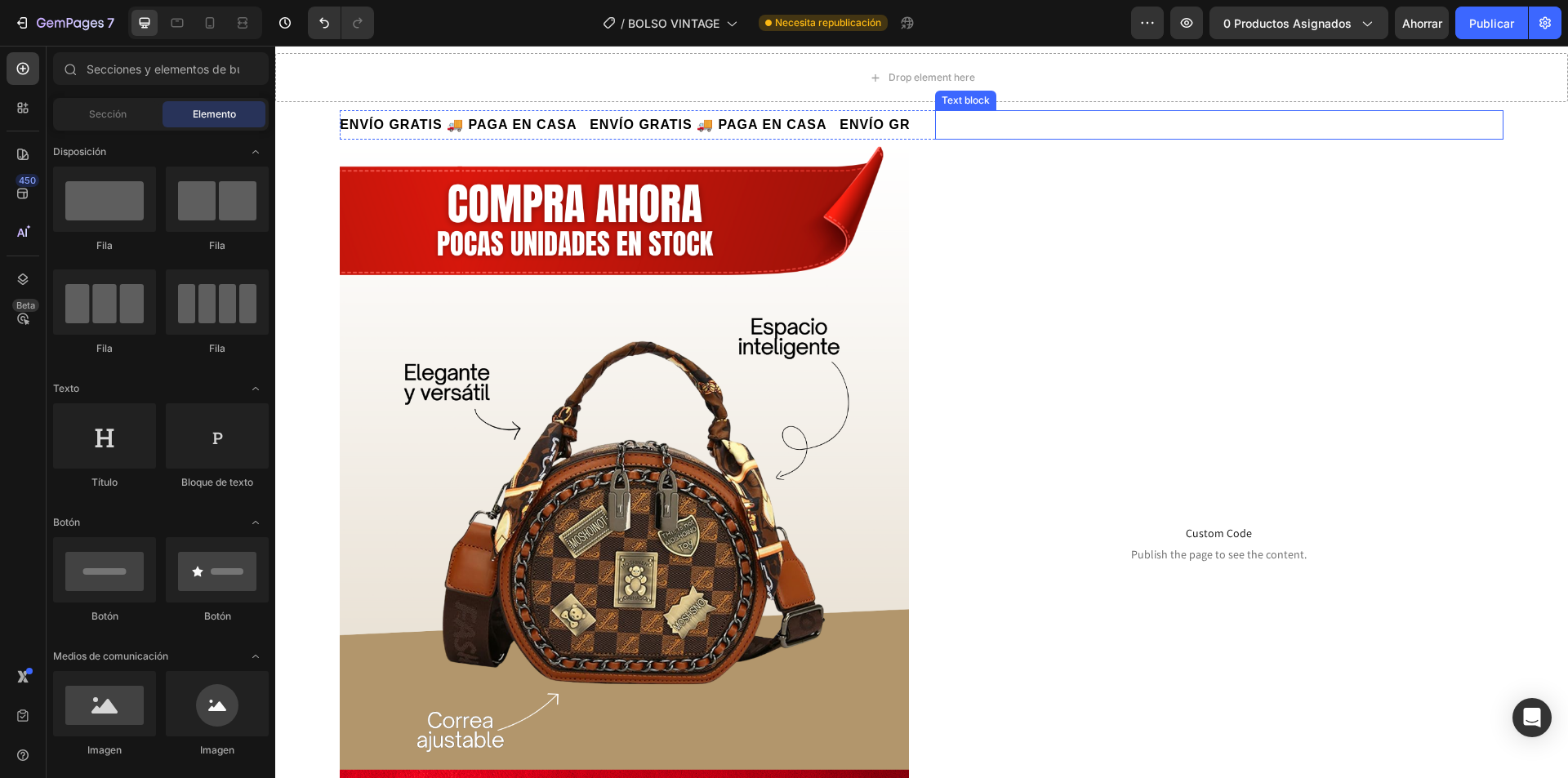
click at [632, 431] on img at bounding box center [624, 534] width 569 height 789
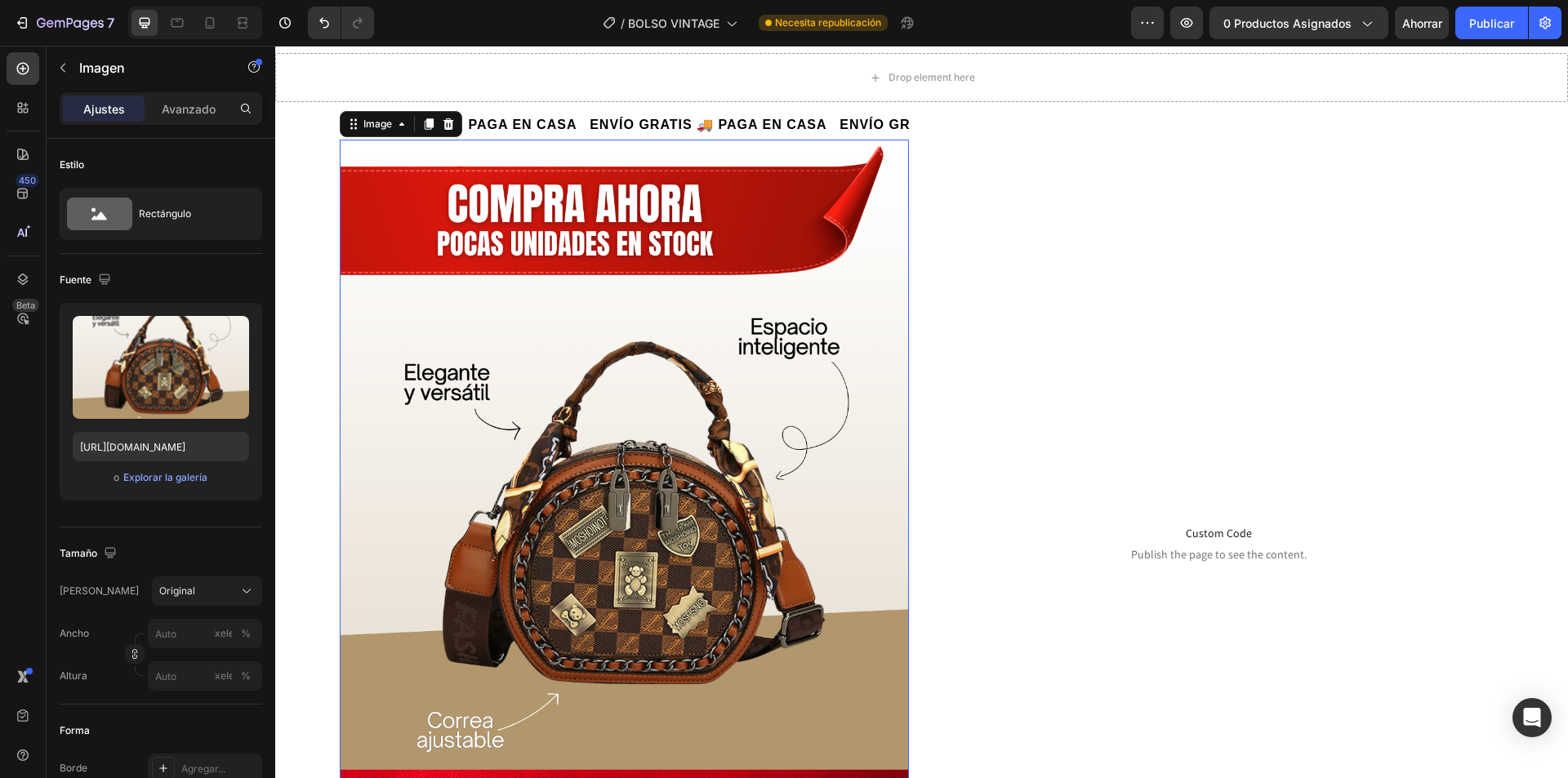
click at [445, 122] on icon at bounding box center [449, 124] width 11 height 11
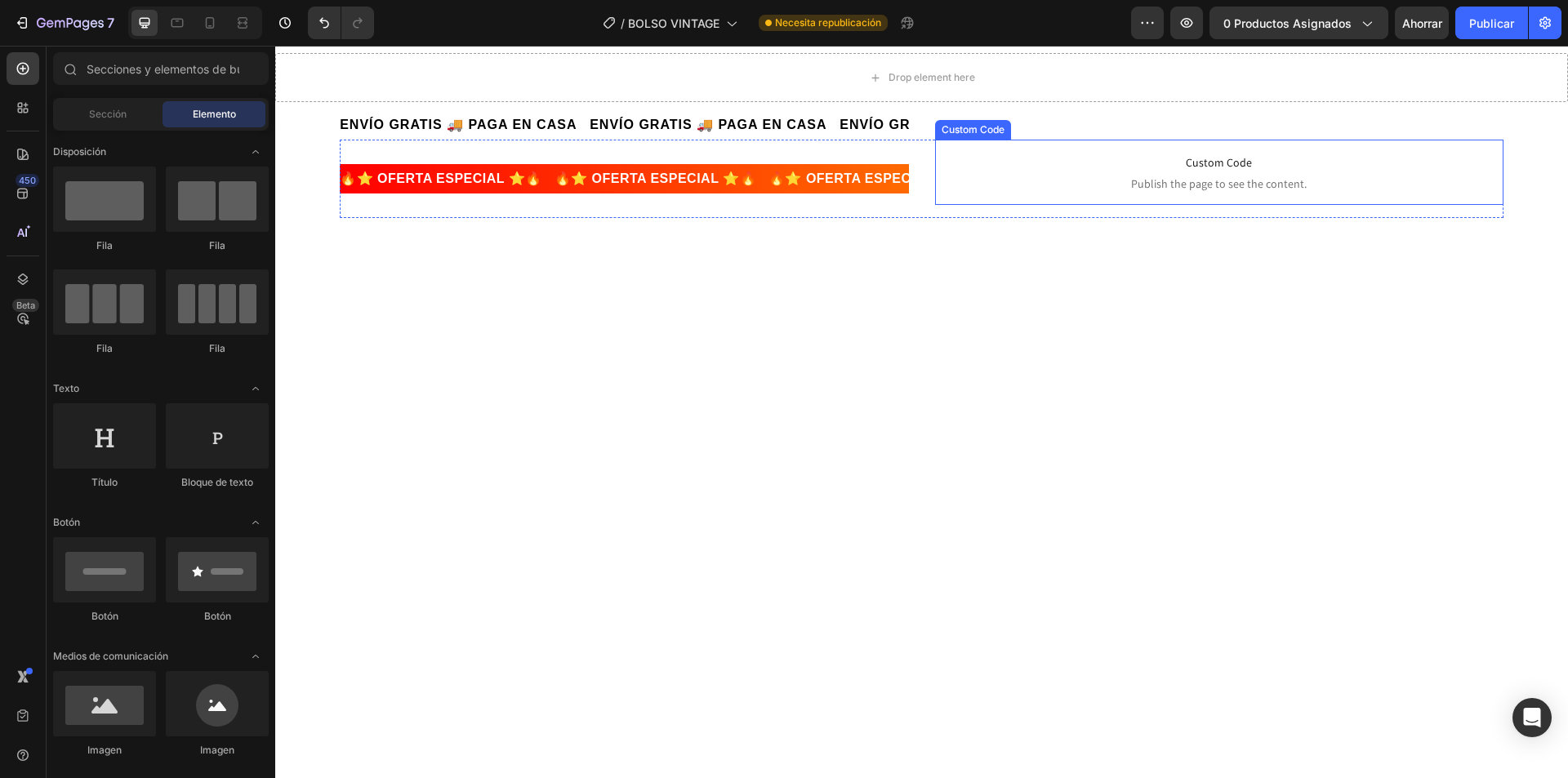
click at [1199, 190] on span "Publish the page to see the content." at bounding box center [1220, 184] width 569 height 17
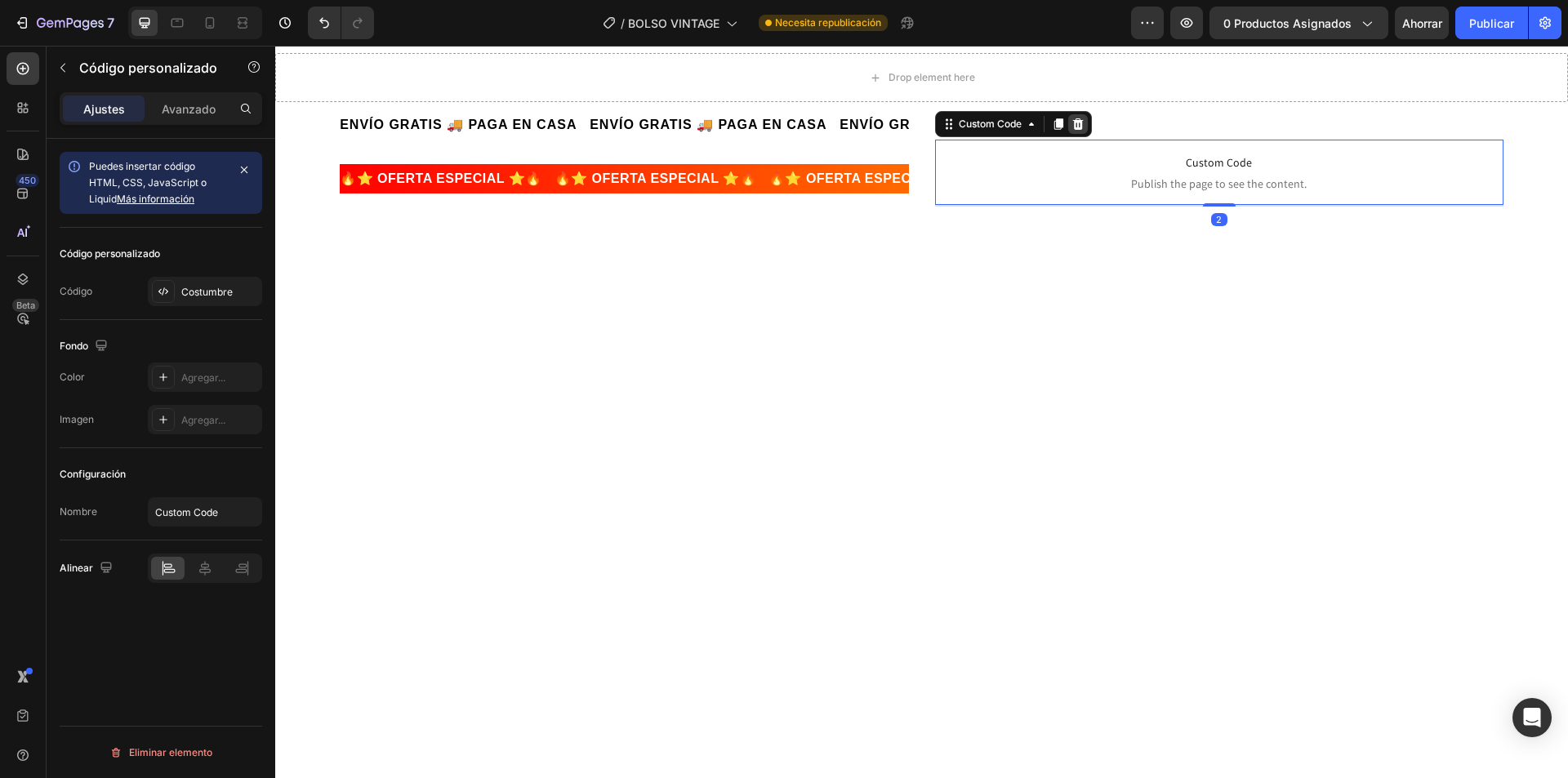
click at [1076, 127] on icon at bounding box center [1078, 124] width 11 height 11
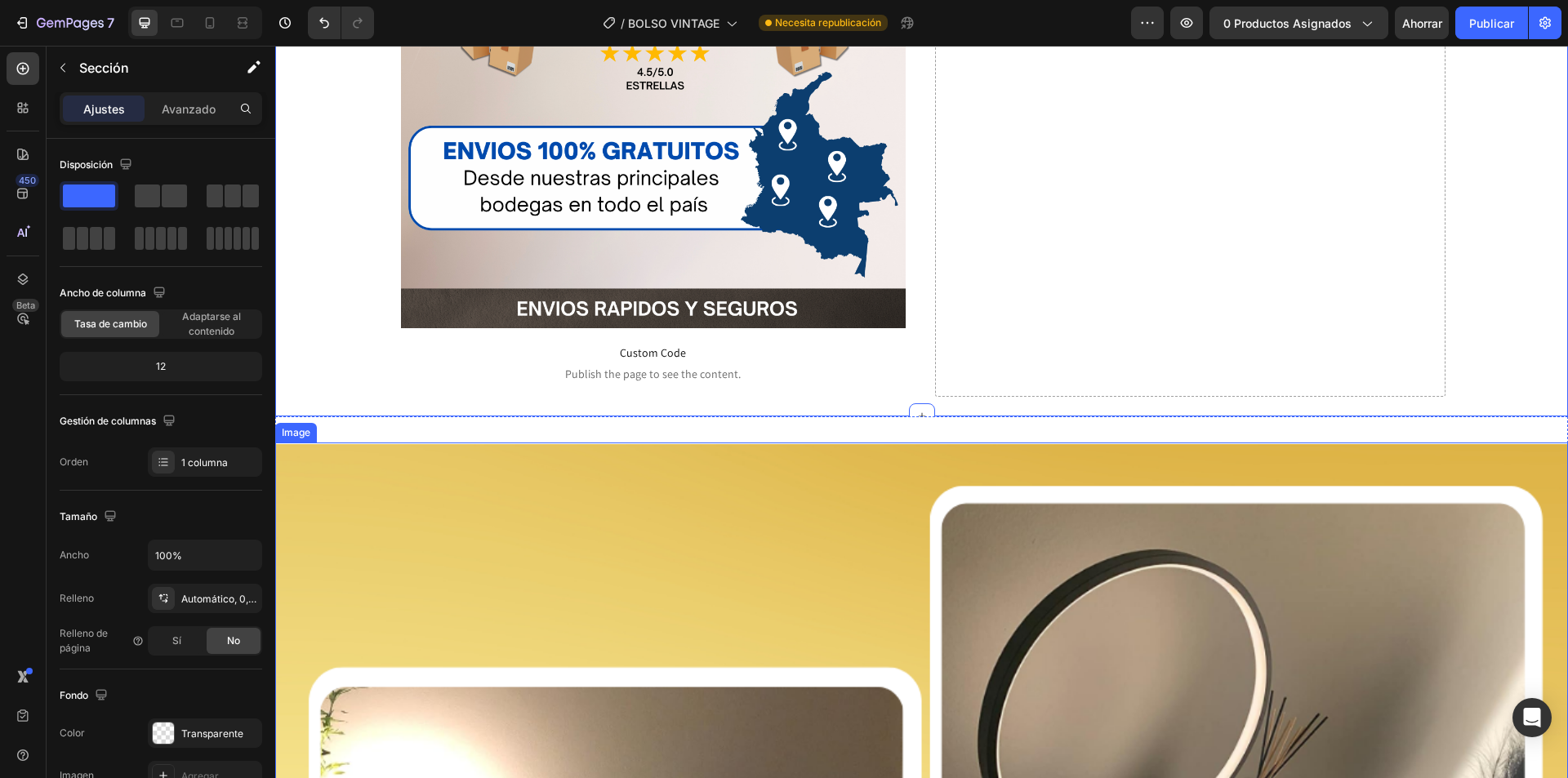
scroll to position [245, 0]
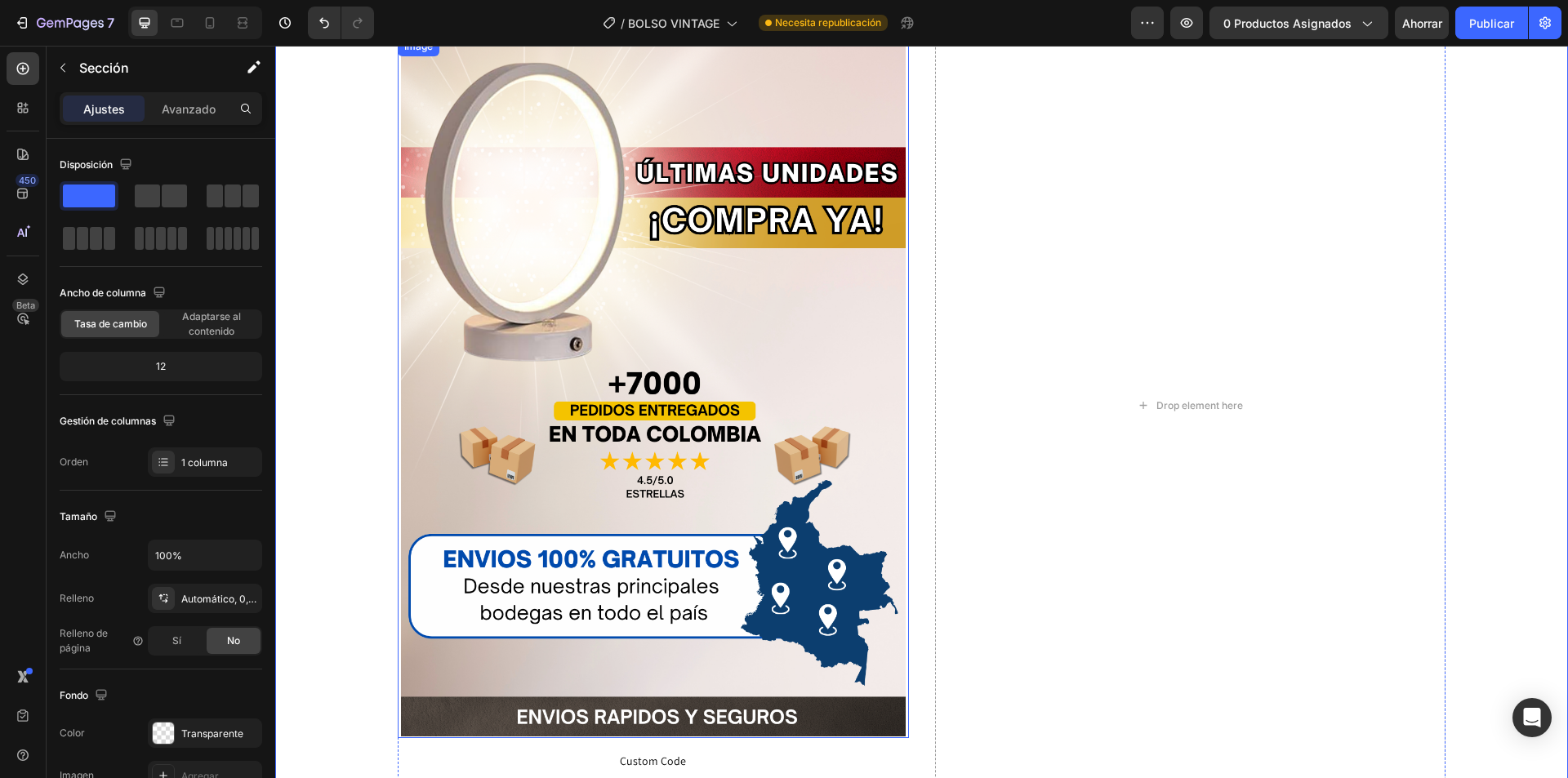
click at [745, 481] on img at bounding box center [653, 387] width 504 height 700
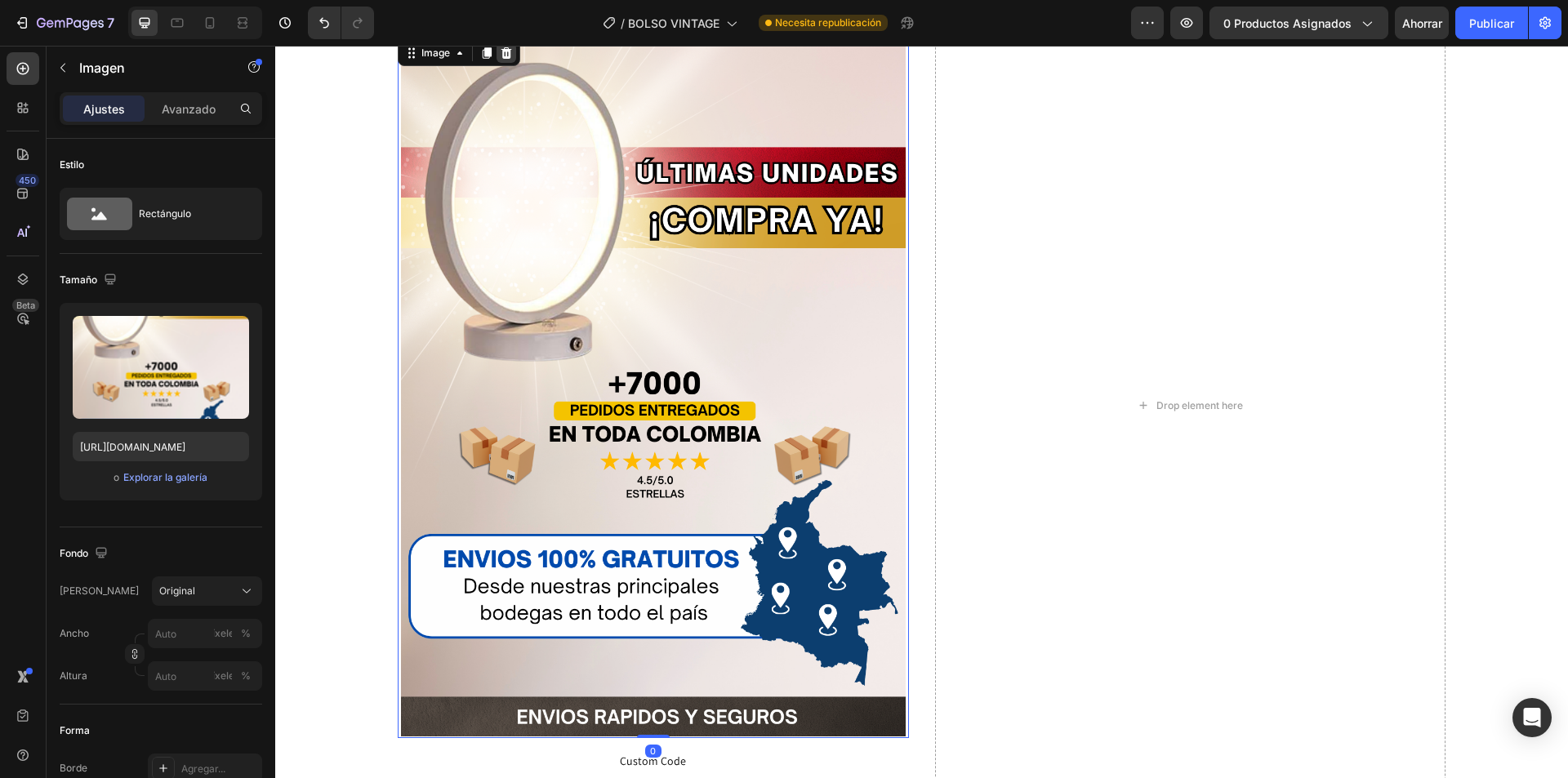
click at [508, 51] on icon at bounding box center [507, 53] width 11 height 11
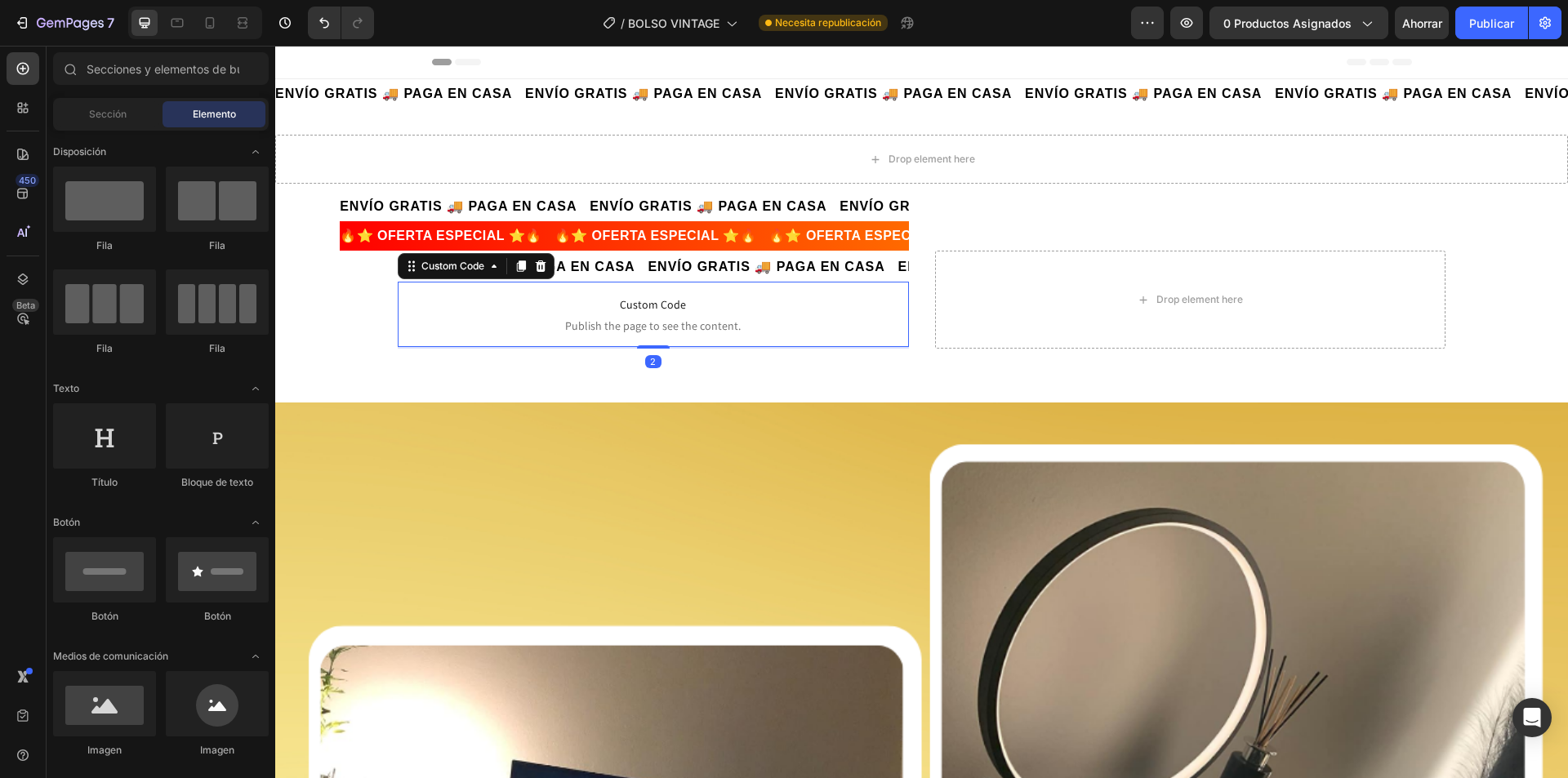
click at [742, 323] on span "Publish the page to see the content." at bounding box center [653, 326] width 510 height 17
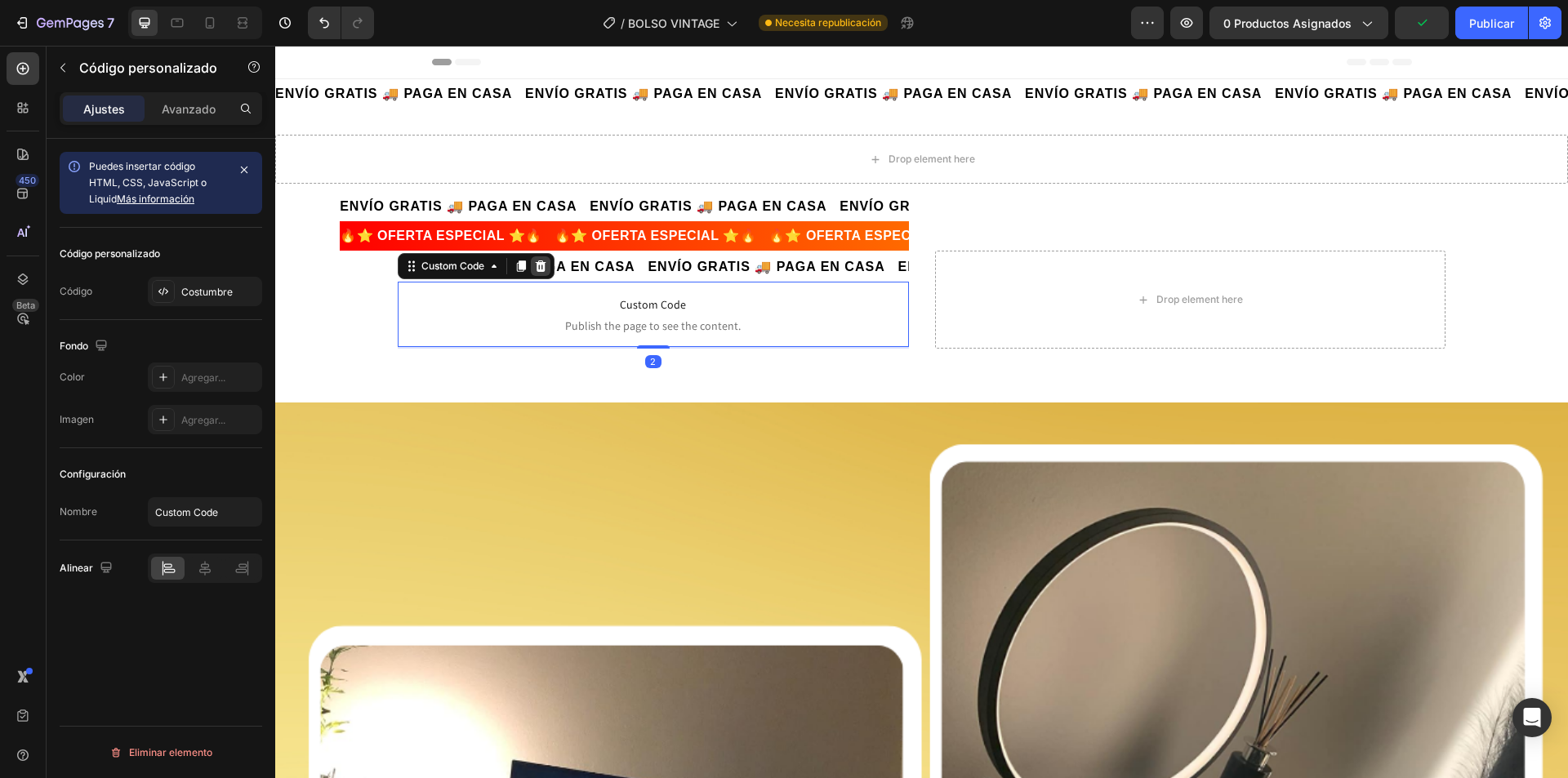
click at [540, 266] on icon at bounding box center [541, 266] width 11 height 11
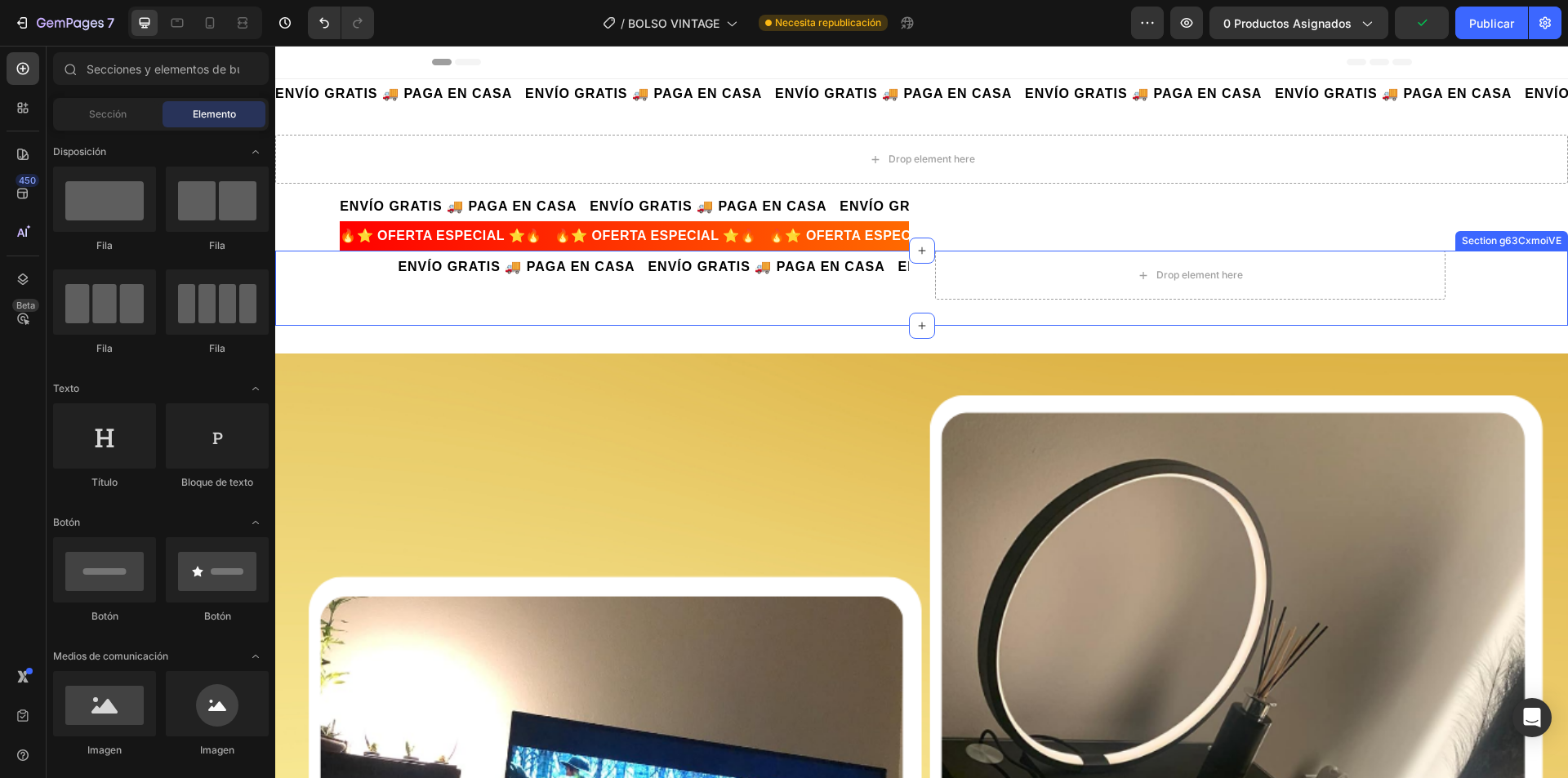
click at [1188, 292] on div "Drop element here" at bounding box center [1190, 275] width 510 height 49
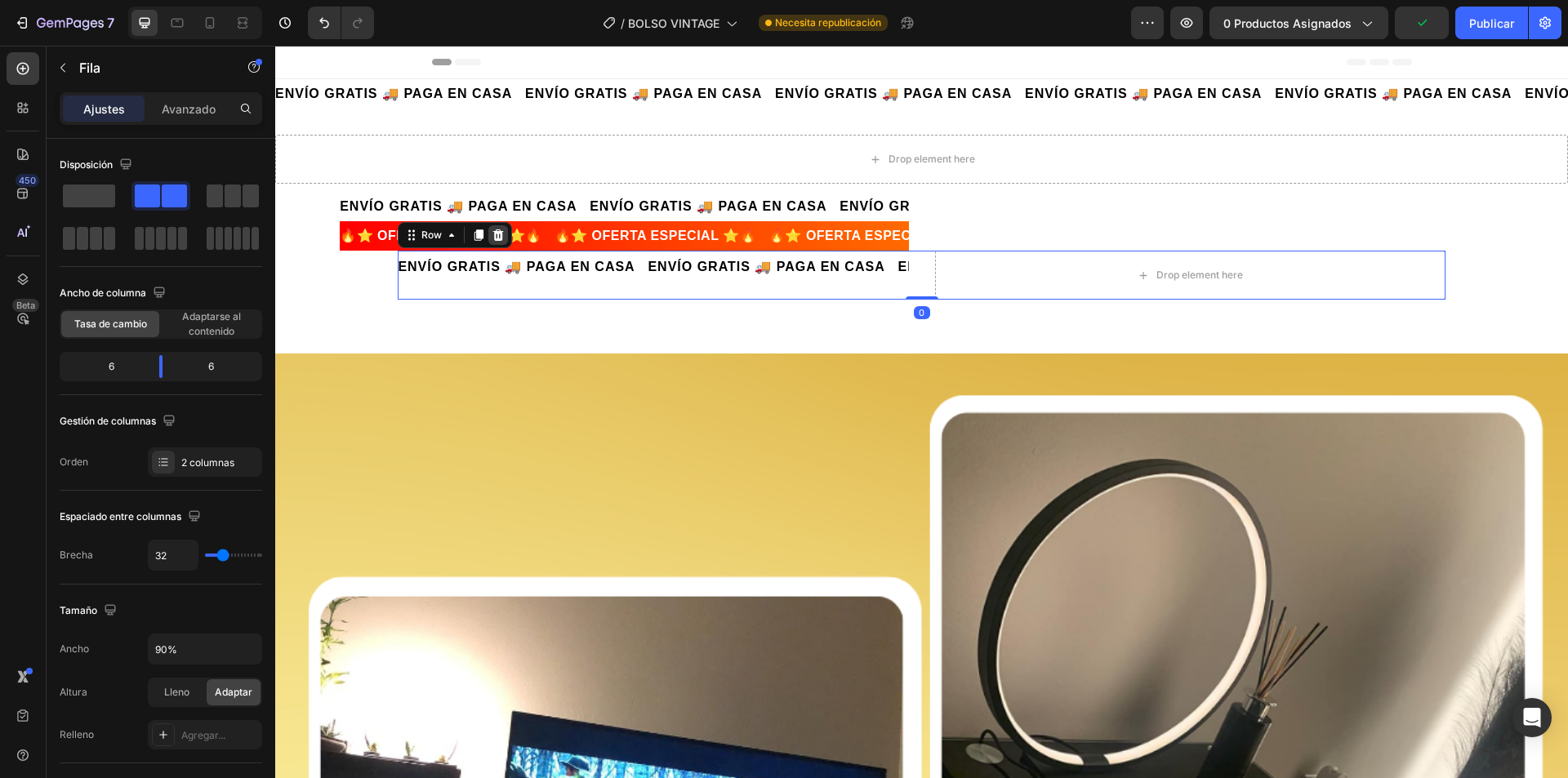
click at [494, 231] on icon at bounding box center [499, 235] width 11 height 11
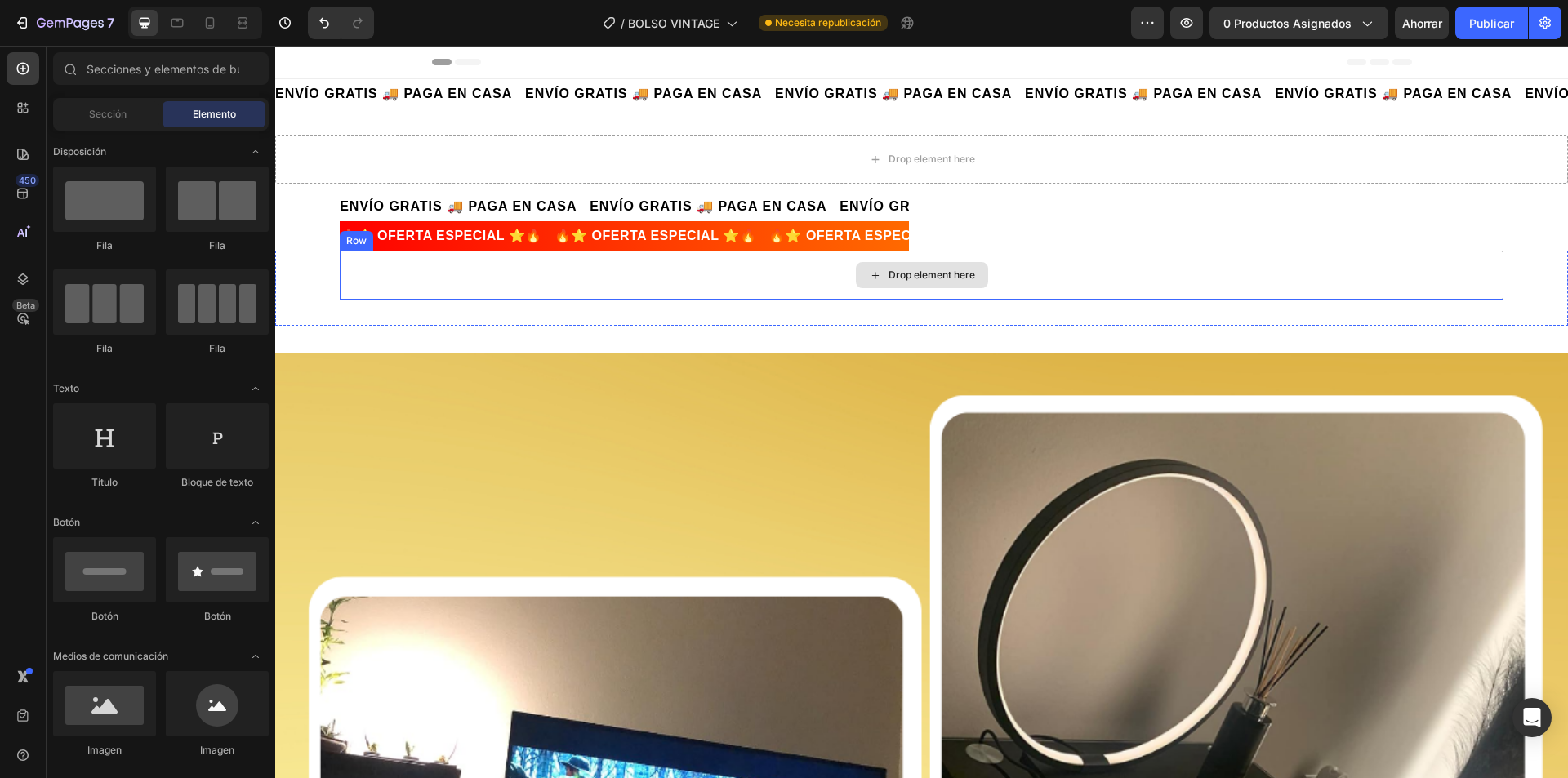
click at [913, 282] on div "Drop element here" at bounding box center [922, 275] width 132 height 26
click at [636, 283] on div "Drop element here" at bounding box center [922, 275] width 1165 height 49
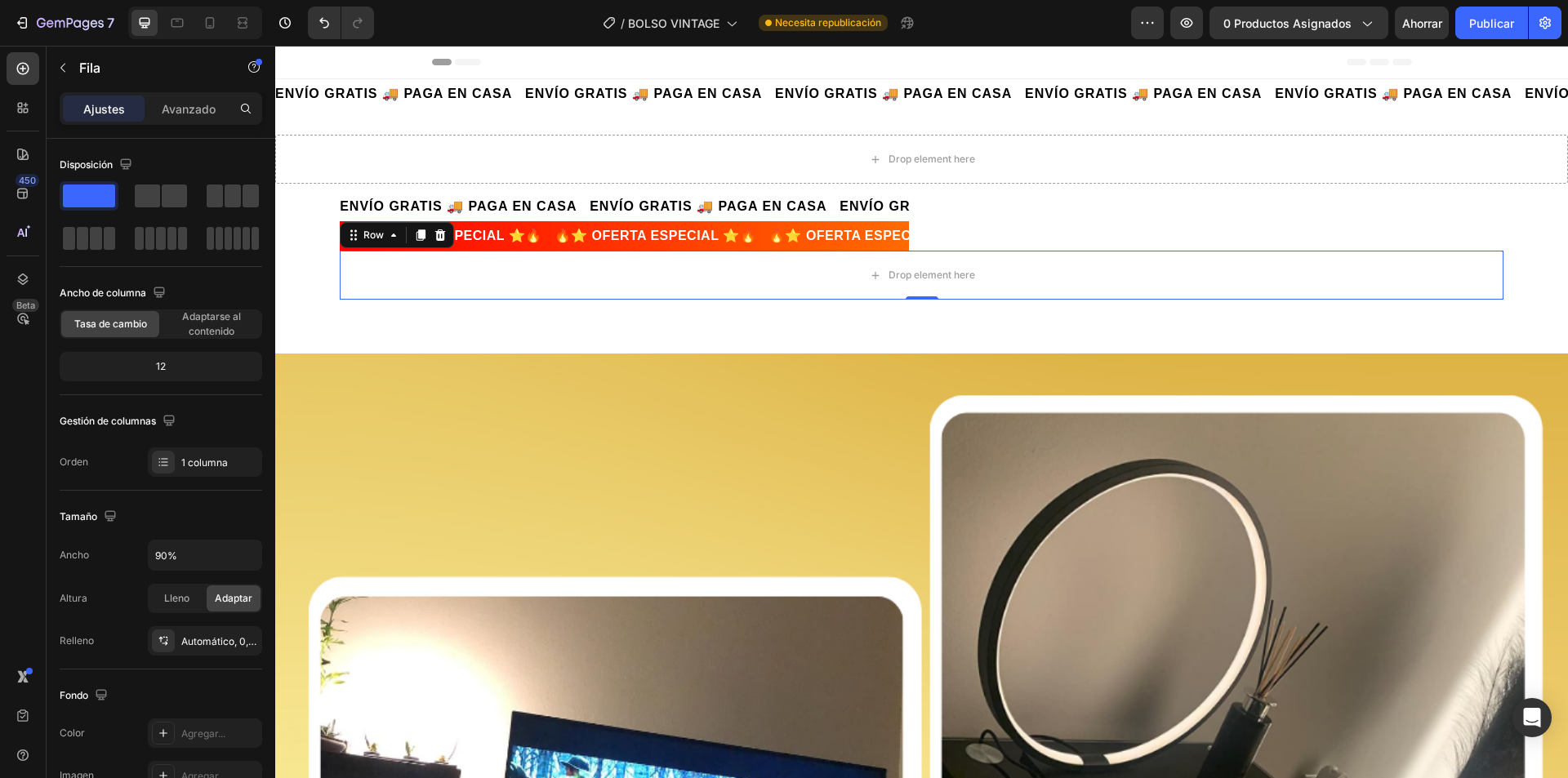
click at [437, 225] on div at bounding box center [439, 234] width 19 height 19
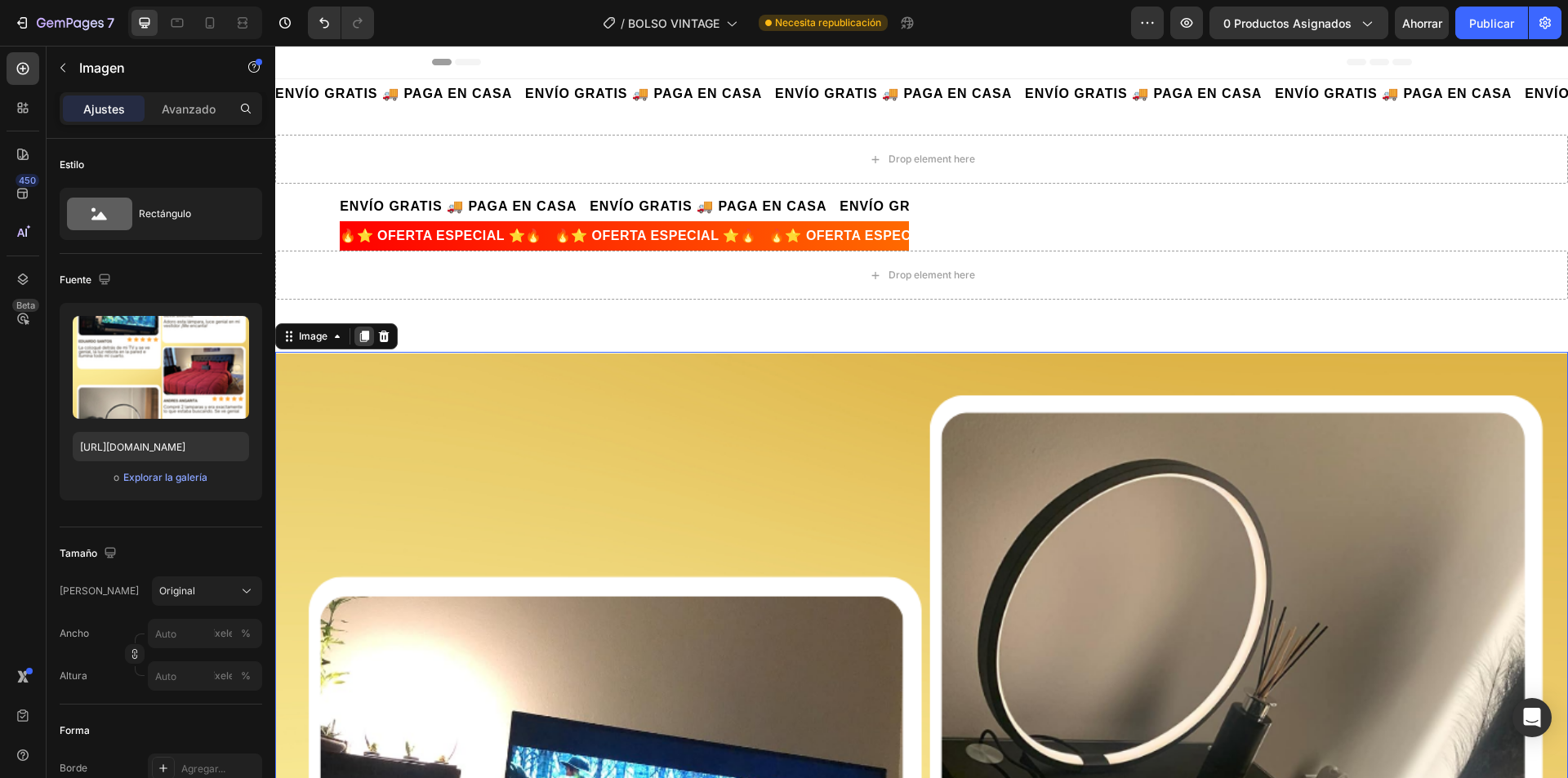
click at [364, 335] on icon at bounding box center [365, 336] width 9 height 11
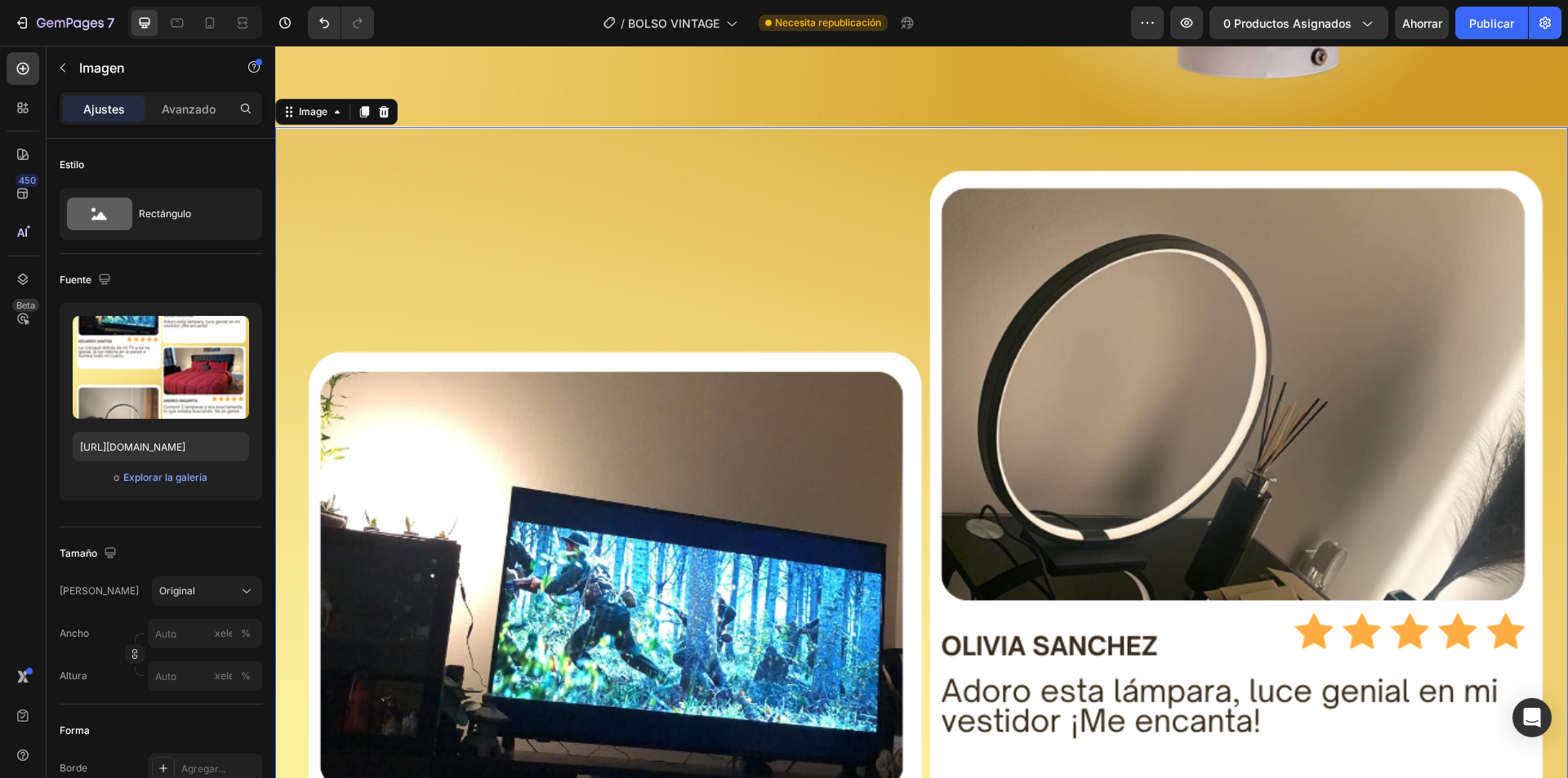
scroll to position [2029, 0]
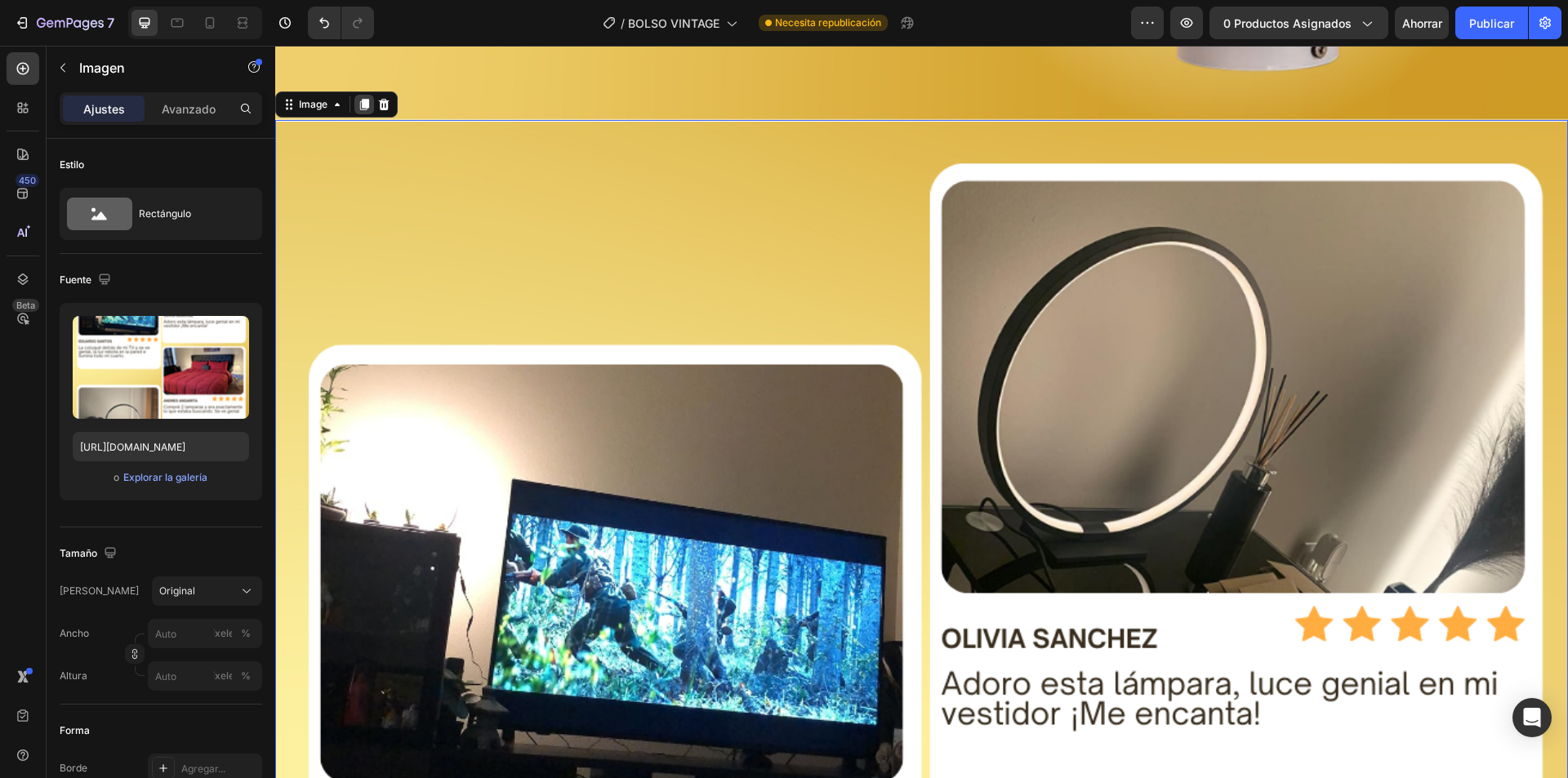
click at [367, 99] on icon at bounding box center [365, 105] width 9 height 11
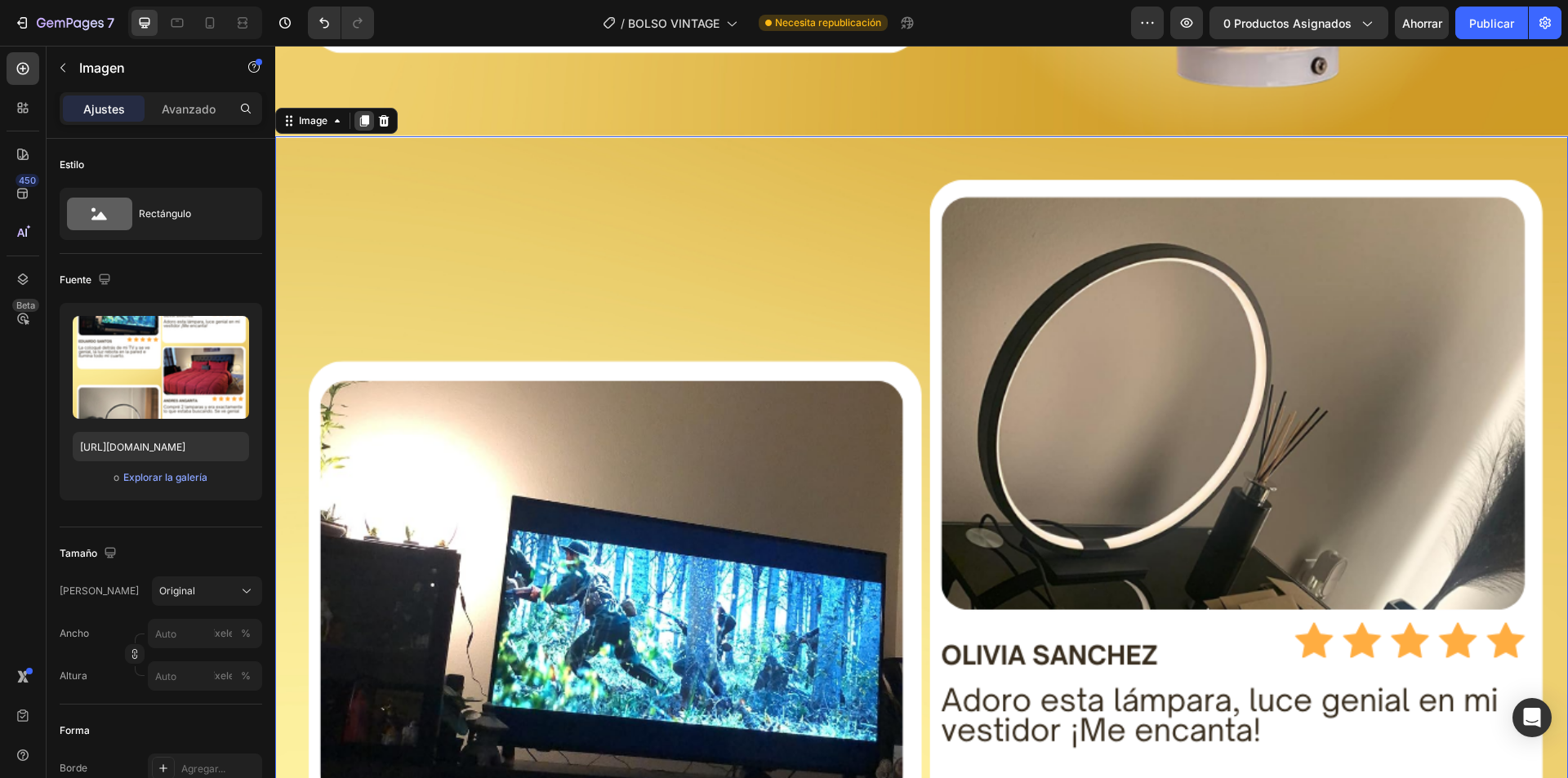
click at [370, 114] on icon at bounding box center [364, 120] width 13 height 13
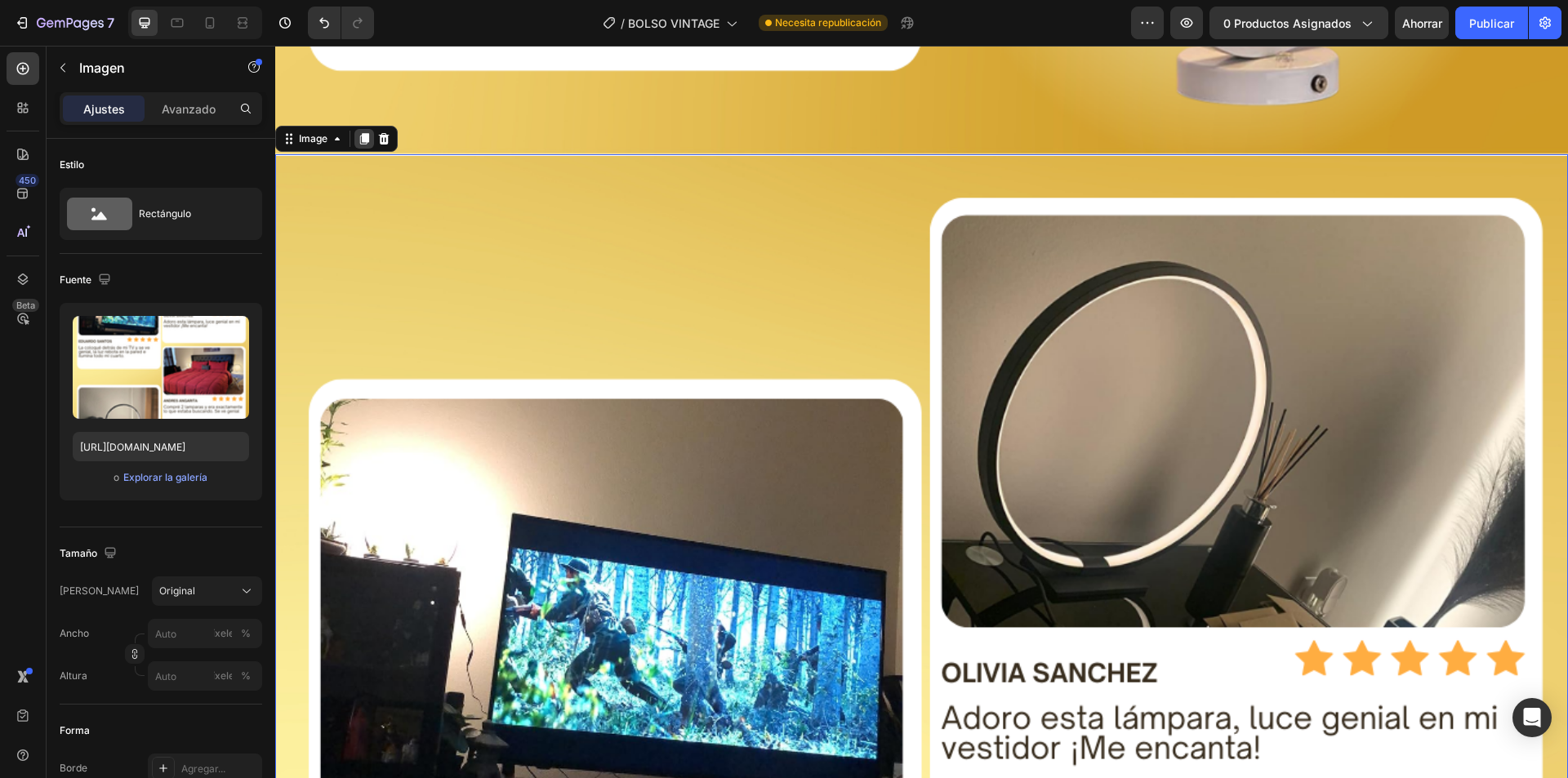
click at [360, 133] on icon at bounding box center [365, 139] width 9 height 11
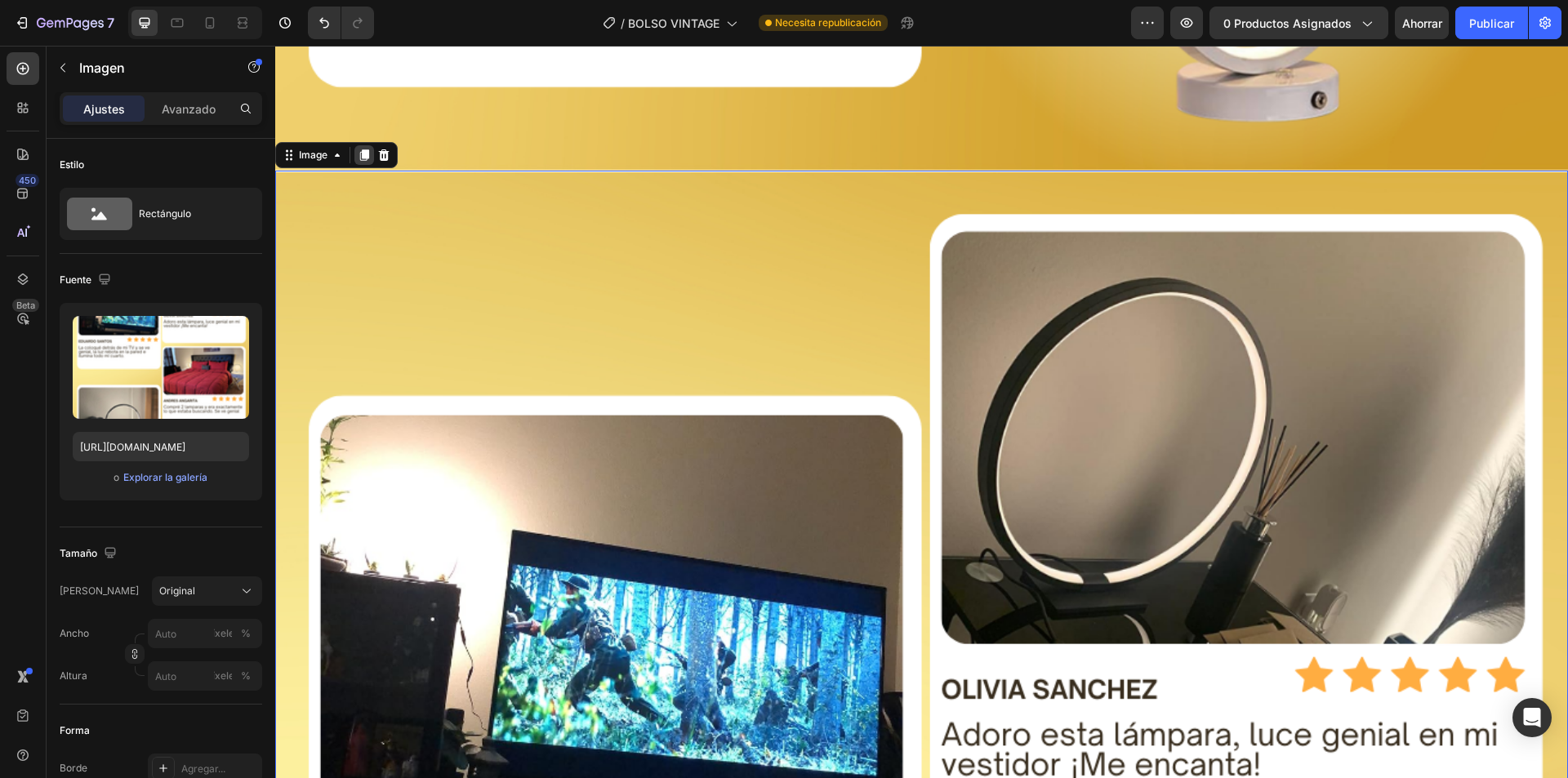
click at [361, 149] on icon at bounding box center [364, 155] width 13 height 13
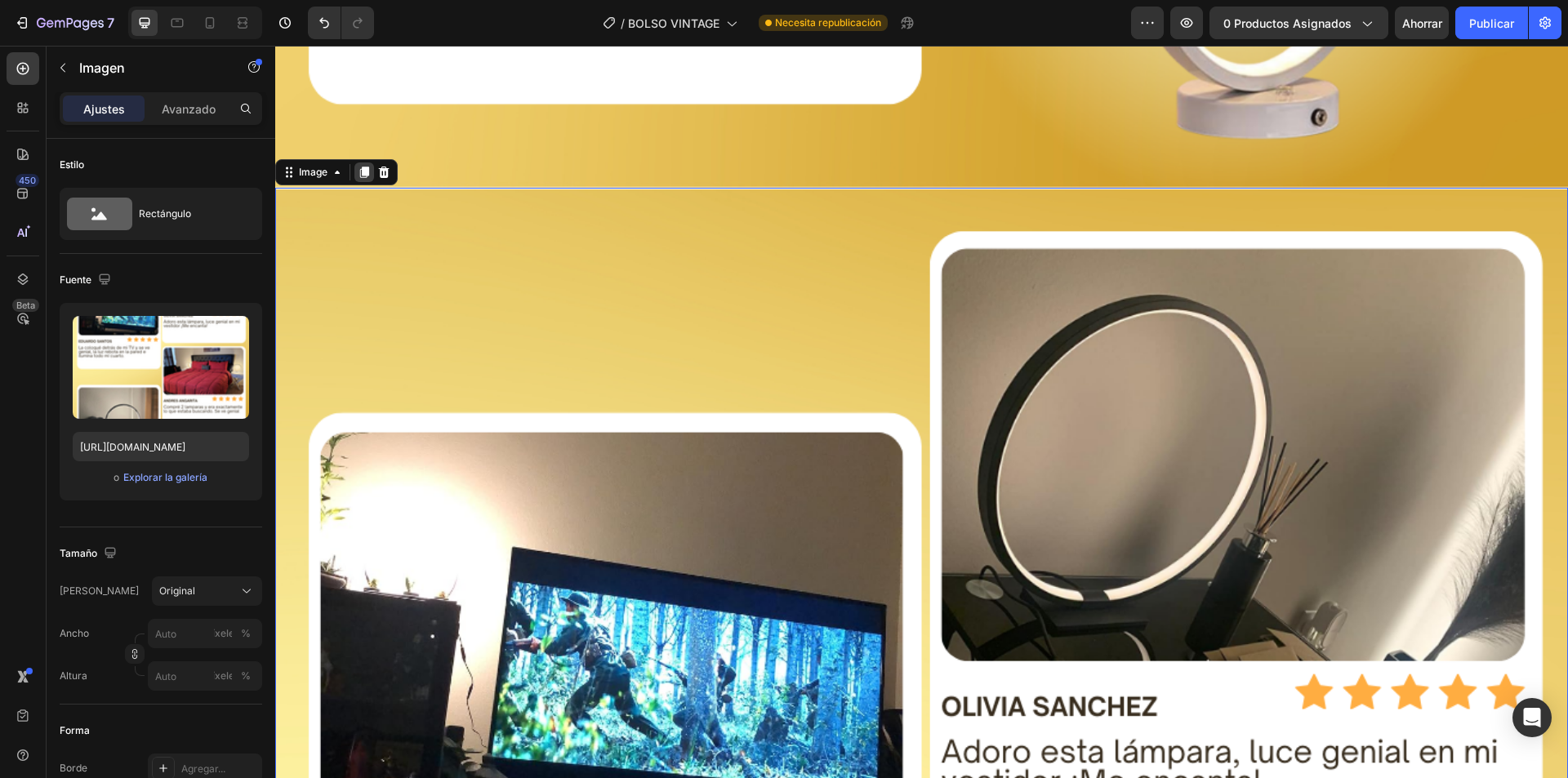
click at [363, 166] on icon at bounding box center [365, 172] width 9 height 11
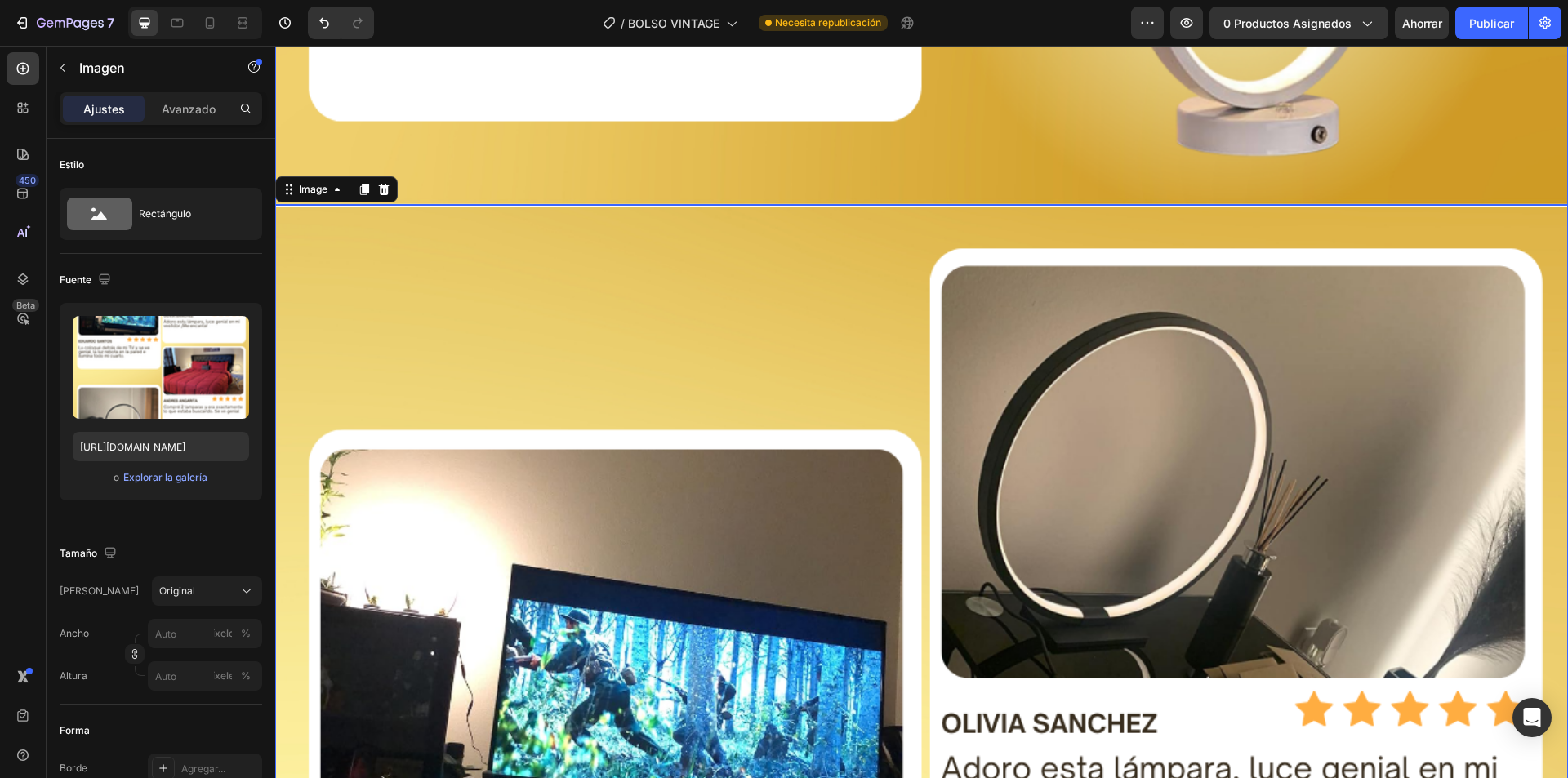
click at [363, 184] on icon at bounding box center [365, 189] width 9 height 11
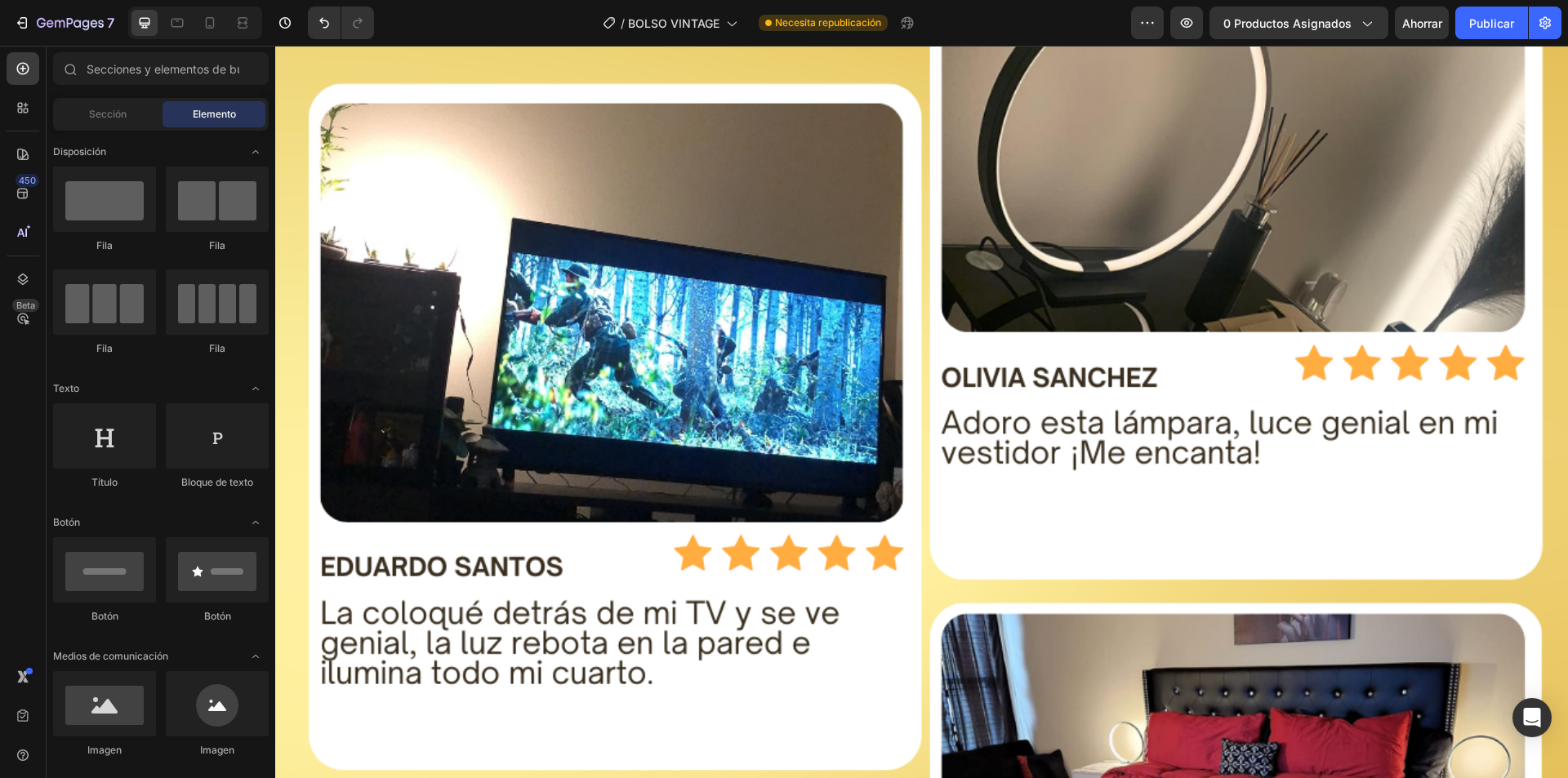
scroll to position [0, 0]
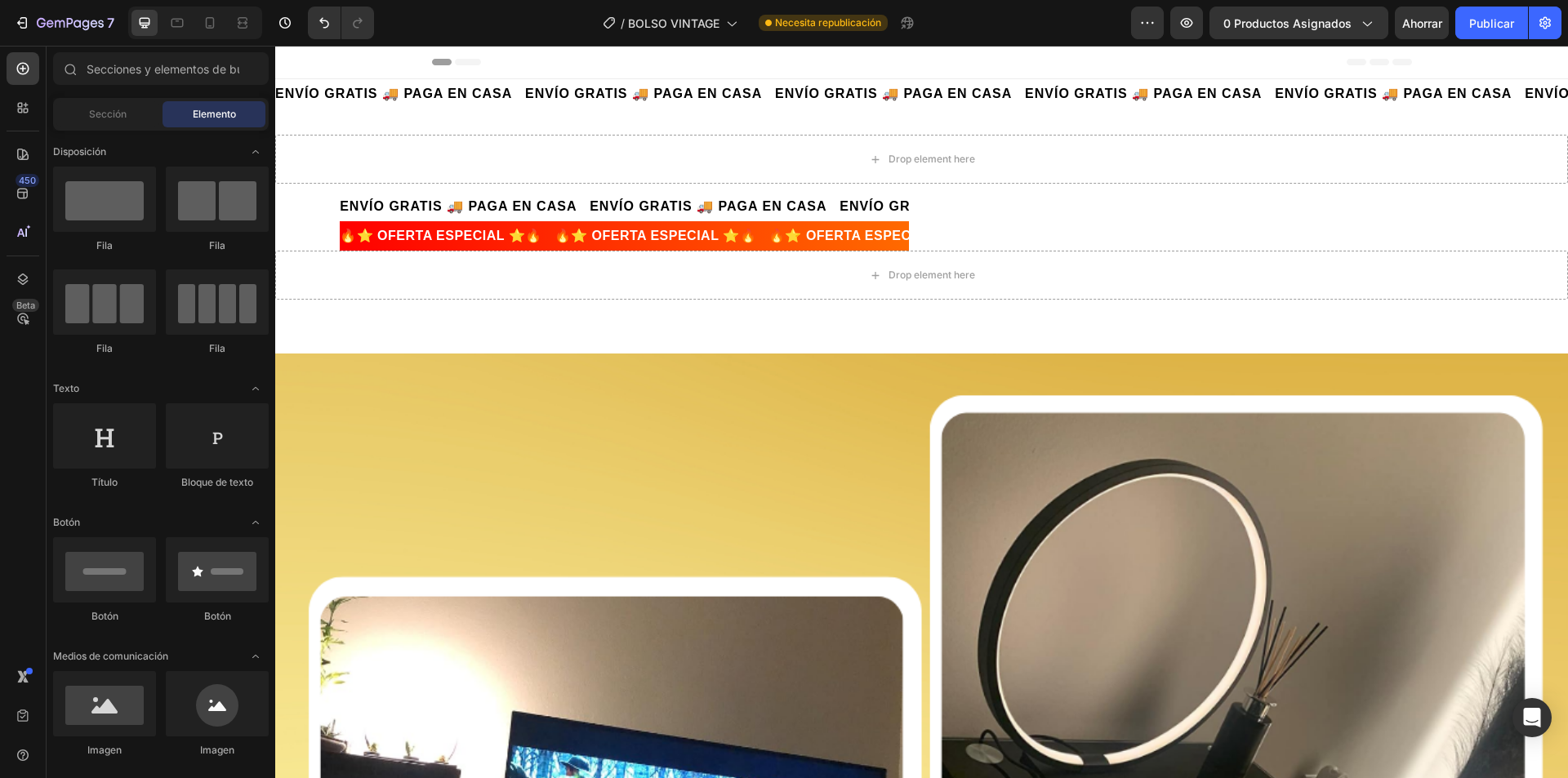
drag, startPoint x: 1558, startPoint y: 657, endPoint x: 1772, endPoint y: 81, distance: 614.5
click at [811, 294] on div "Drop element here" at bounding box center [922, 275] width 1293 height 49
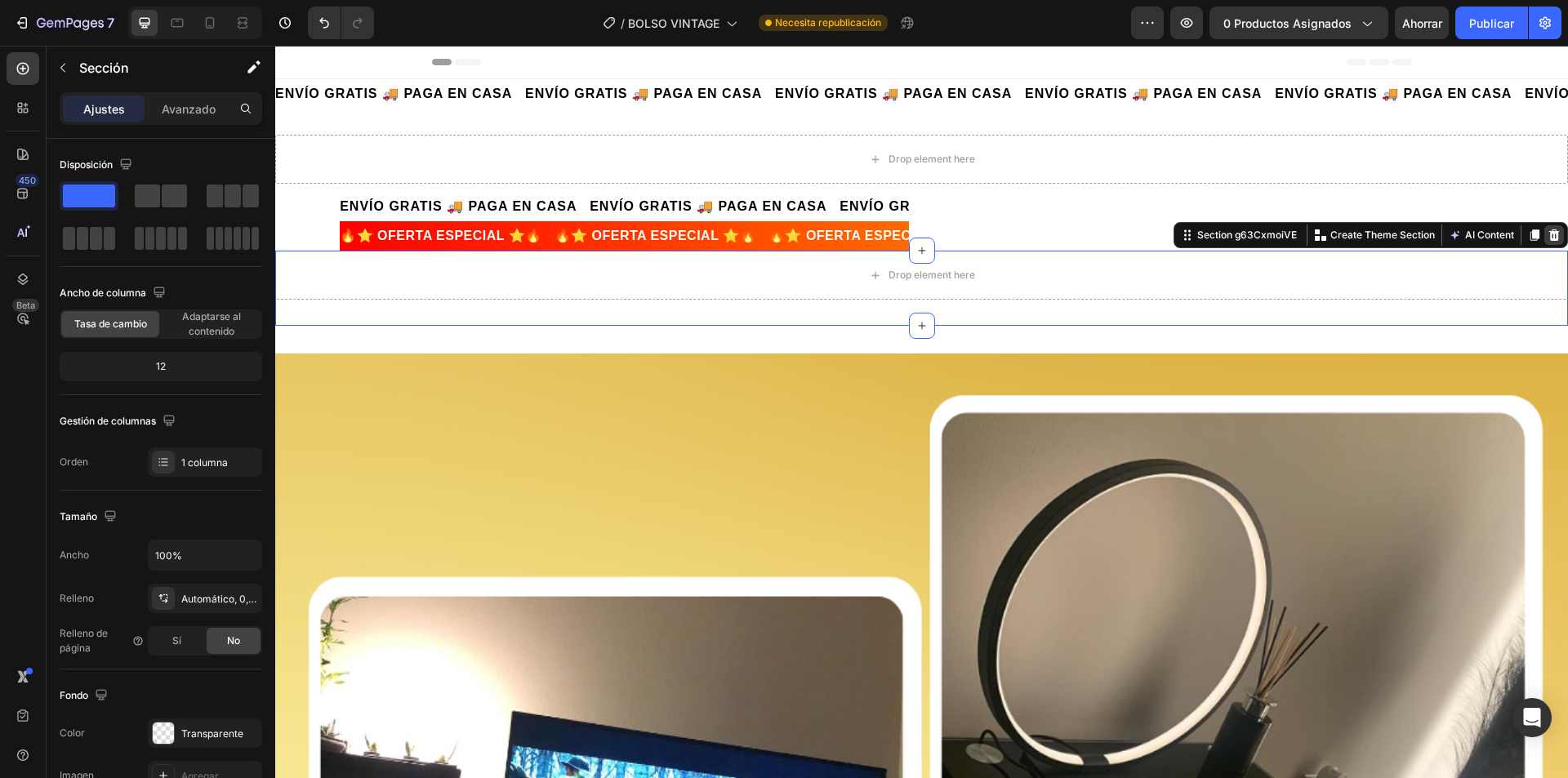
click at [1548, 232] on icon at bounding box center [1554, 235] width 13 height 13
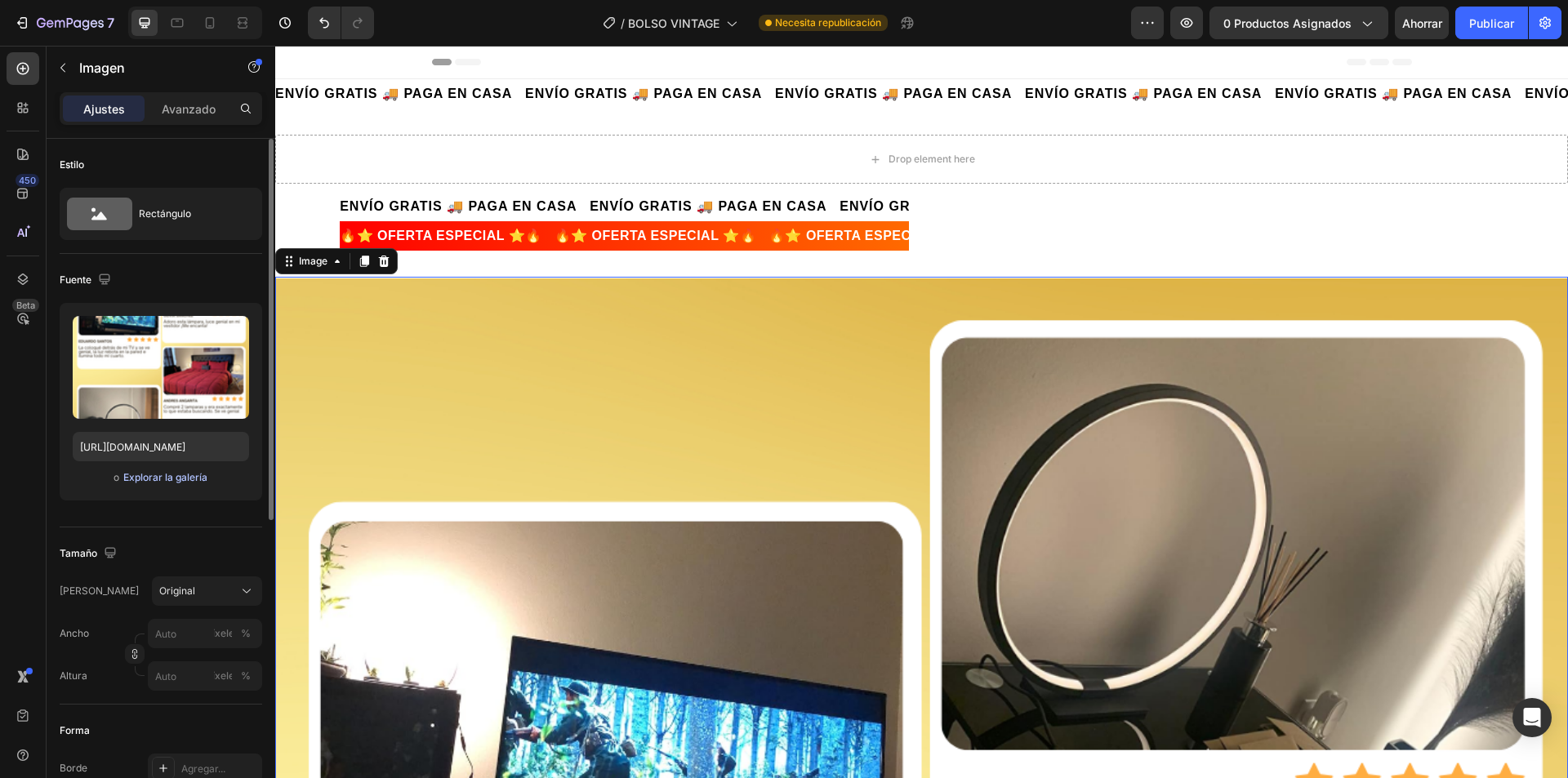
click at [172, 480] on font "Explorar la galería" at bounding box center [165, 477] width 85 height 12
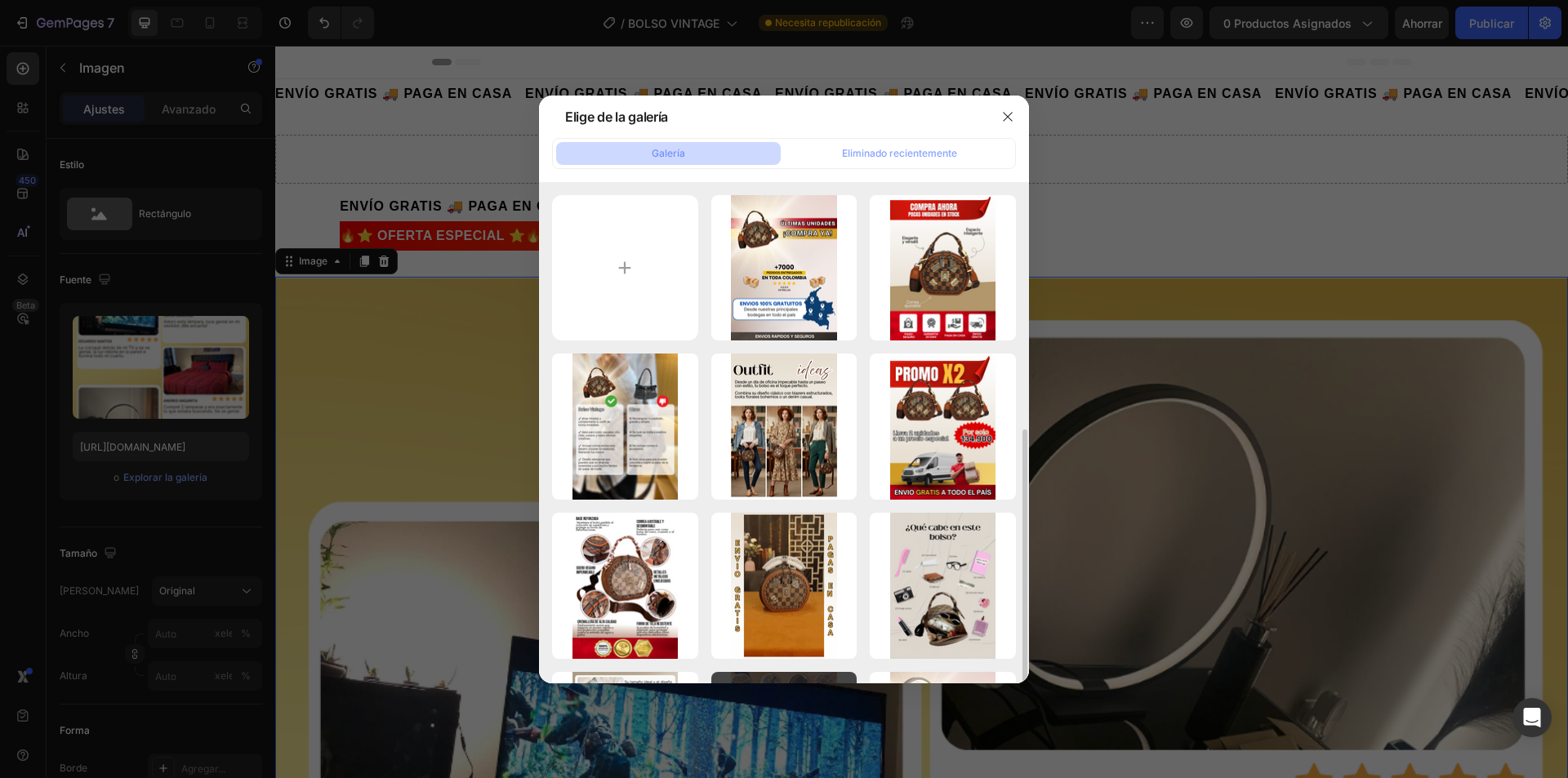
scroll to position [163, 0]
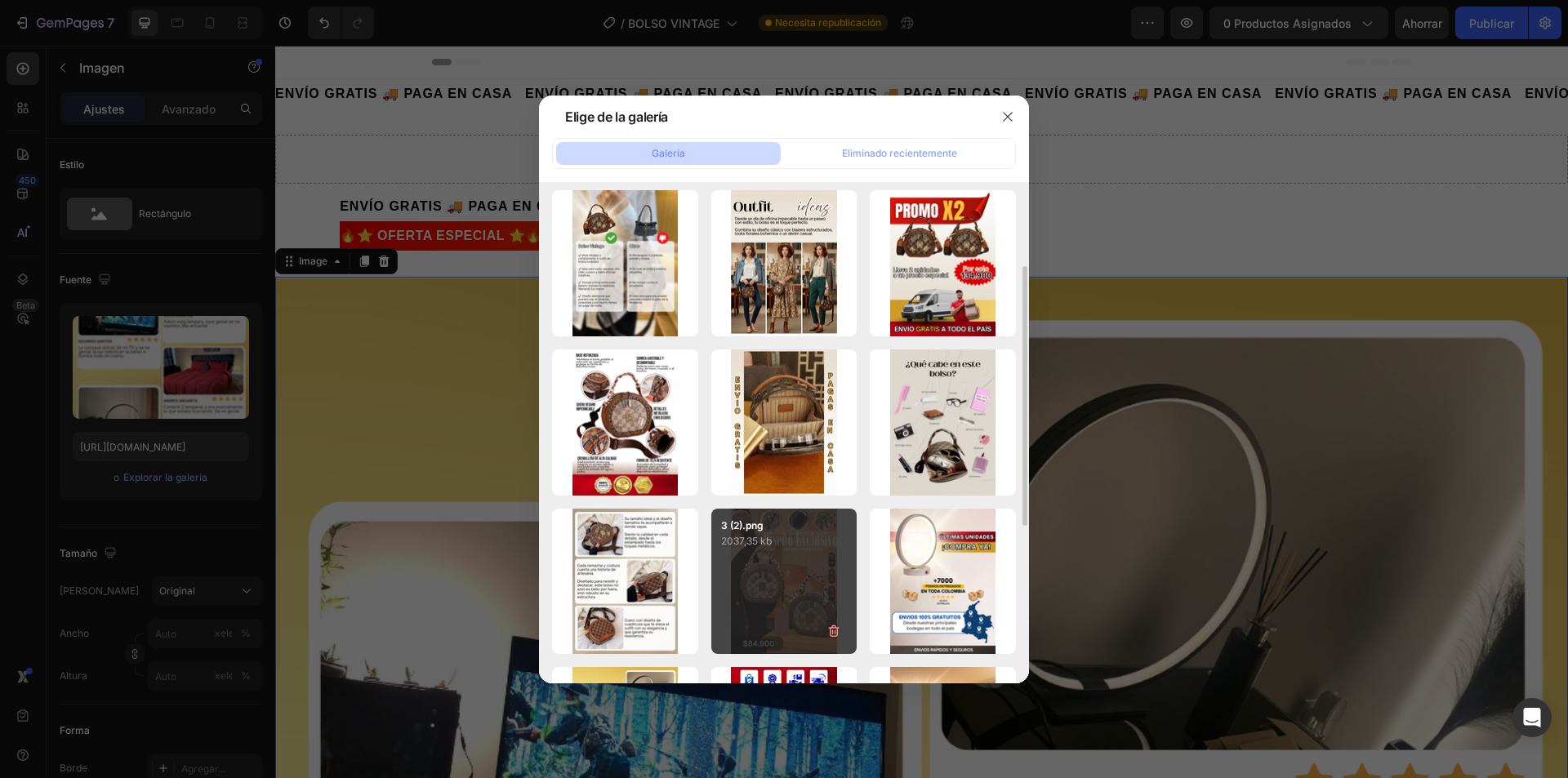
click at [754, 584] on div "3 (2).png 2037,35 kb" at bounding box center [784, 581] width 146 height 146
type input "https://cdn.shopify.com/s/files/1/0739/1841/5152/files/gempages_482147932636710…"
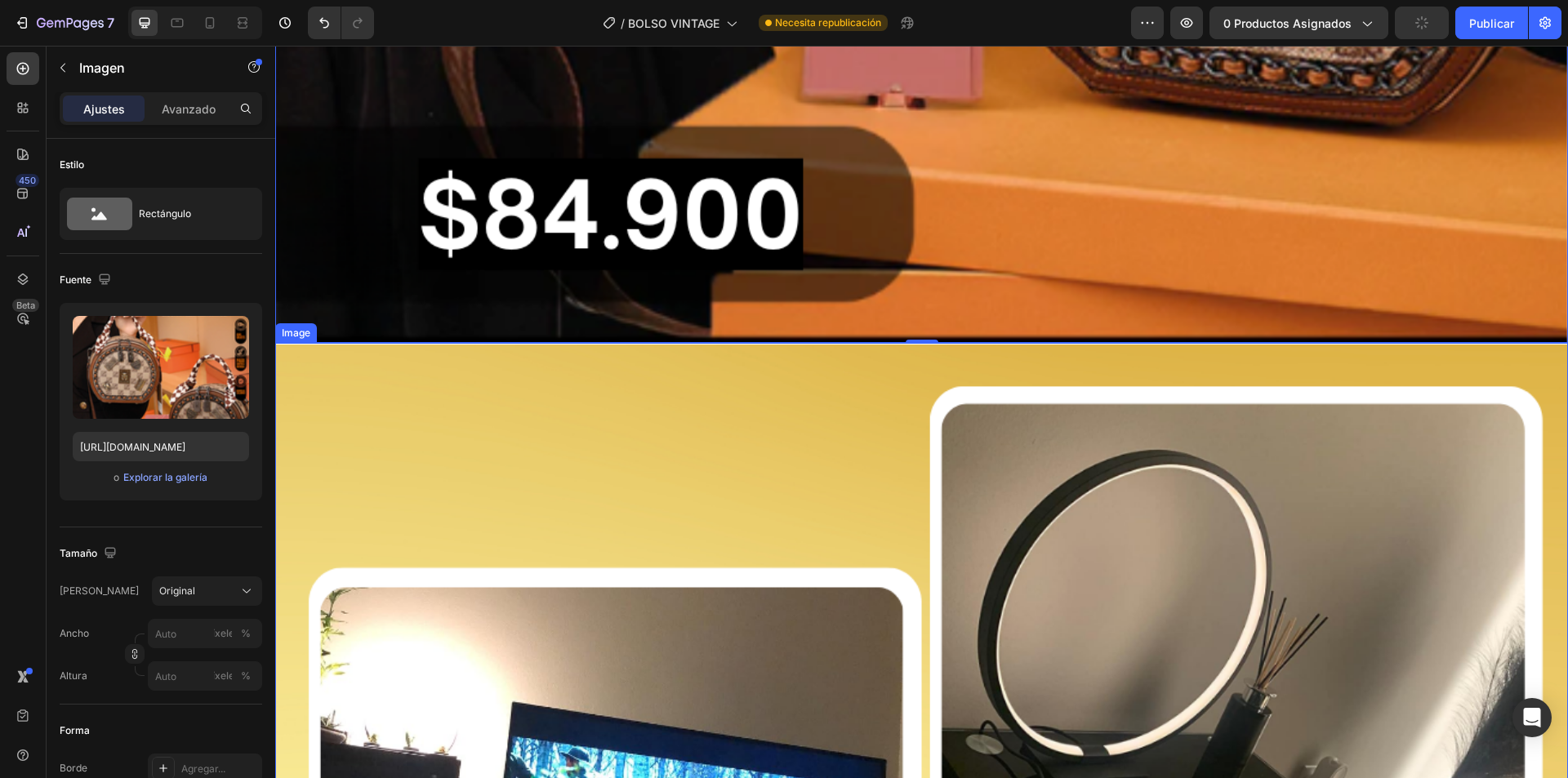
scroll to position [1877, 0]
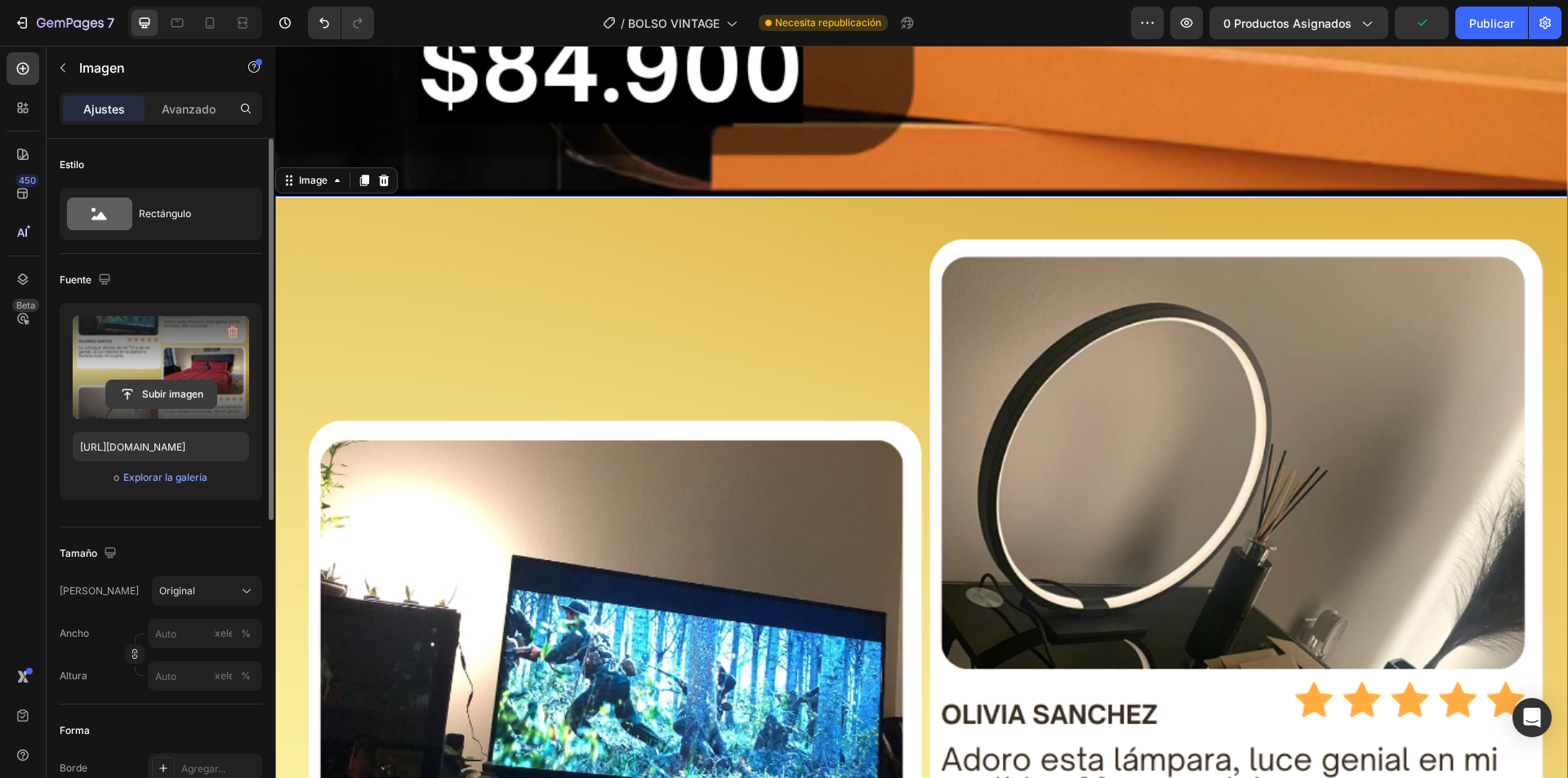
click at [167, 392] on input "file" at bounding box center [162, 394] width 110 height 28
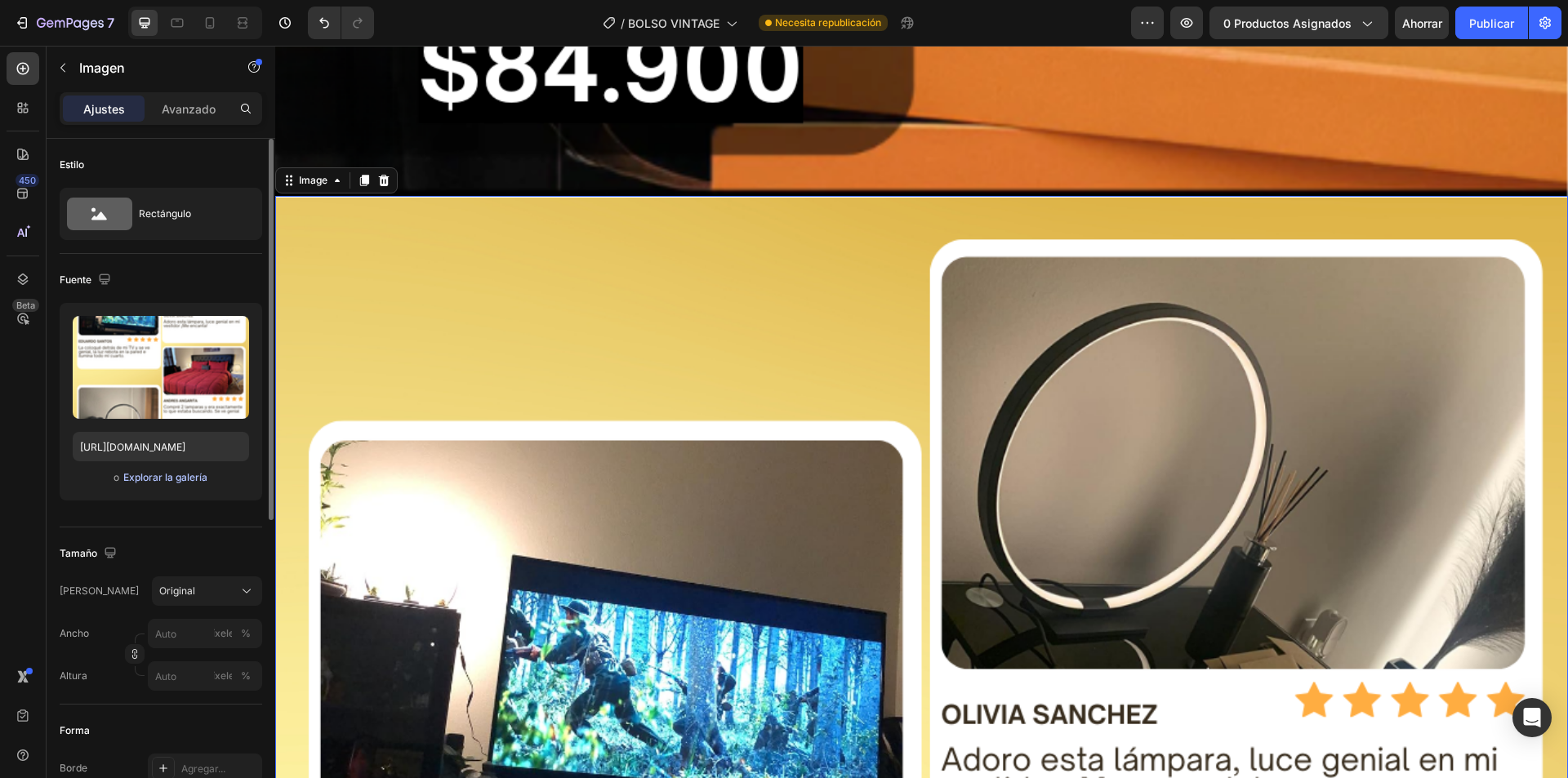
click at [143, 482] on font "Explorar la galería" at bounding box center [165, 477] width 85 height 12
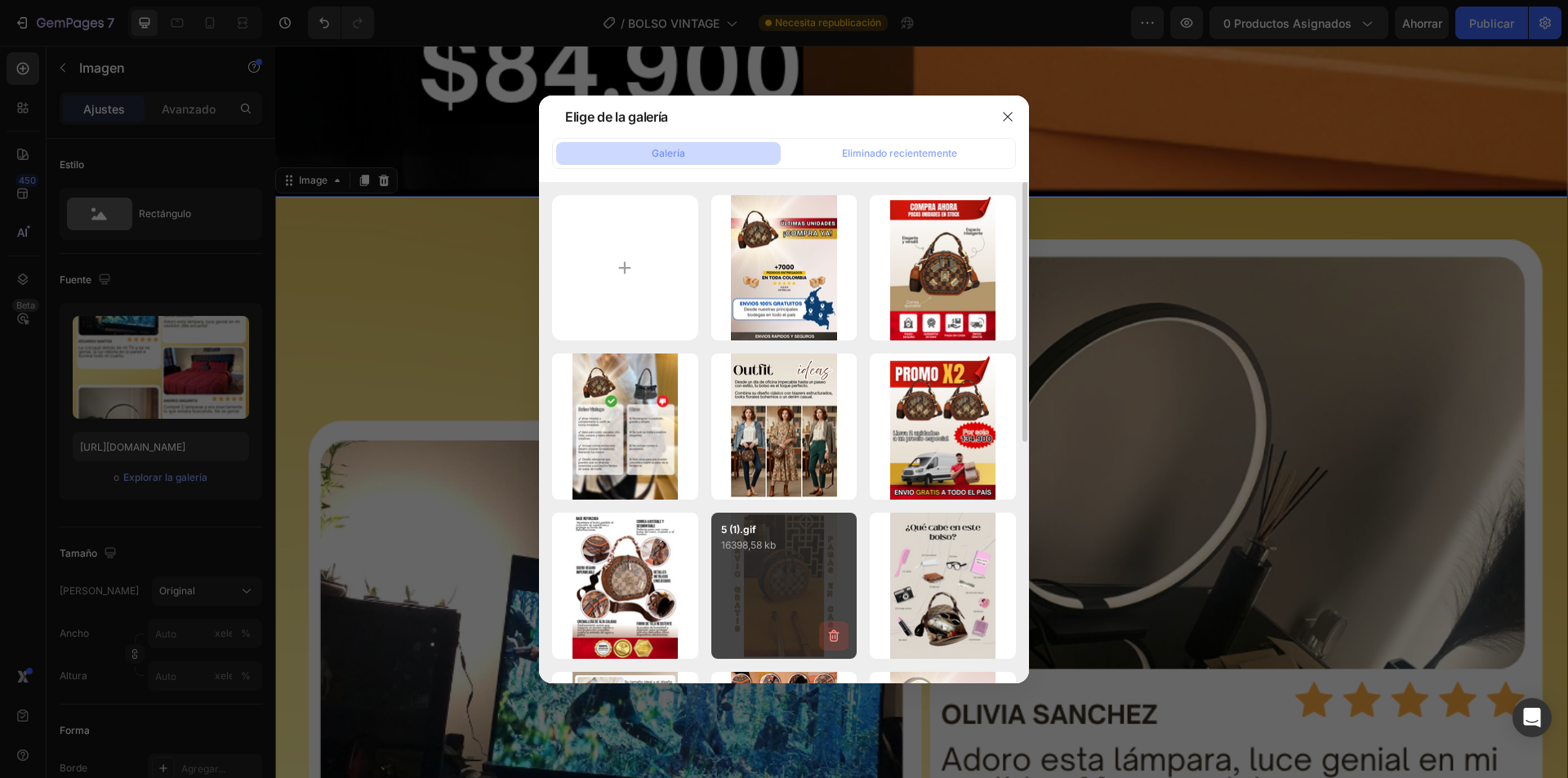
scroll to position [82, 0]
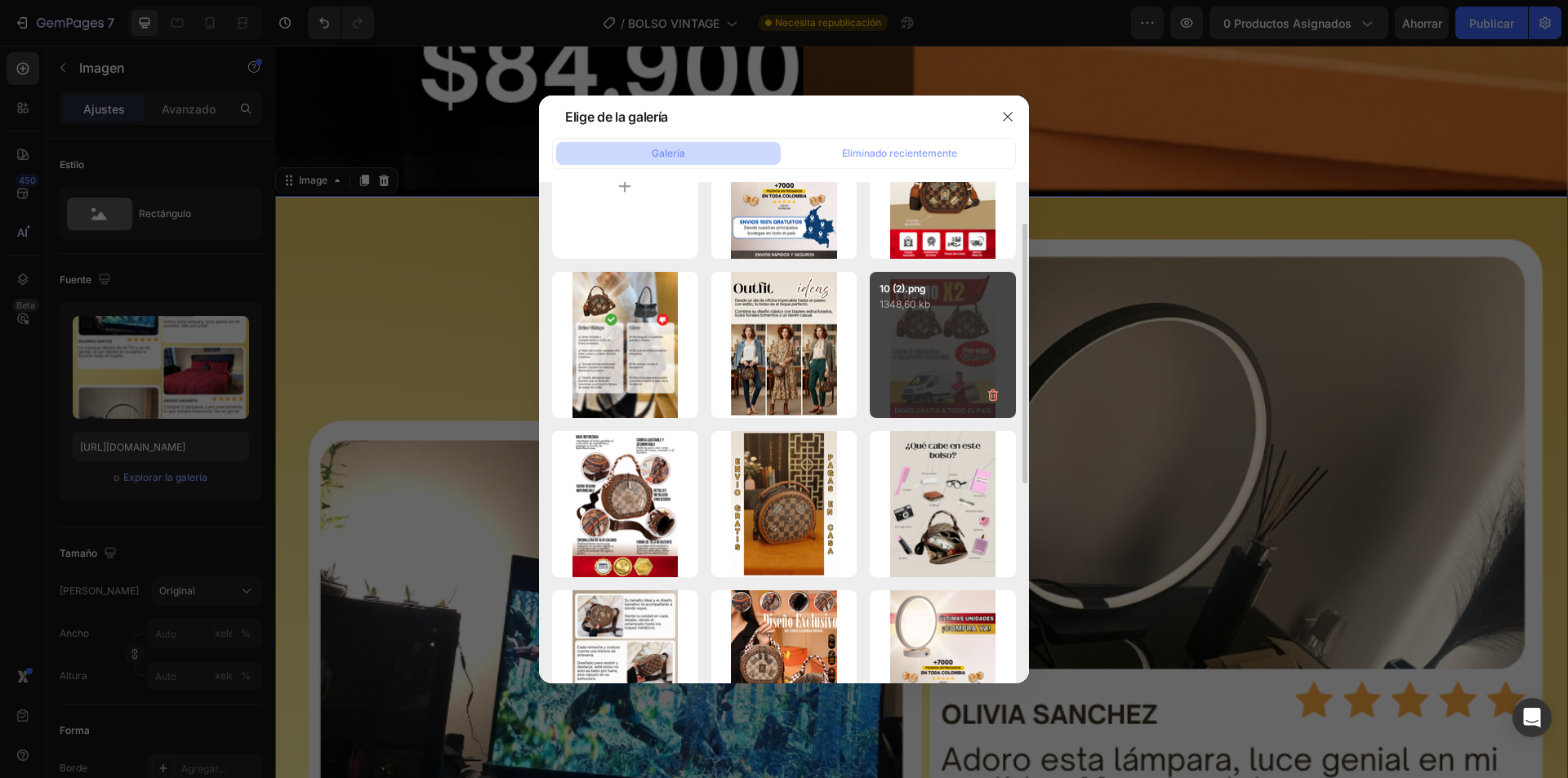
click at [966, 334] on div "10 (2).png 1348,60 kb" at bounding box center [943, 344] width 146 height 146
type input "[URL][DOMAIN_NAME]"
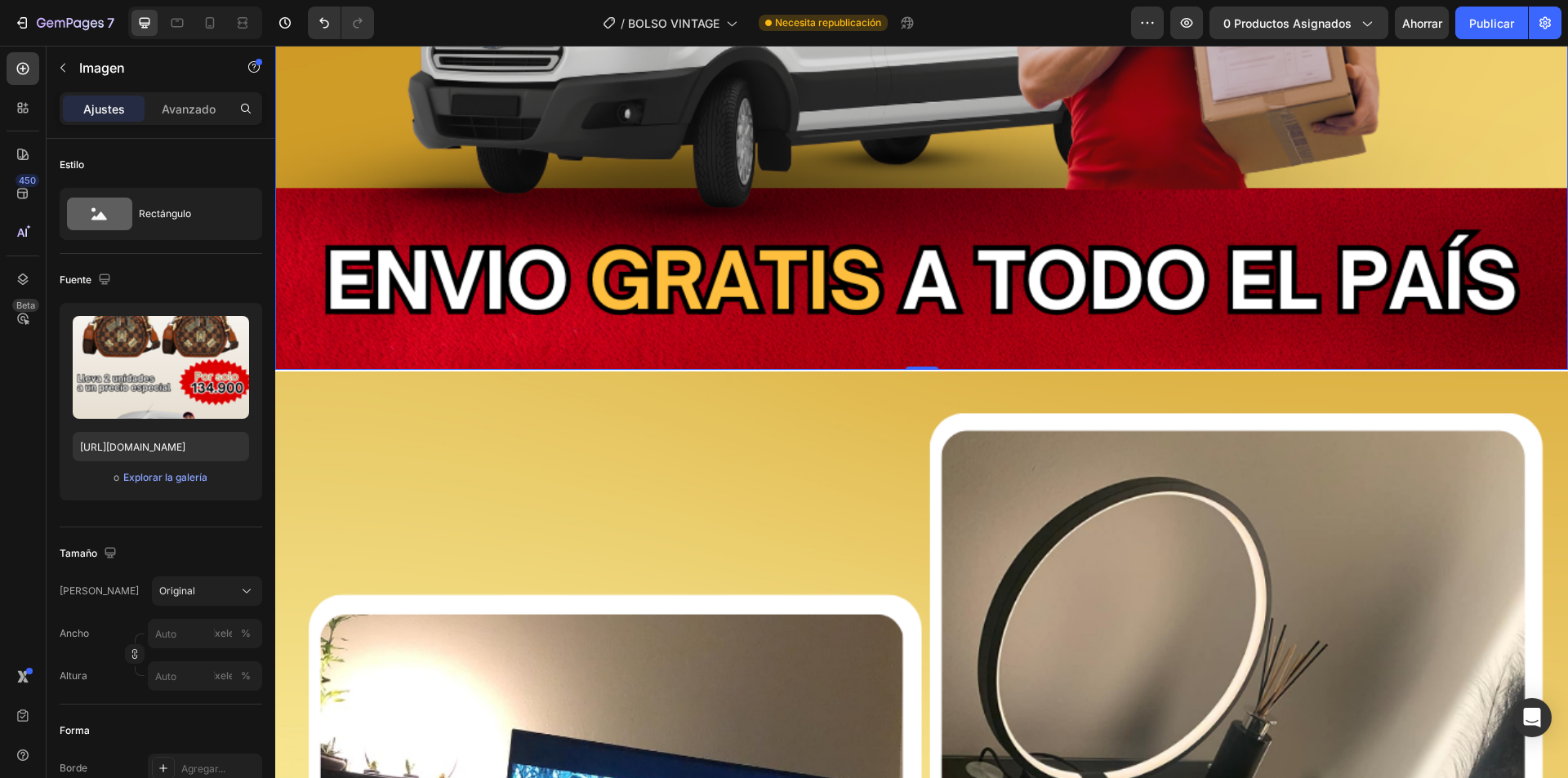
scroll to position [3755, 0]
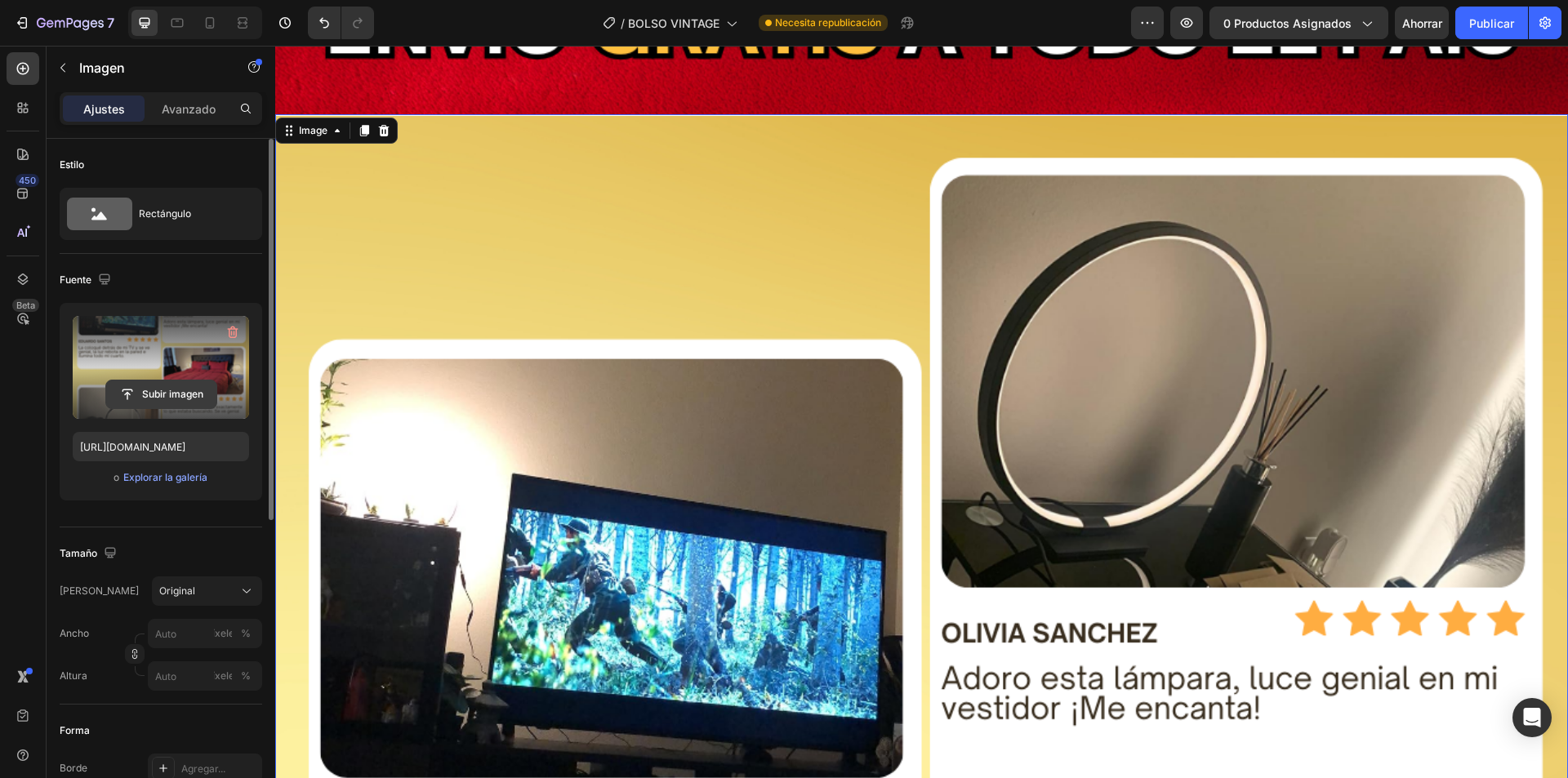
click at [156, 393] on input "file" at bounding box center [162, 394] width 110 height 28
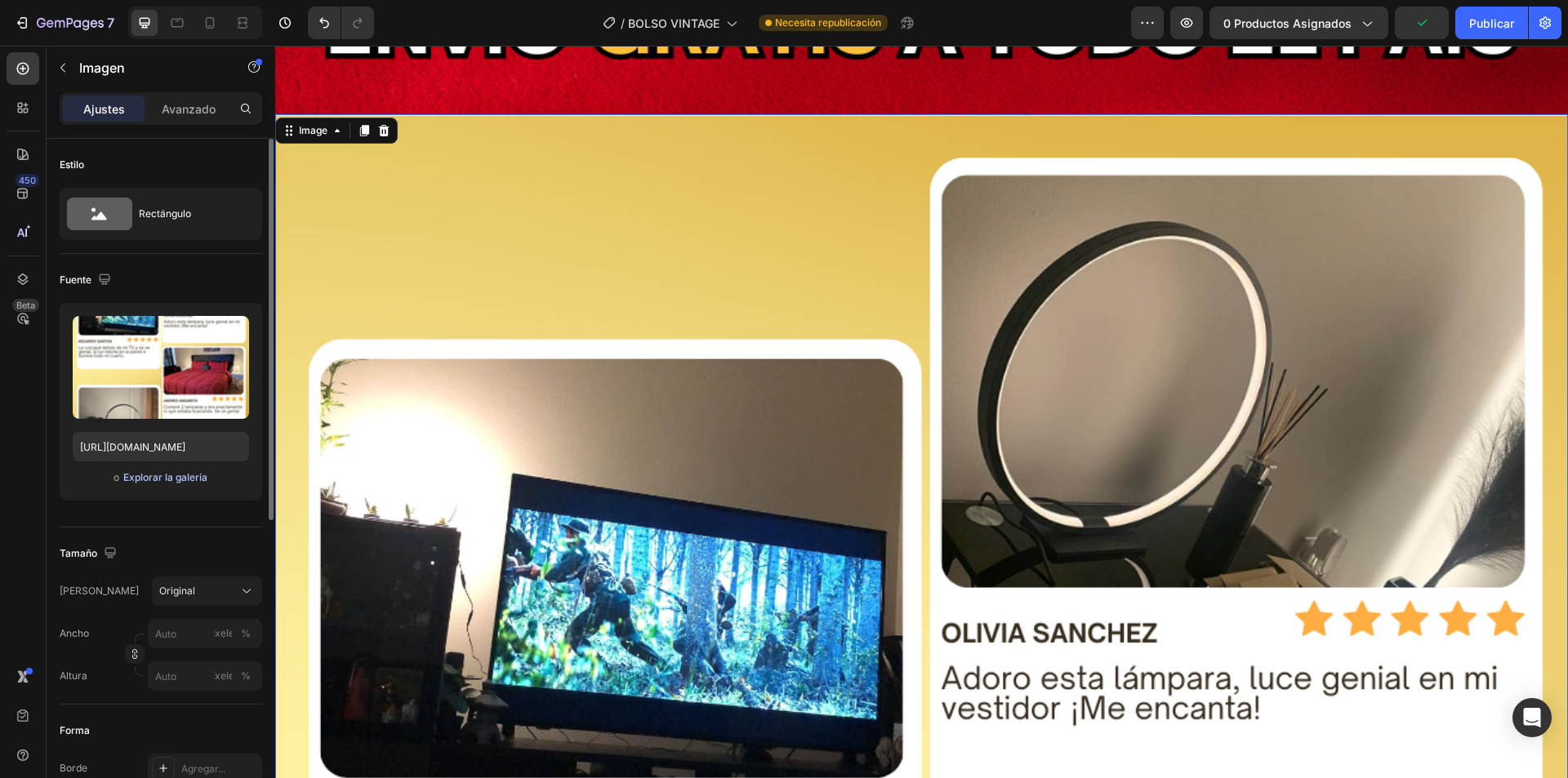
click at [146, 476] on font "Explorar la galería" at bounding box center [165, 477] width 85 height 12
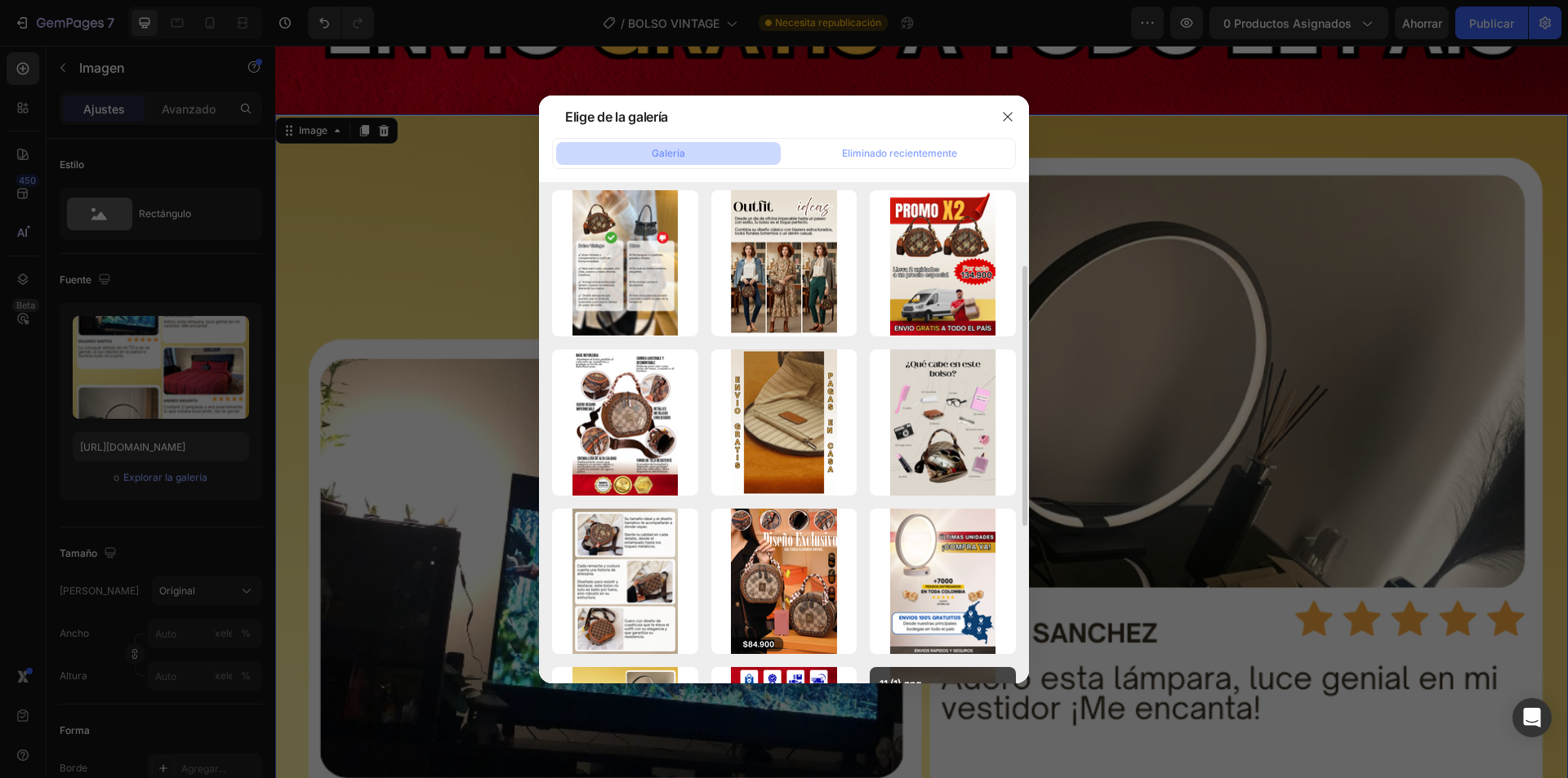
scroll to position [245, 0]
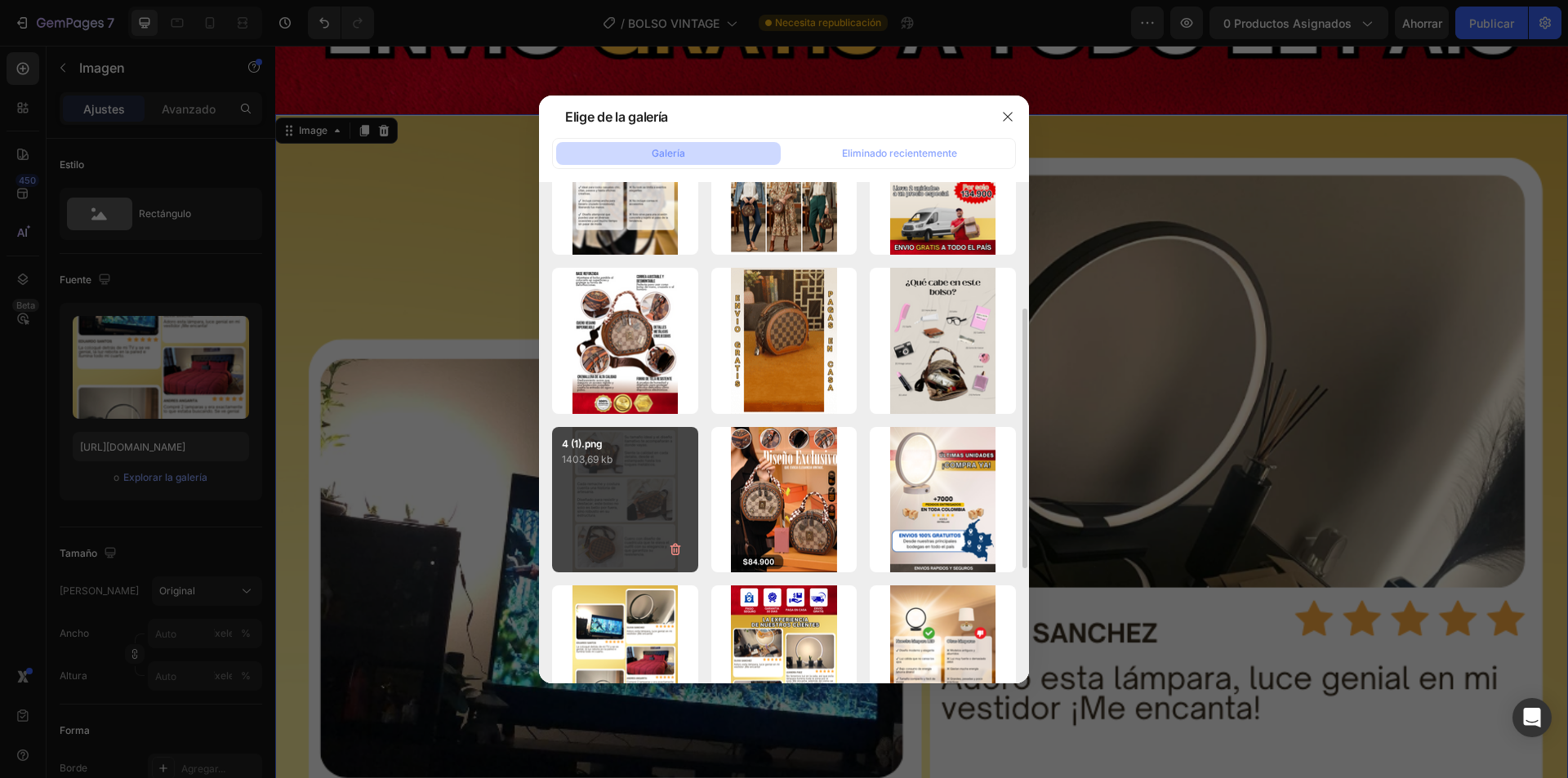
click at [632, 505] on div "4 (1).png 1403,69 kb" at bounding box center [625, 500] width 146 height 146
type input "https://cdn.shopify.com/s/files/1/0739/1841/5152/files/gempages_482147932636710…"
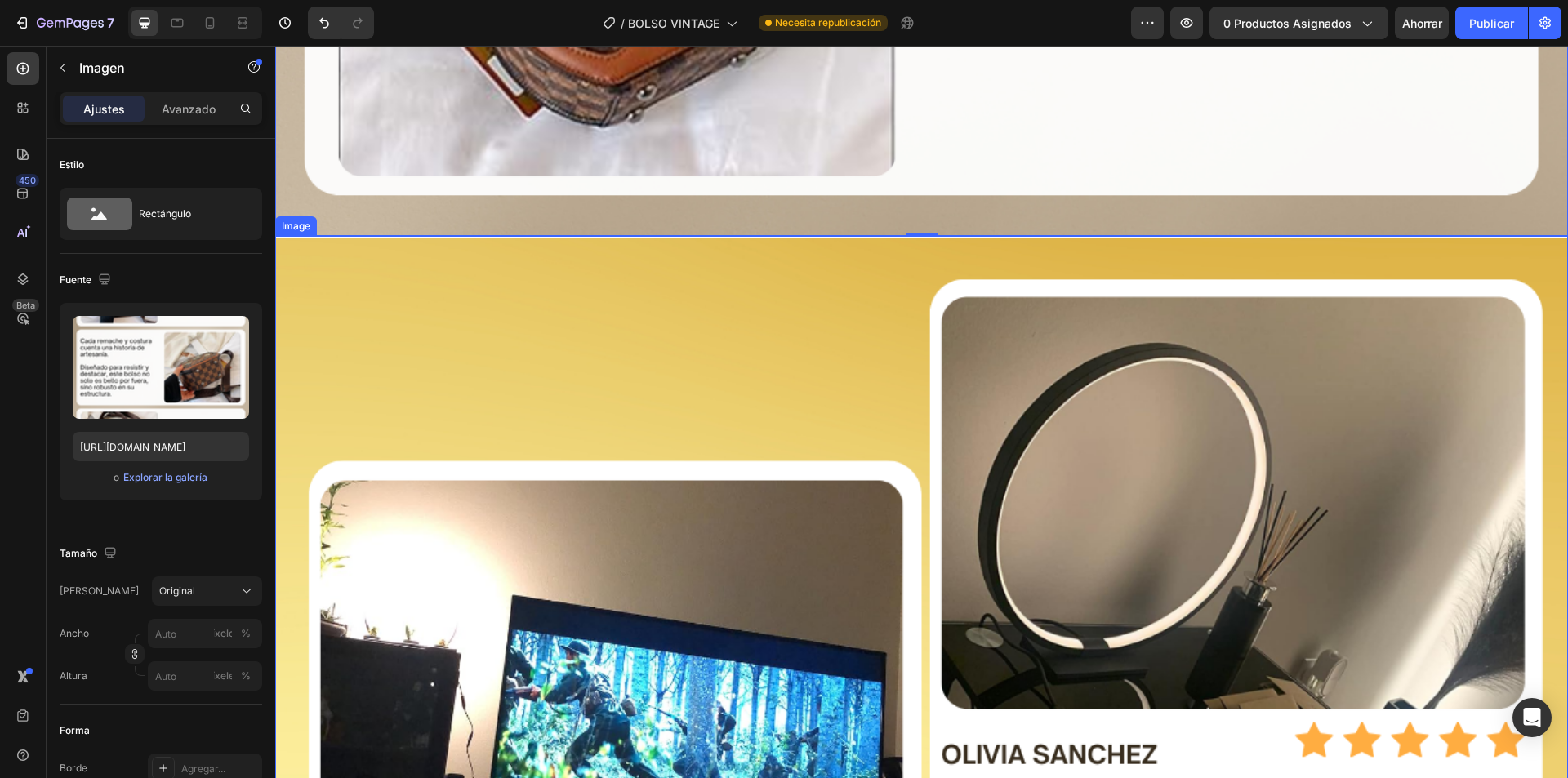
scroll to position [5552, 0]
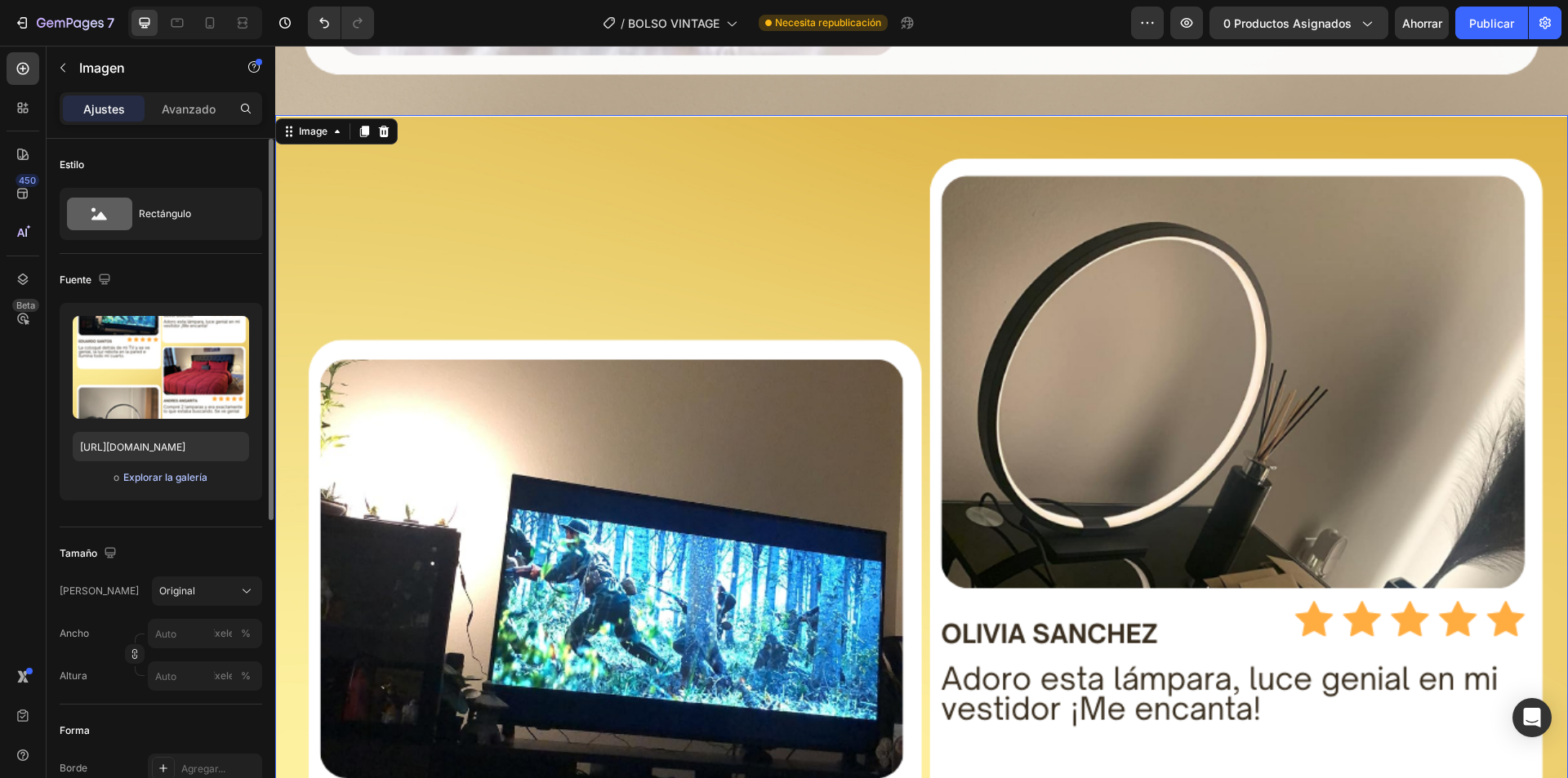
click at [187, 480] on font "Explorar la galería" at bounding box center [165, 477] width 85 height 12
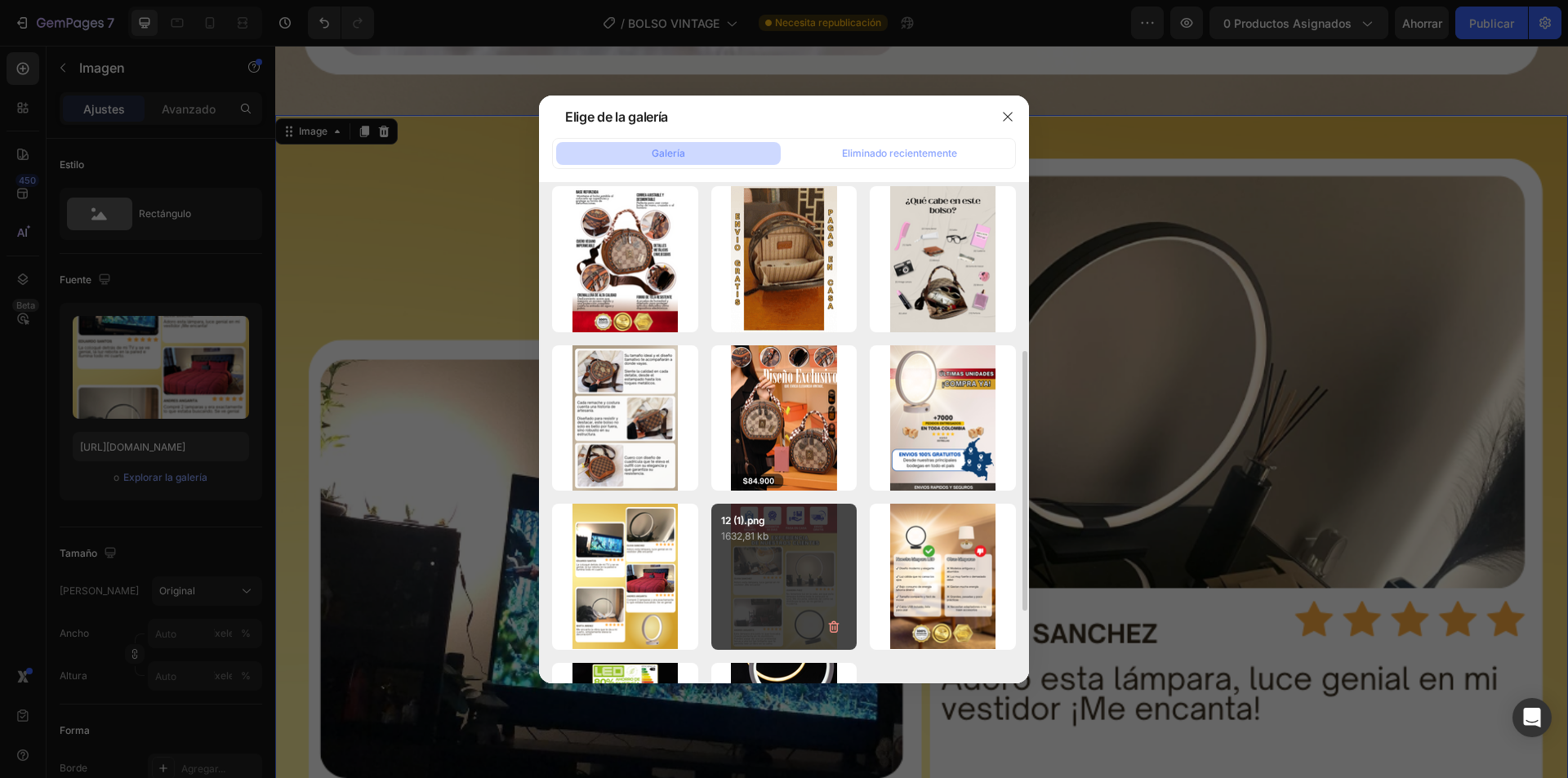
scroll to position [245, 0]
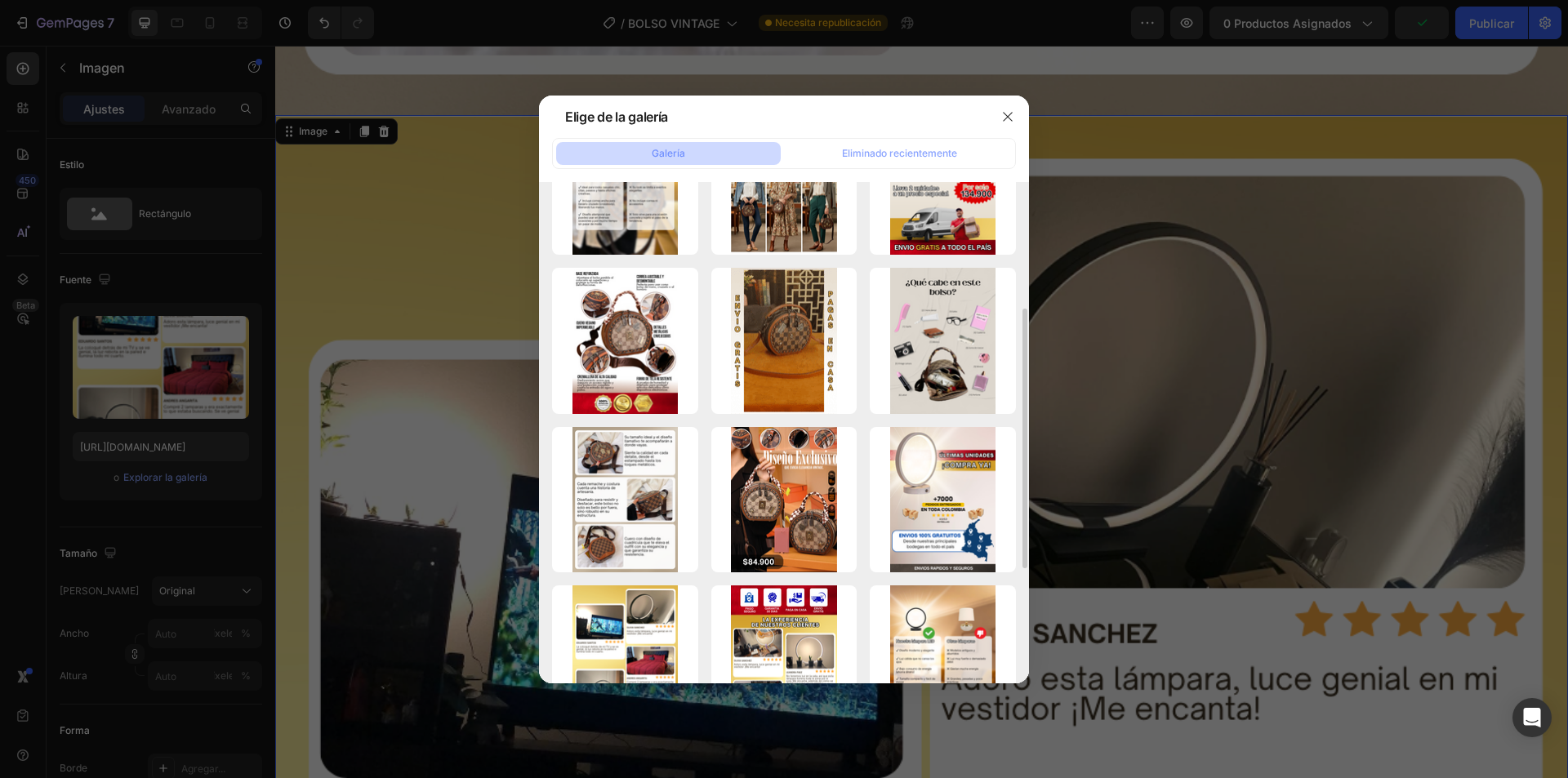
drag, startPoint x: 804, startPoint y: 347, endPoint x: 861, endPoint y: 355, distance: 57.6
click at [862, 347] on div "12 (2).png 1445,41 kb 8 (1).png 1253,93 kb 11 (2).png 1594,11 kb 9 (2).png 1857…" at bounding box center [784, 421] width 464 height 941
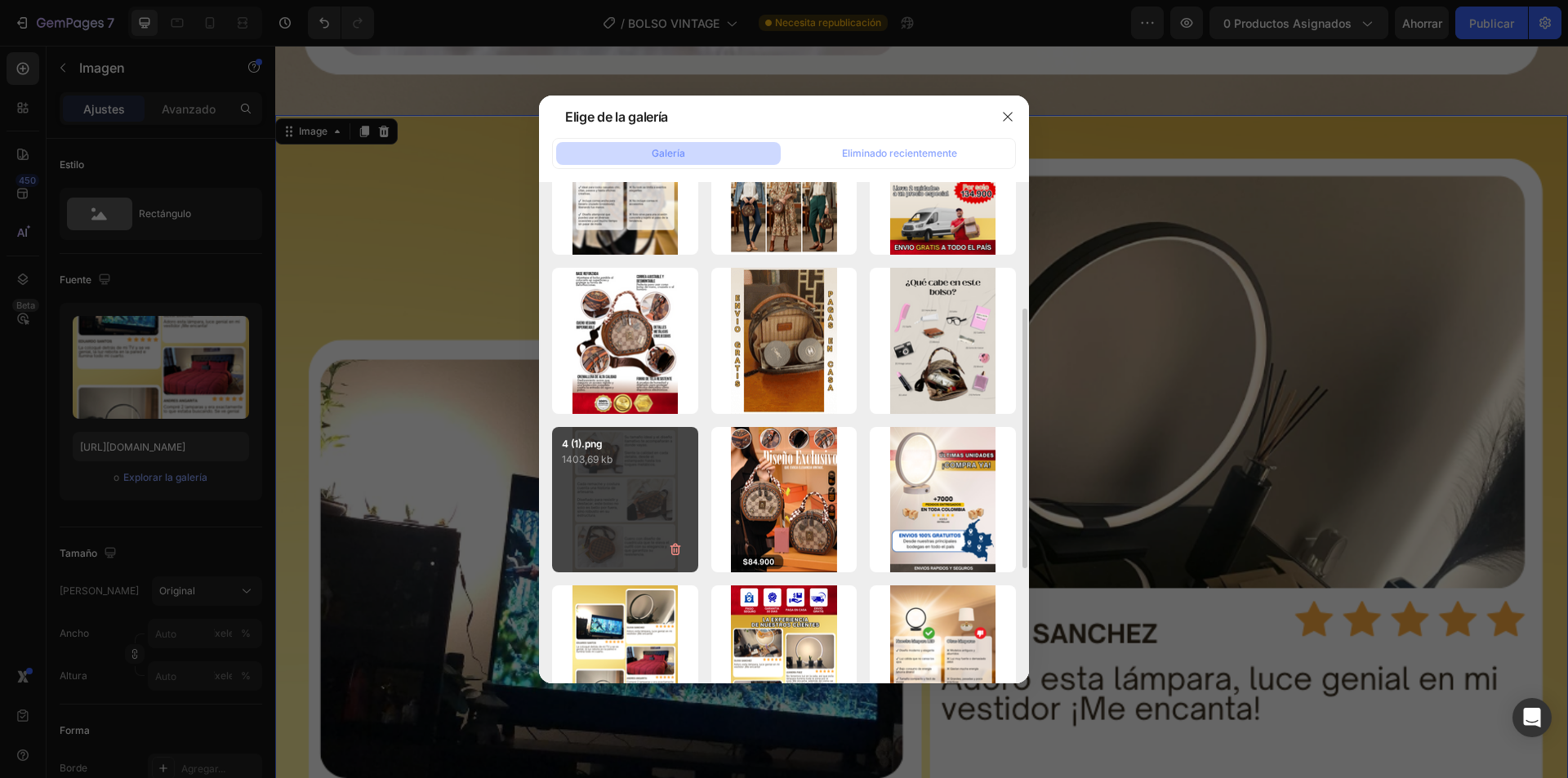
click at [625, 457] on p "1403,69 kb" at bounding box center [625, 459] width 127 height 17
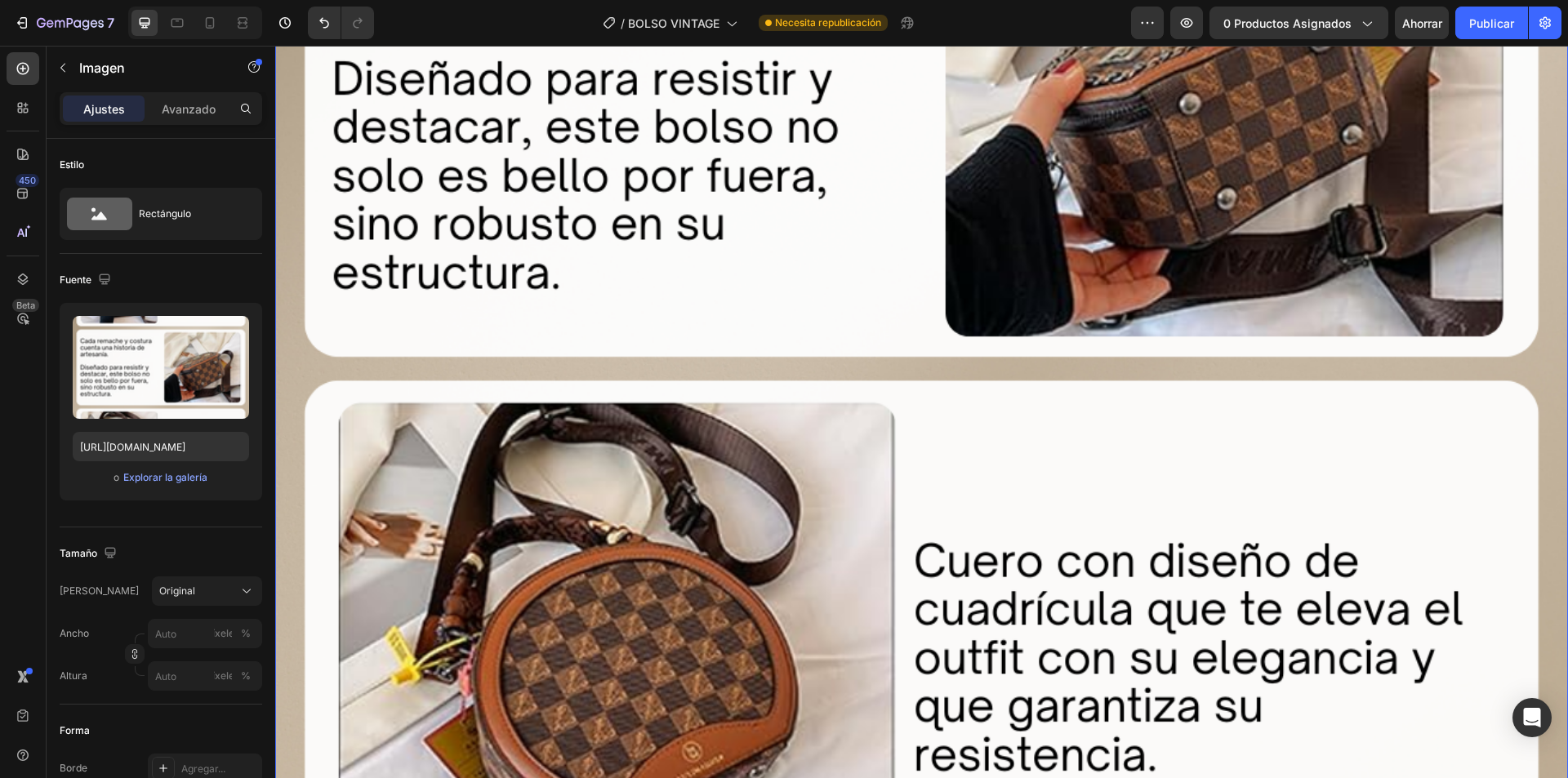
scroll to position [6531, 0]
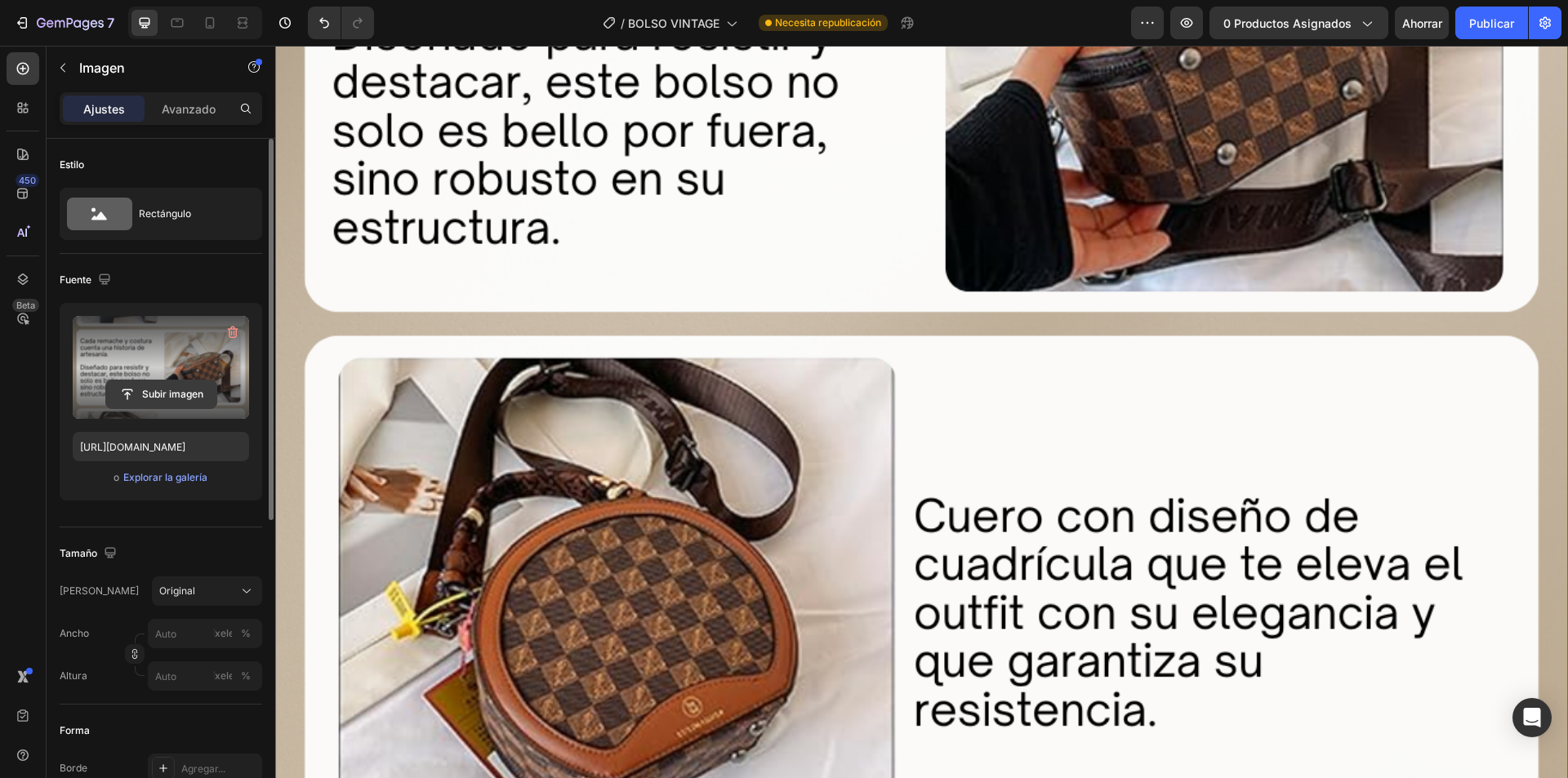
click at [157, 397] on input "file" at bounding box center [162, 394] width 110 height 28
click at [182, 349] on label at bounding box center [161, 367] width 176 height 103
click at [182, 380] on input "file" at bounding box center [162, 394] width 110 height 28
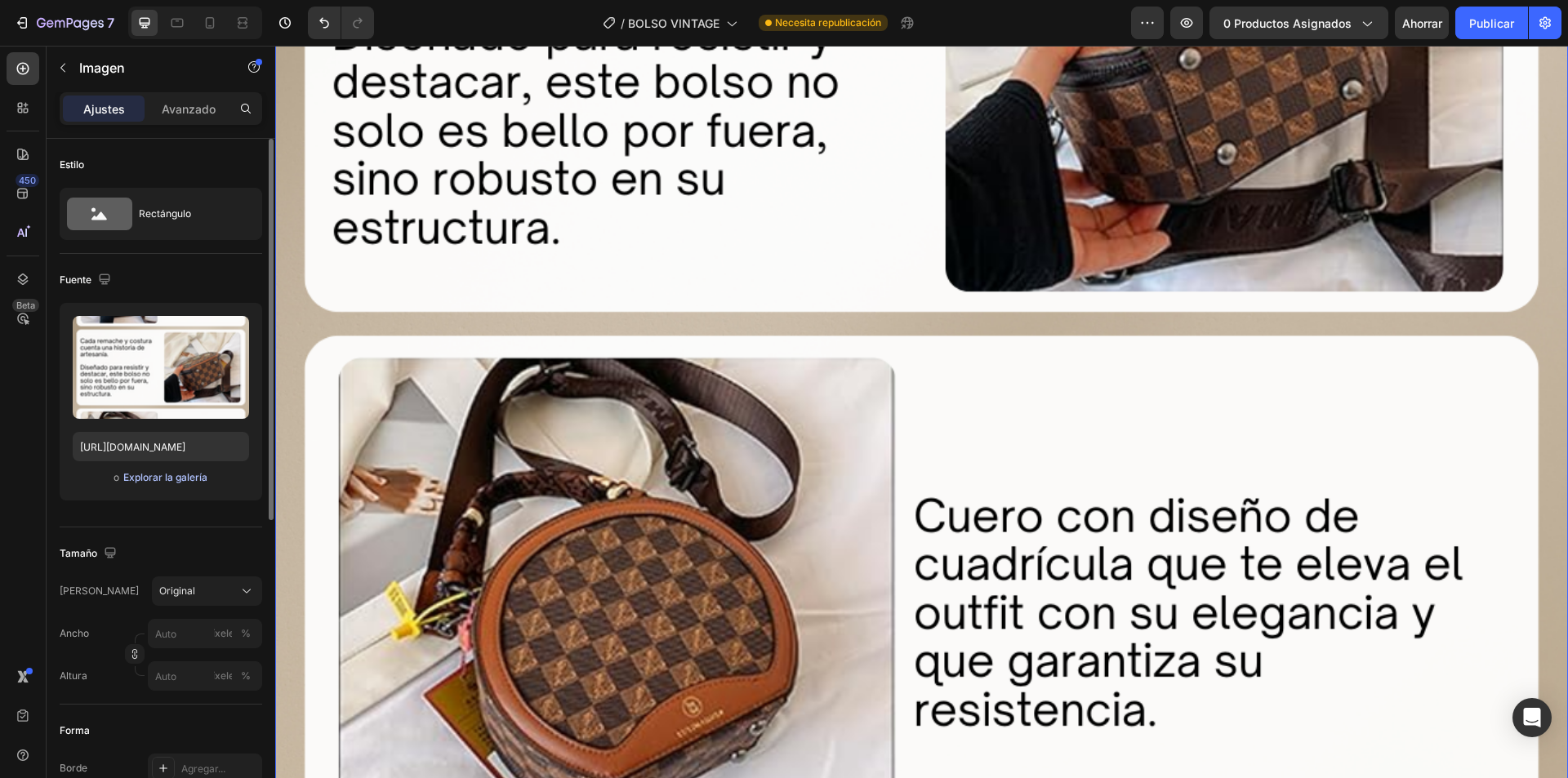
click at [168, 482] on font "Explorar la galería" at bounding box center [165, 477] width 85 height 12
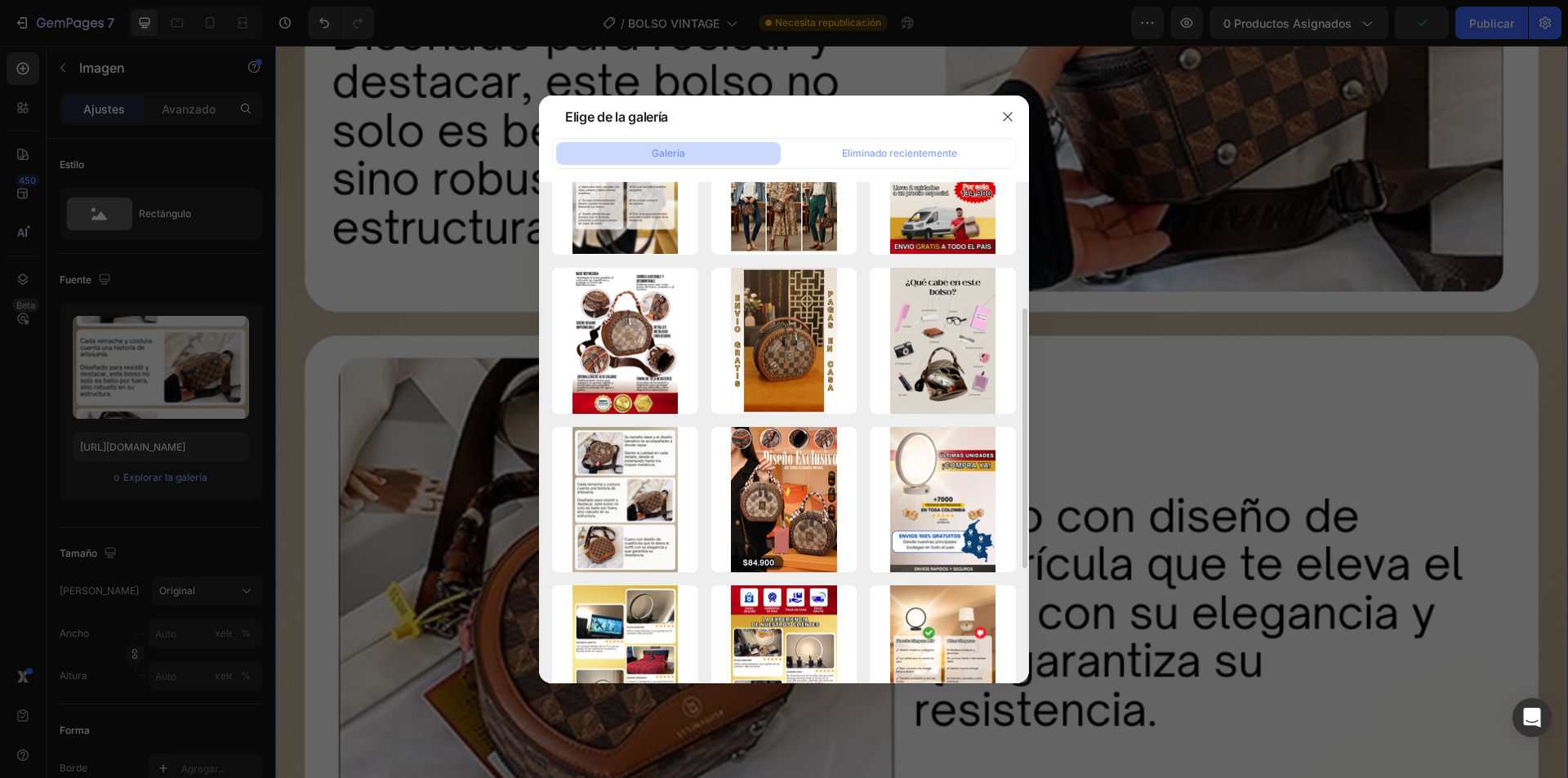
scroll to position [163, 0]
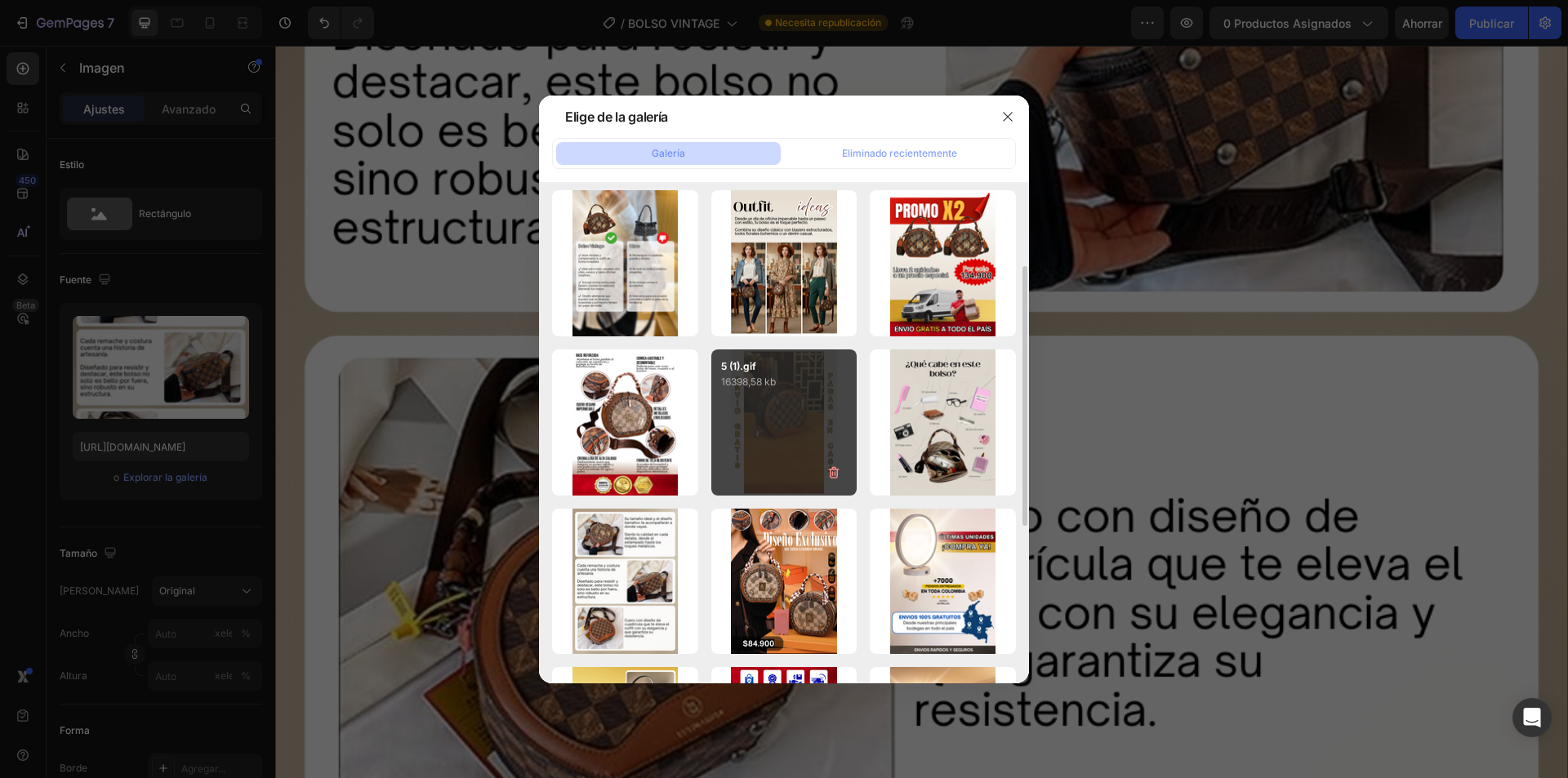
click at [793, 429] on div "5 (1).gif 16398,58 kb" at bounding box center [784, 422] width 146 height 146
type input "https://cdn.shopify.com/s/files/1/0739/1841/5152/files/gempages_482147932636710…"
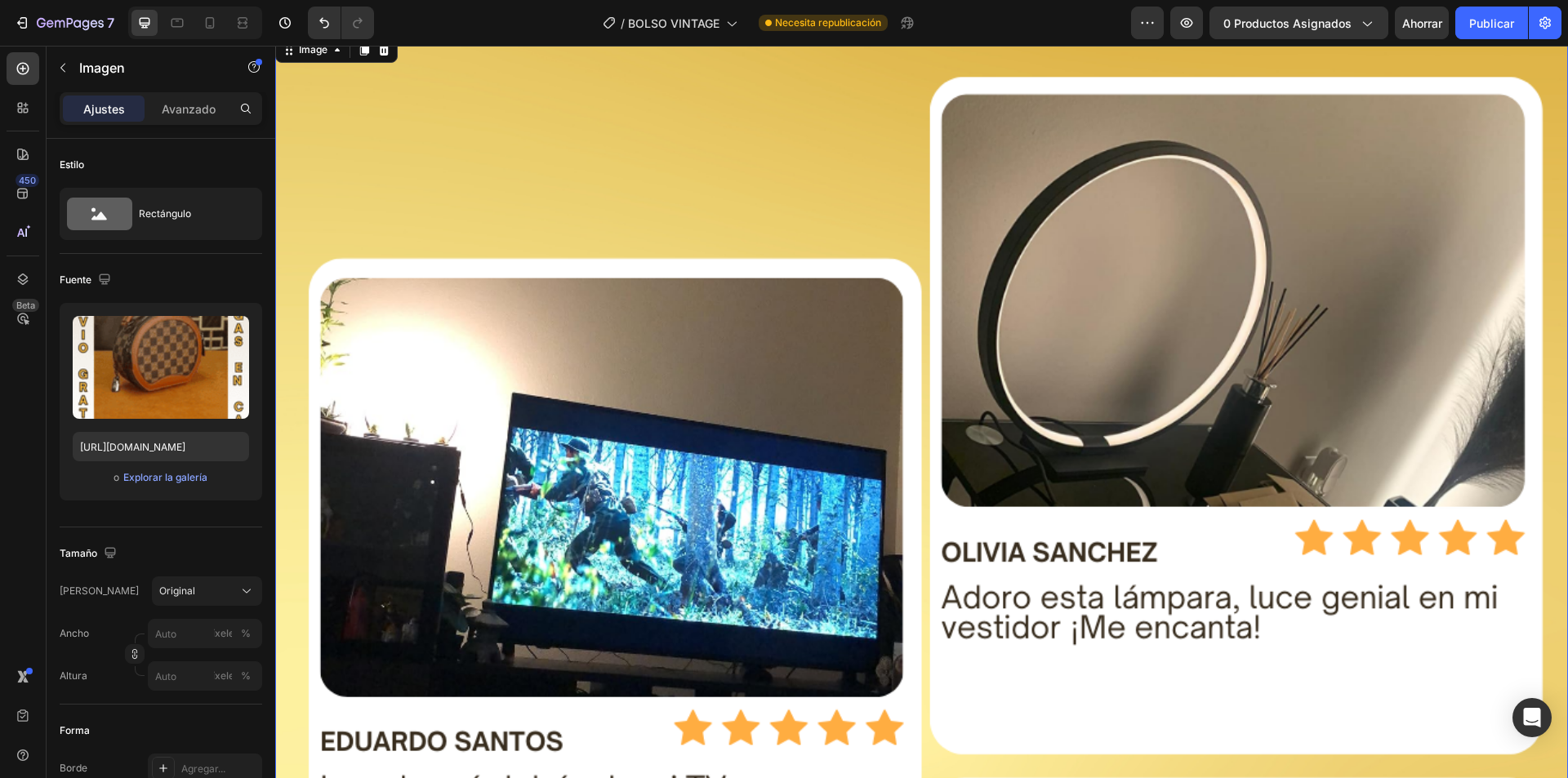
scroll to position [7511, 0]
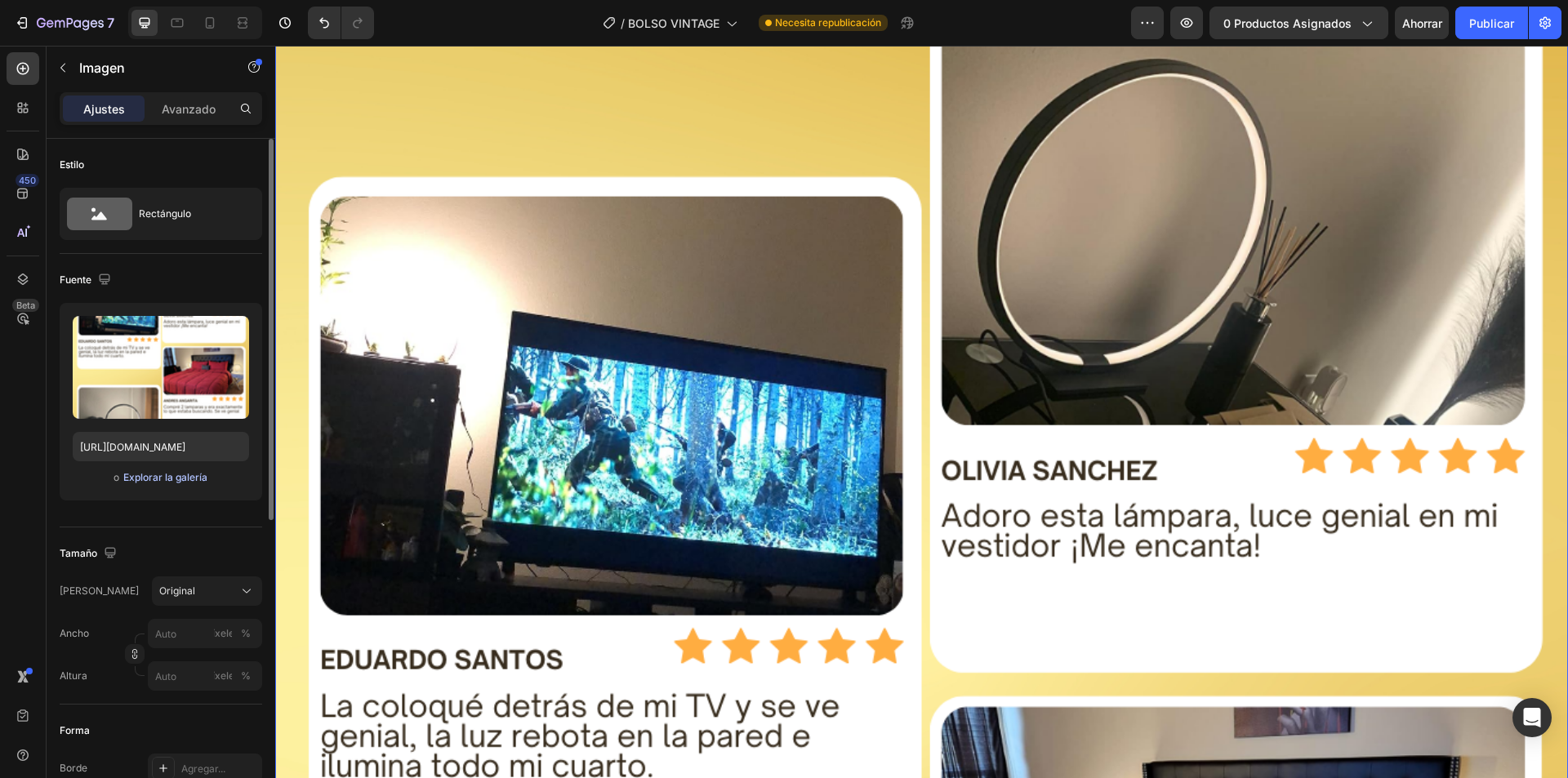
click at [166, 485] on button "Explorar la galería" at bounding box center [165, 478] width 85 height 17
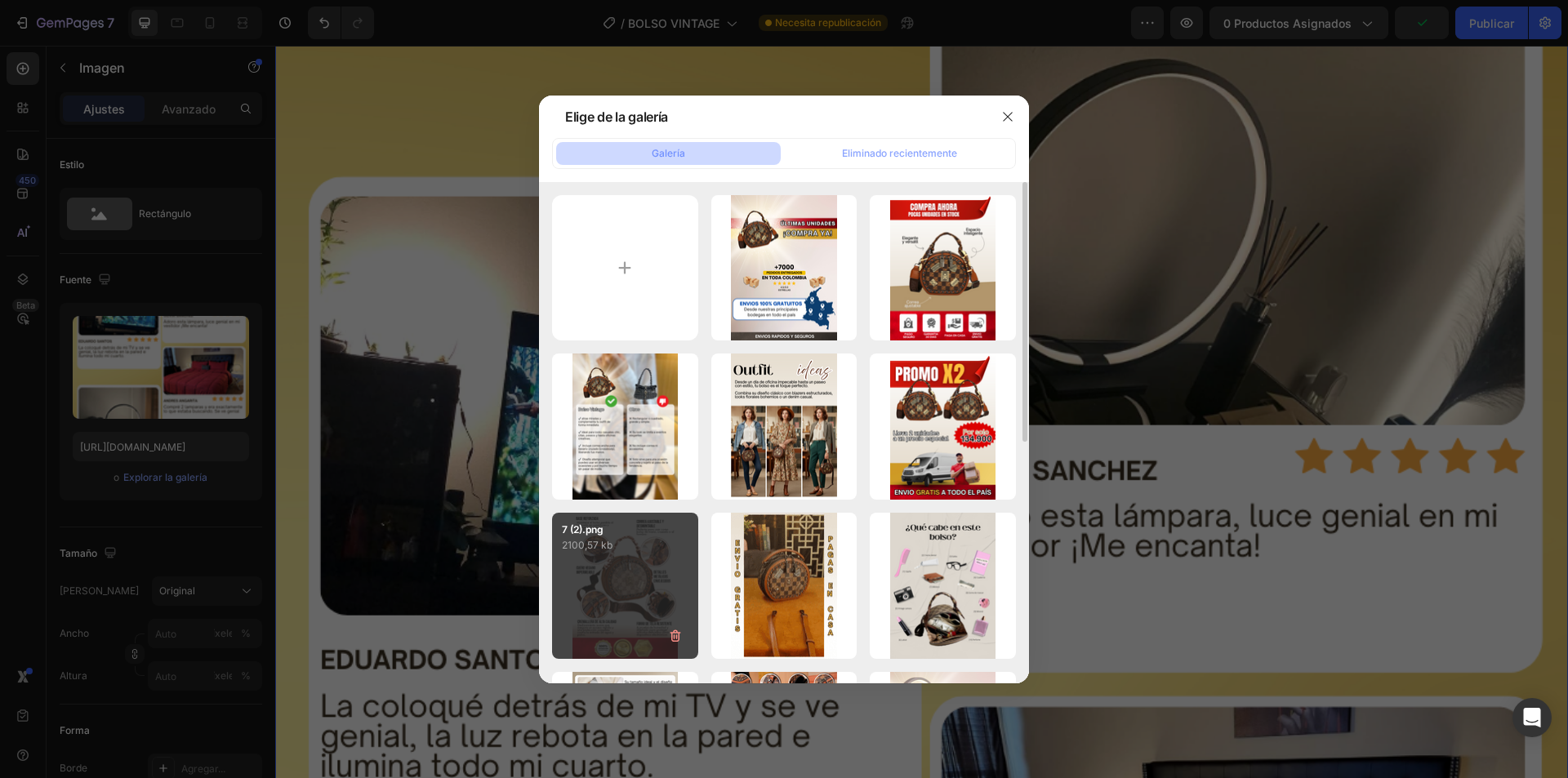
click at [638, 595] on div "7 (2).png 2100,57 kb" at bounding box center [625, 585] width 146 height 146
type input "[URL][DOMAIN_NAME]"
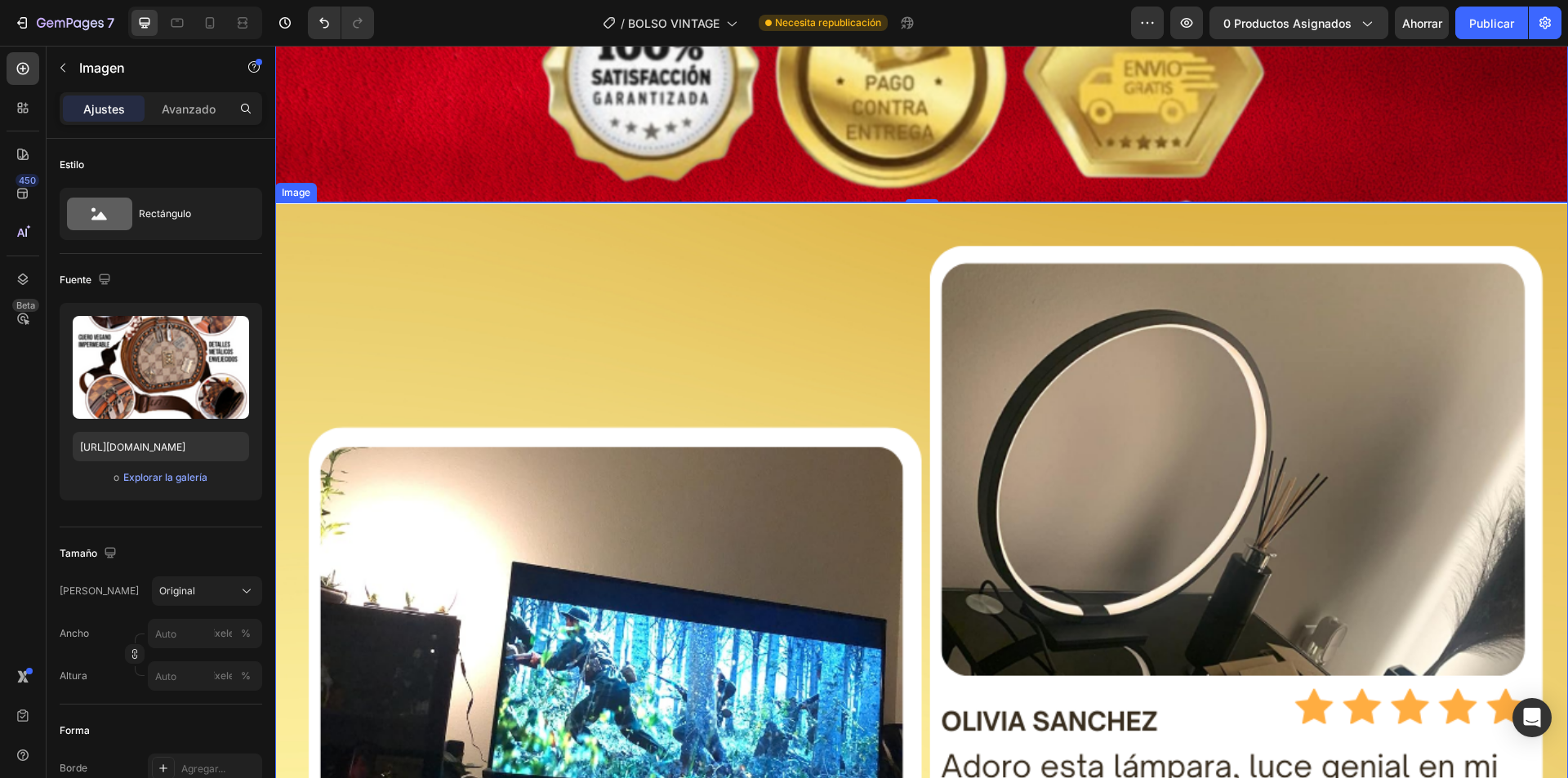
scroll to position [9143, 0]
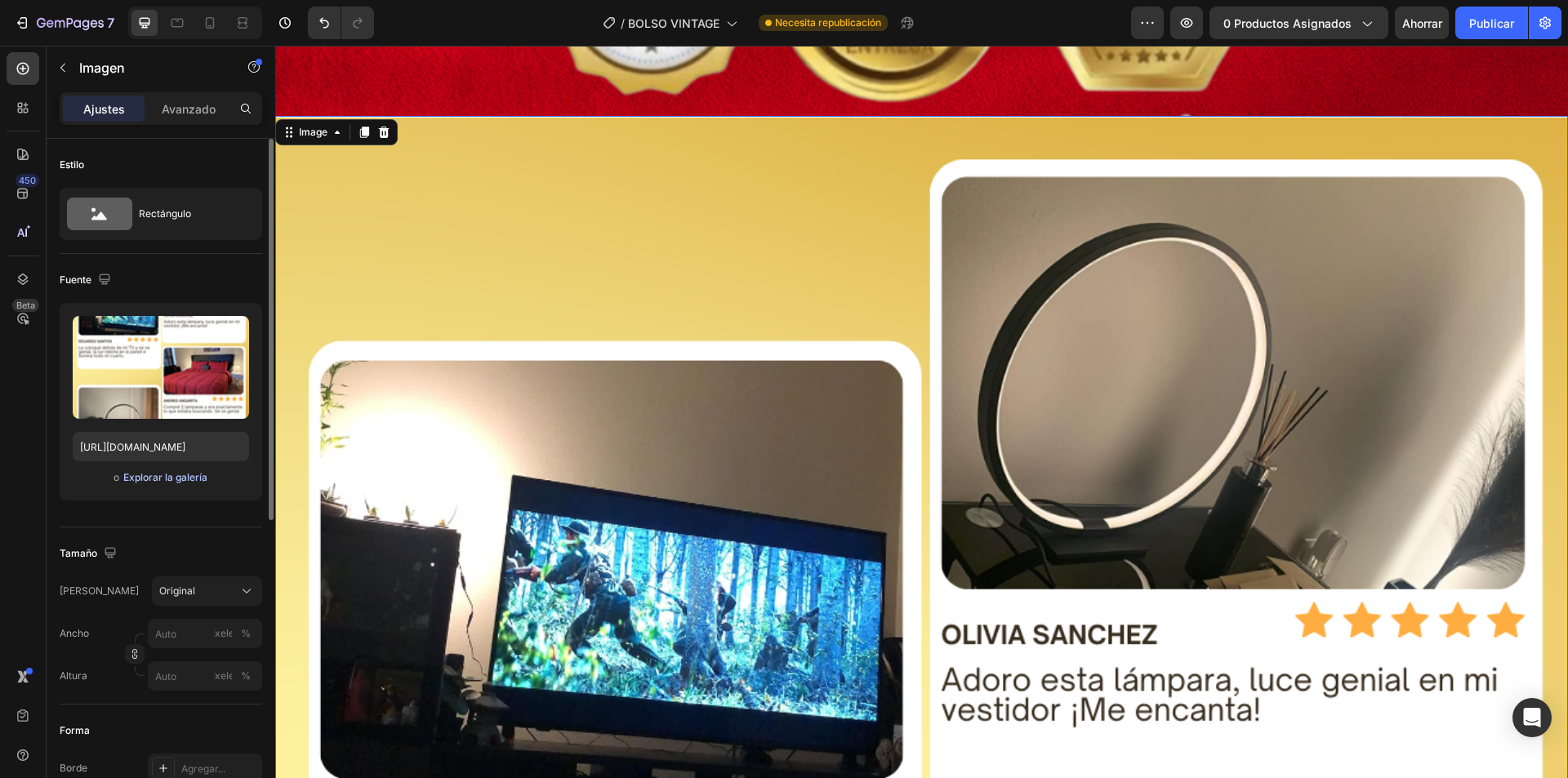
click at [166, 482] on font "Explorar la galería" at bounding box center [165, 477] width 85 height 12
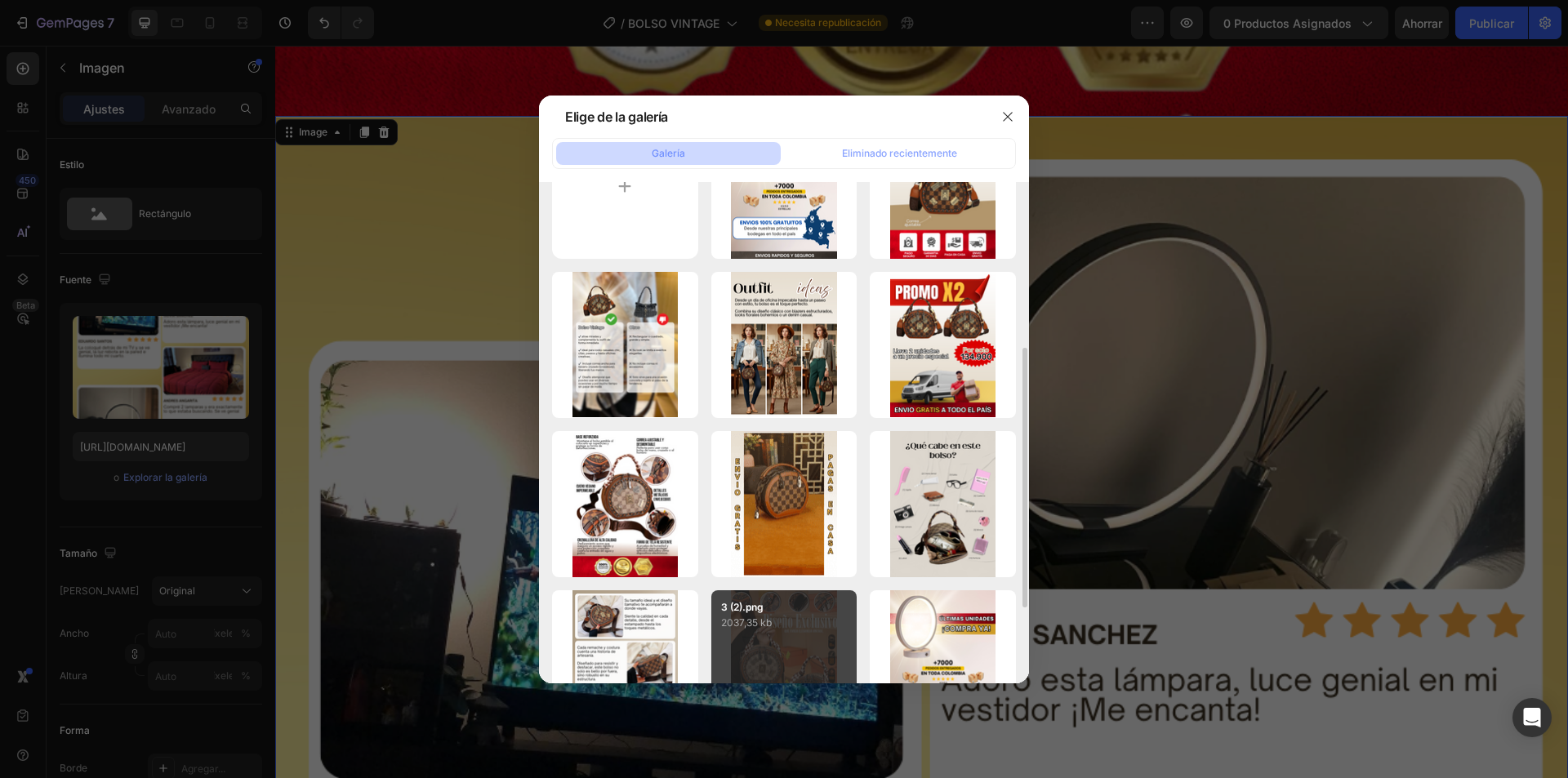
scroll to position [163, 0]
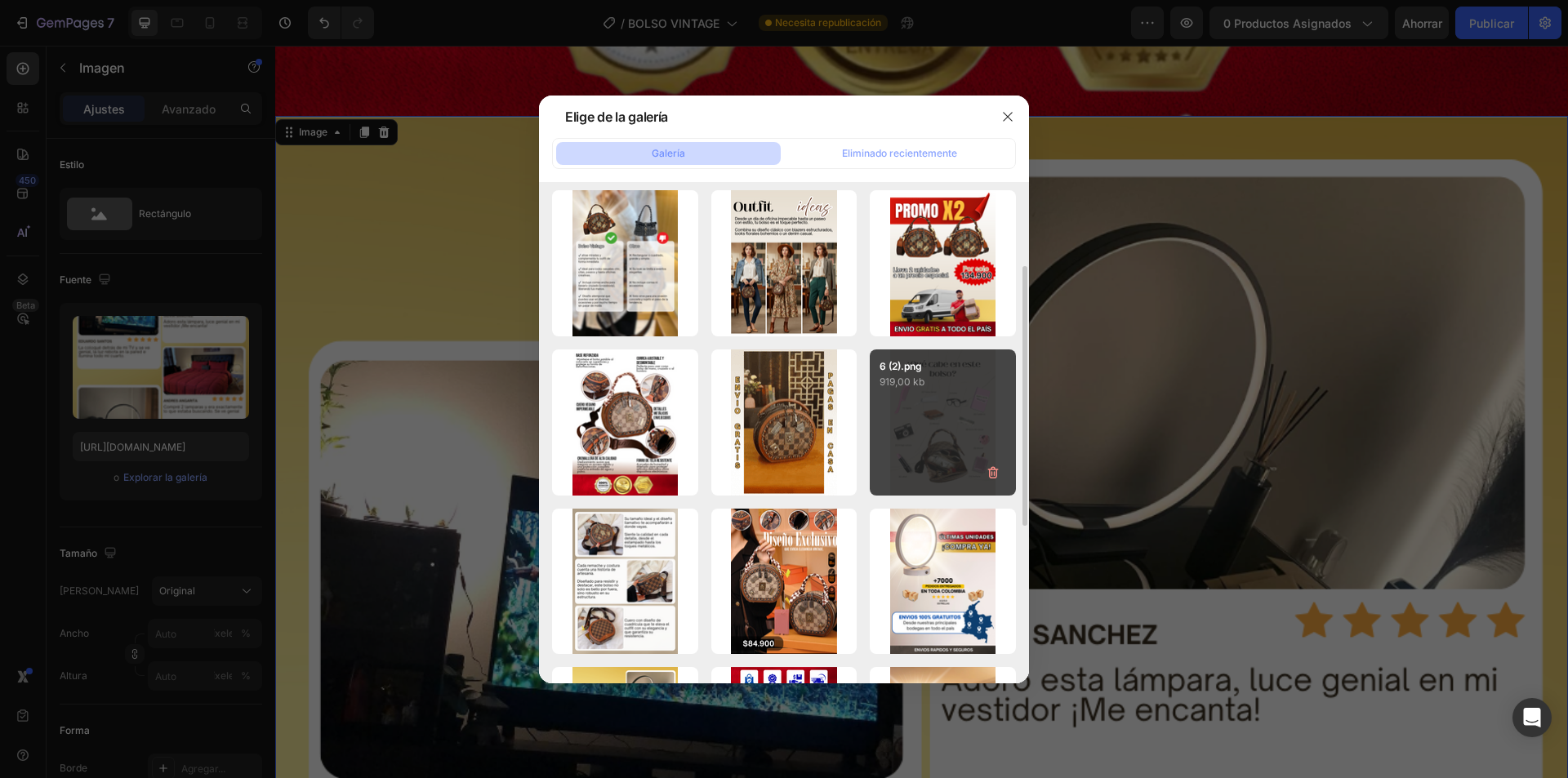
click at [919, 427] on div "6 (2).png 919,00 kb" at bounding box center [943, 422] width 146 height 146
type input "https://cdn.shopify.com/s/files/1/0739/1841/5152/files/gempages_482147932636710…"
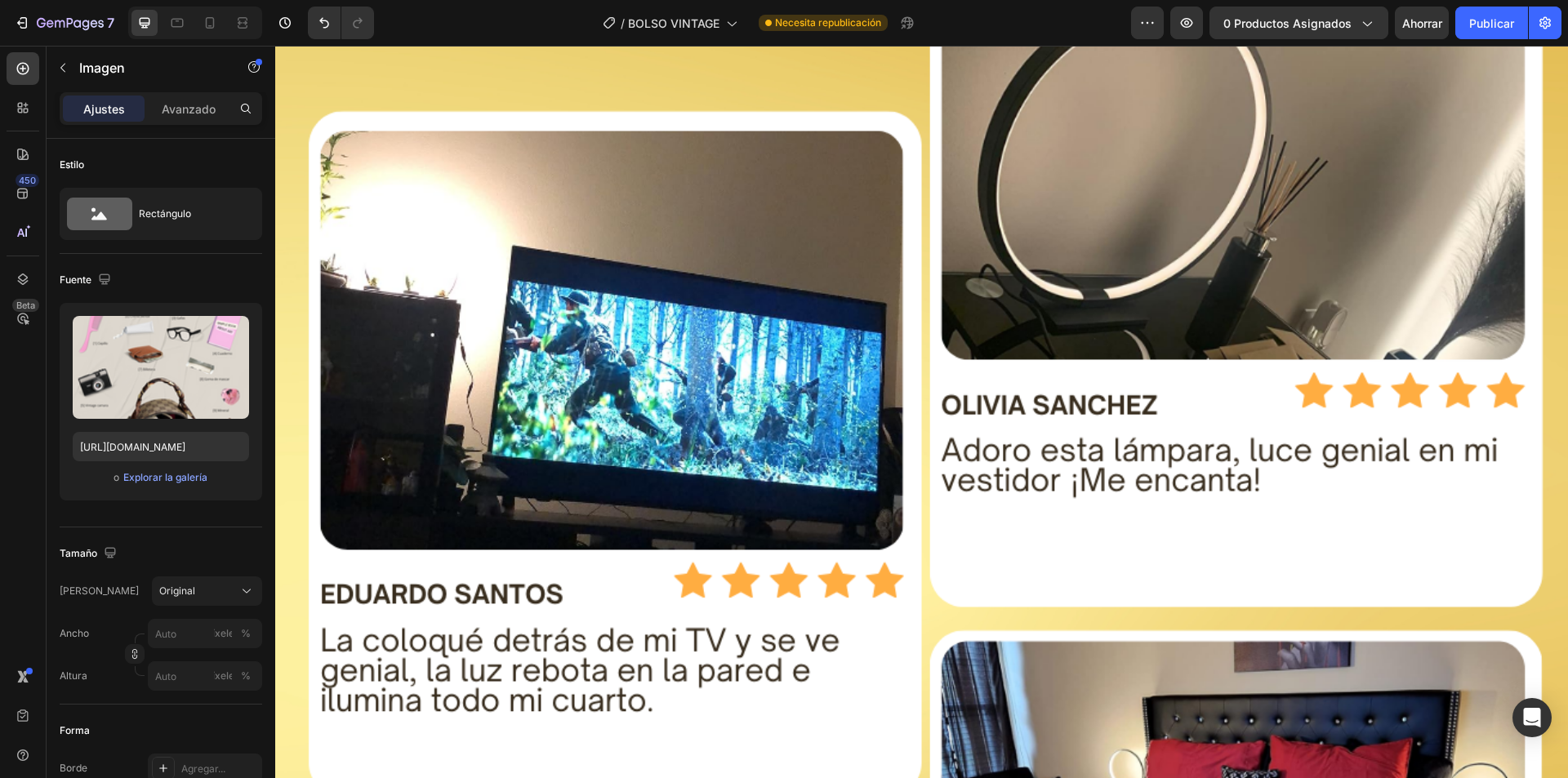
scroll to position [11348, 0]
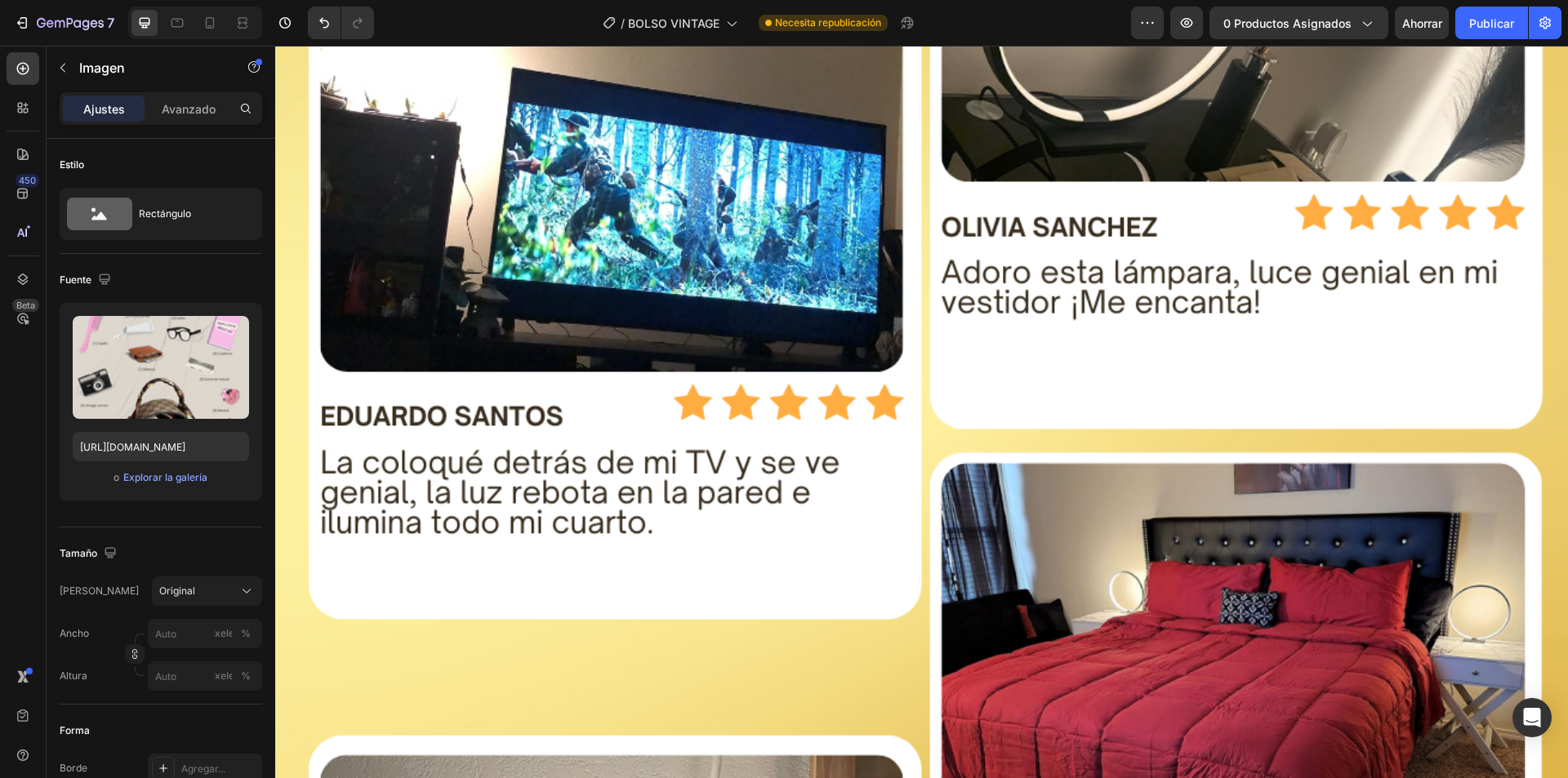
click at [947, 410] on img at bounding box center [922, 607] width 1293 height 1795
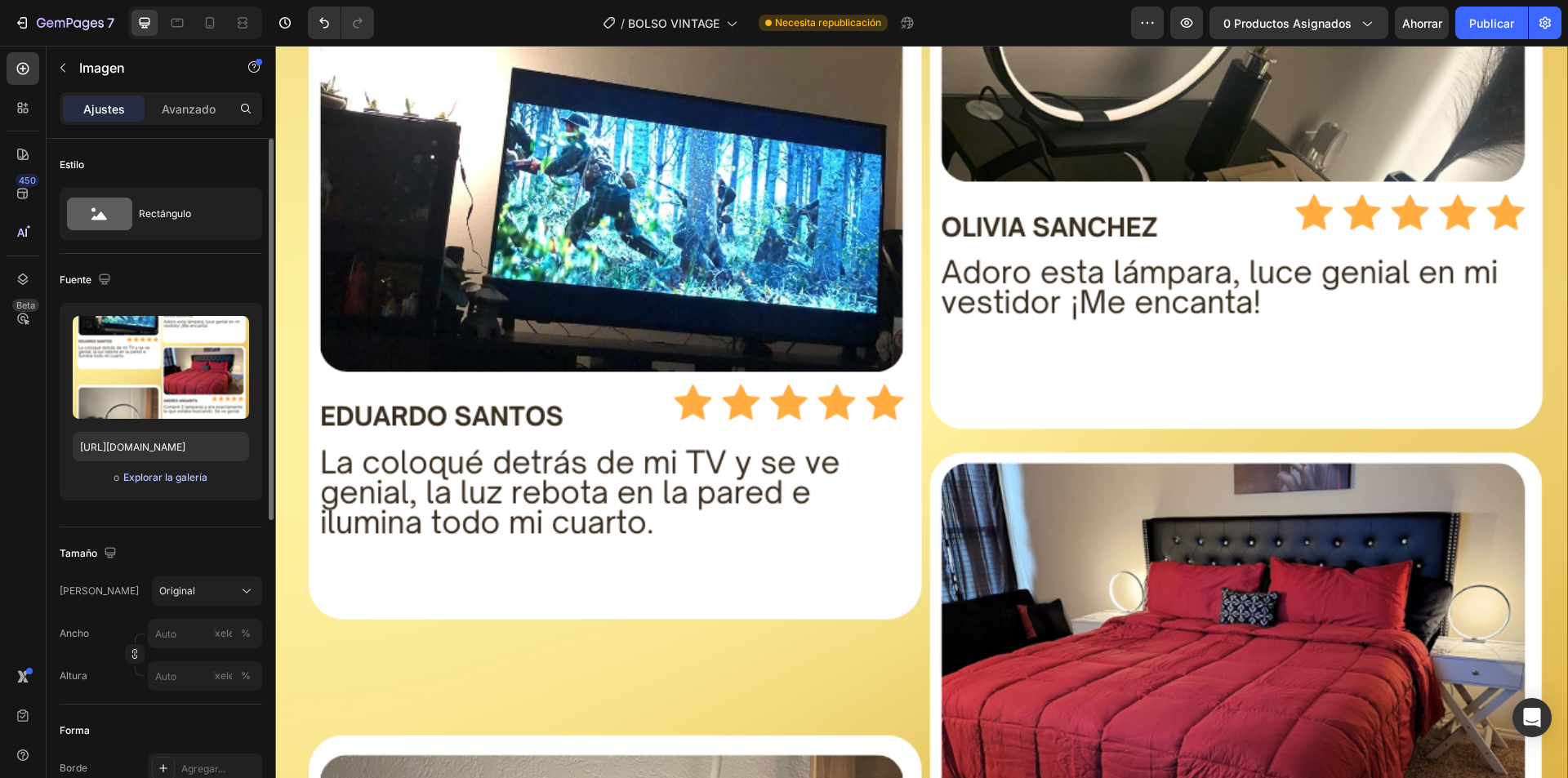
click at [161, 473] on font "Explorar la galería" at bounding box center [165, 477] width 85 height 12
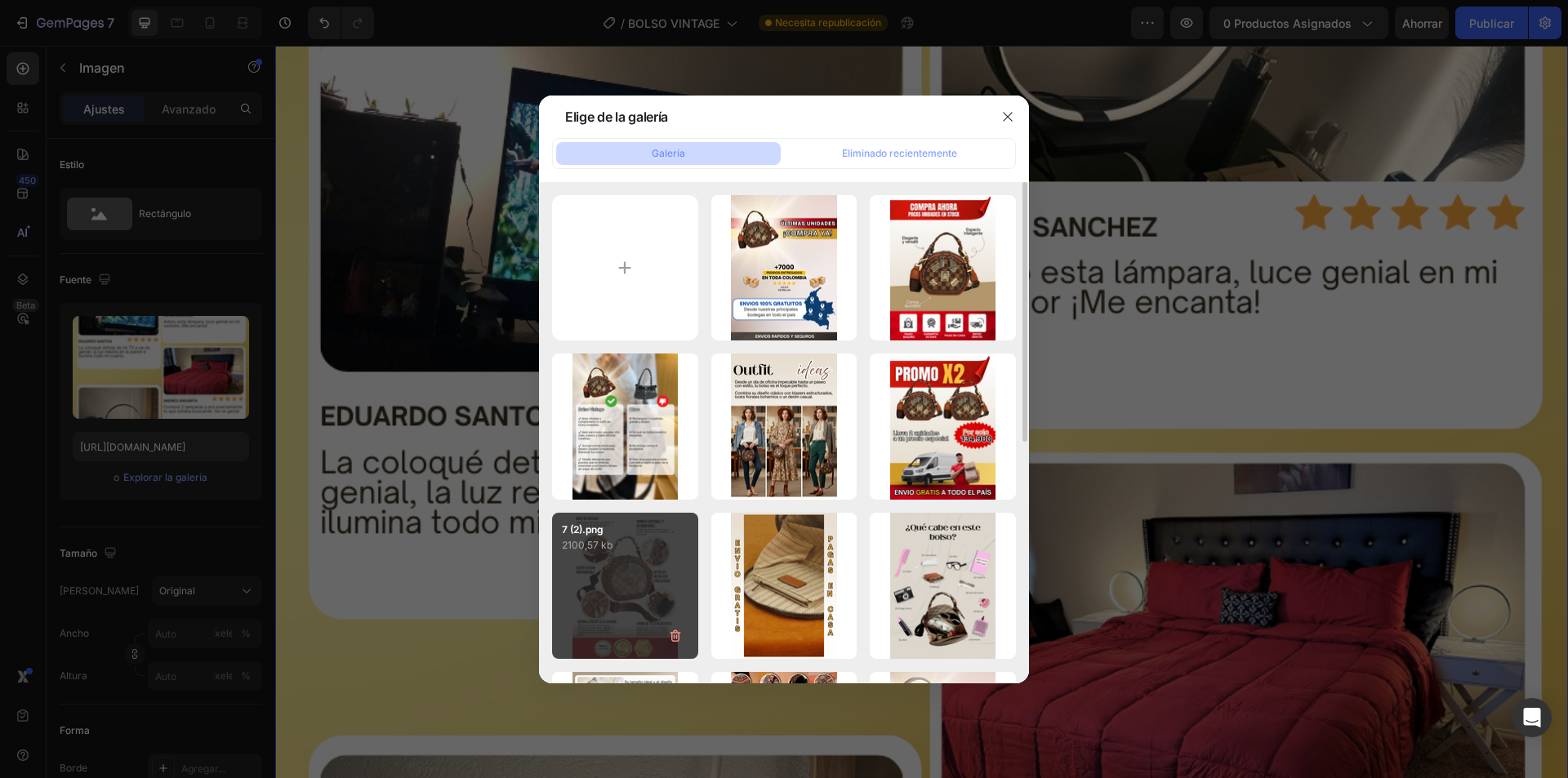
click at [653, 600] on div "7 (2).png 2100,57 kb" at bounding box center [625, 585] width 146 height 146
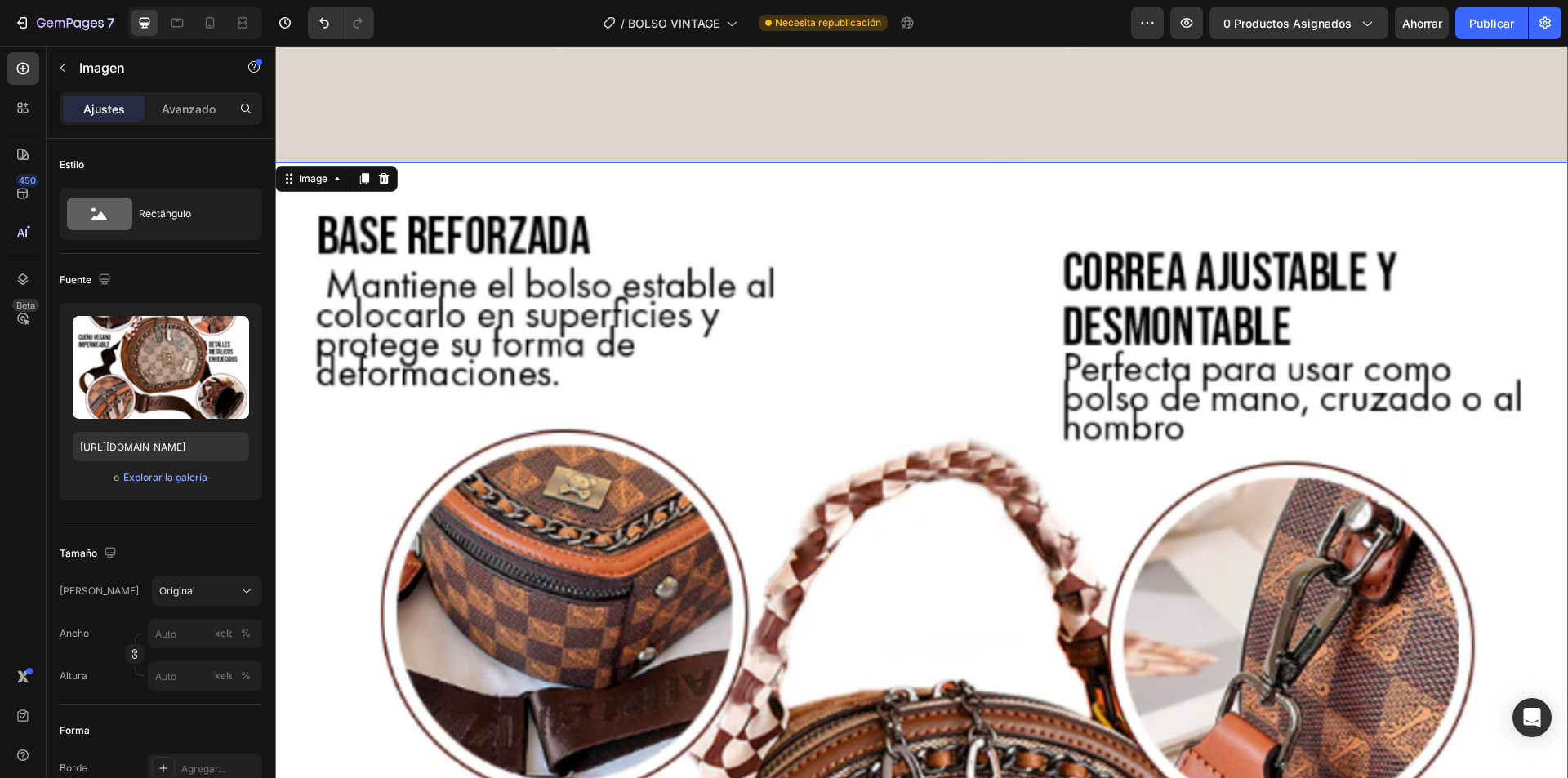
scroll to position [11022, 0]
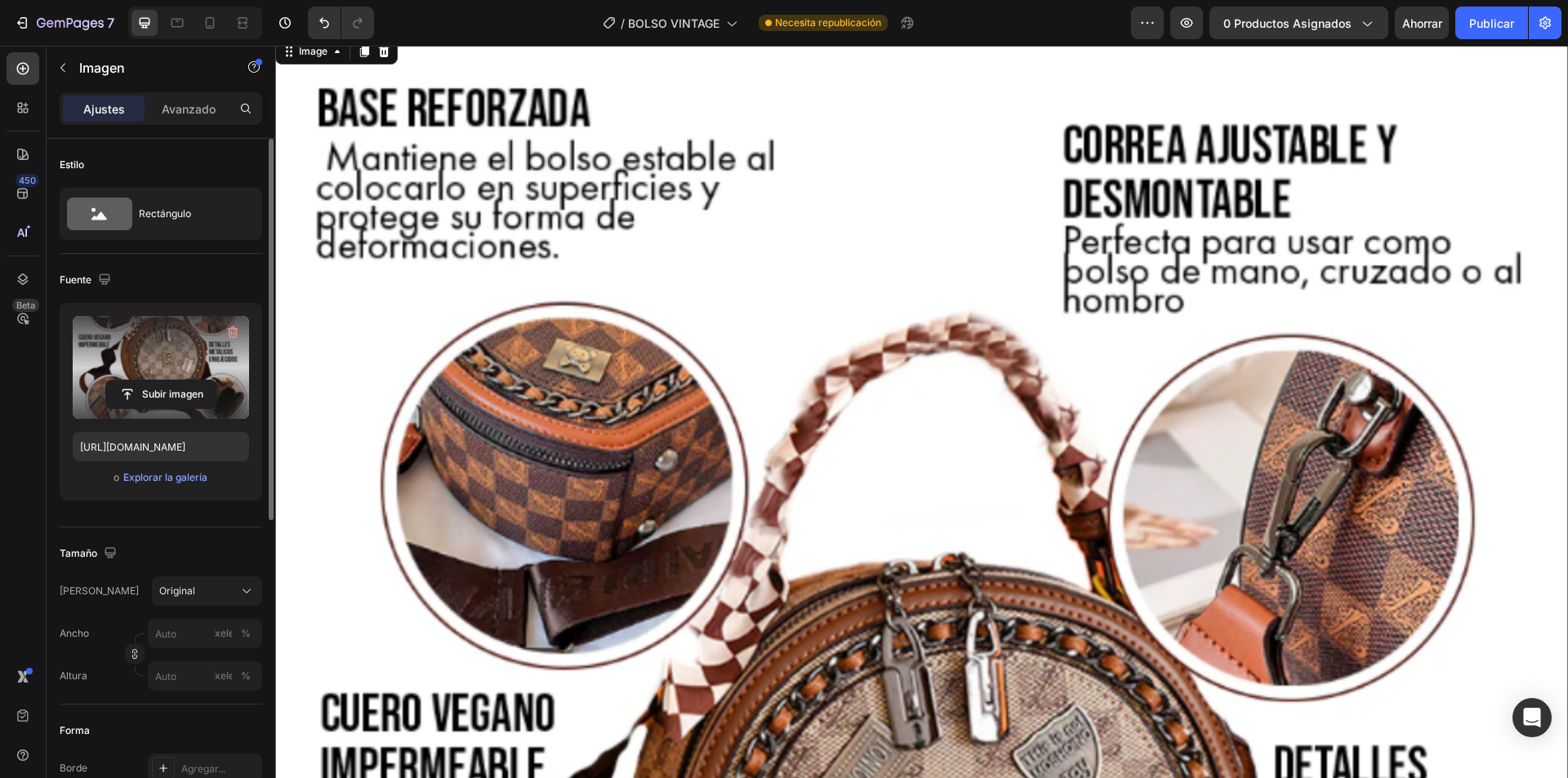
click at [176, 375] on label at bounding box center [161, 367] width 176 height 103
click at [176, 380] on input "file" at bounding box center [162, 394] width 110 height 28
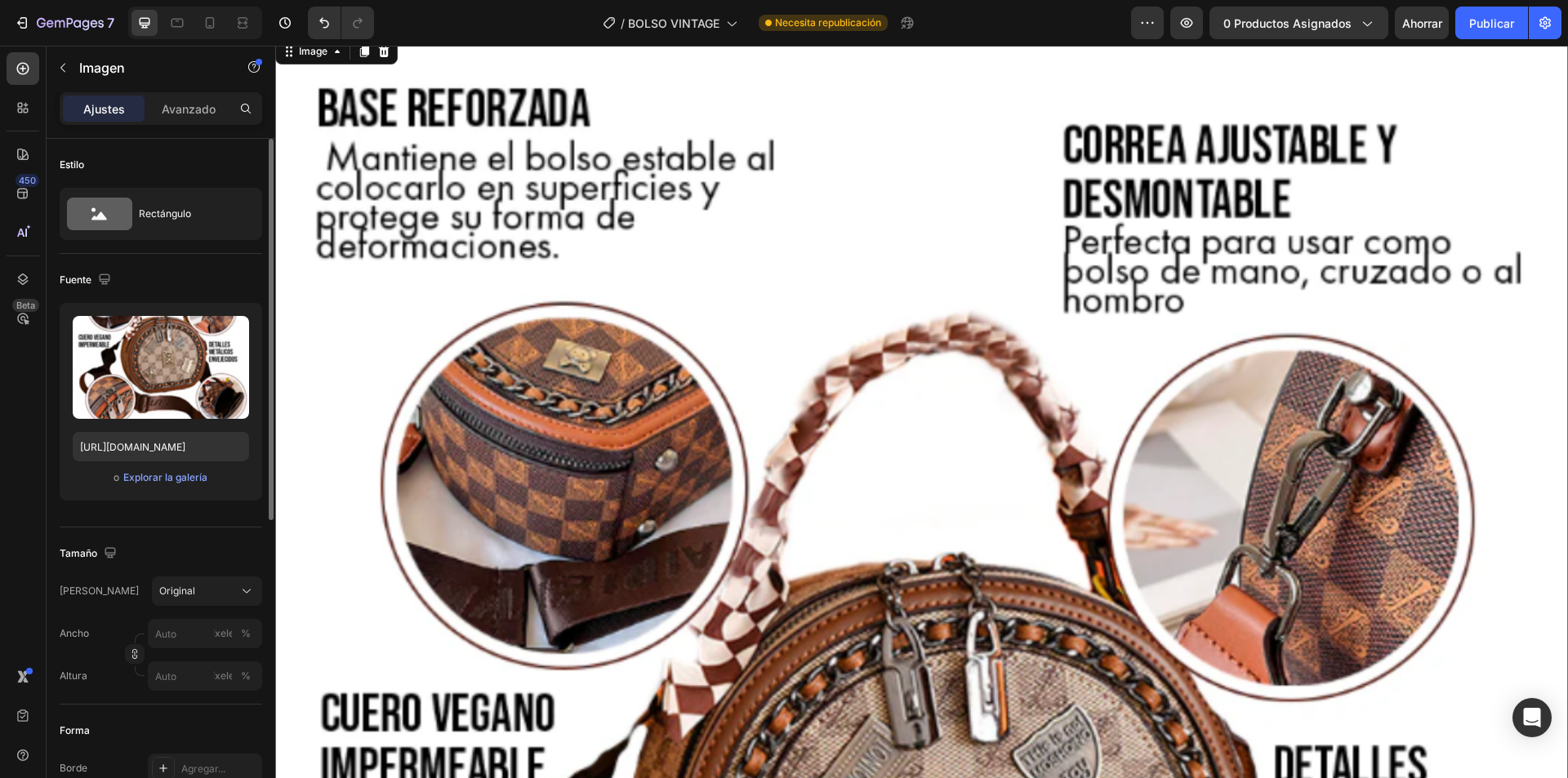
click at [122, 488] on div "Subir imagen https://cdn.shopify.com/s/files/1/0739/1841/5152/files/gempages_48…" at bounding box center [161, 401] width 202 height 197
click at [140, 482] on font "Explorar la galería" at bounding box center [165, 477] width 85 height 12
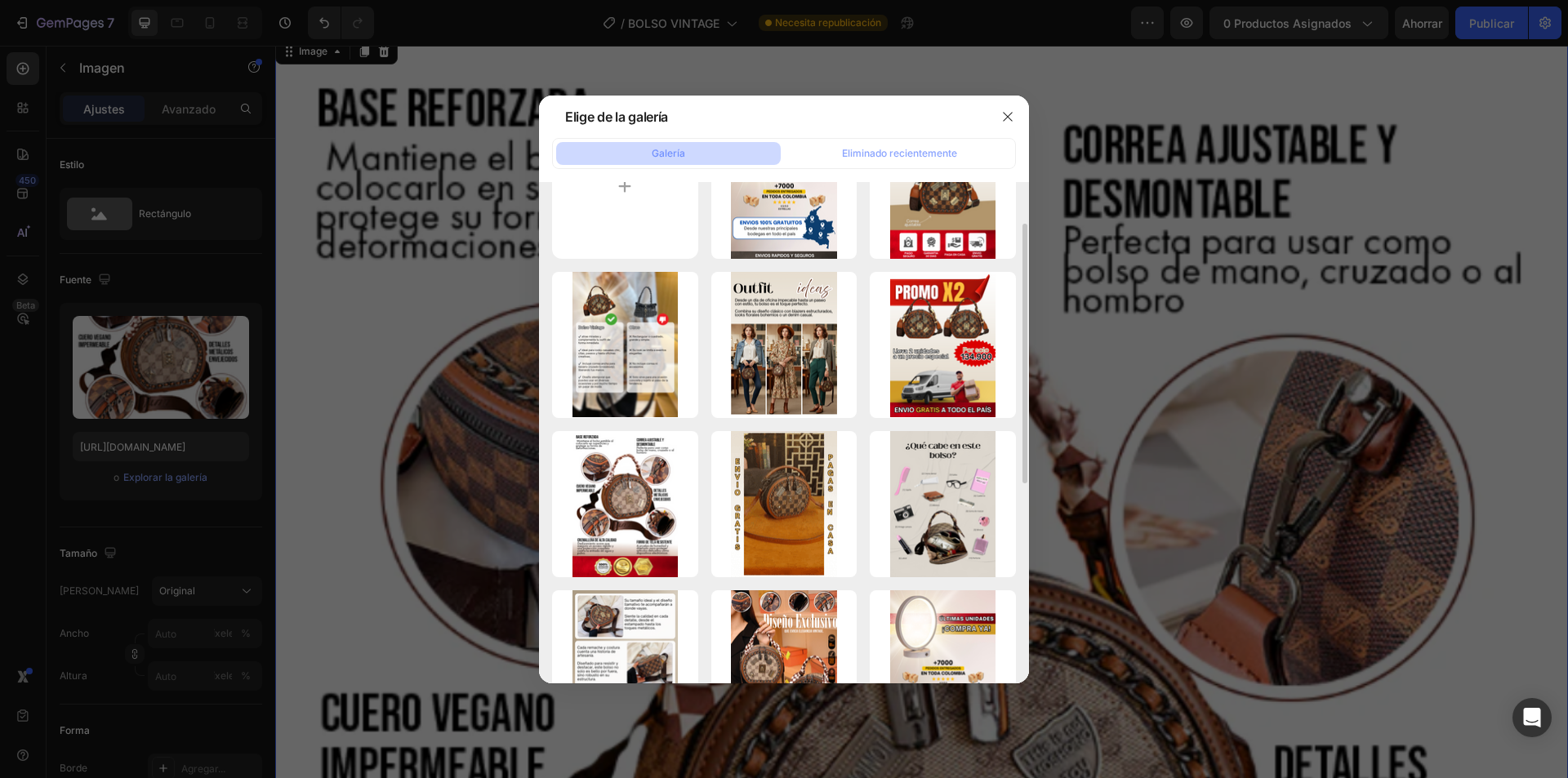
scroll to position [0, 0]
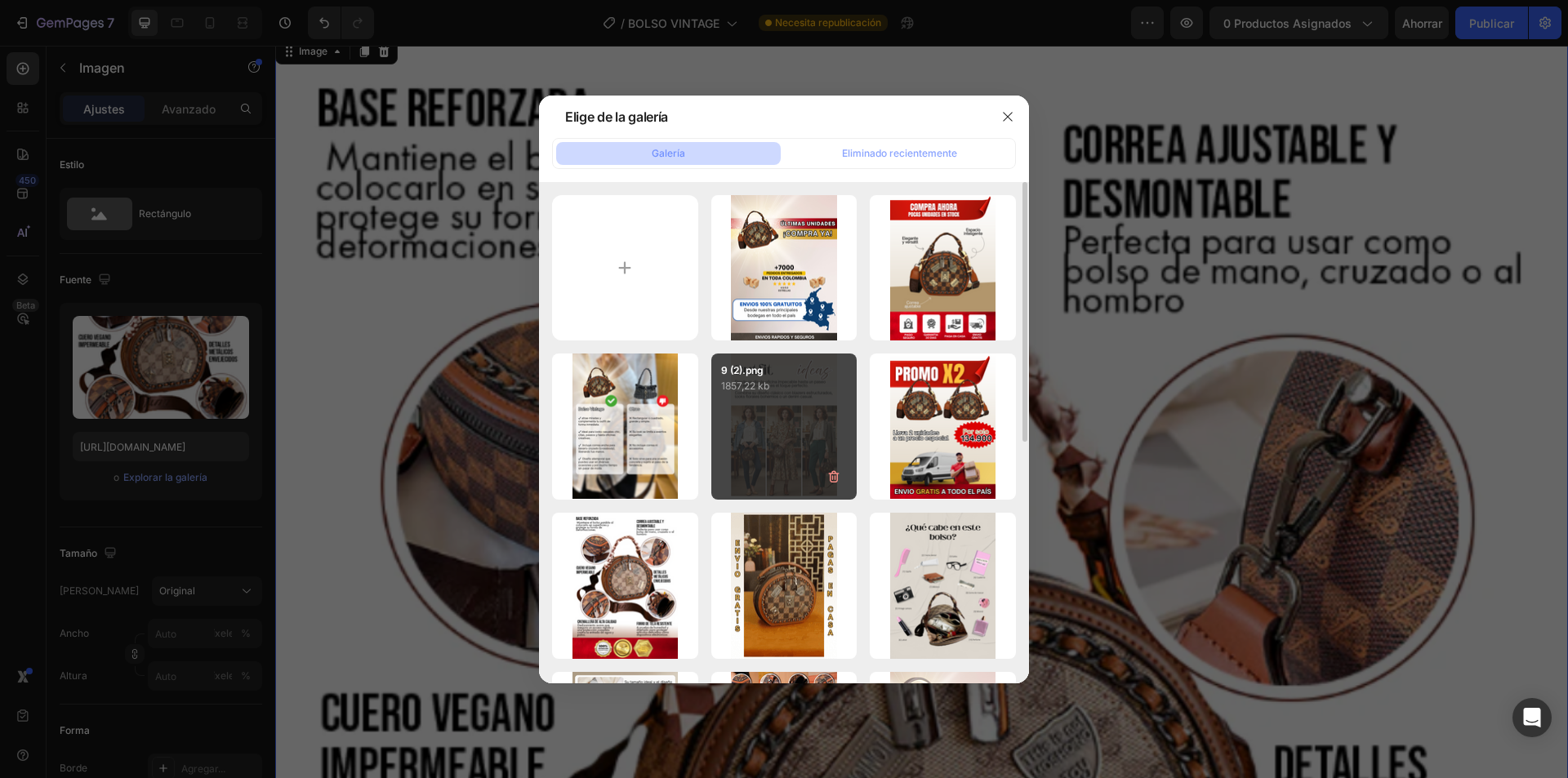
click at [796, 460] on div "9 (2).png 1857,22 kb" at bounding box center [784, 426] width 146 height 146
type input "[URL][DOMAIN_NAME]"
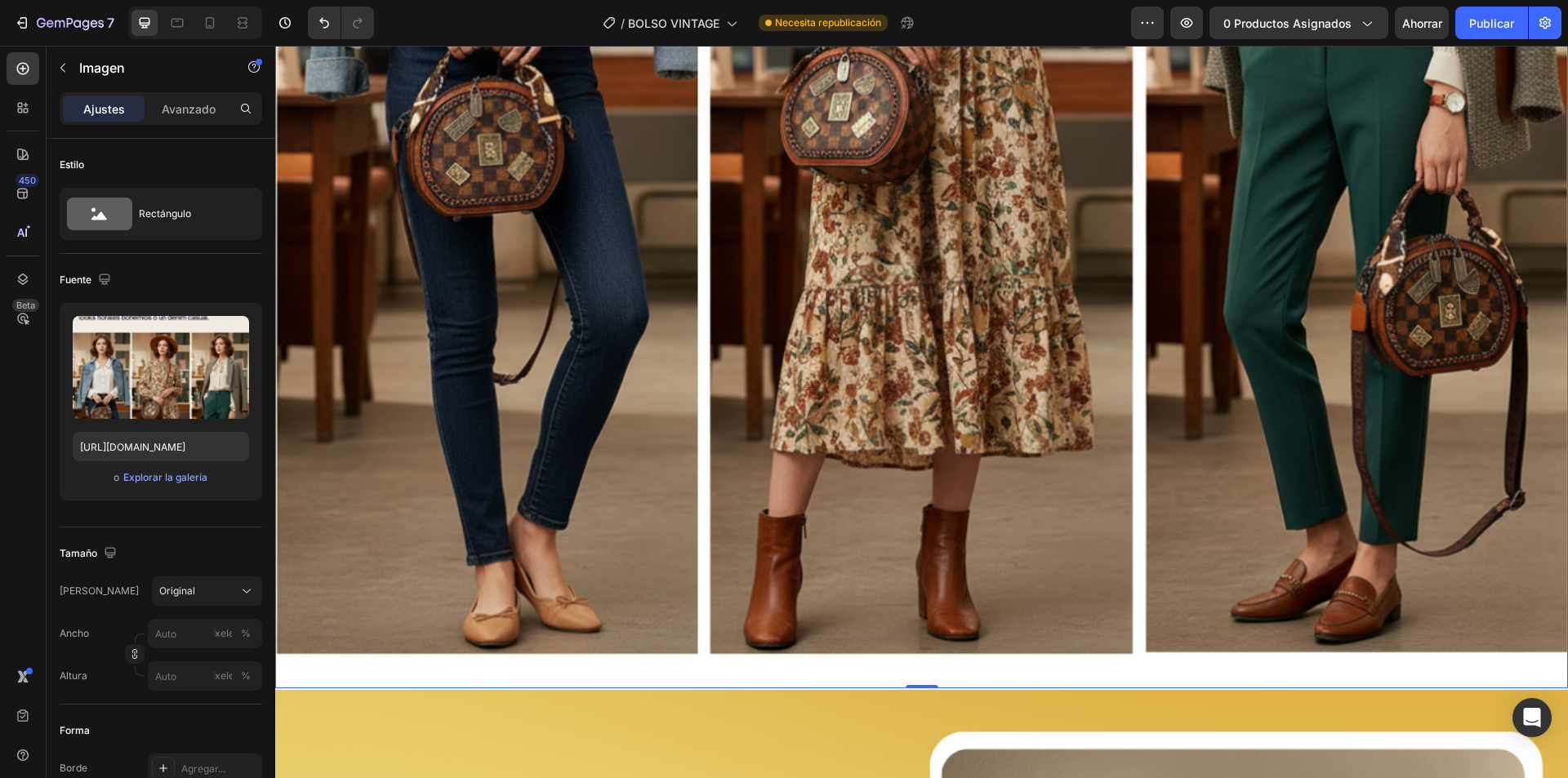
scroll to position [12572, 0]
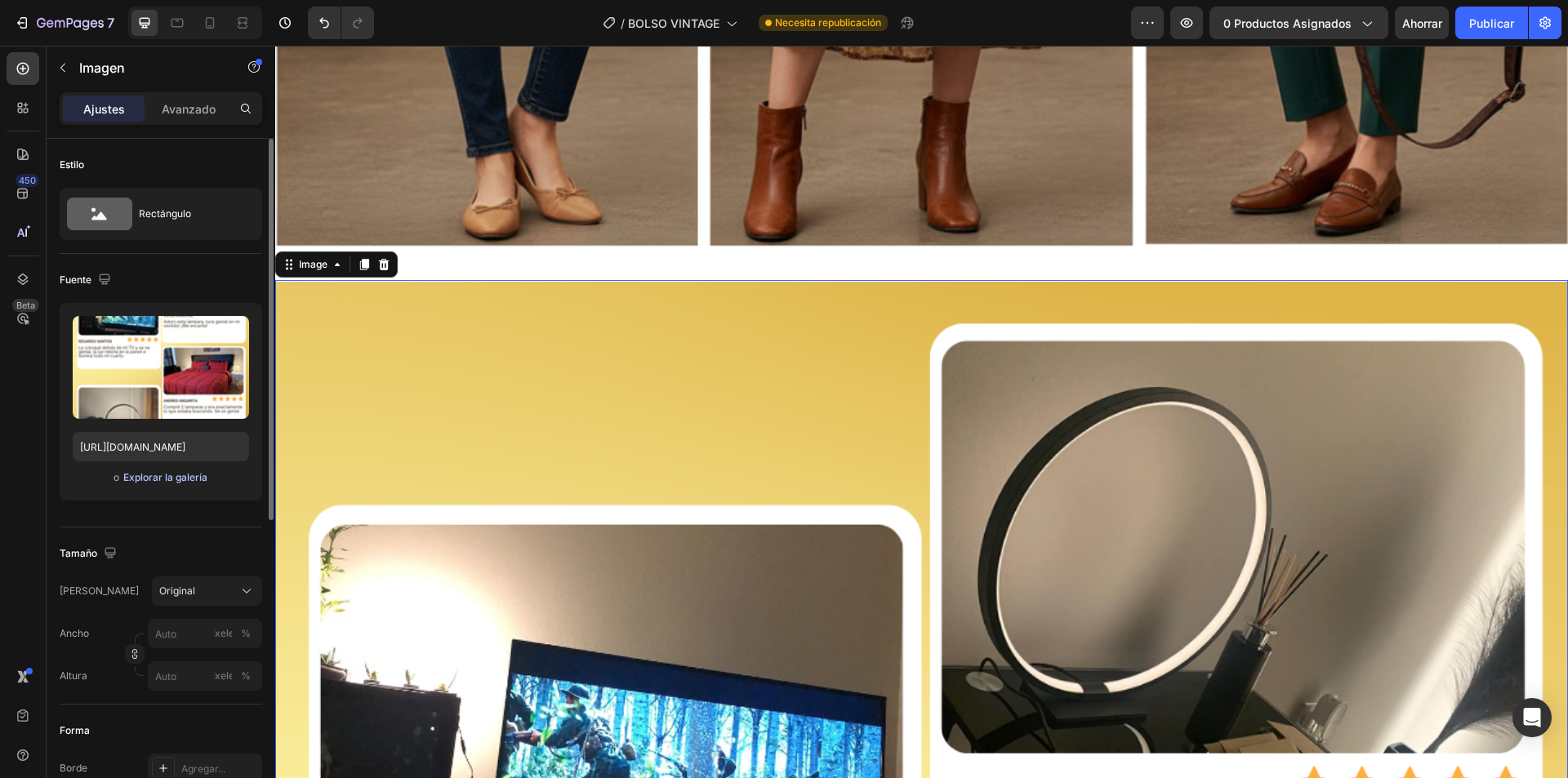
click at [168, 480] on font "Explorar la galería" at bounding box center [165, 477] width 85 height 12
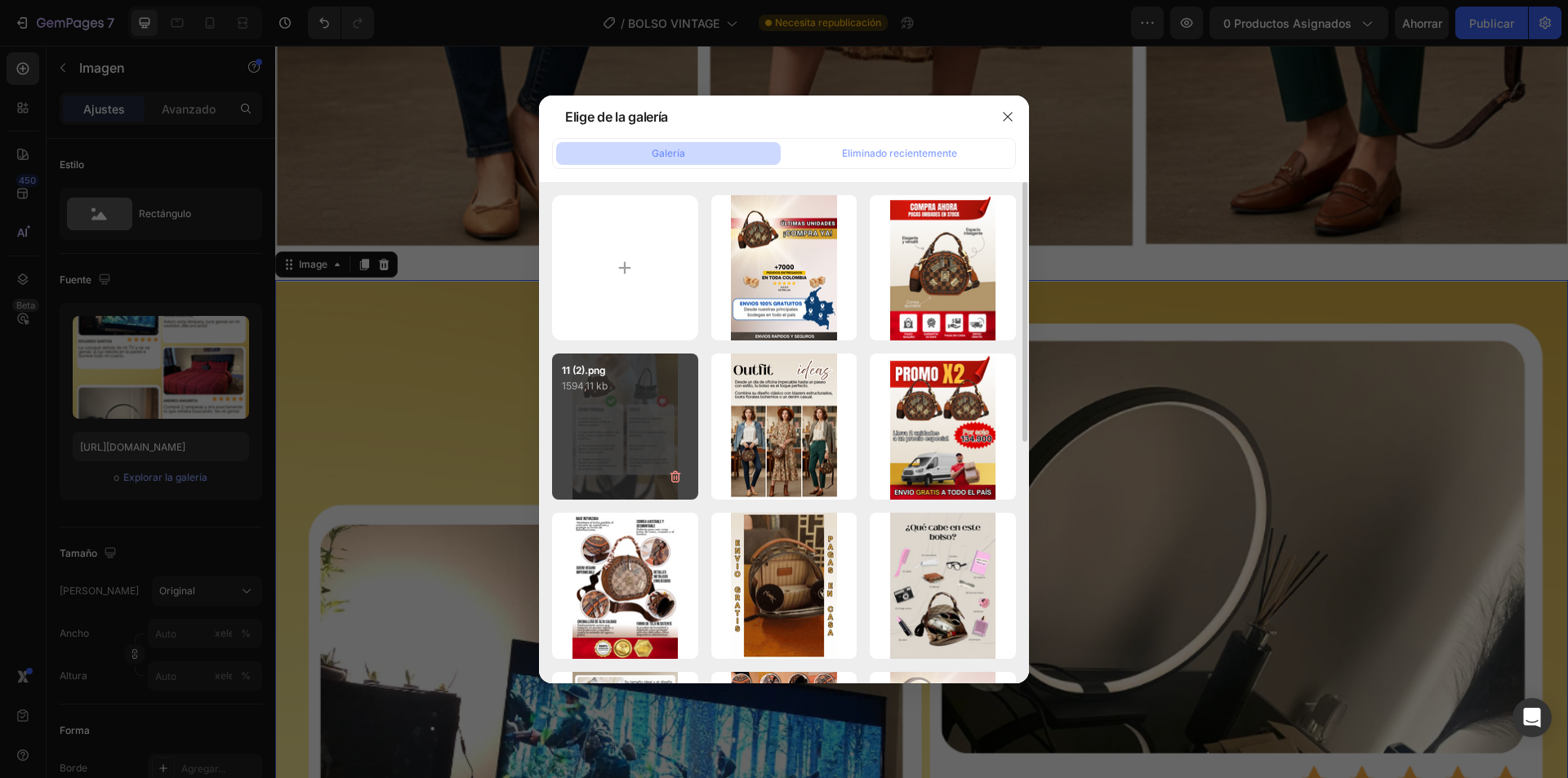
click at [633, 458] on div "11 (2).png 1594,11 kb" at bounding box center [625, 426] width 146 height 146
type input "[URL][DOMAIN_NAME]"
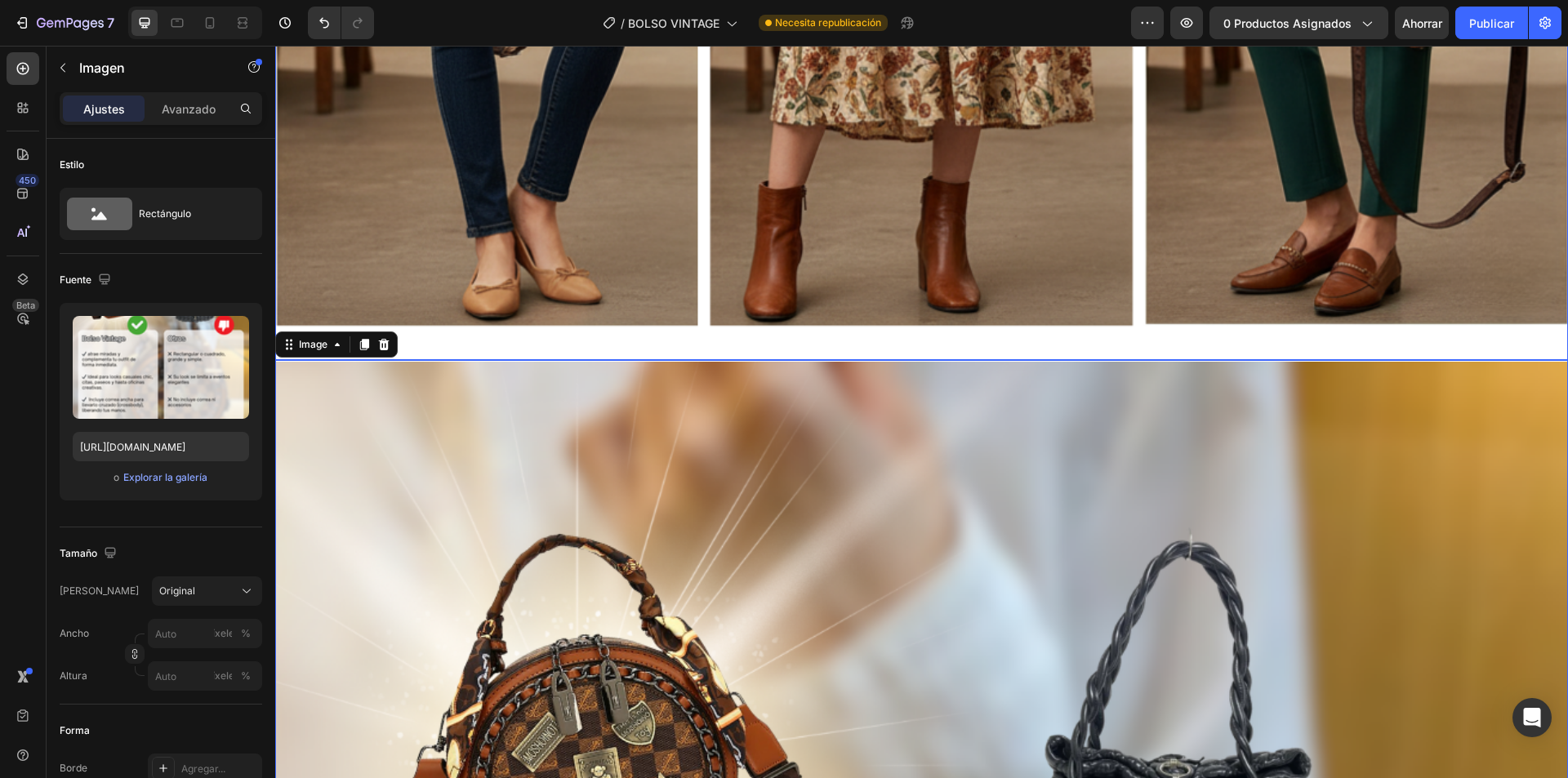
scroll to position [12406, 0]
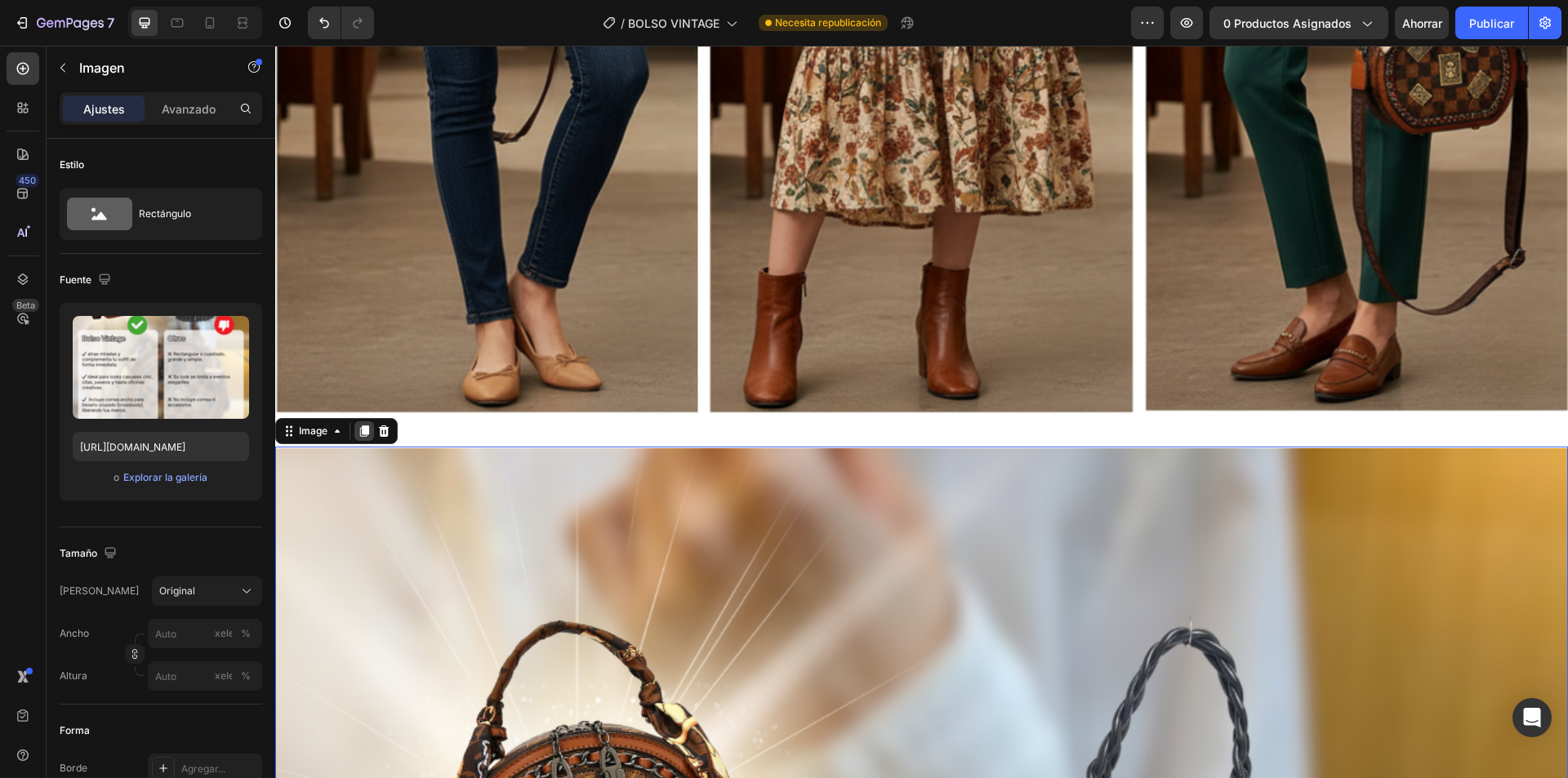
click at [367, 425] on icon at bounding box center [365, 431] width 9 height 11
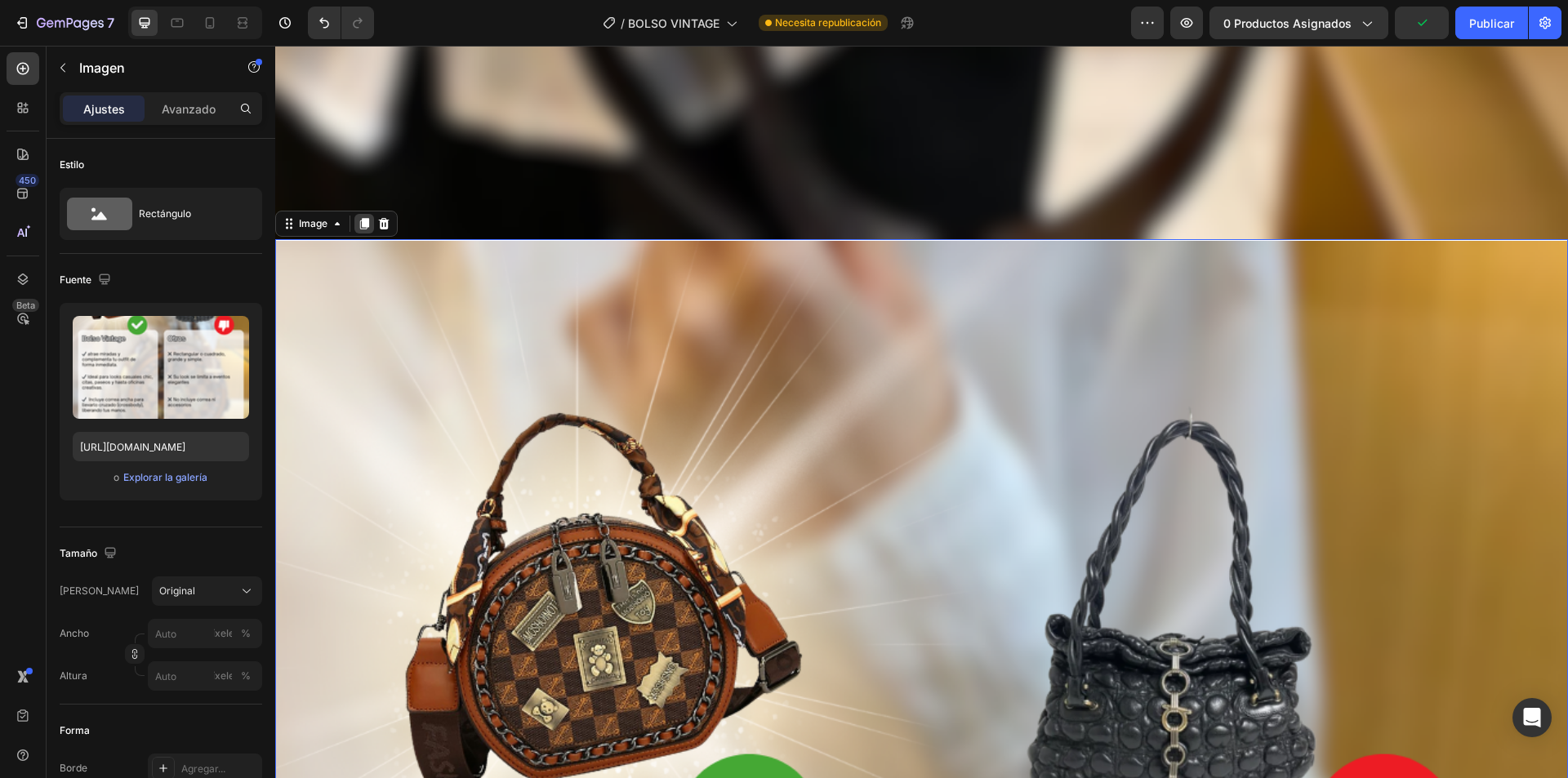
click at [358, 217] on icon at bounding box center [364, 223] width 13 height 13
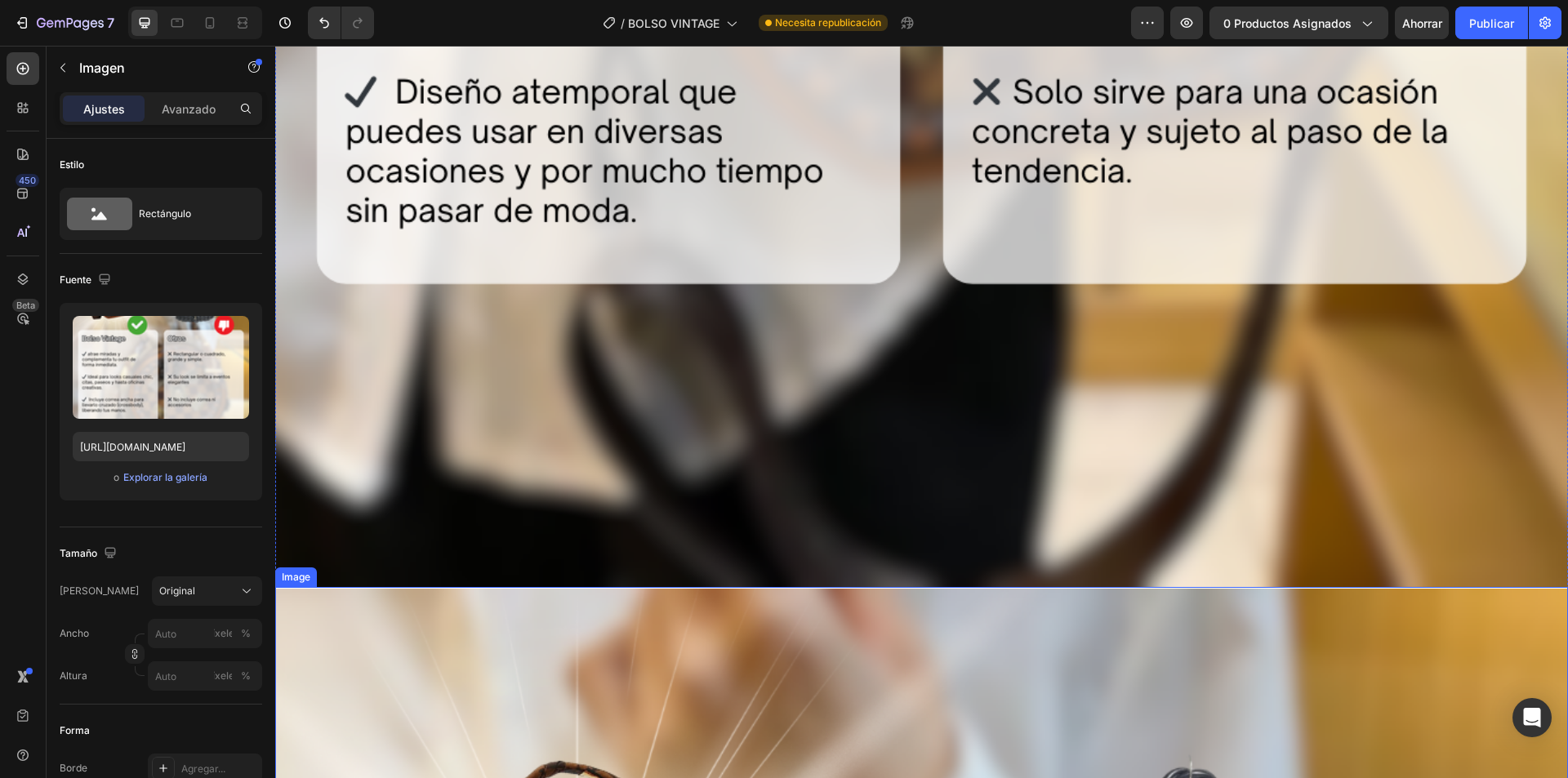
scroll to position [14224, 0]
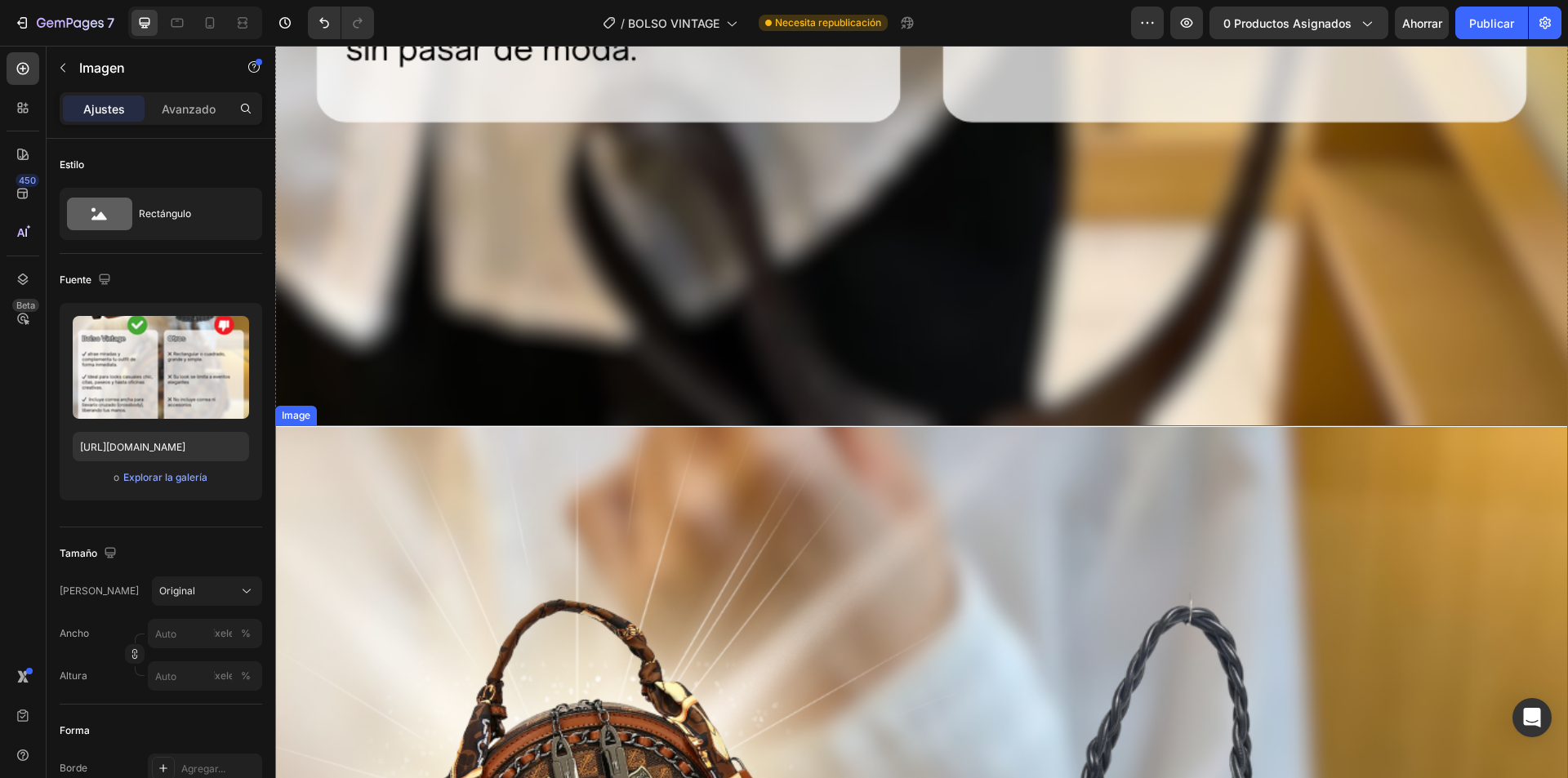
click at [177, 477] on font "Explorar la galería" at bounding box center [165, 477] width 85 height 12
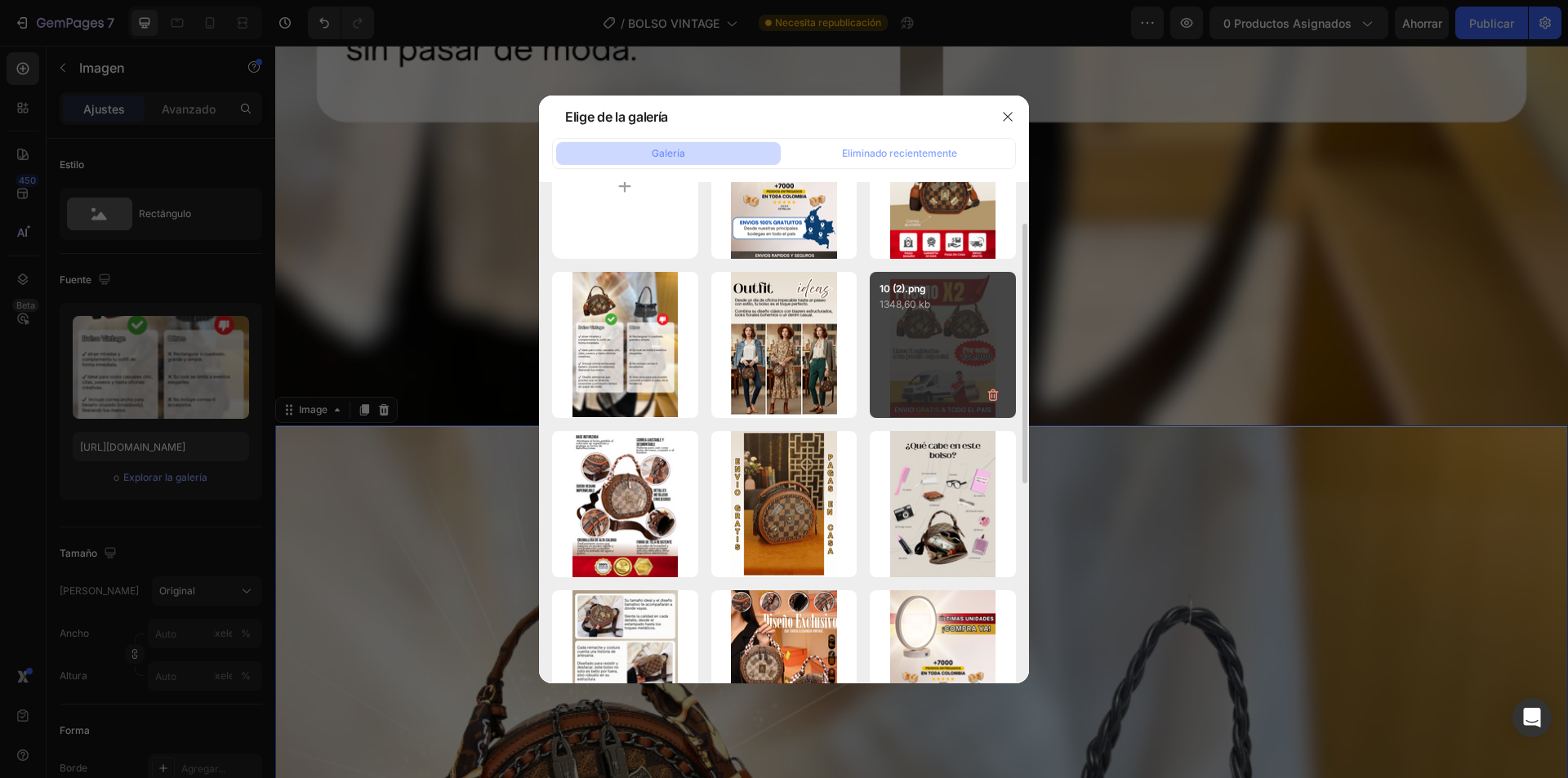
scroll to position [0, 0]
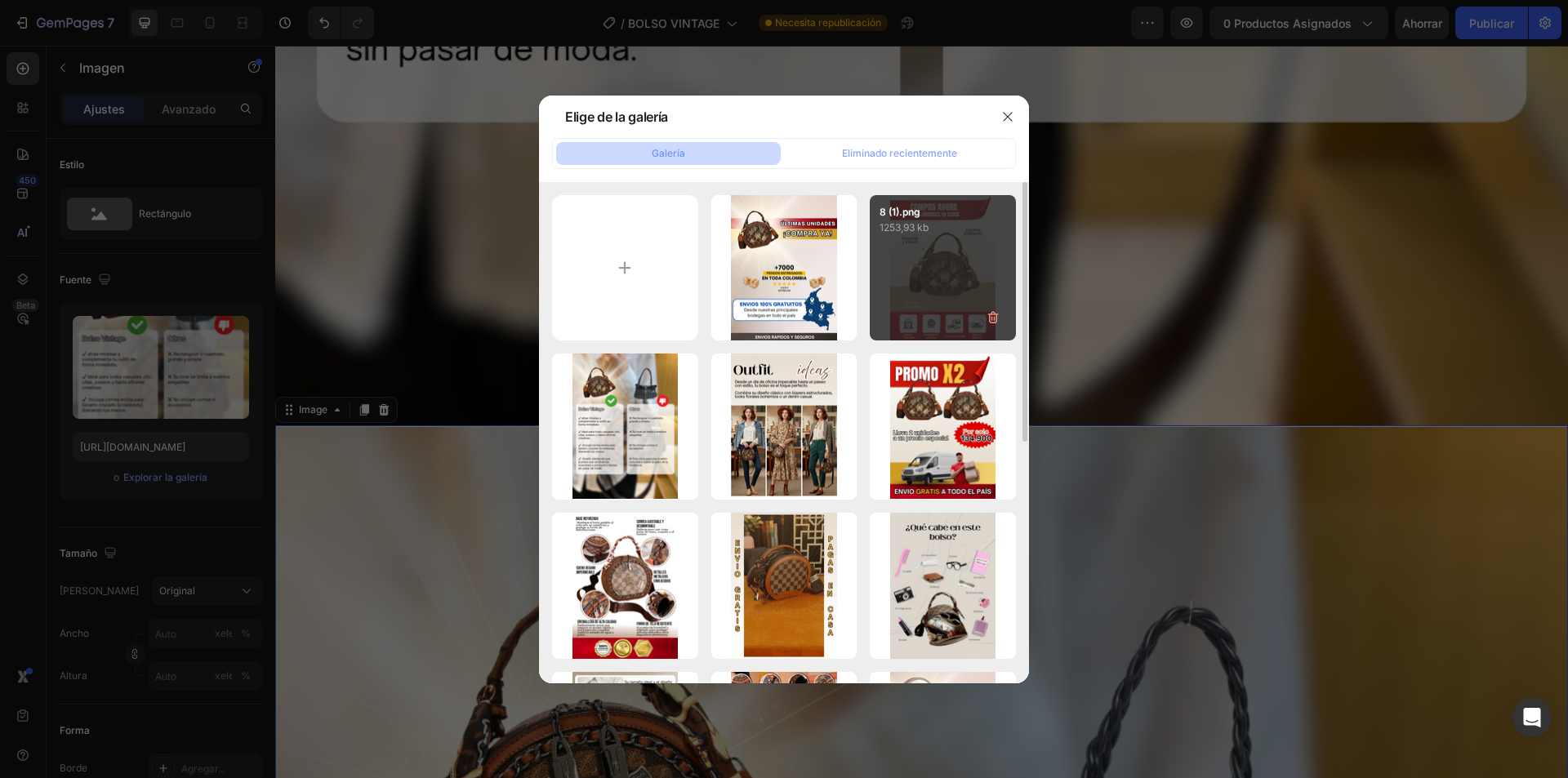
click at [942, 299] on div "8 (1).png 1253,93 kb" at bounding box center [943, 267] width 146 height 146
type input "[URL][DOMAIN_NAME]"
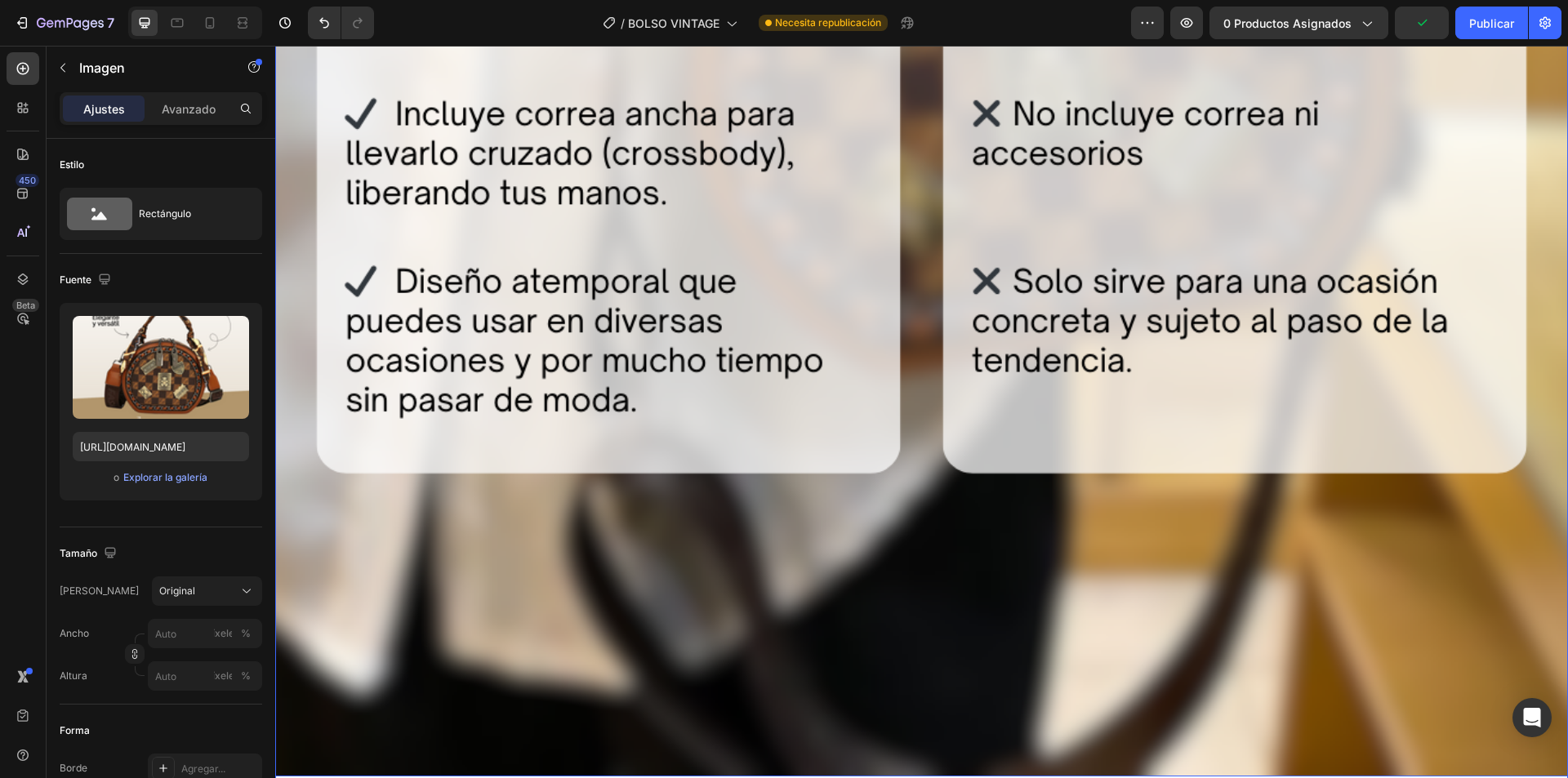
scroll to position [17516, 0]
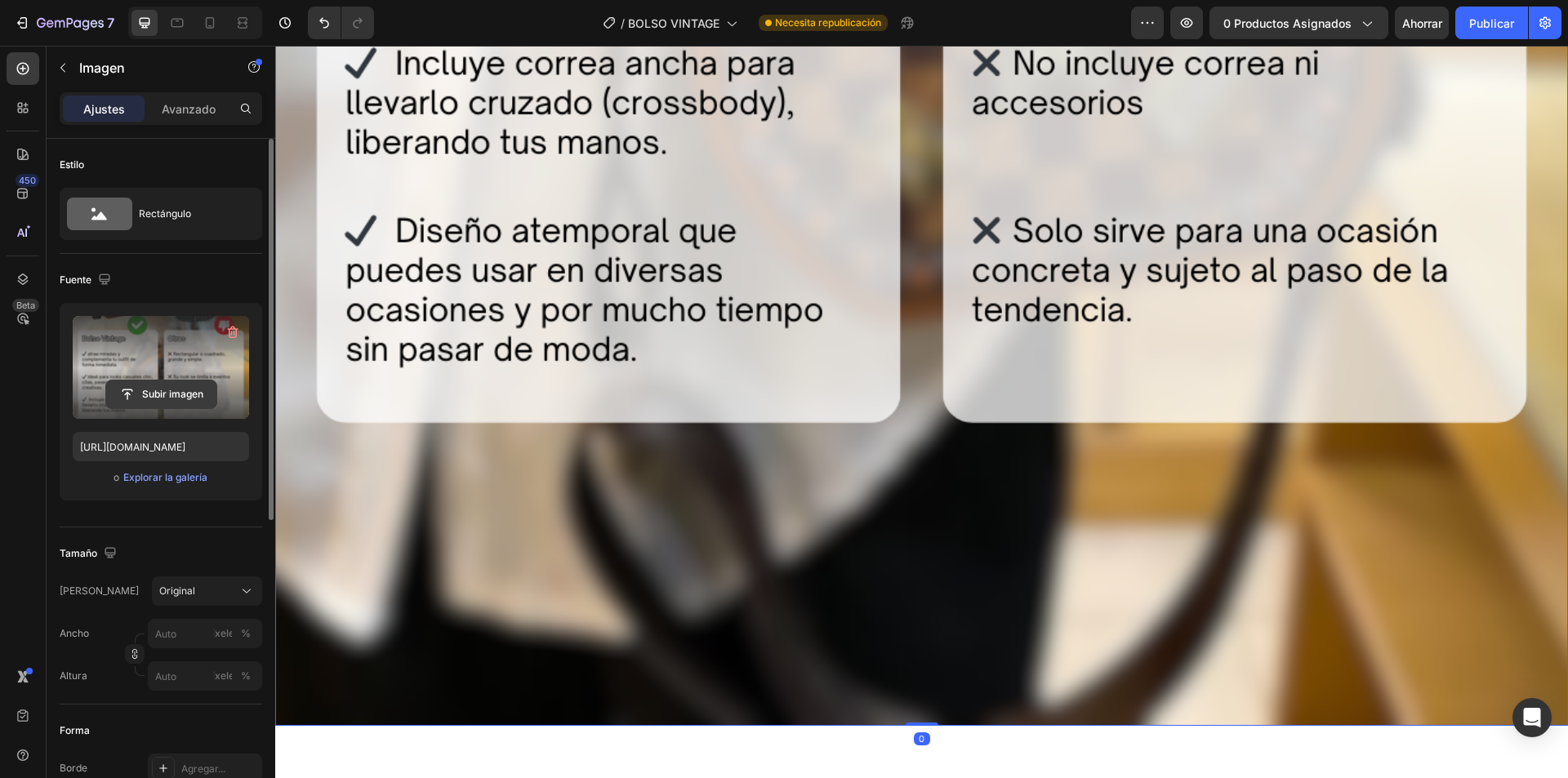
click at [156, 400] on input "file" at bounding box center [162, 394] width 110 height 28
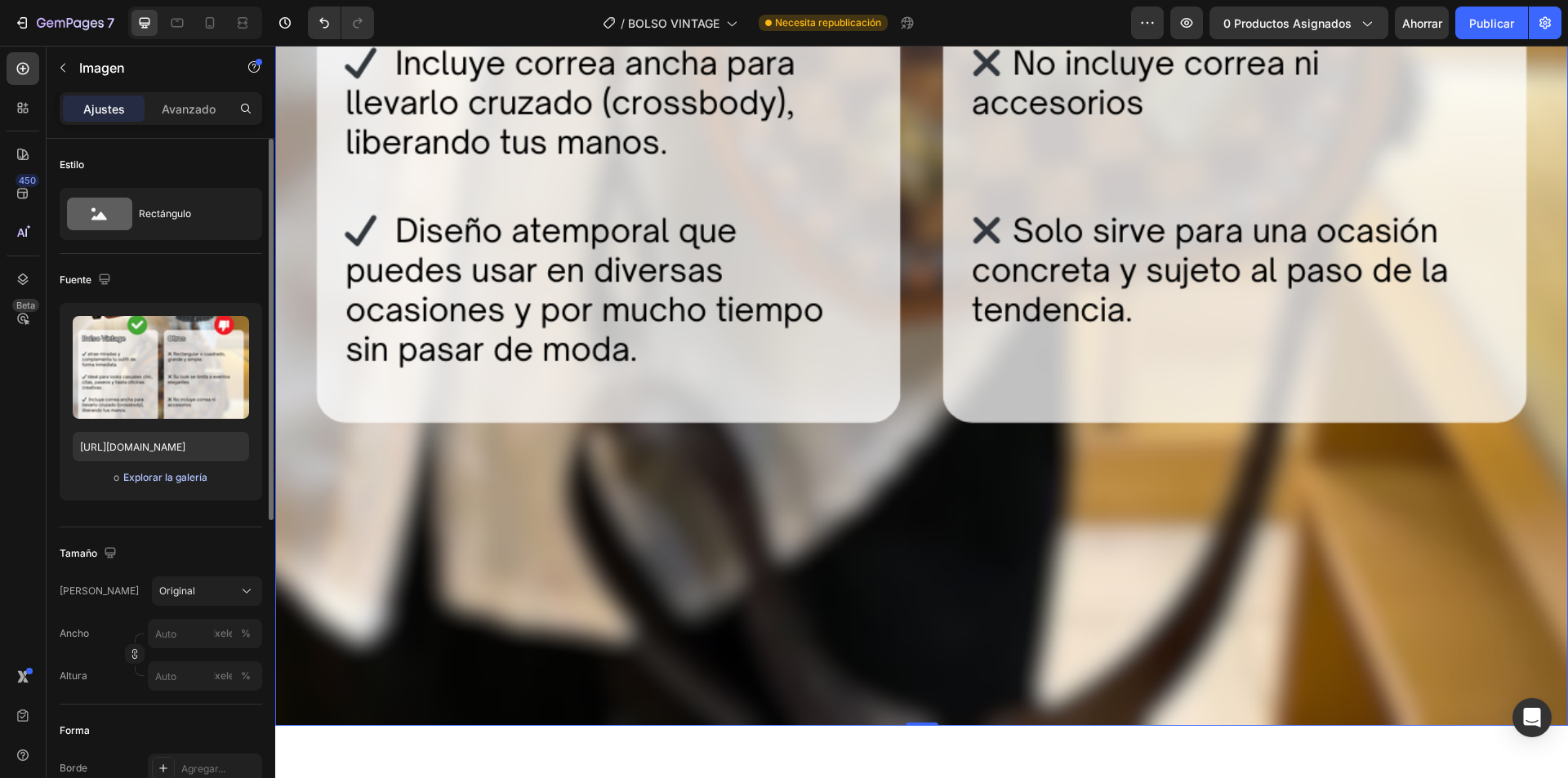
click at [172, 484] on div "o Explorar la galería" at bounding box center [161, 477] width 176 height 19
click at [167, 480] on font "Explorar la galería" at bounding box center [165, 477] width 85 height 12
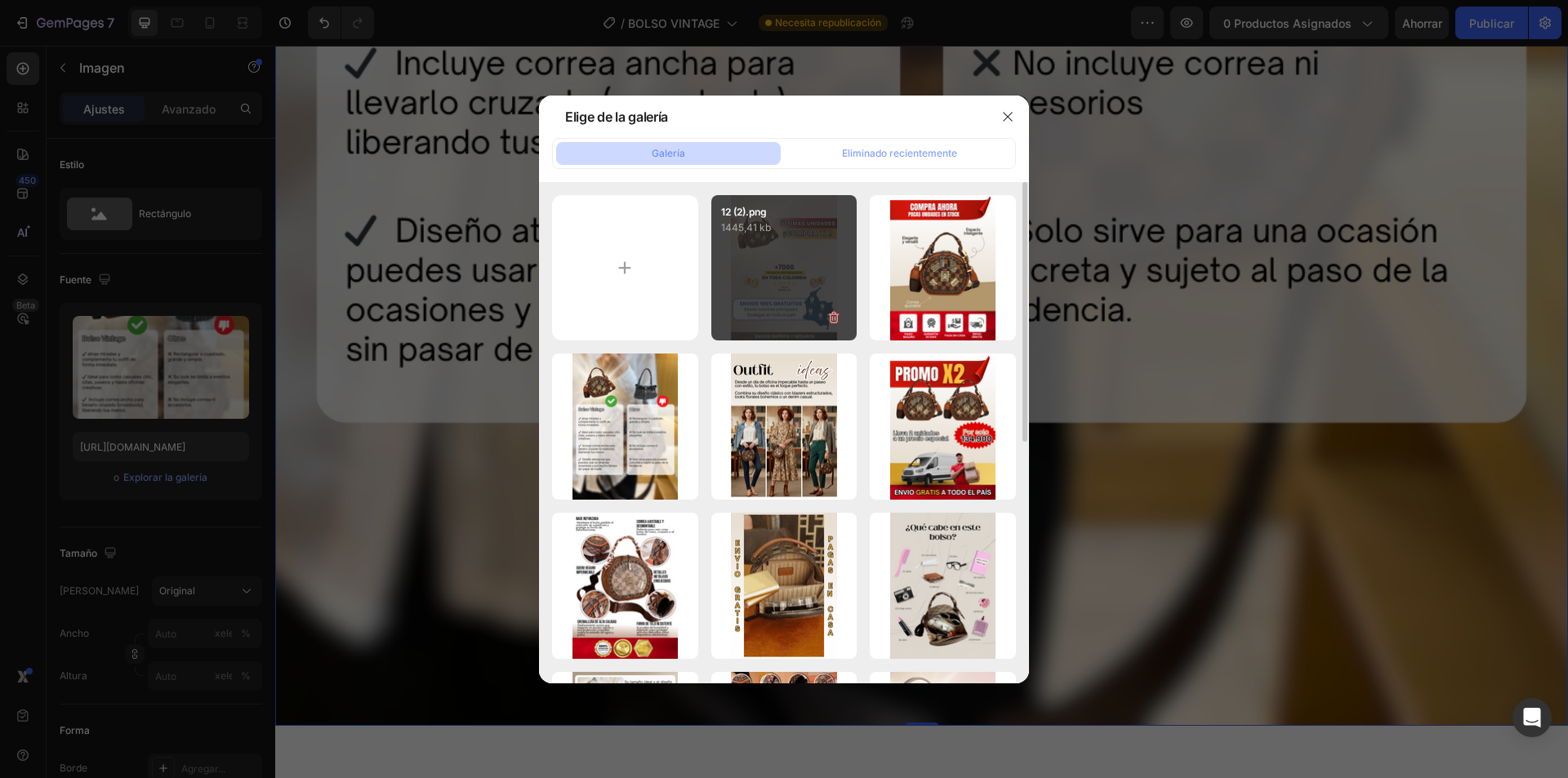
click at [813, 288] on div "12 (2).png 1445,41 kb" at bounding box center [784, 267] width 146 height 146
type input "[URL][DOMAIN_NAME]"
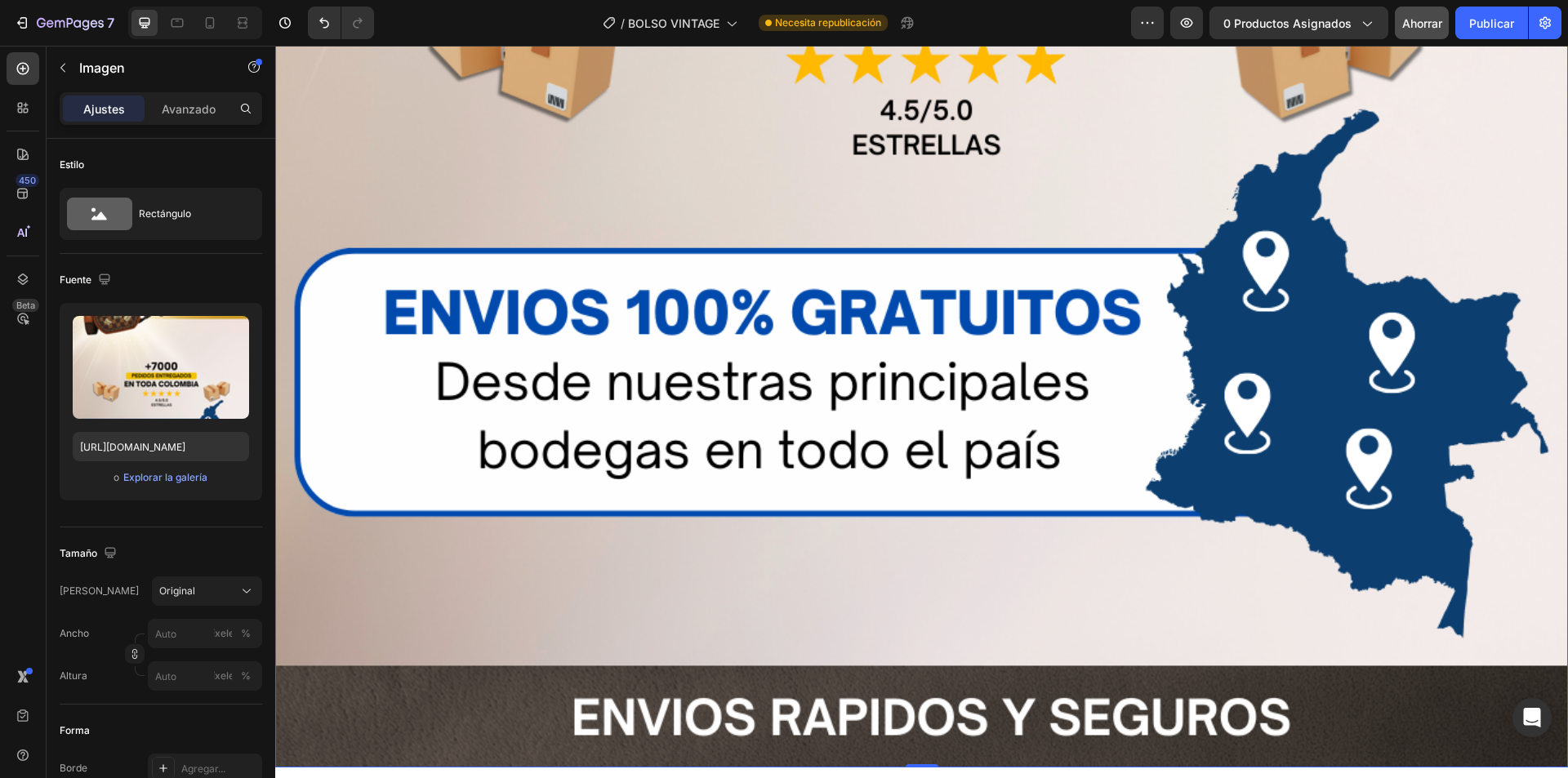
scroll to position [17435, 0]
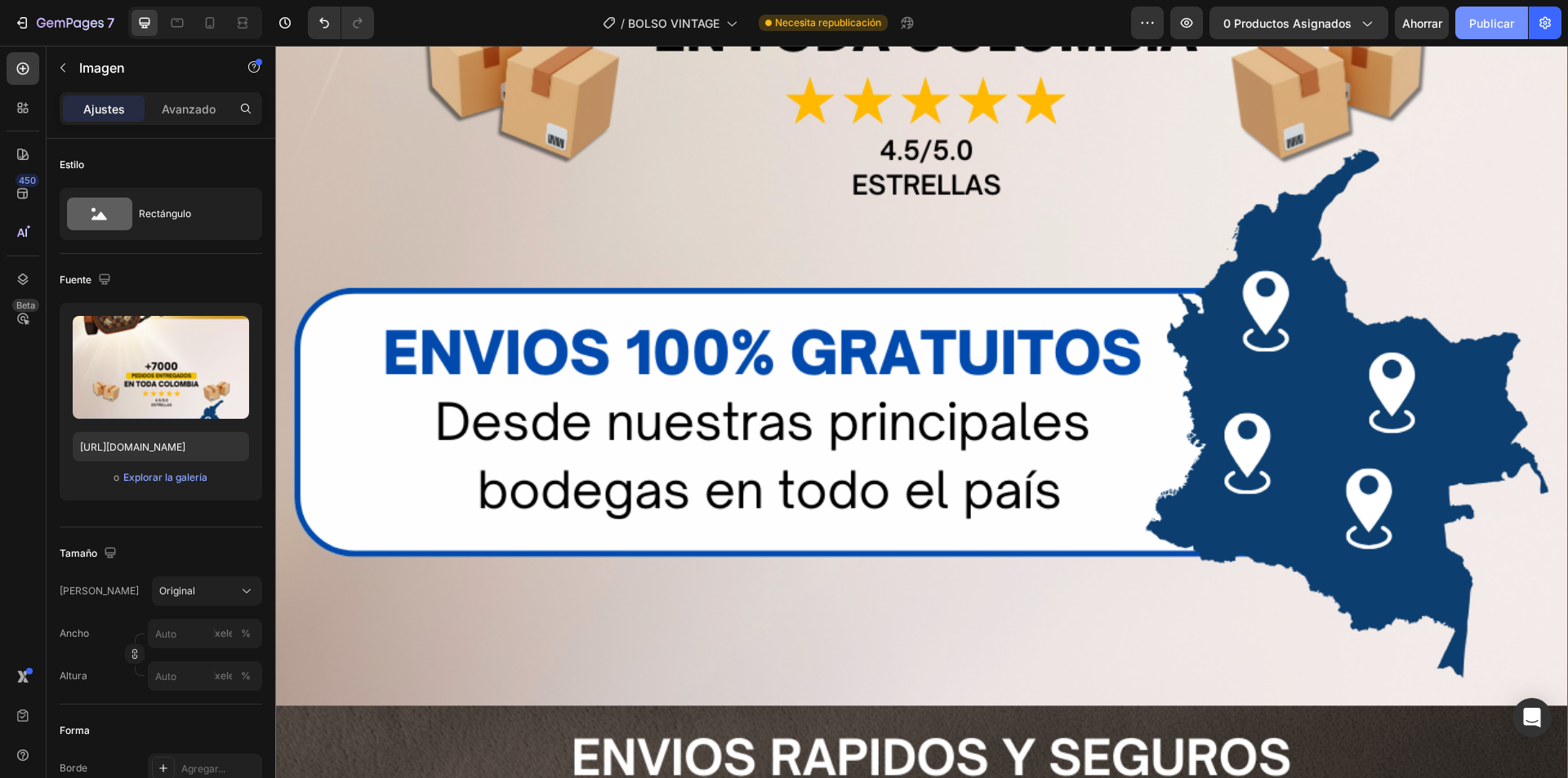
click at [1482, 27] on font "Publicar" at bounding box center [1492, 23] width 45 height 14
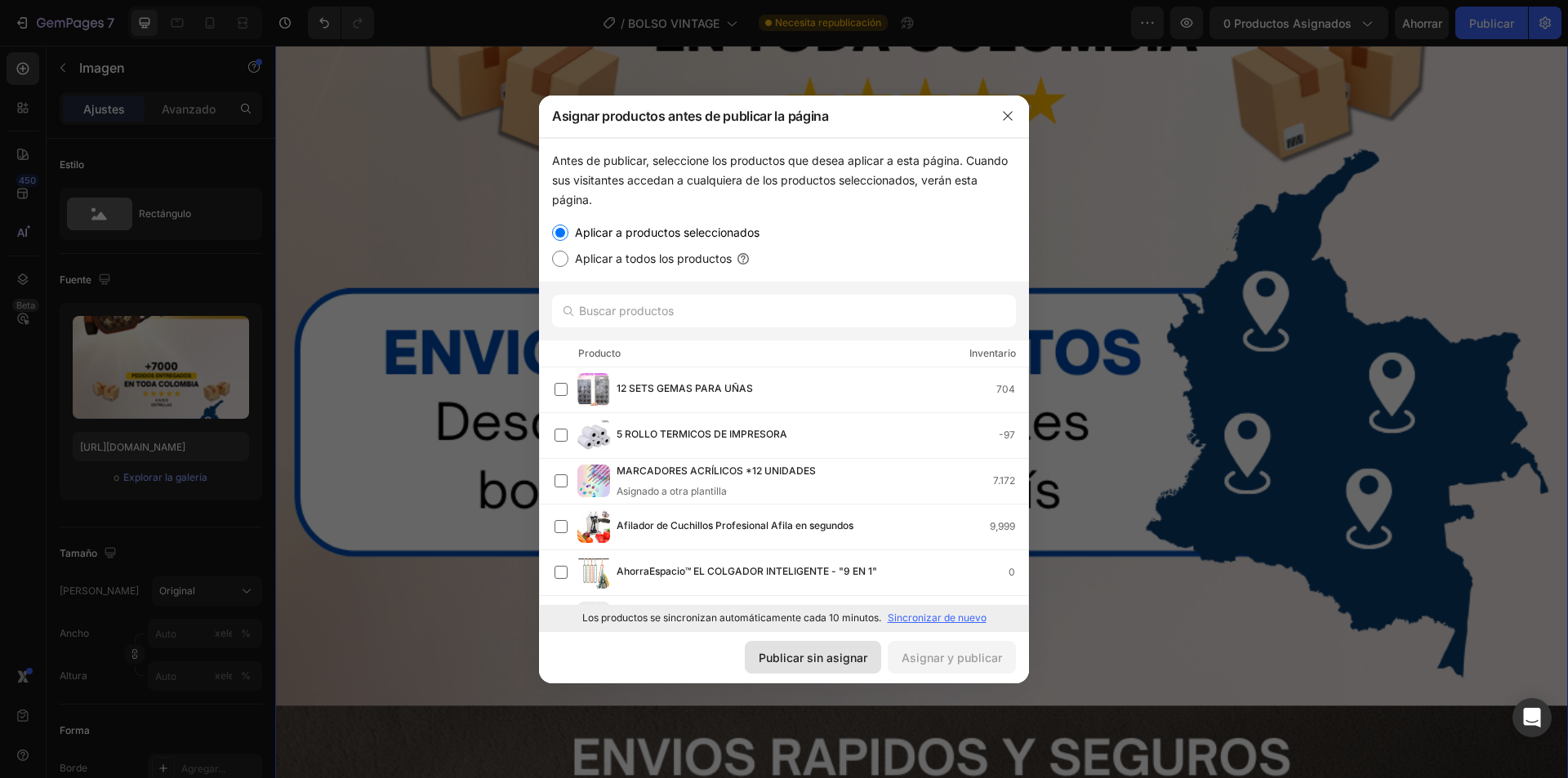
click at [783, 663] on font "Publicar sin asignar" at bounding box center [813, 657] width 108 height 14
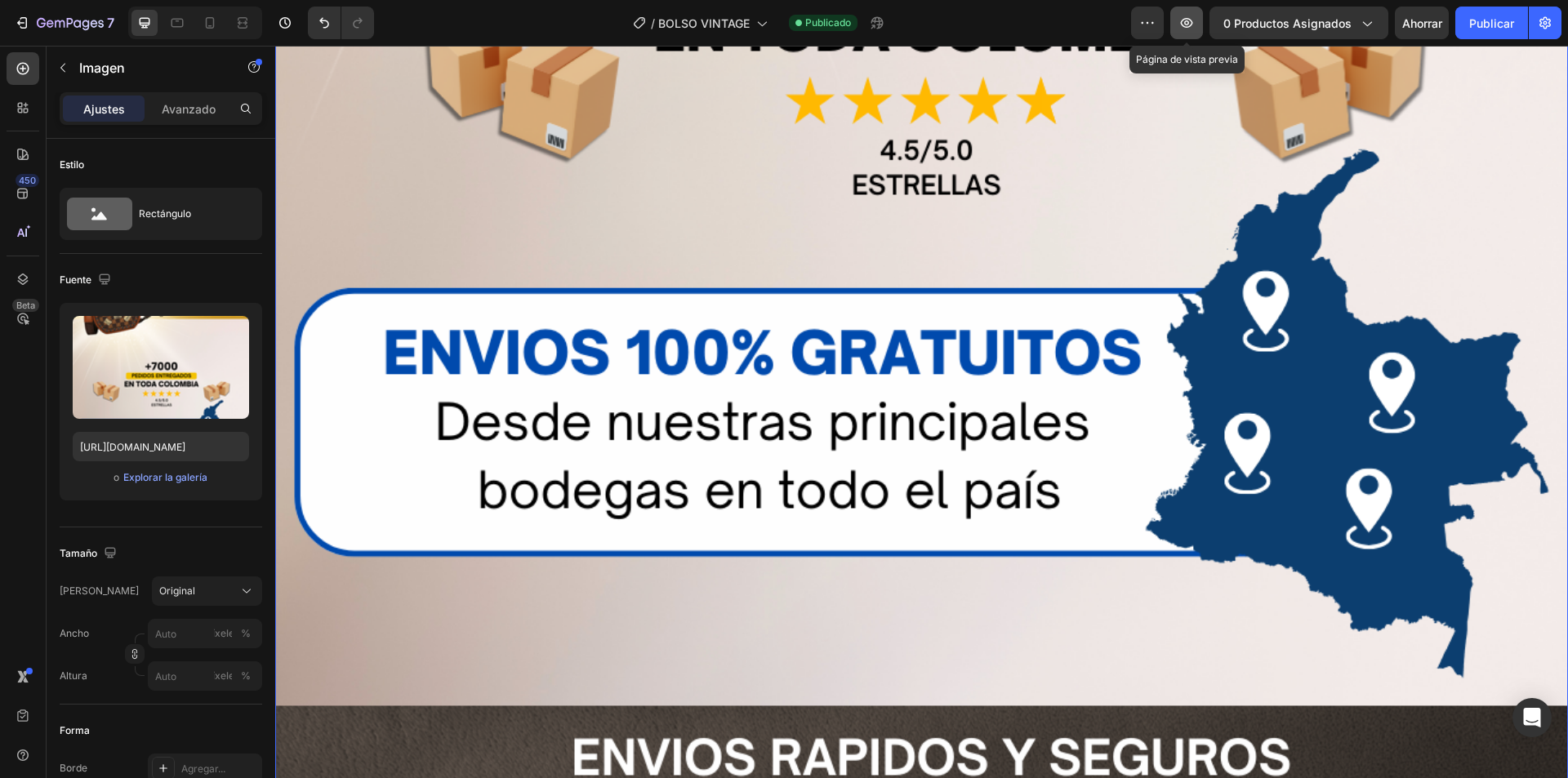
click at [1192, 19] on icon "button" at bounding box center [1187, 23] width 12 height 10
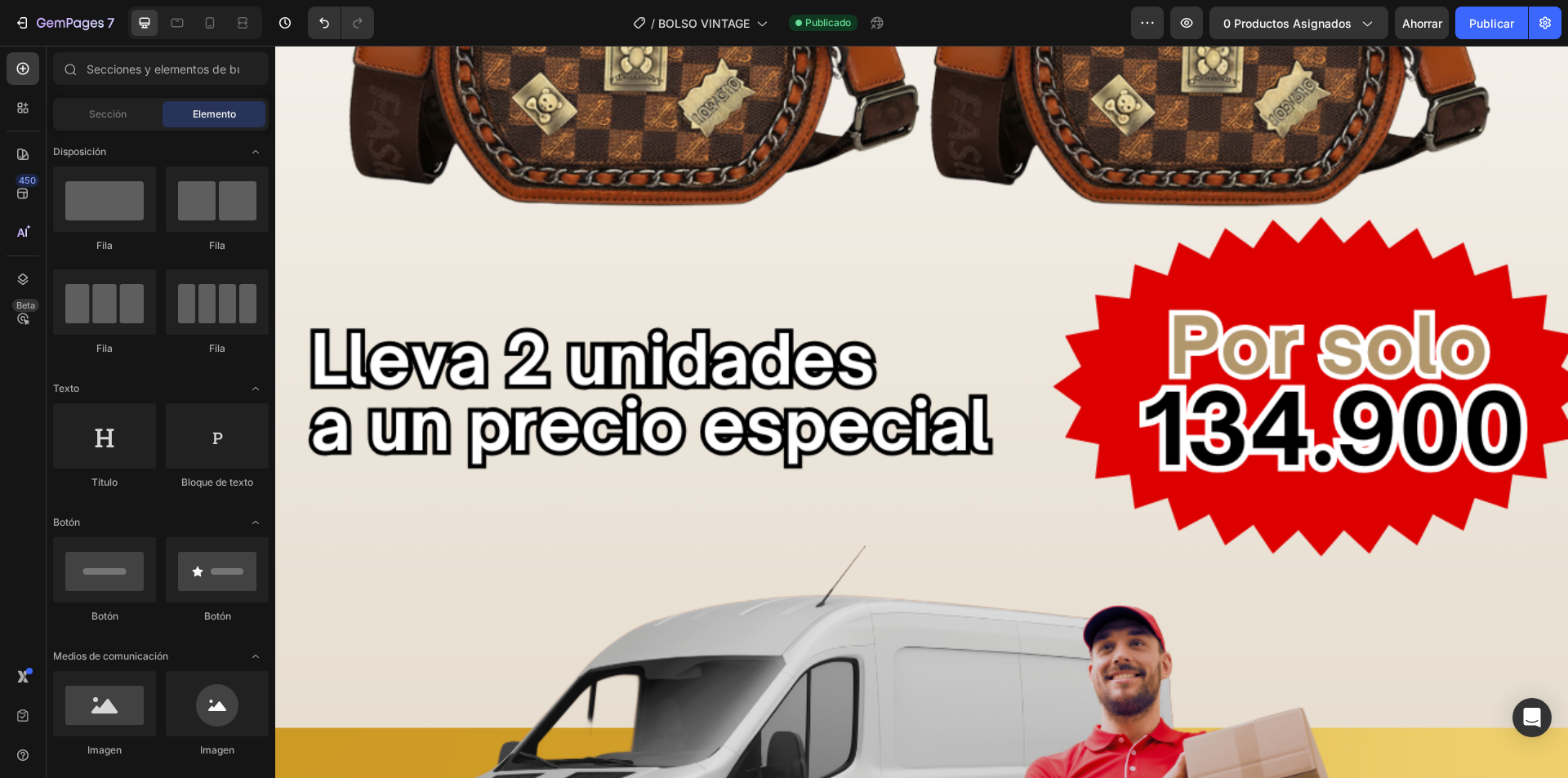
scroll to position [0, 0]
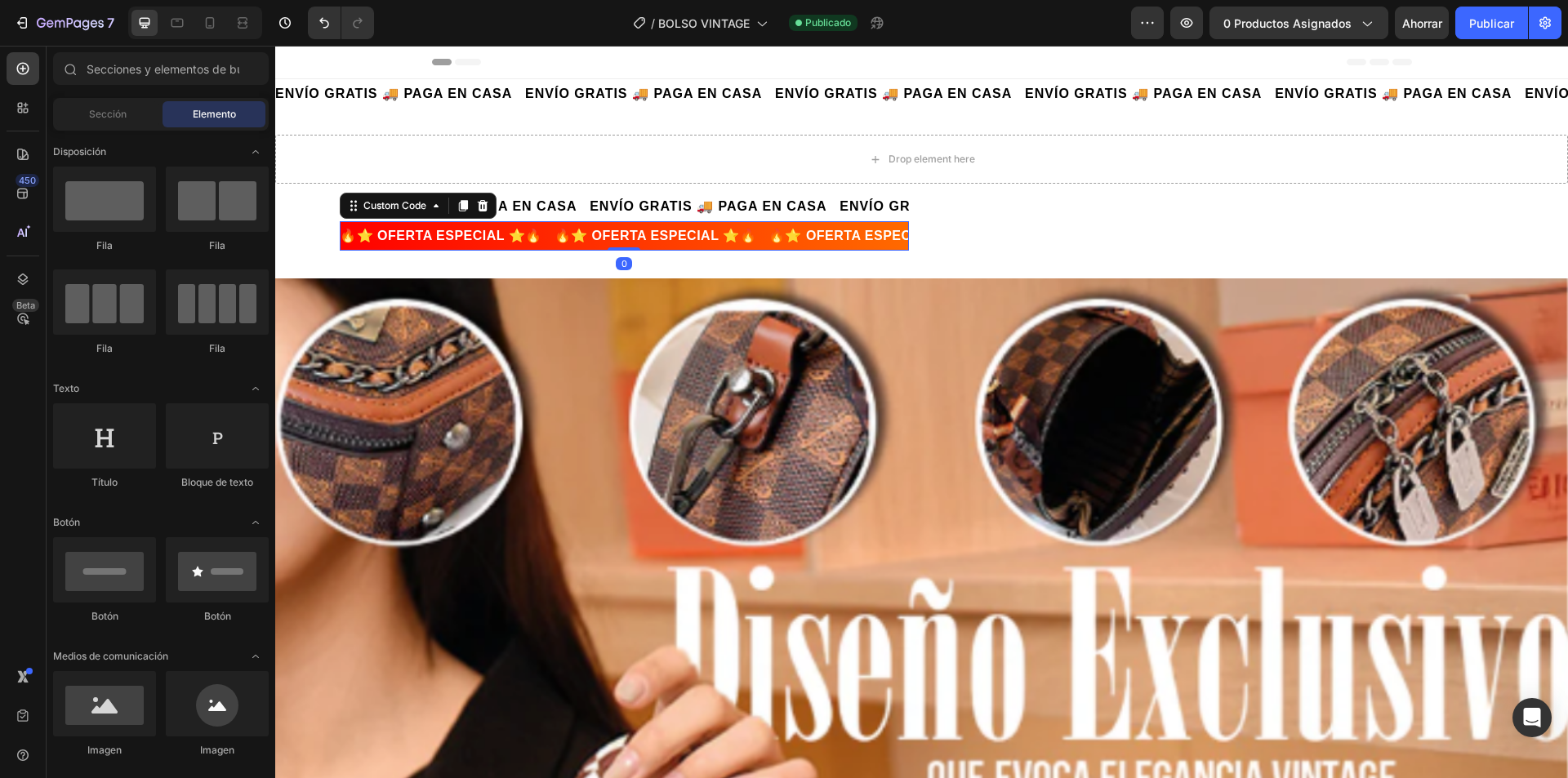
click at [881, 239] on div "🔥⭐ OFERTA ESPECIAL ⭐🔥 🔥⭐ OFERTA ESPECIAL ⭐🔥 🔥⭐ OFERTA ESPECIAL ⭐🔥 🔥⭐ OFERTA ESP…" at bounding box center [597, 236] width 569 height 29
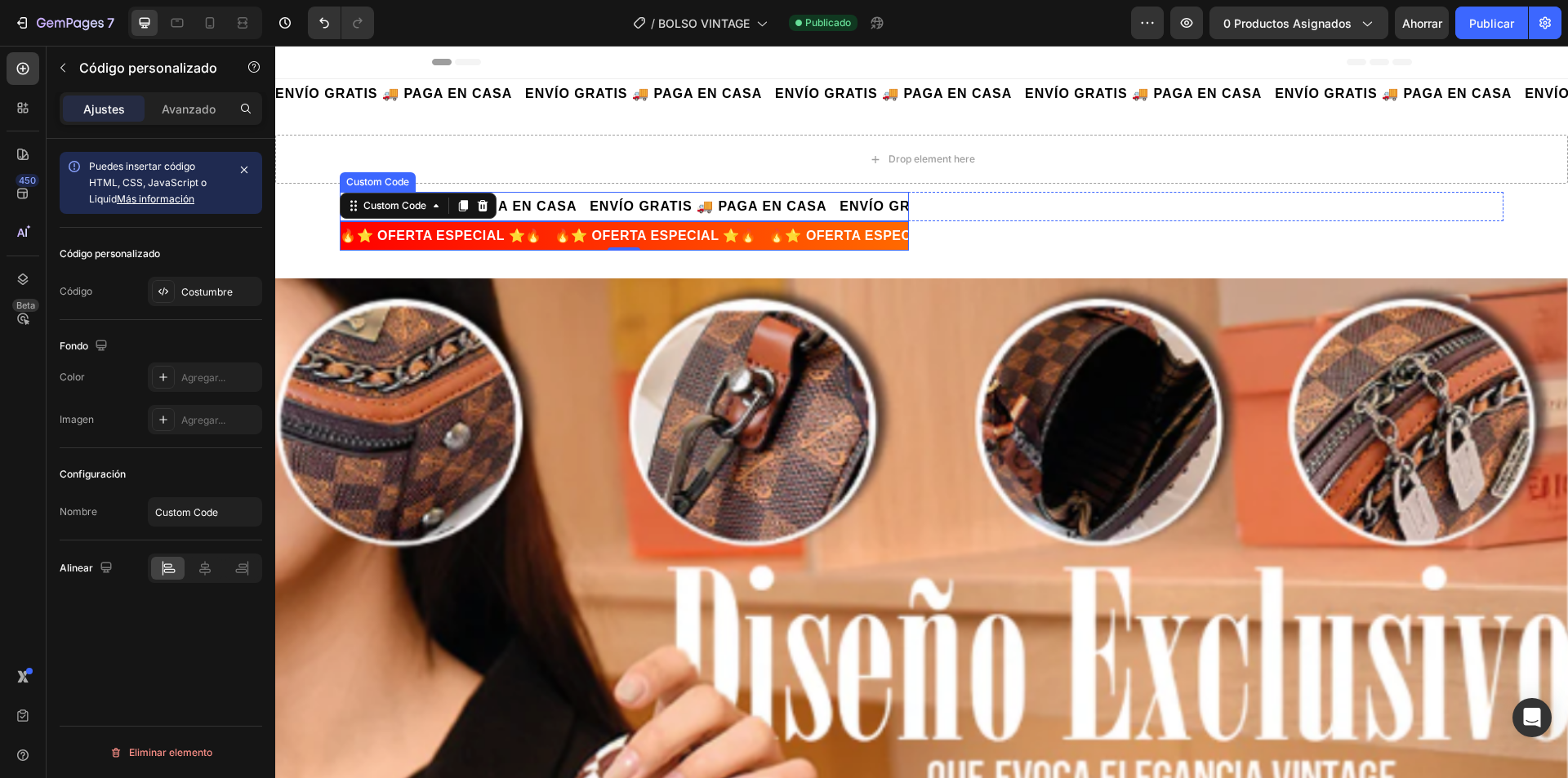
click at [856, 207] on span "ENVÍO GRATIS 🚚 PAGA EN CASA" at bounding box center [949, 206] width 237 height 14
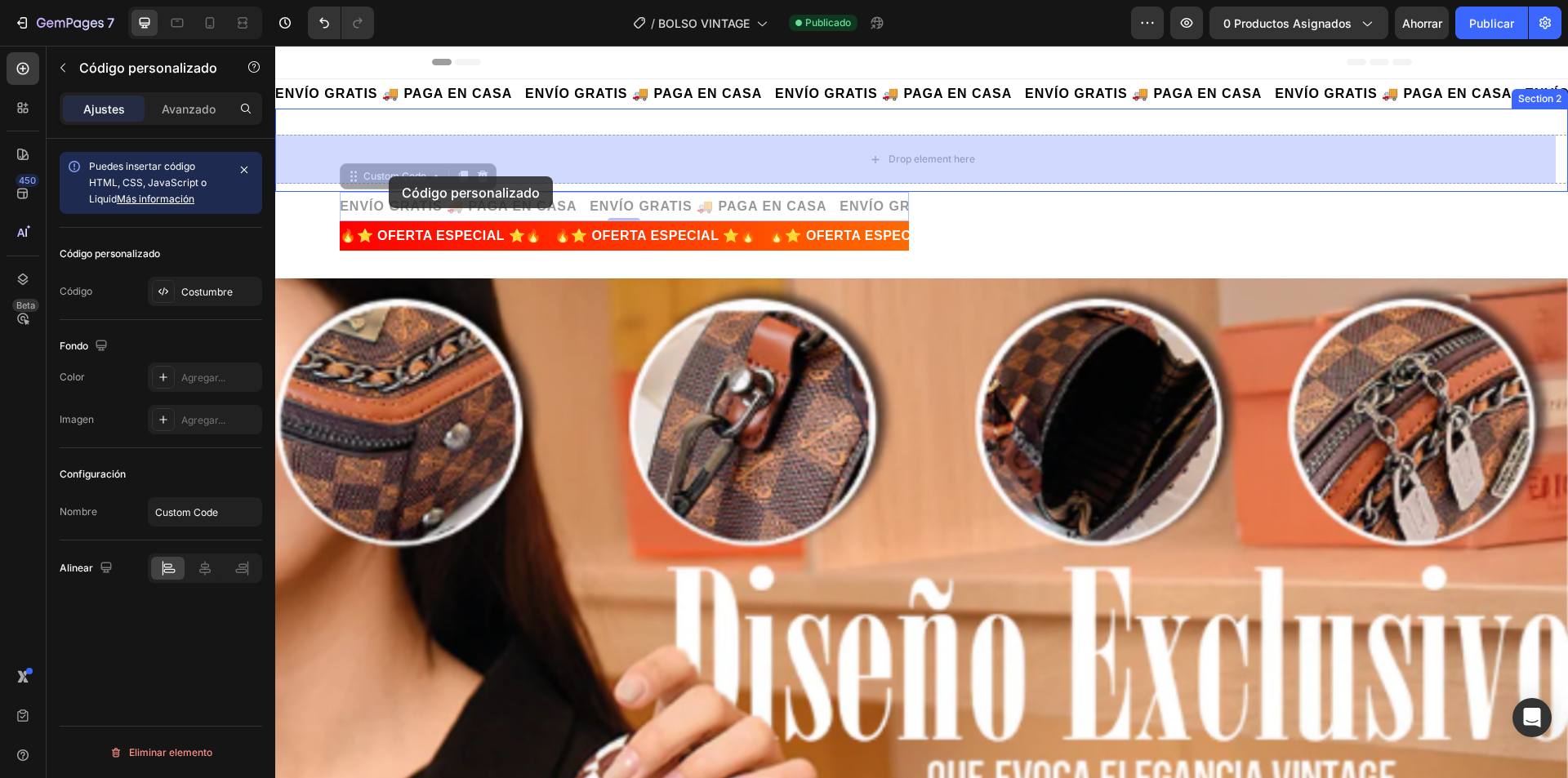
drag, startPoint x: 413, startPoint y: 176, endPoint x: 389, endPoint y: 176, distance: 24.0
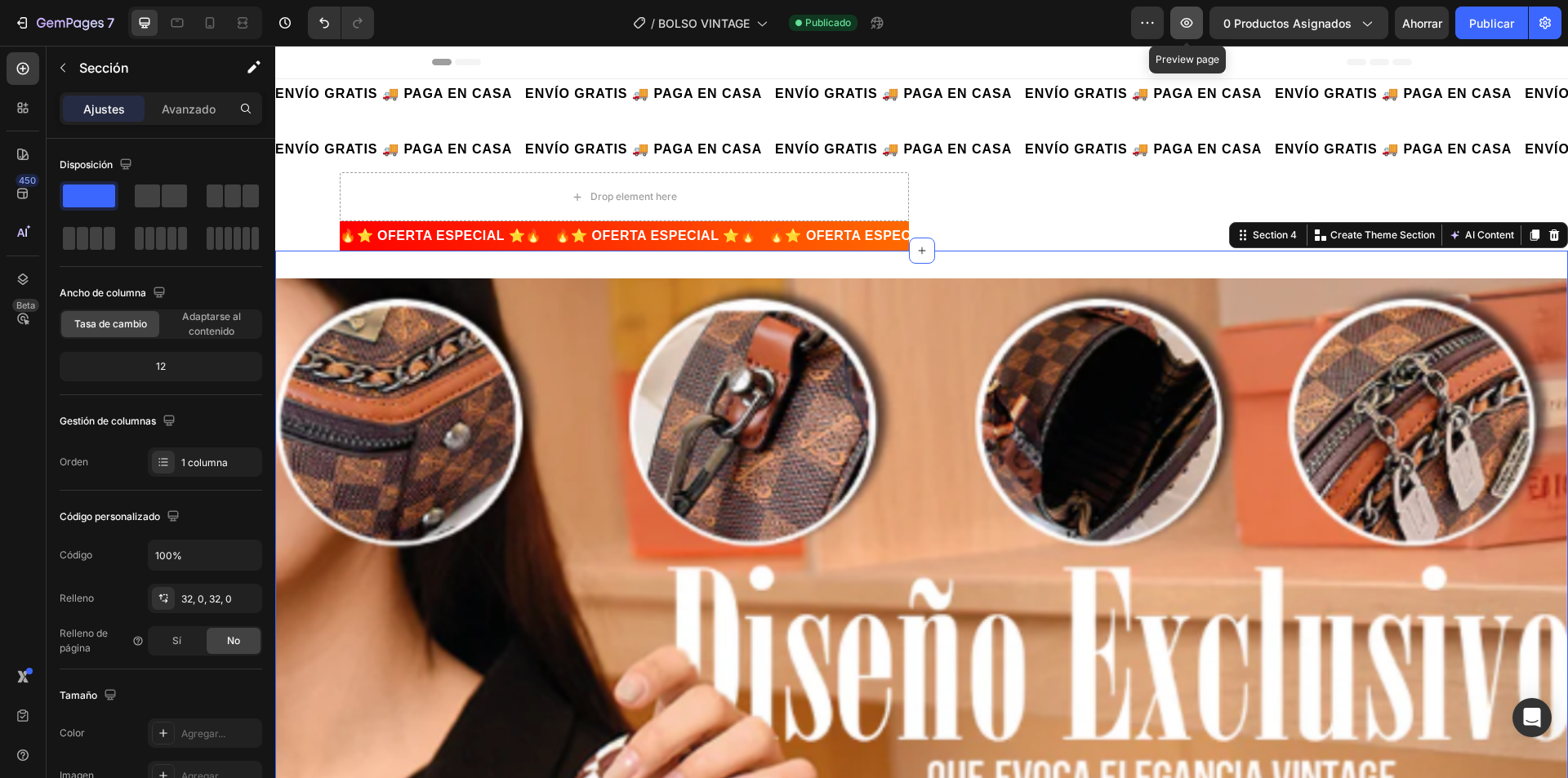
click at [1182, 33] on button "button" at bounding box center [1187, 23] width 33 height 33
